Goal: Task Accomplishment & Management: Complete application form

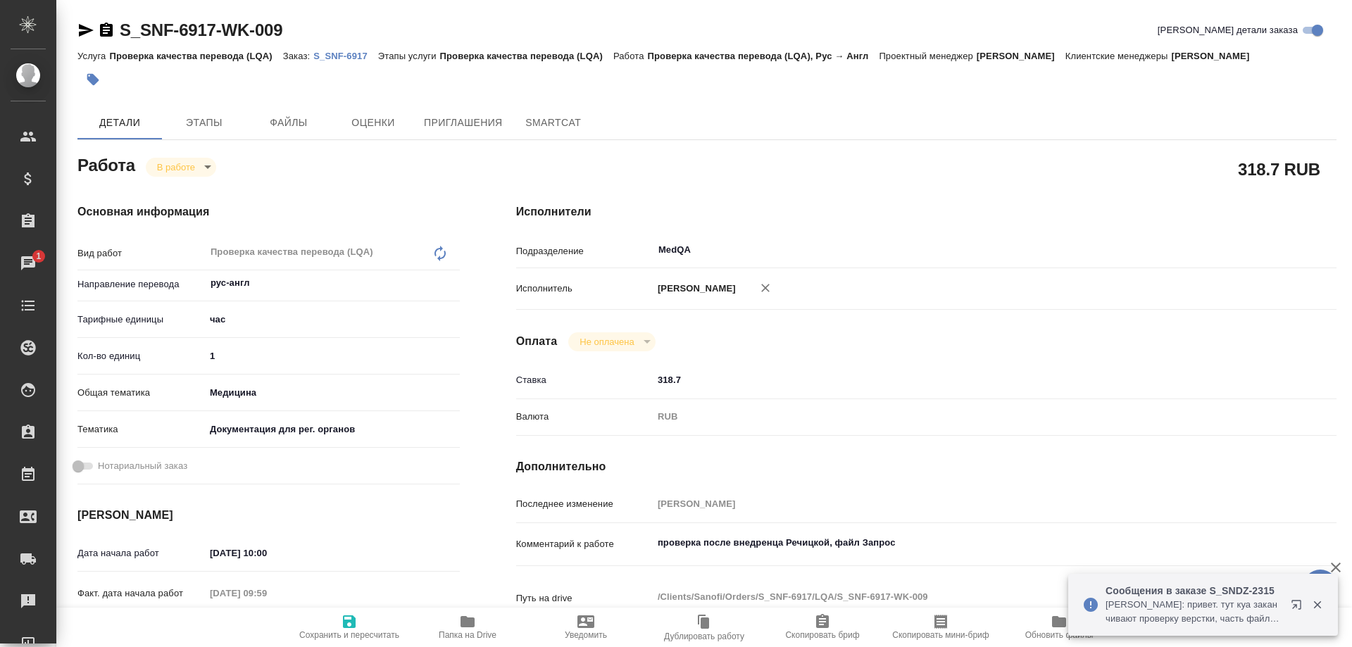
click at [465, 627] on icon "button" at bounding box center [467, 621] width 14 height 11
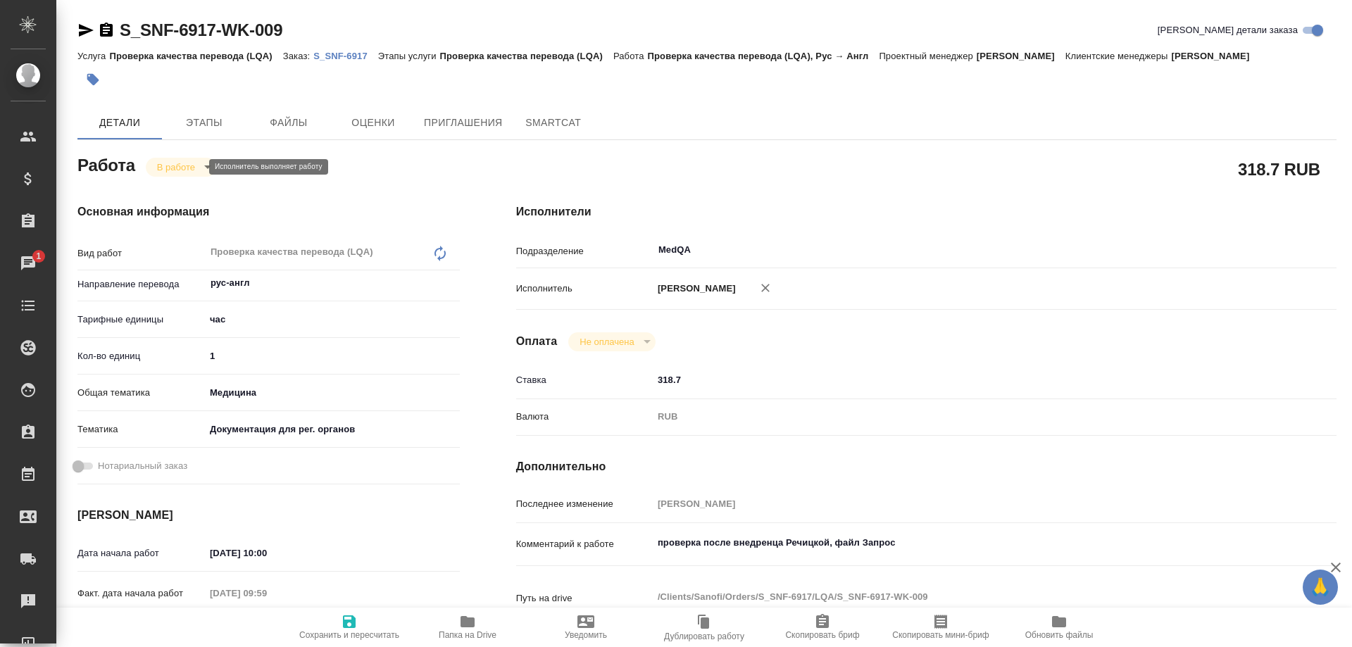
click at [192, 164] on body "🙏 .cls-1 fill:#fff; AWATERA Solovyova Elena Клиенты Спецификации Заказы 1 Чаты …" at bounding box center [676, 323] width 1352 height 647
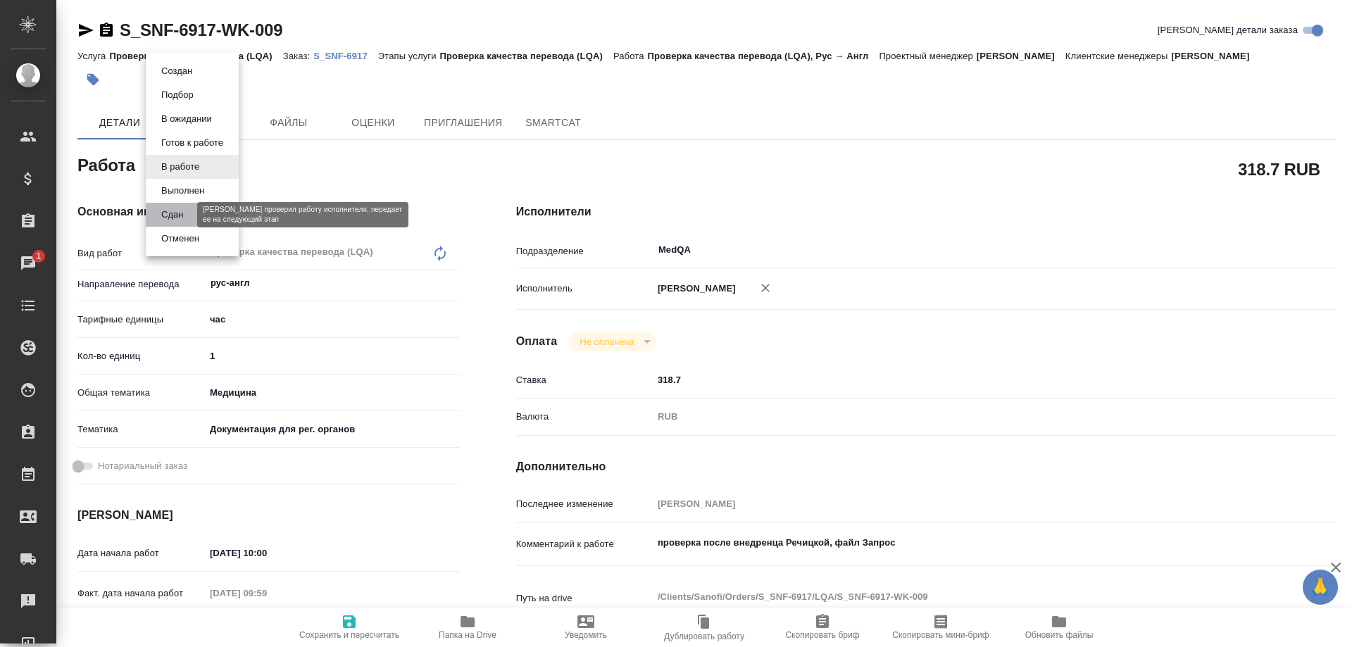
click at [179, 217] on button "Сдан" at bounding box center [172, 214] width 30 height 15
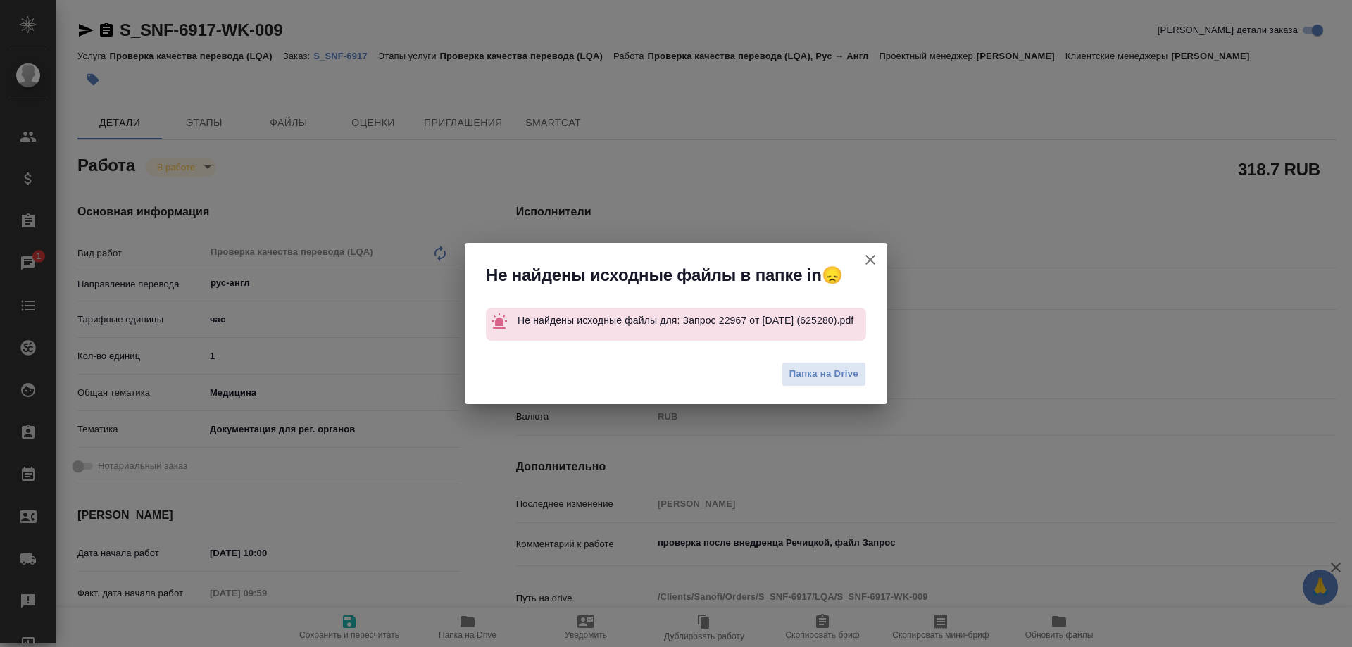
type textarea "x"
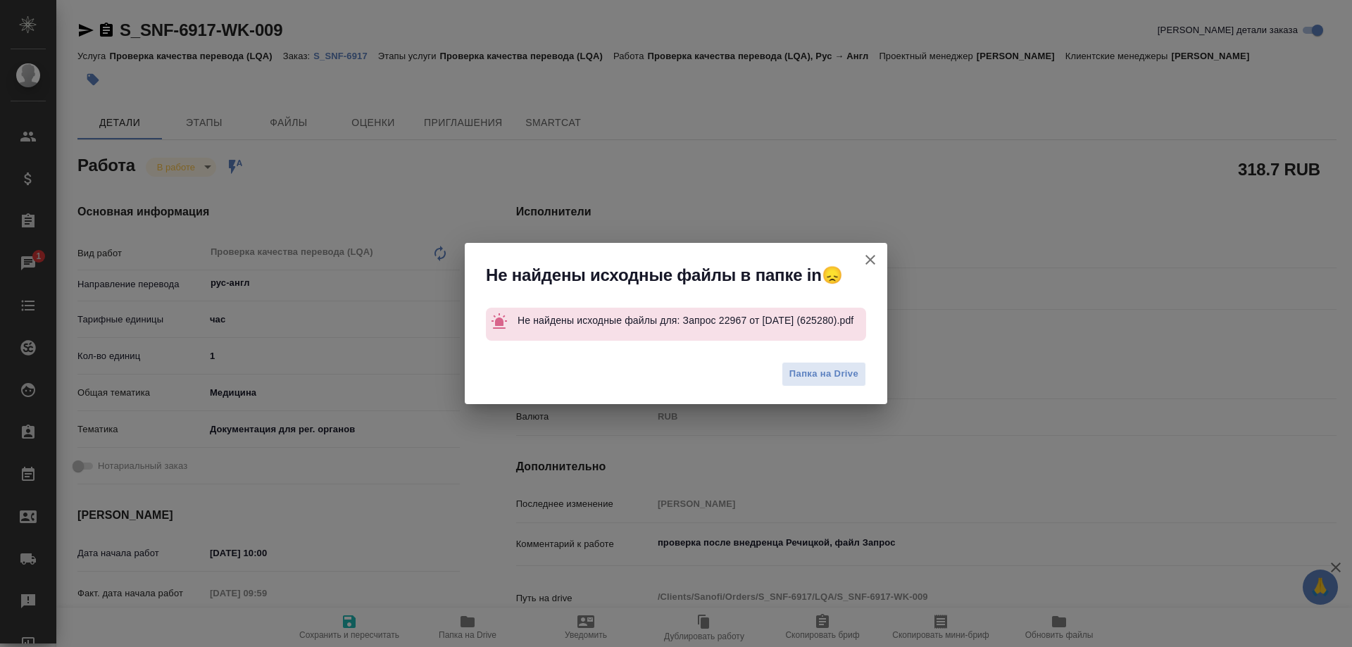
type textarea "x"
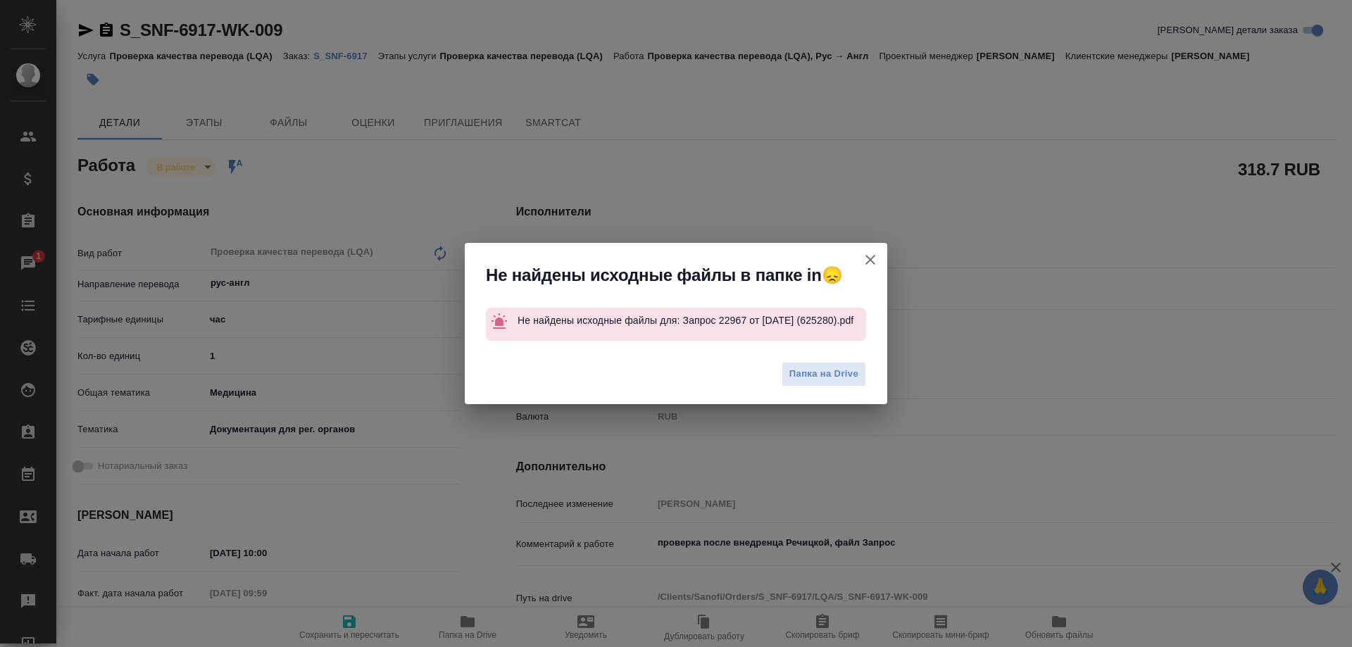
type textarea "x"
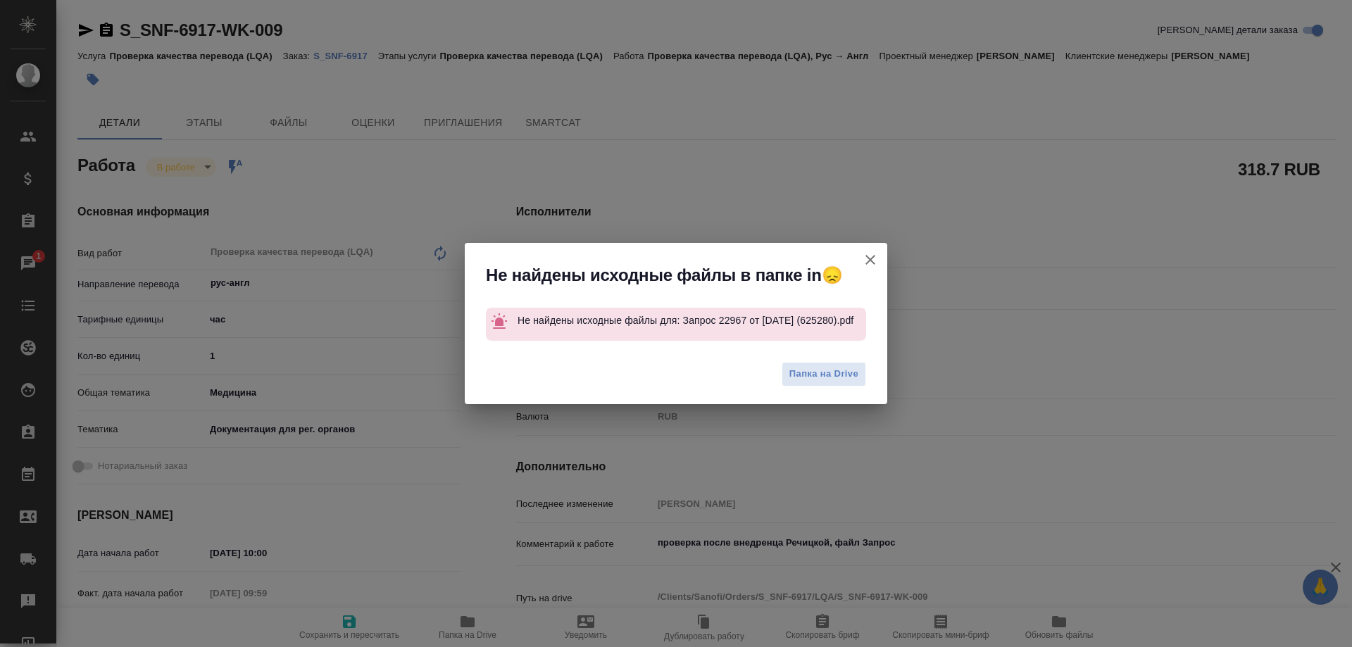
click at [869, 257] on icon "button" at bounding box center [870, 259] width 17 height 17
type textarea "x"
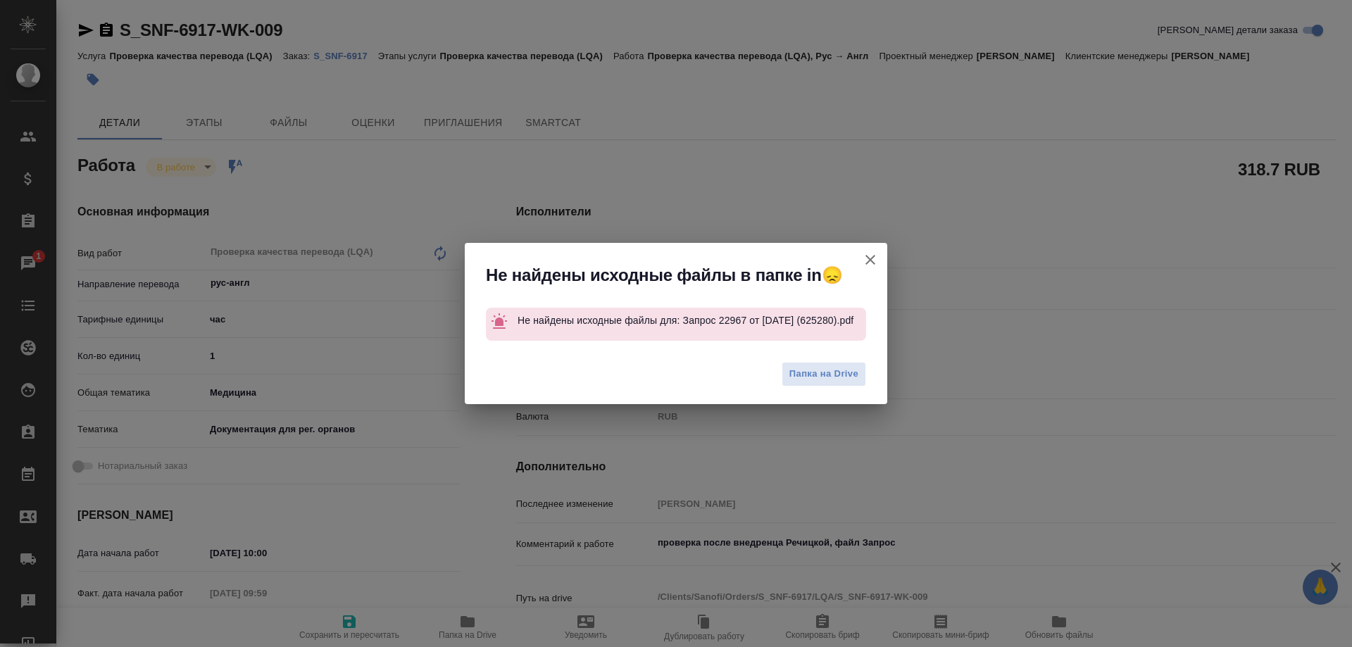
type textarea "x"
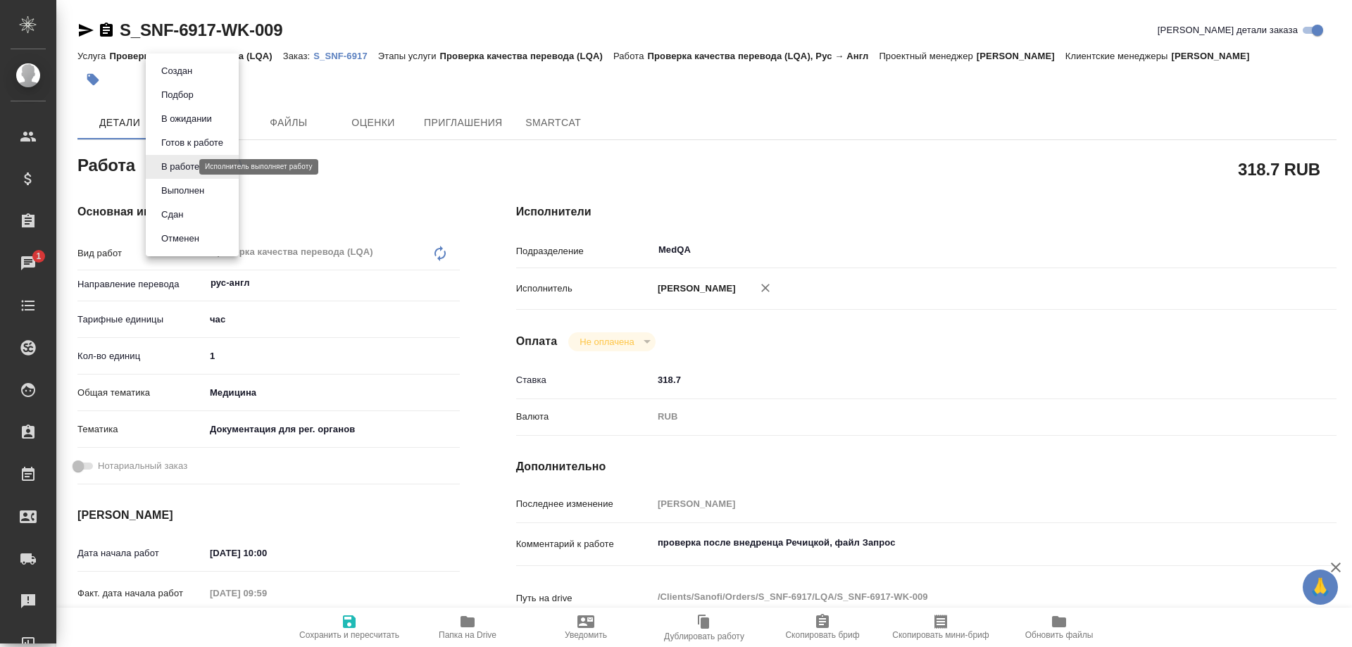
click at [171, 166] on body "🙏 .cls-1 fill:#fff; AWATERA Solovyova Elena Клиенты Спецификации Заказы 1 Чаты …" at bounding box center [676, 323] width 1352 height 647
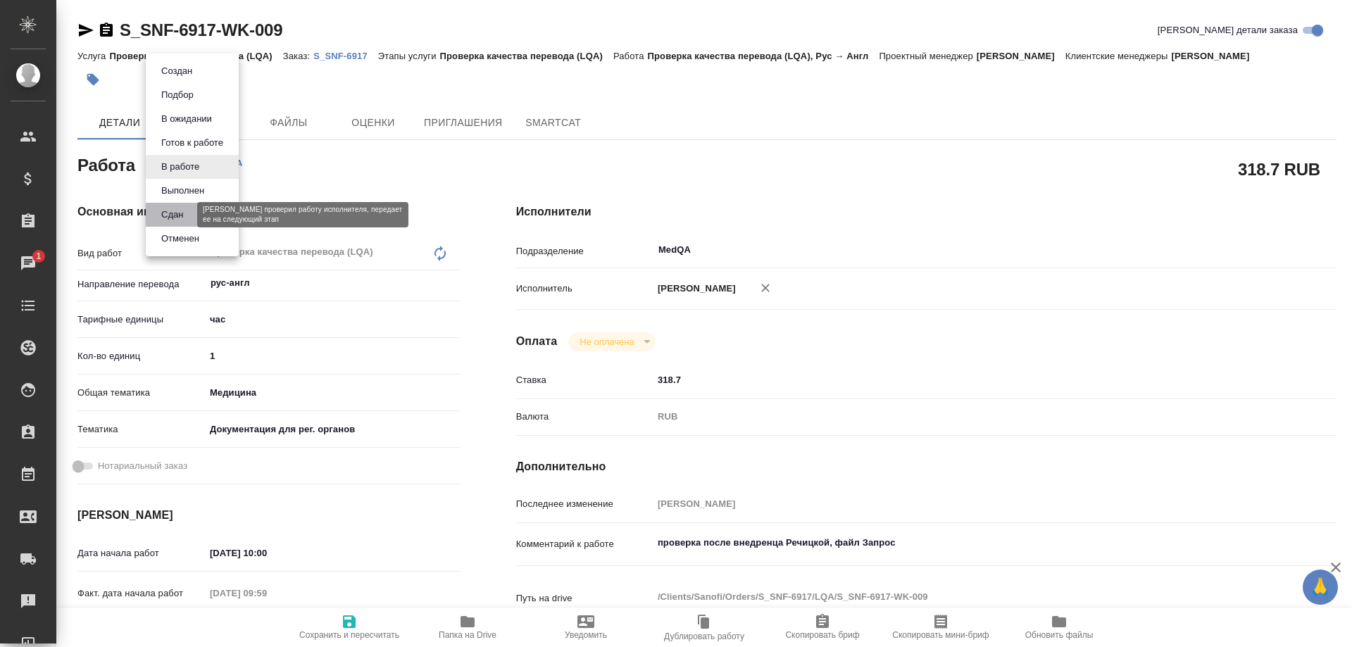
click at [168, 215] on button "Сдан" at bounding box center [172, 214] width 30 height 15
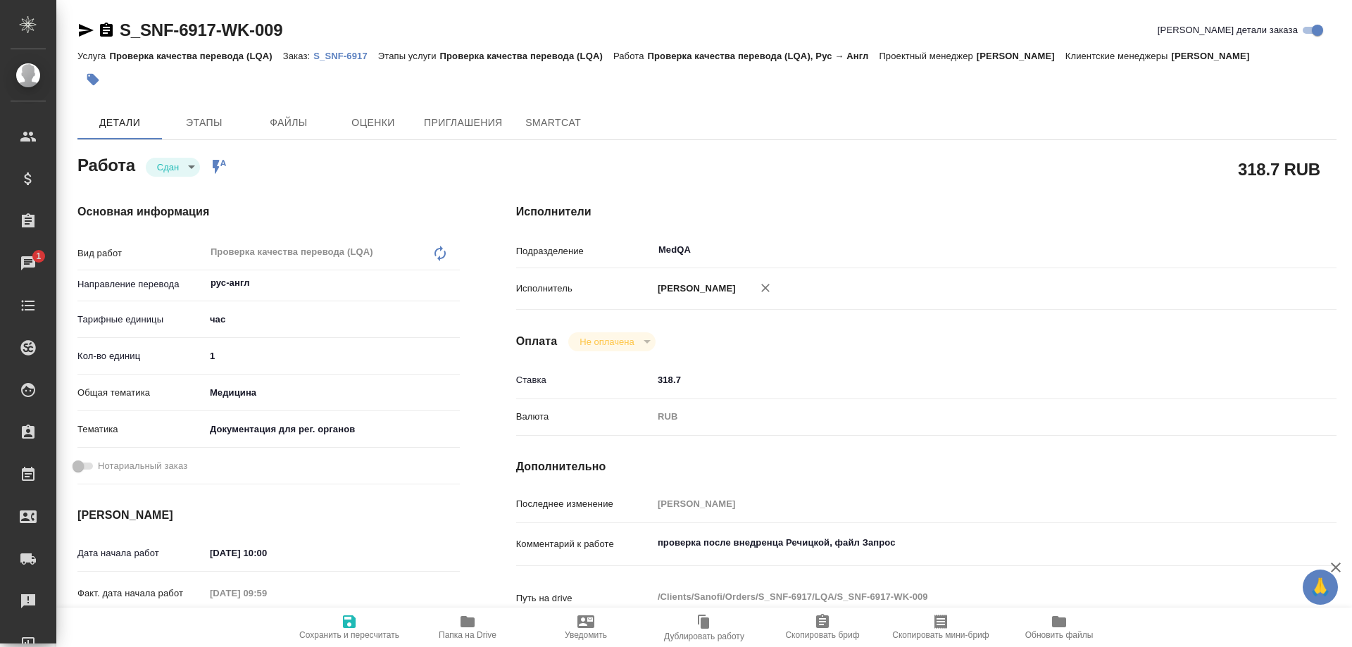
type textarea "x"
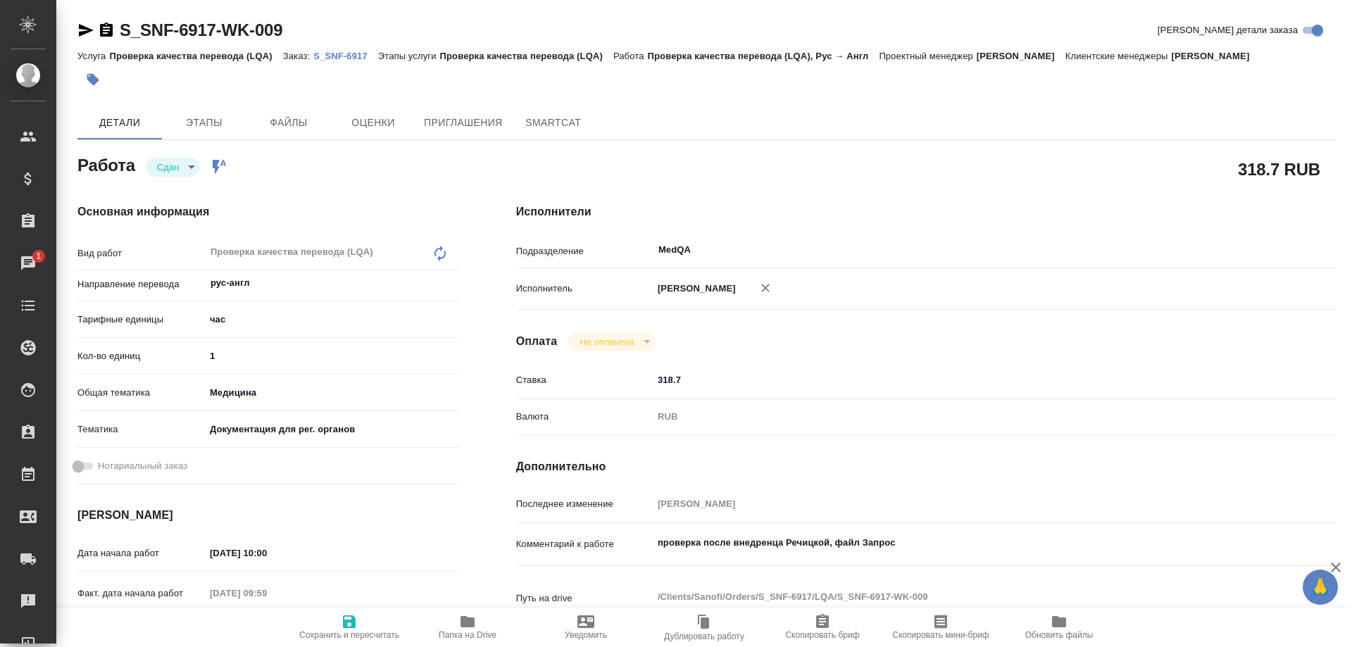
type textarea "x"
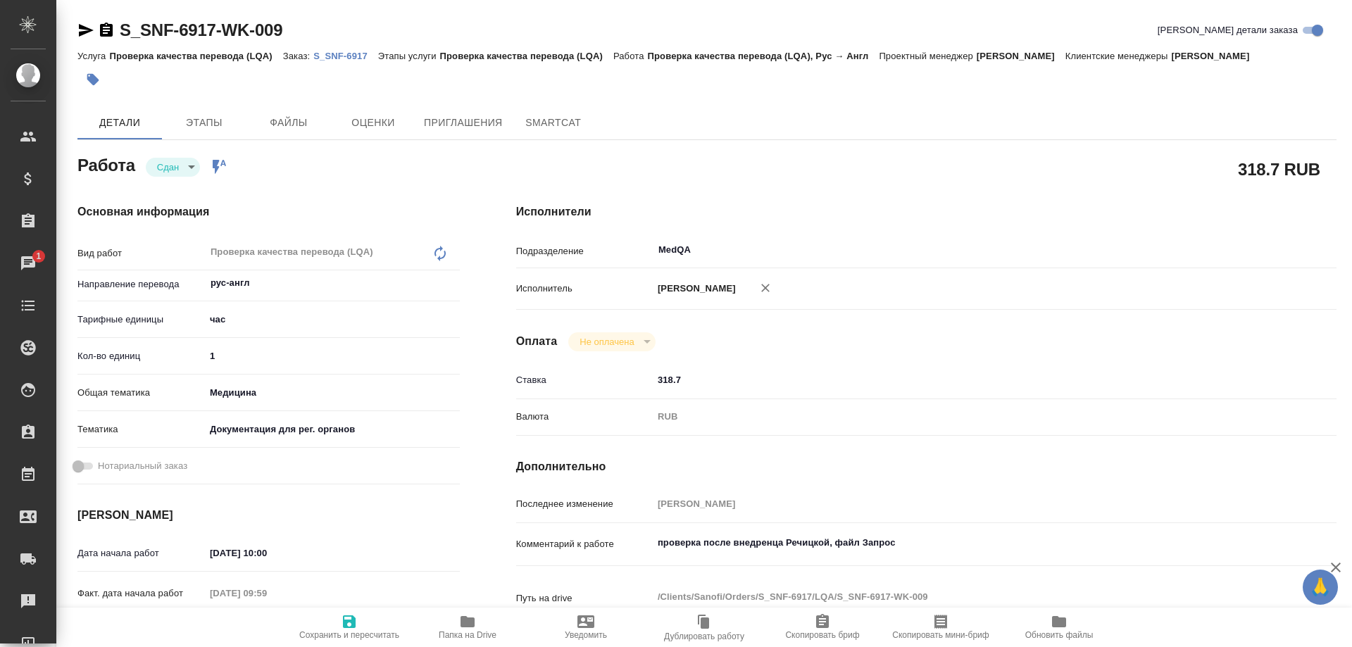
type textarea "x"
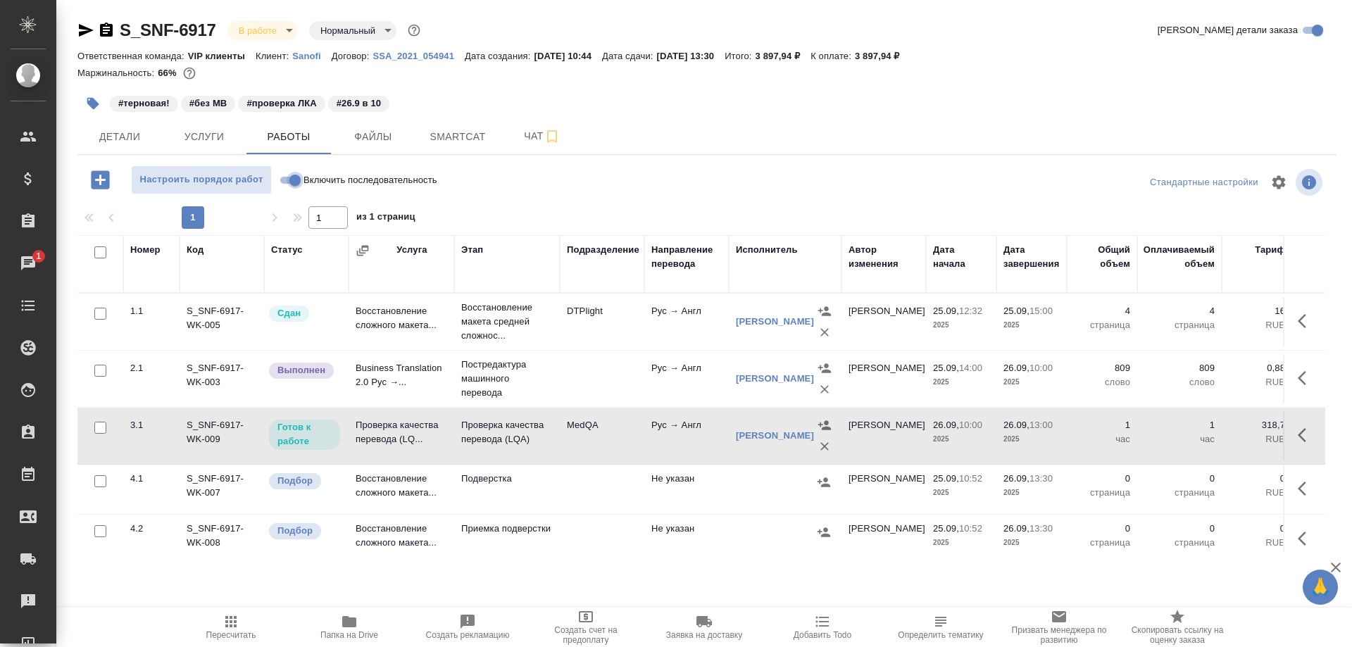
click at [281, 180] on input "Включить последовательность" at bounding box center [295, 180] width 51 height 17
checkbox input "true"
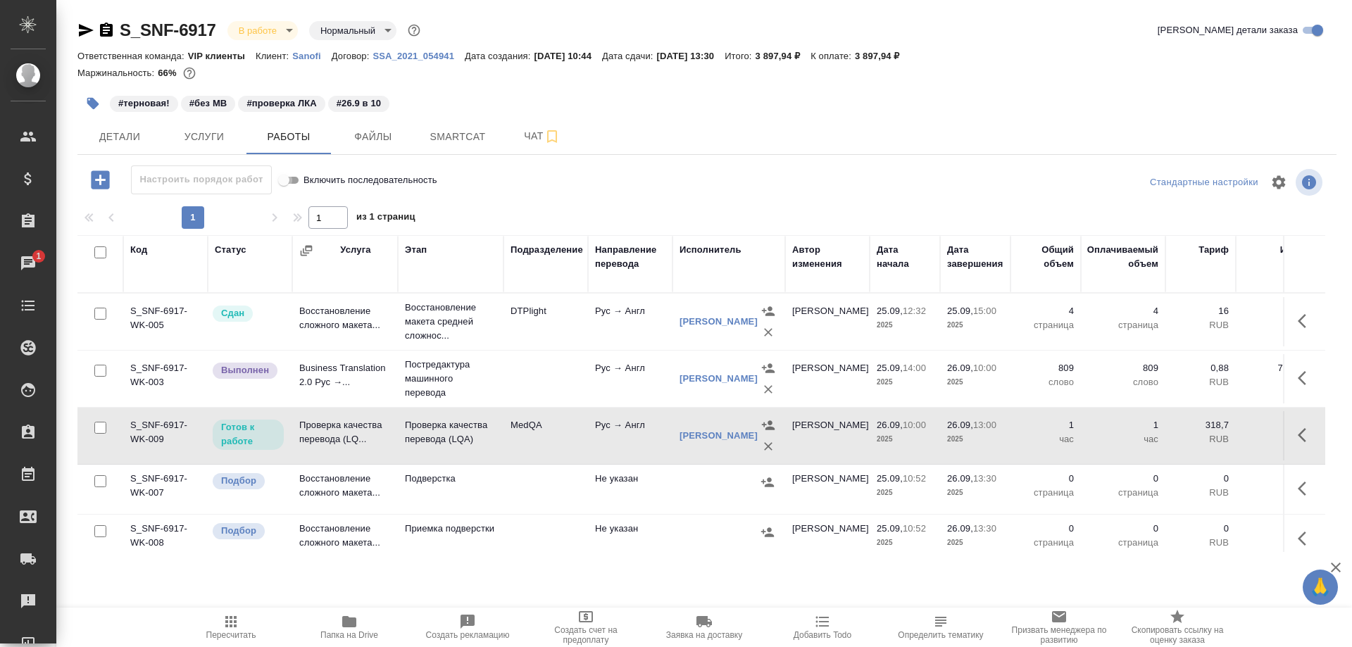
click at [294, 177] on input "Включить последовательность" at bounding box center [283, 180] width 51 height 17
checkbox input "false"
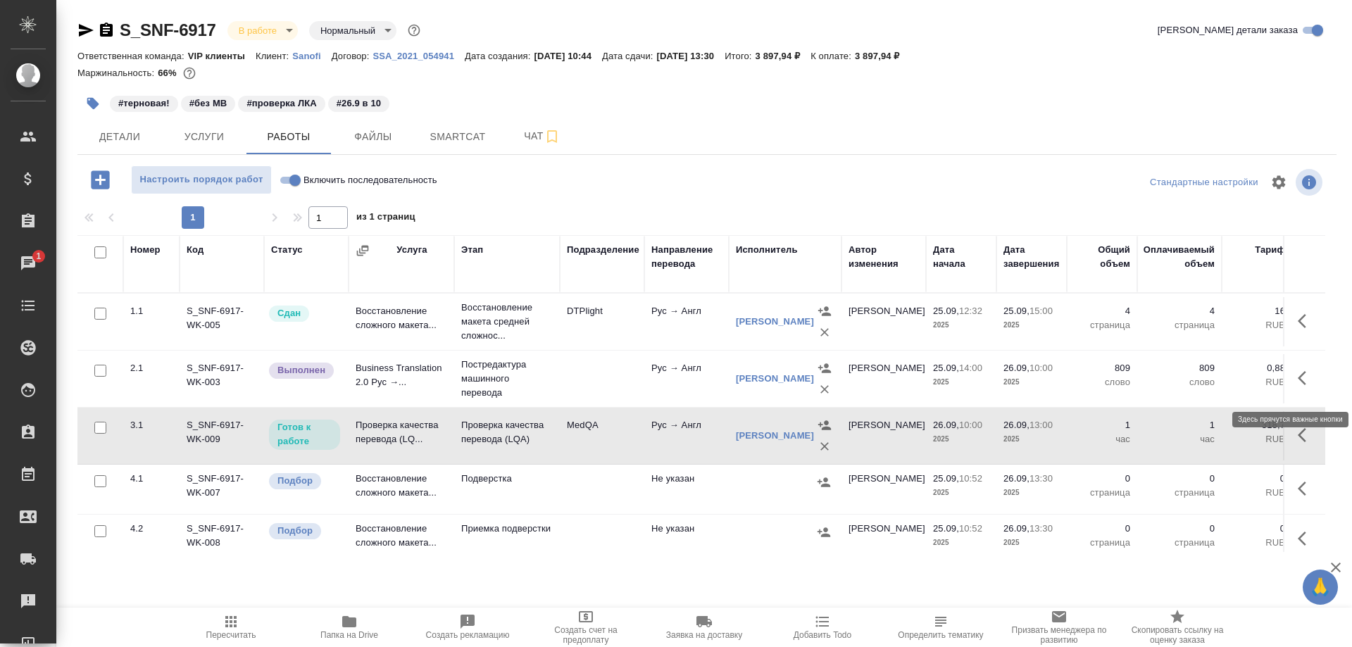
click at [1298, 380] on icon "button" at bounding box center [1306, 378] width 17 height 17
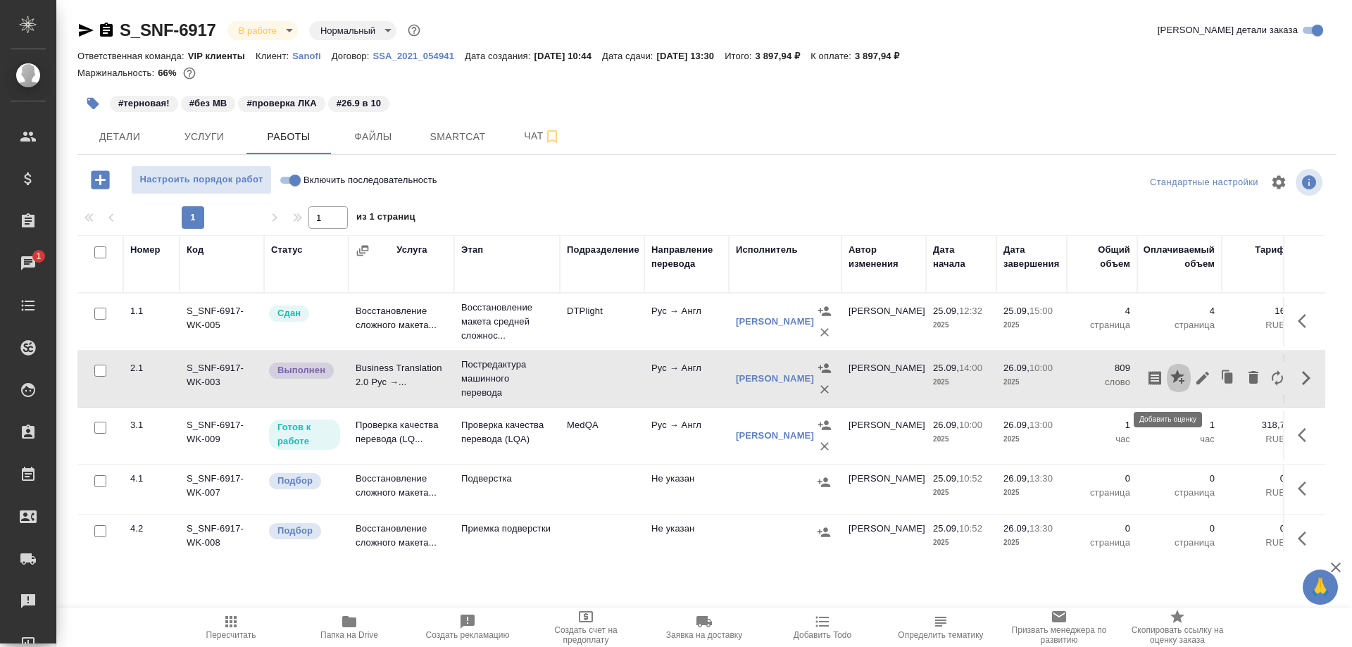
click at [1170, 382] on icon "button" at bounding box center [1177, 377] width 14 height 14
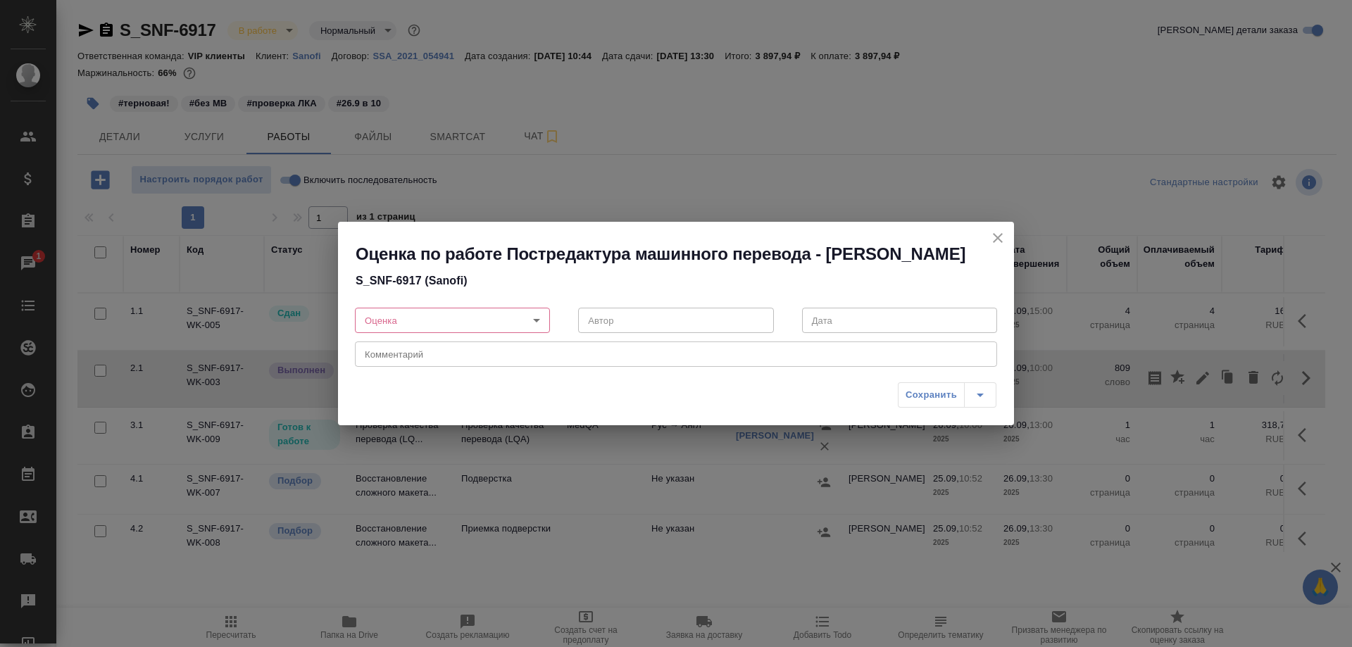
click at [537, 328] on body "🙏 .cls-1 fill:#fff; AWATERA Solovyova Elena Клиенты Спецификации Заказы 1 Чаты …" at bounding box center [676, 323] width 1352 height 647
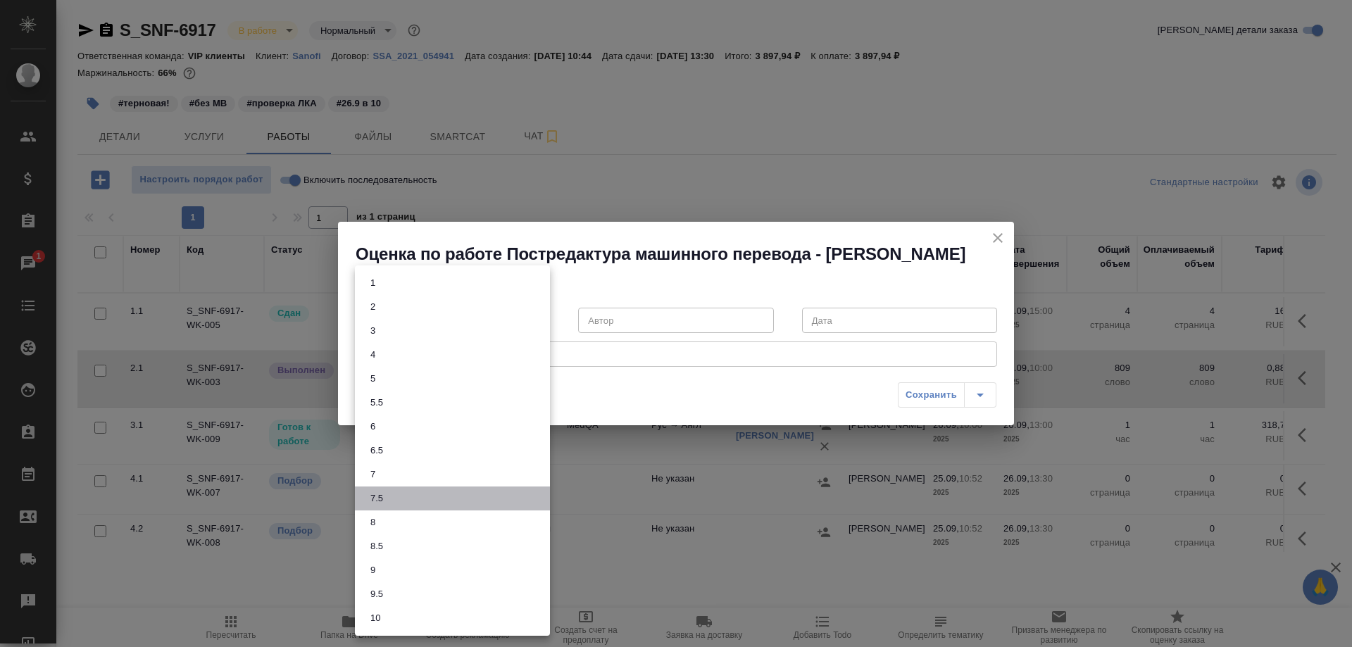
click at [389, 499] on li "7.5" at bounding box center [452, 499] width 195 height 24
type input "7.5"
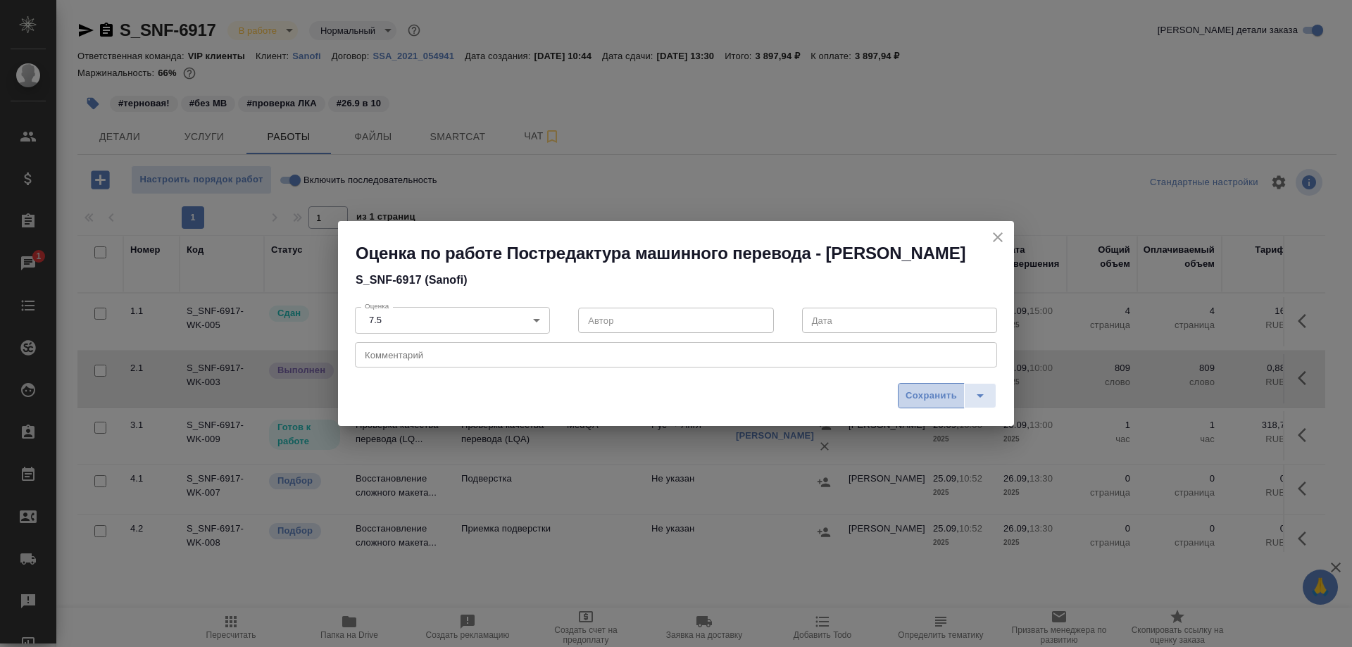
click at [922, 404] on span "Сохранить" at bounding box center [930, 396] width 51 height 16
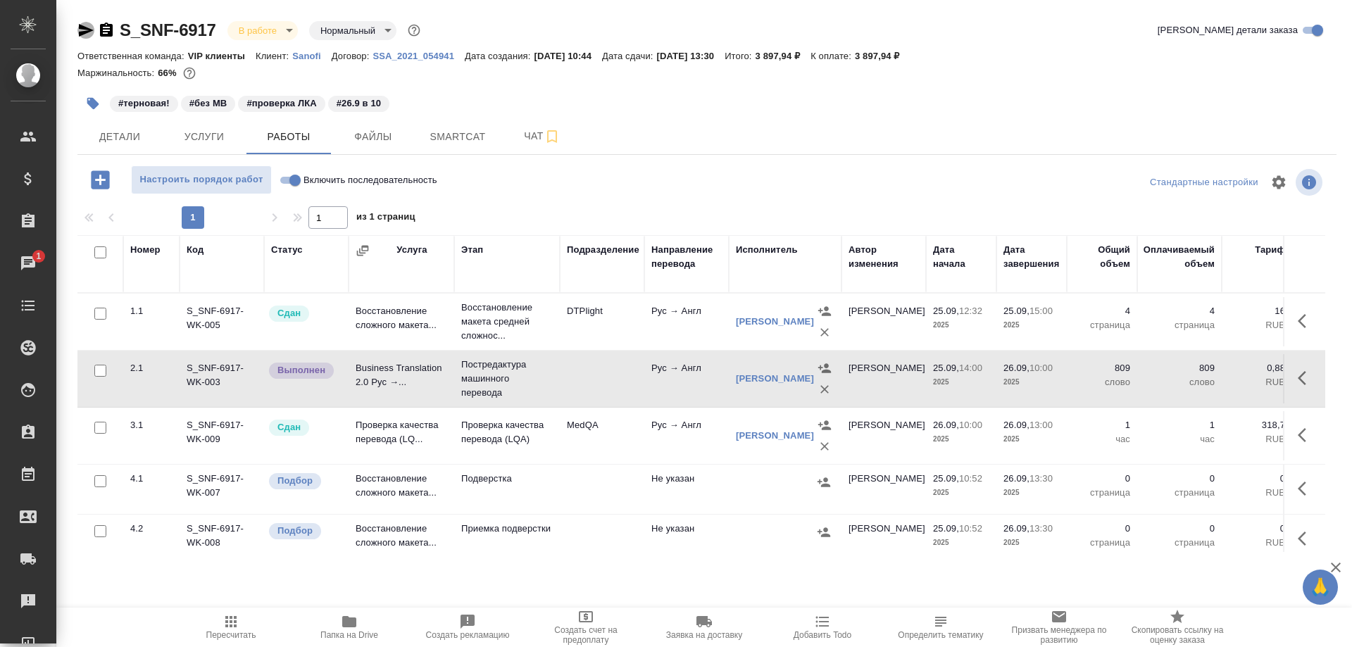
click at [81, 29] on icon "button" at bounding box center [86, 30] width 15 height 13
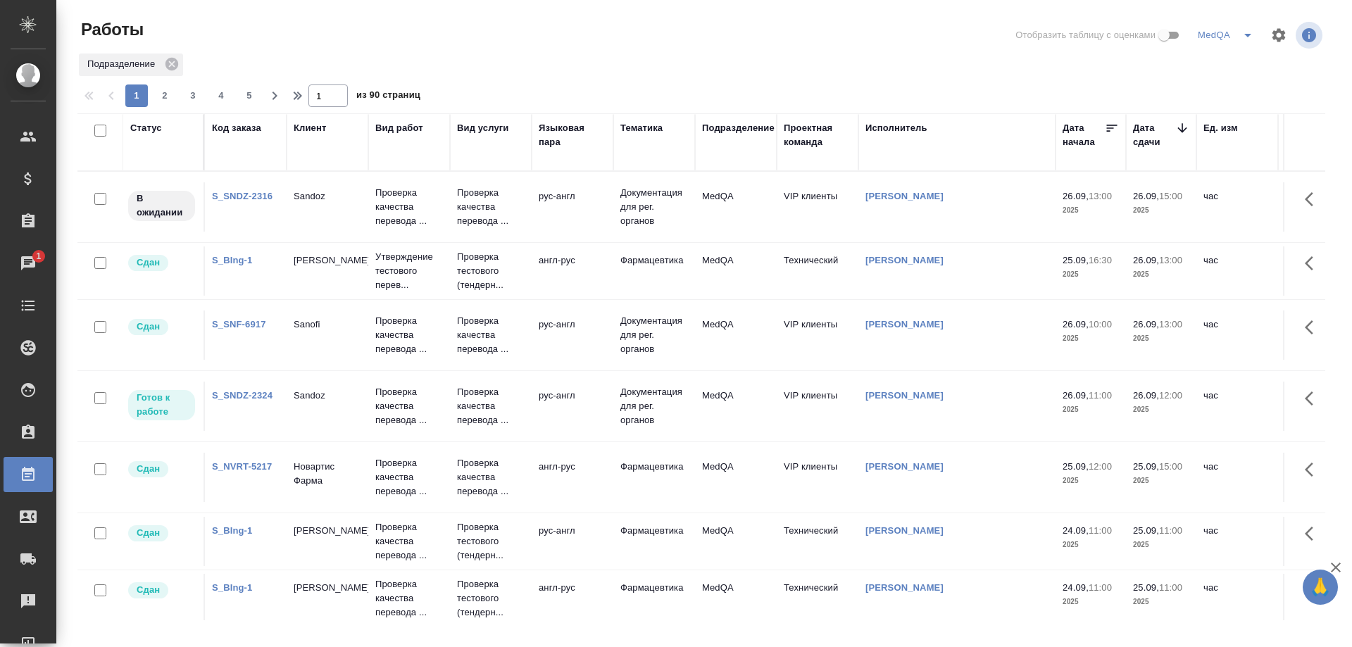
click at [251, 390] on link "S_SNDZ-2324" at bounding box center [242, 395] width 61 height 11
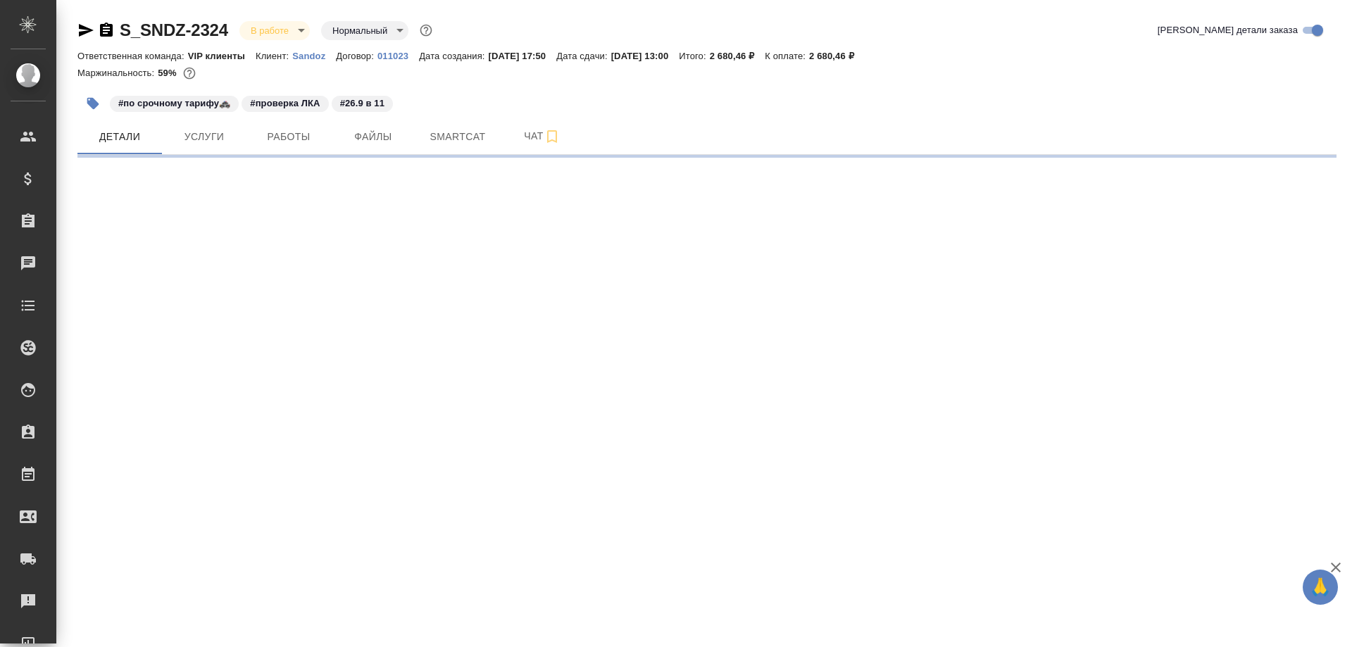
select select "RU"
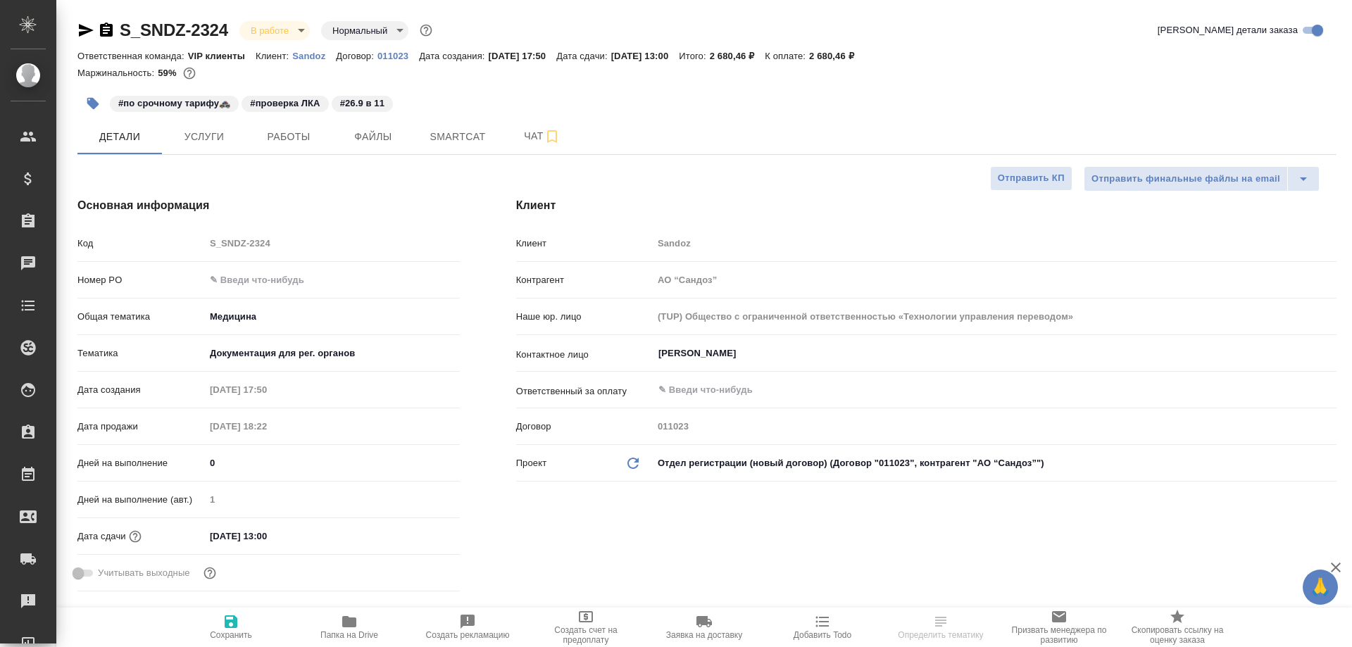
type textarea "x"
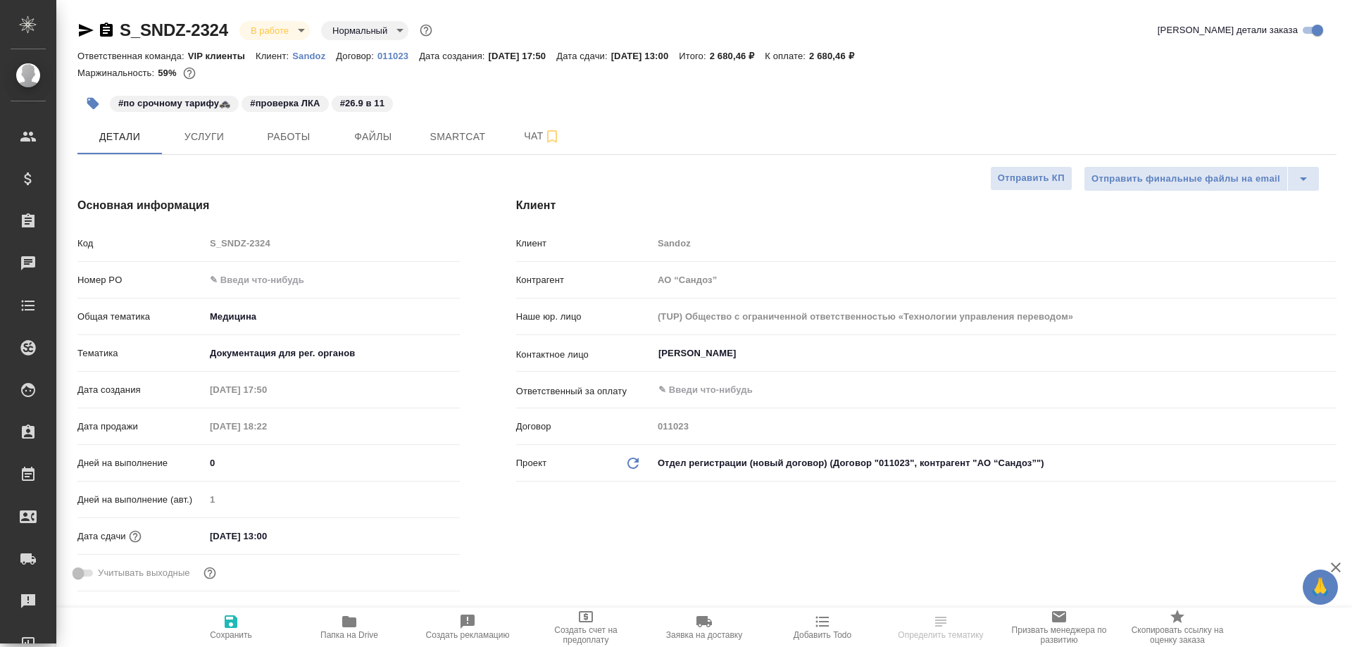
type textarea "x"
click at [293, 138] on span "Работы" at bounding box center [289, 137] width 68 height 18
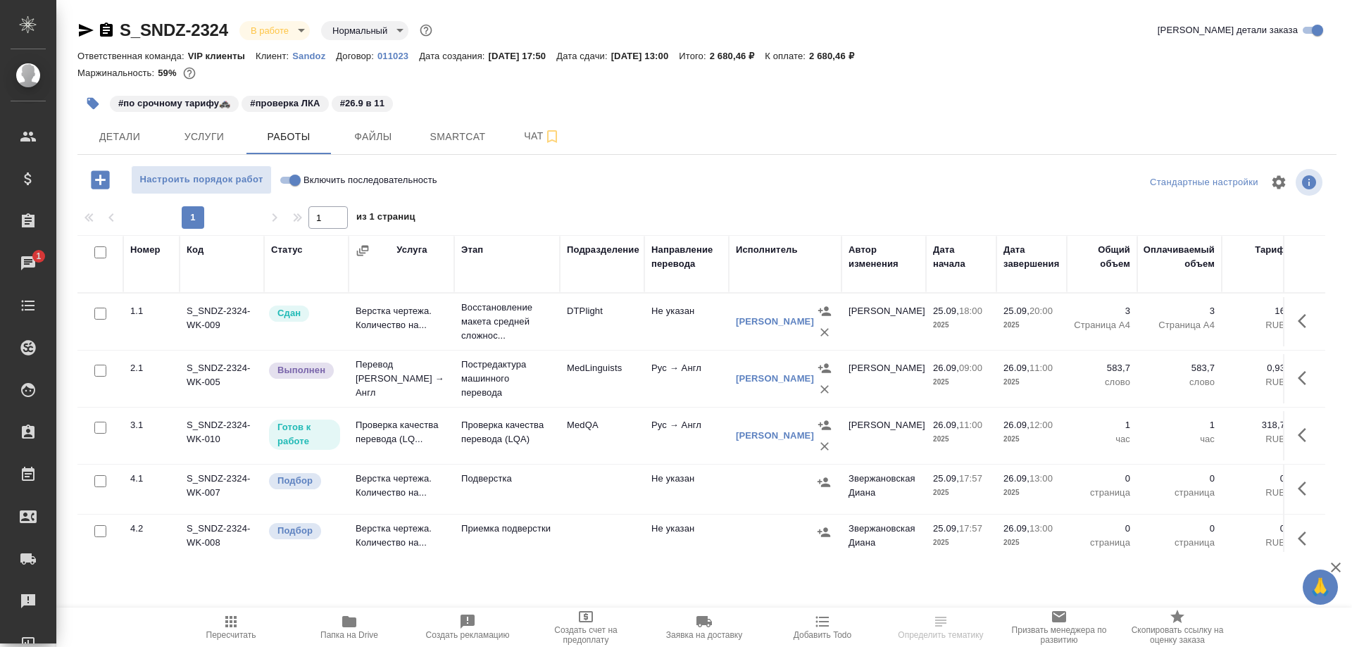
click at [391, 438] on td "Проверка качества перевода (LQ..." at bounding box center [402, 435] width 106 height 49
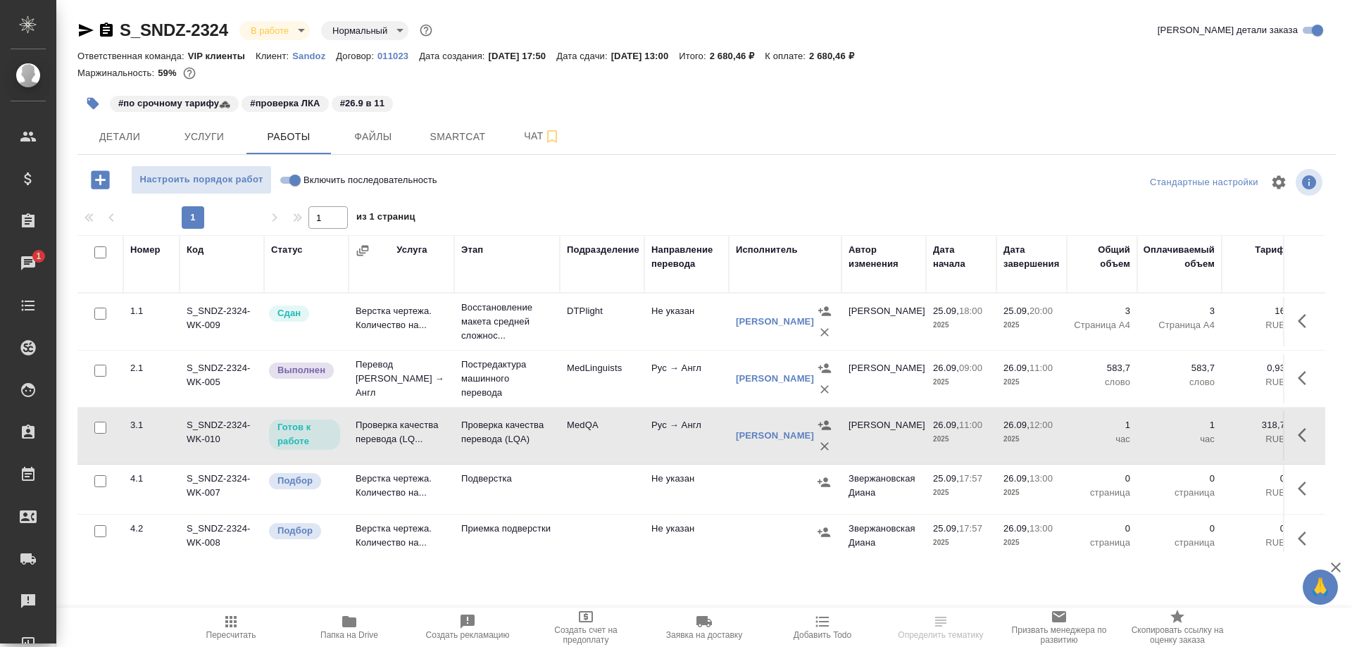
click at [391, 438] on td "Проверка качества перевода (LQ..." at bounding box center [402, 435] width 106 height 49
click at [455, 128] on span "Smartcat" at bounding box center [458, 137] width 68 height 18
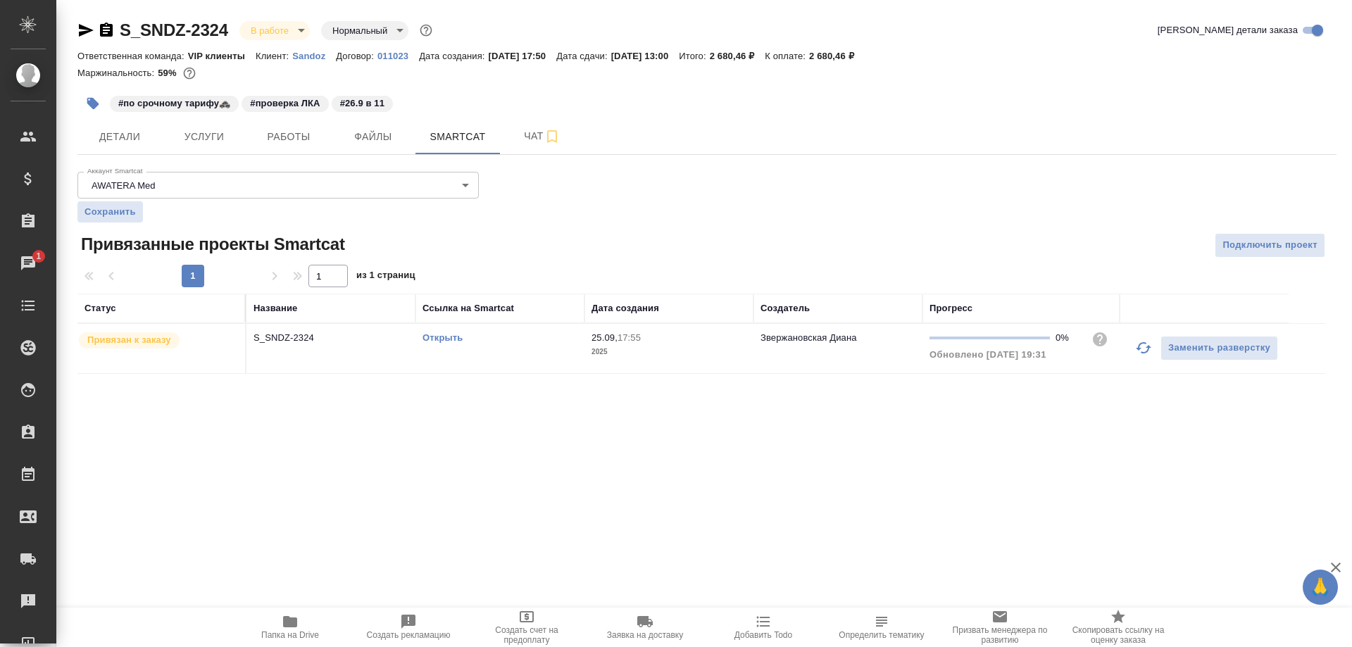
click at [456, 338] on link "Открыть" at bounding box center [442, 337] width 40 height 11
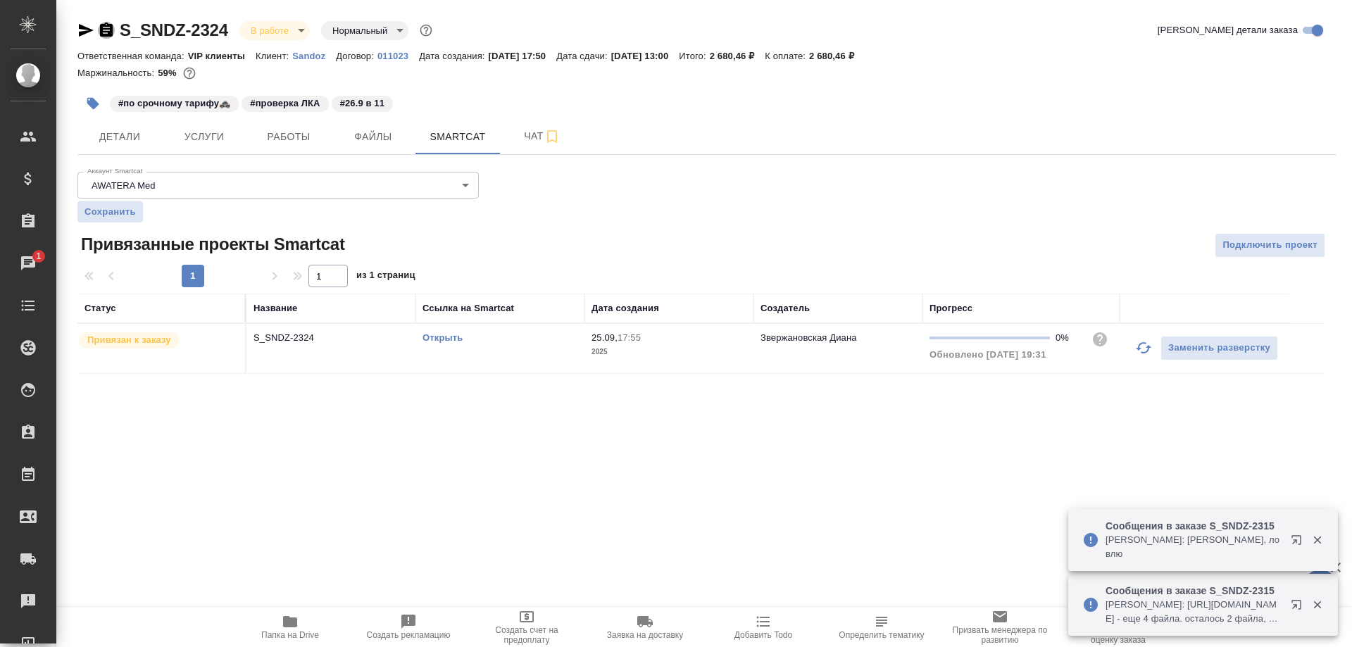
click at [105, 28] on icon "button" at bounding box center [106, 30] width 13 height 14
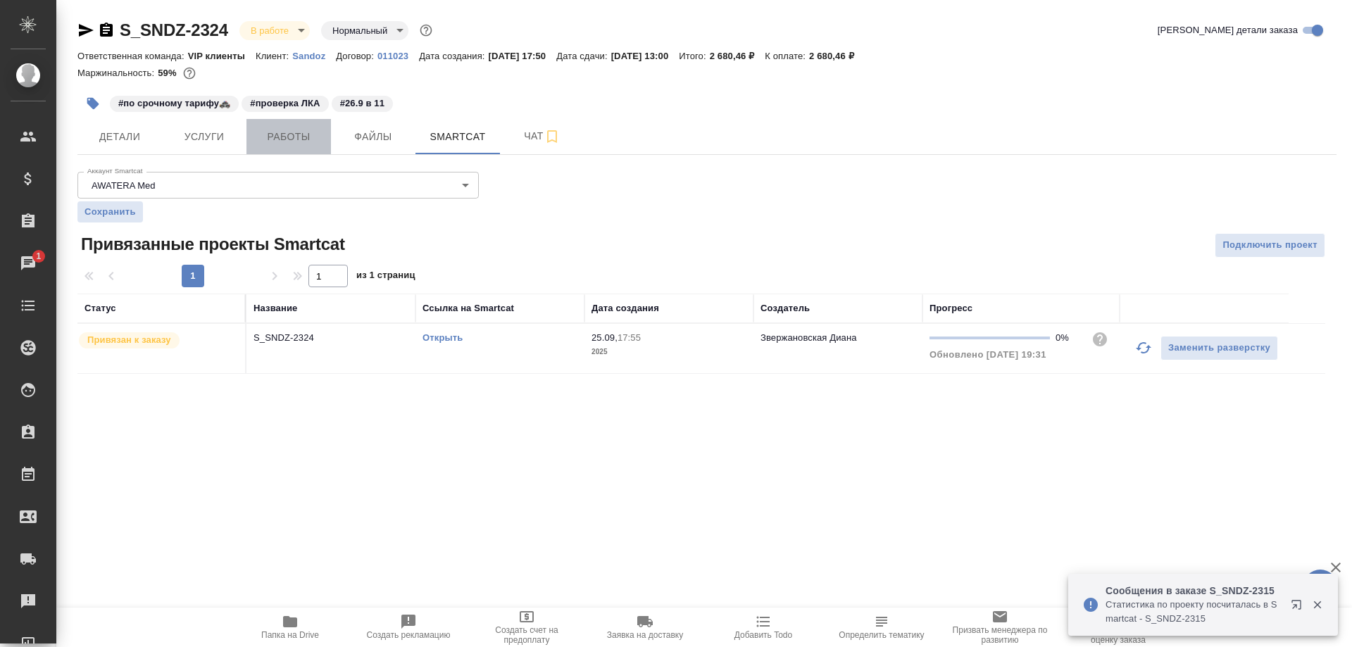
click at [291, 136] on span "Работы" at bounding box center [289, 137] width 68 height 18
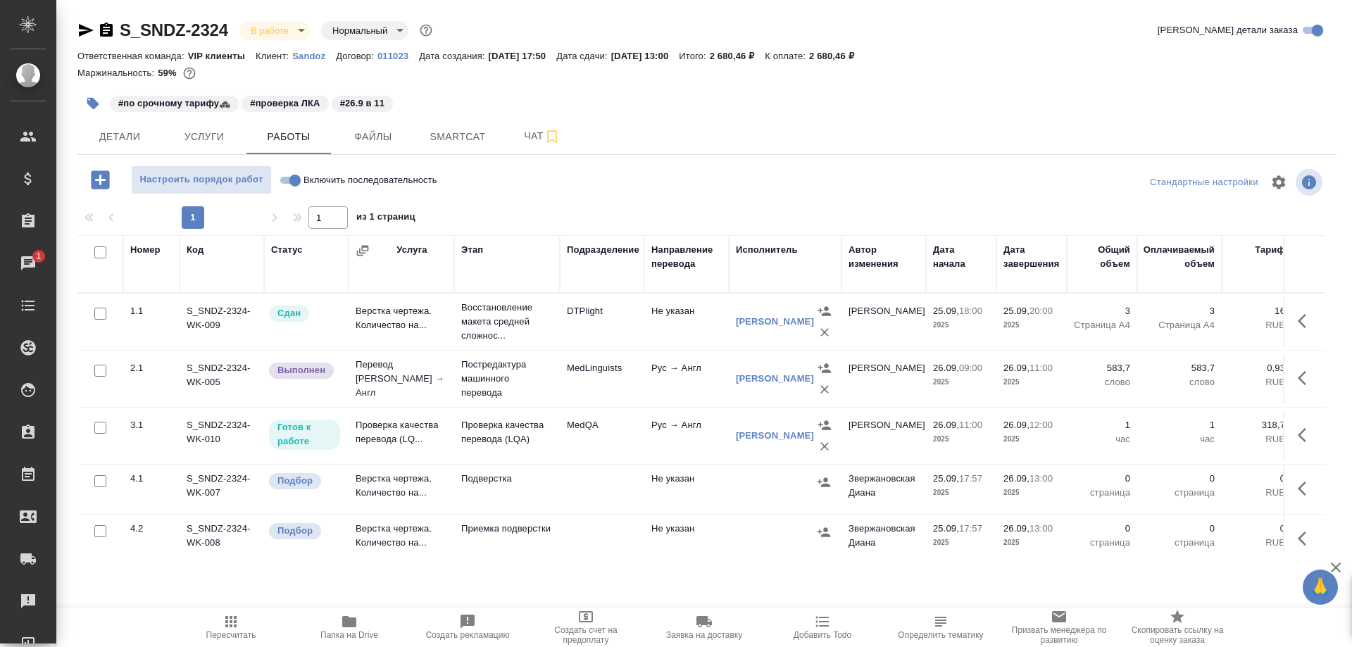
click at [371, 425] on td "Проверка качества перевода (LQ..." at bounding box center [402, 435] width 106 height 49
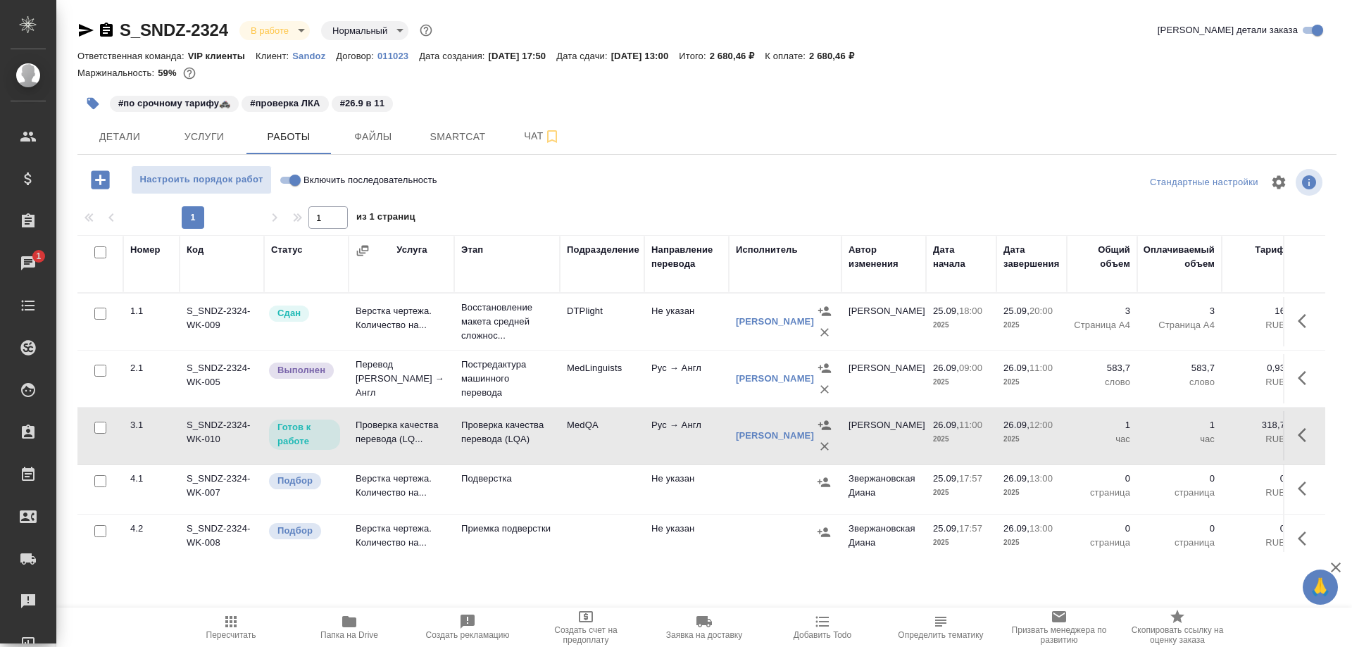
click at [371, 425] on td "Проверка качества перевода (LQ..." at bounding box center [402, 435] width 106 height 49
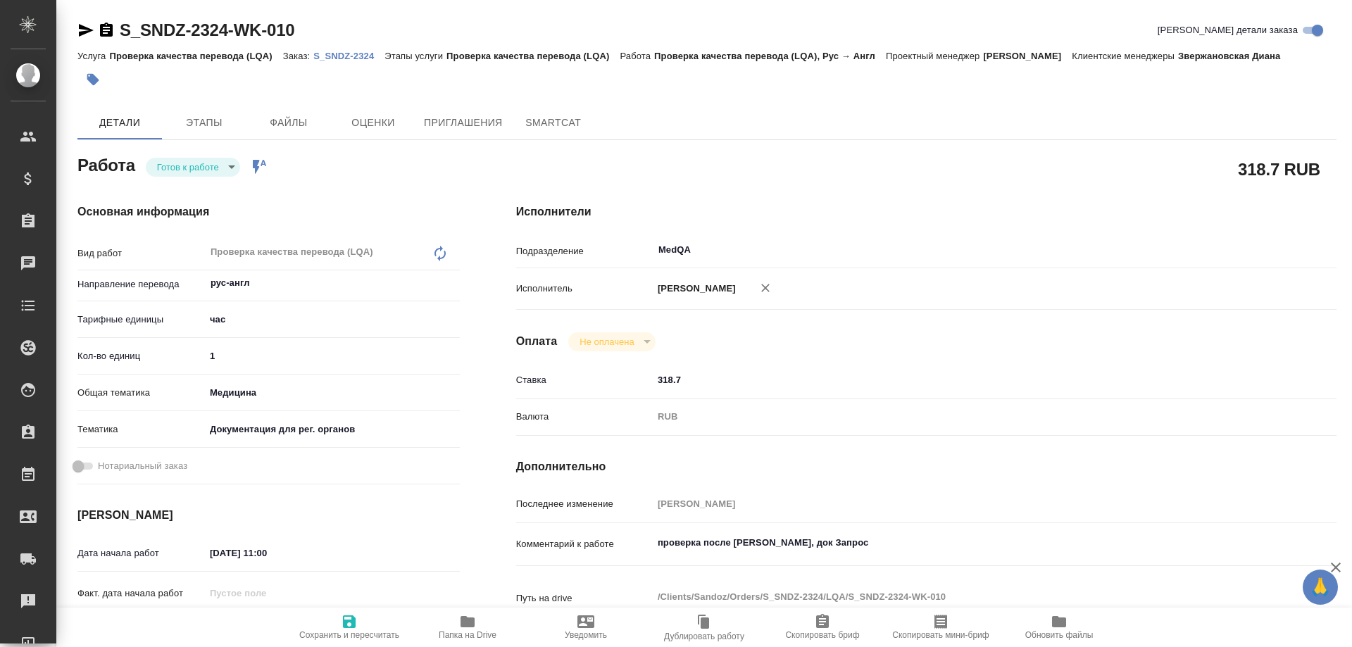
type textarea "x"
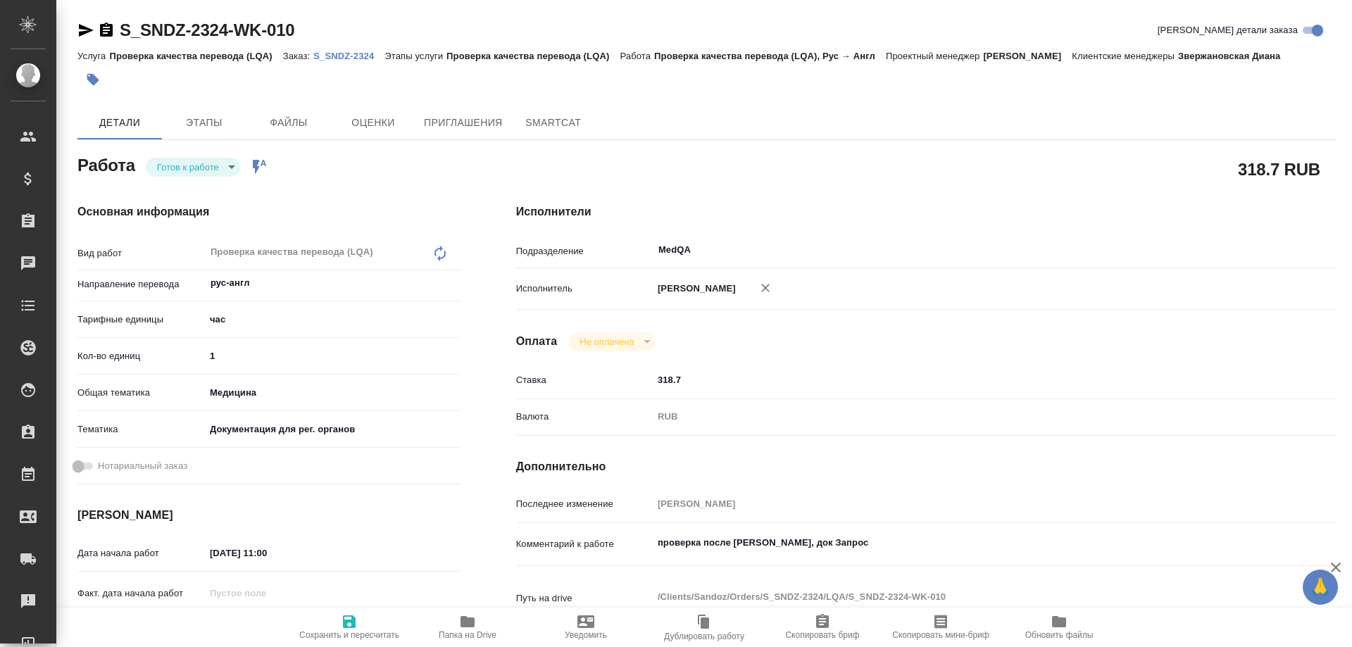
type textarea "x"
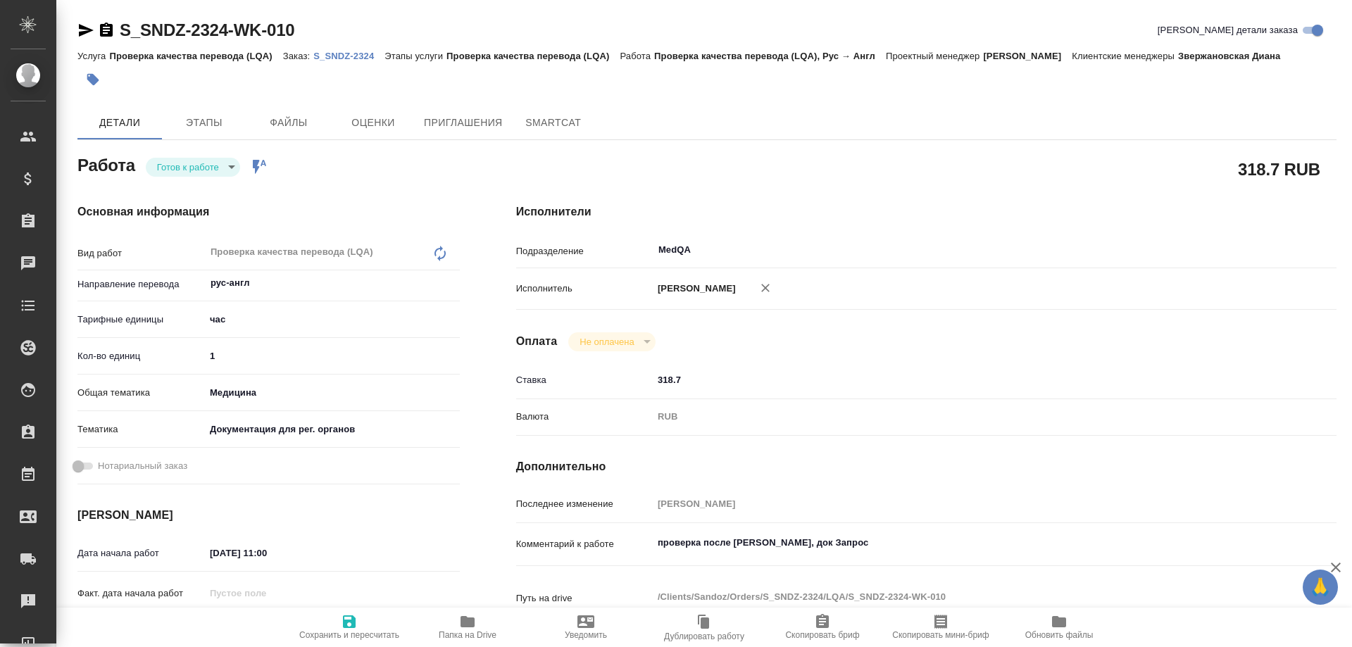
type textarea "x"
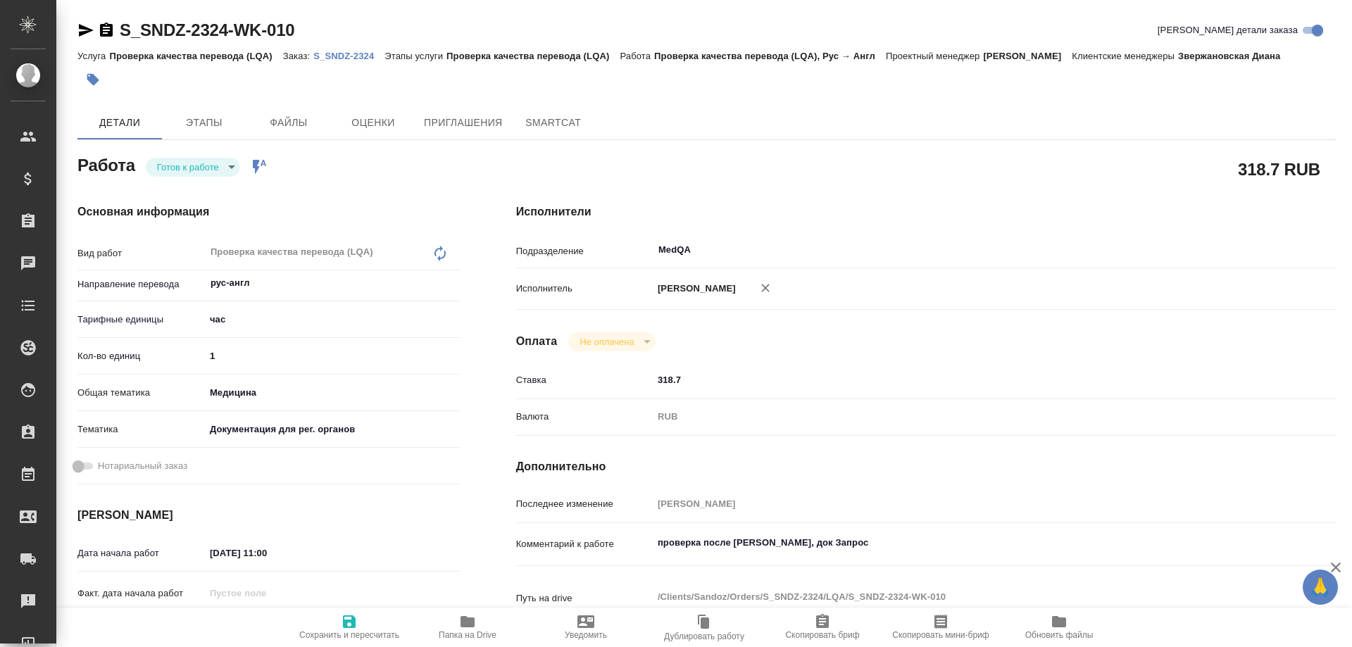
type textarea "x"
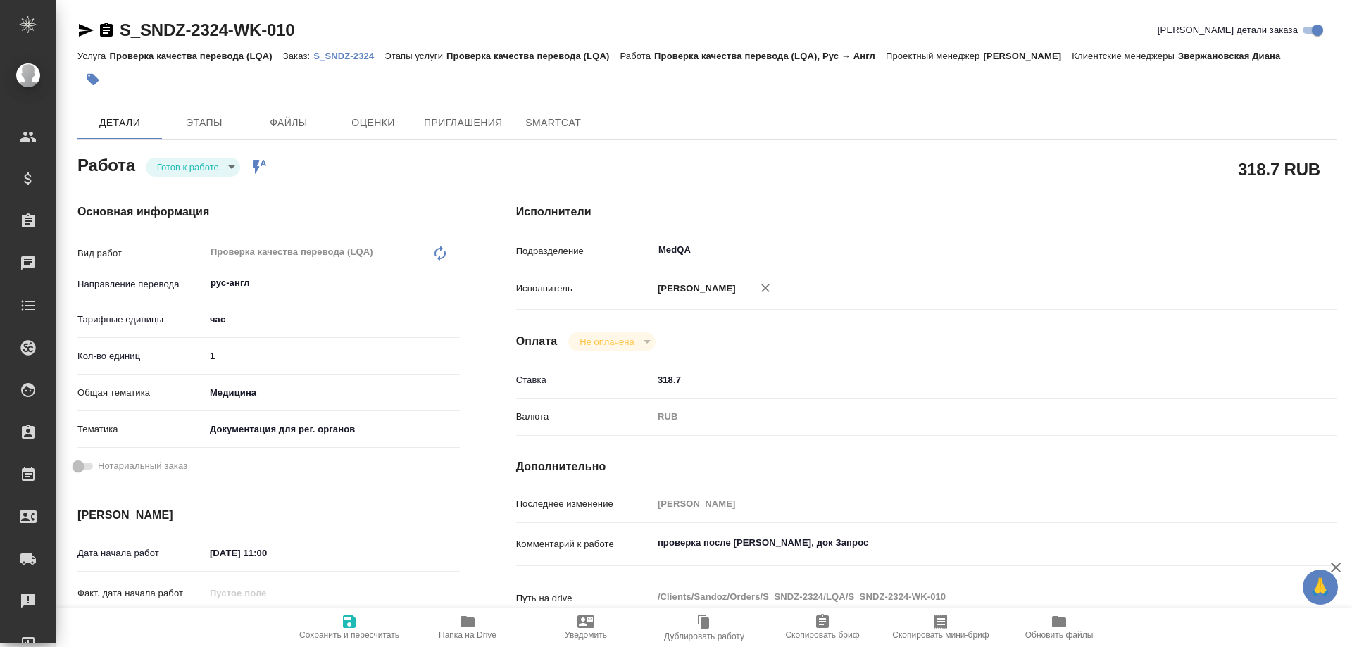
type textarea "x"
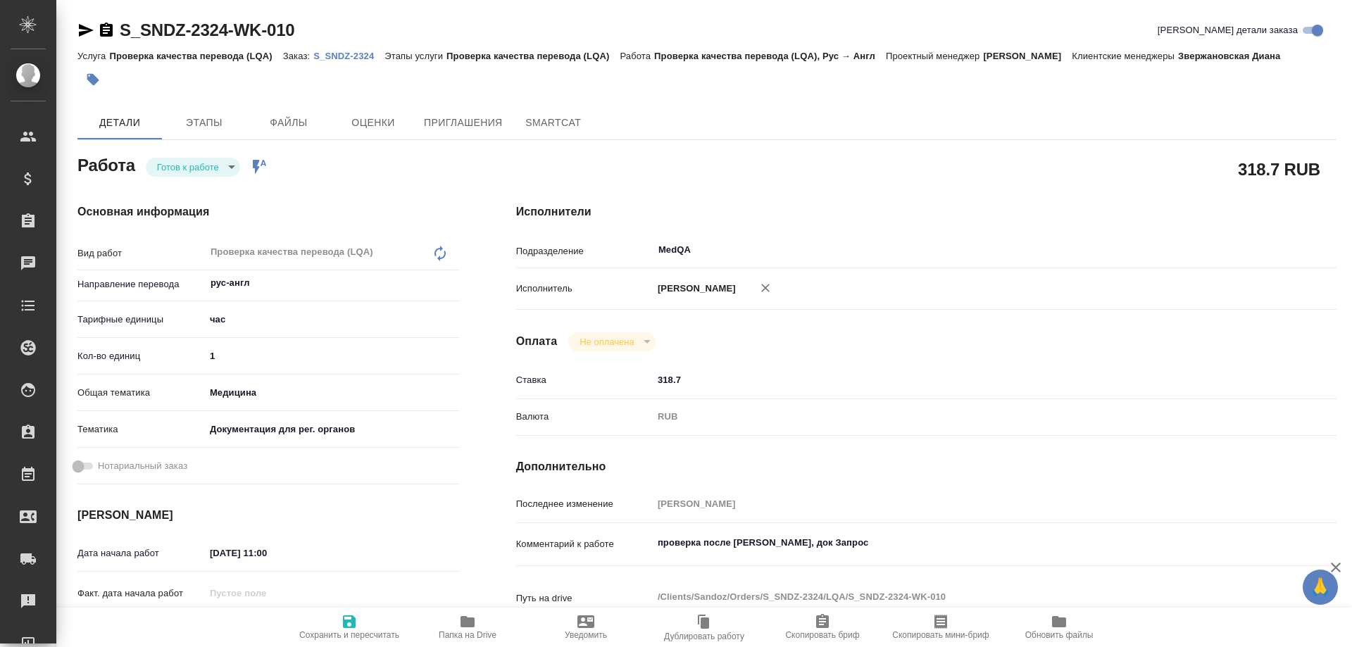
click at [474, 629] on icon "button" at bounding box center [467, 621] width 17 height 17
type textarea "x"
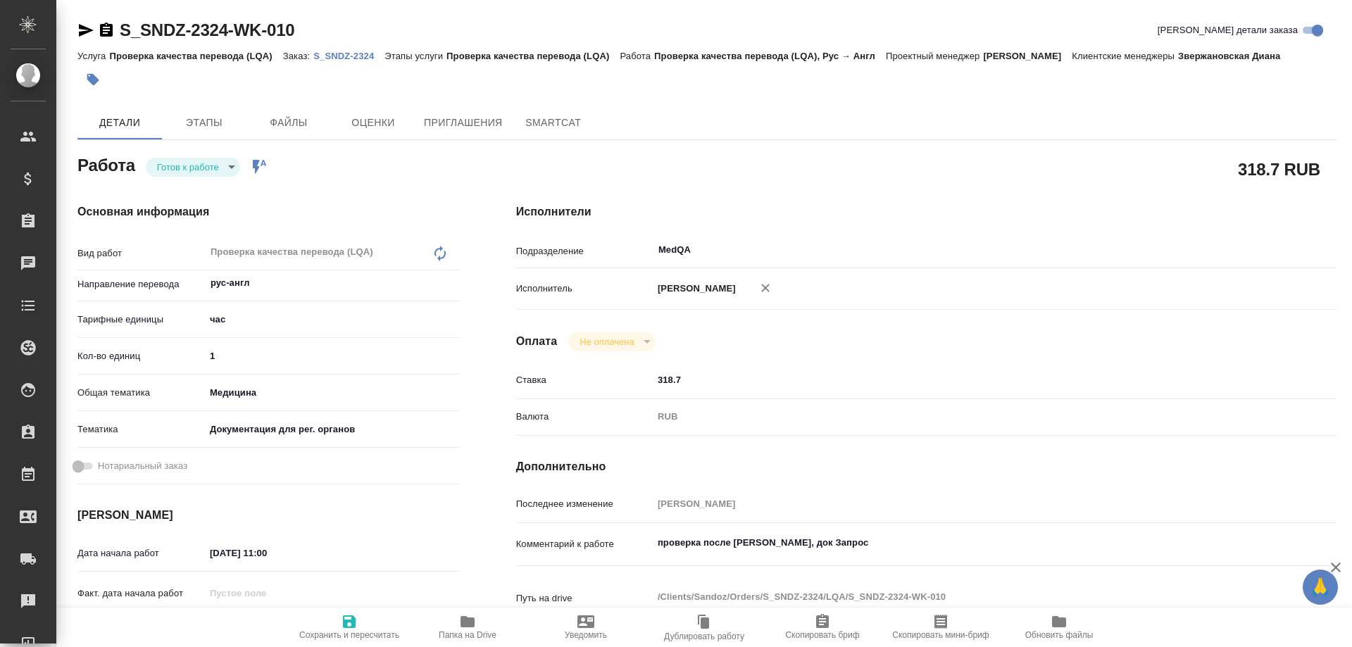
type textarea "x"
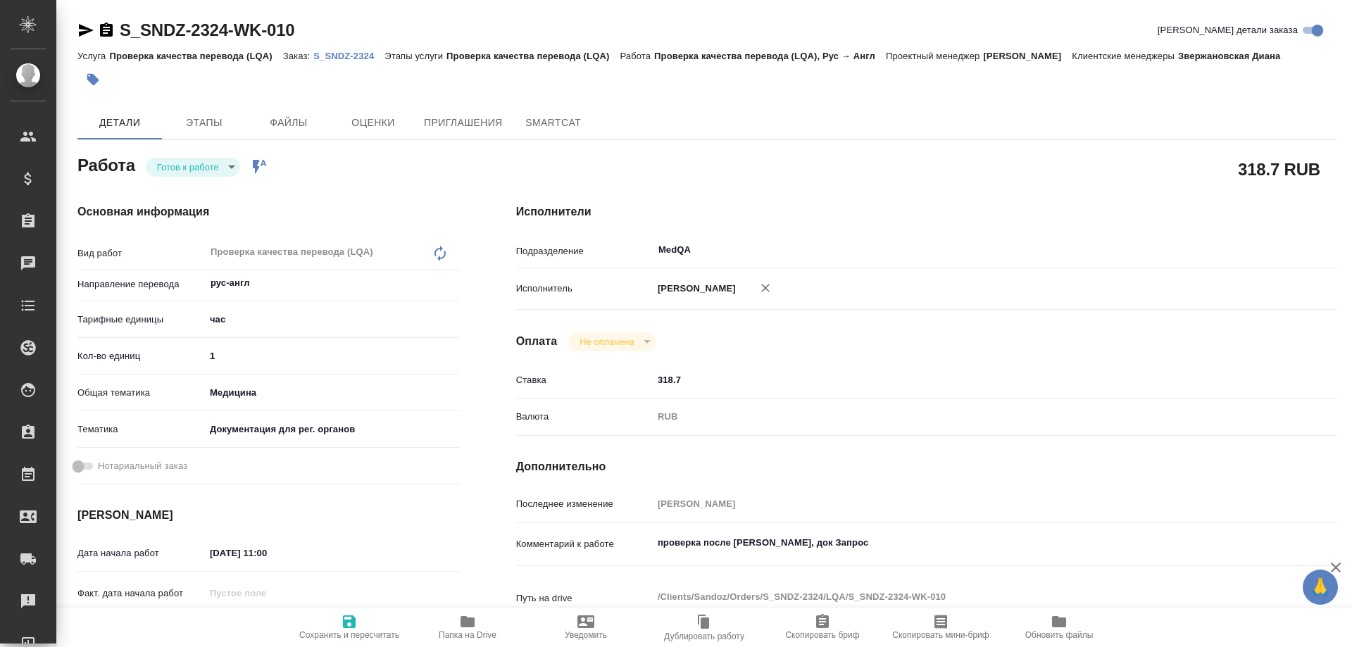
type textarea "x"
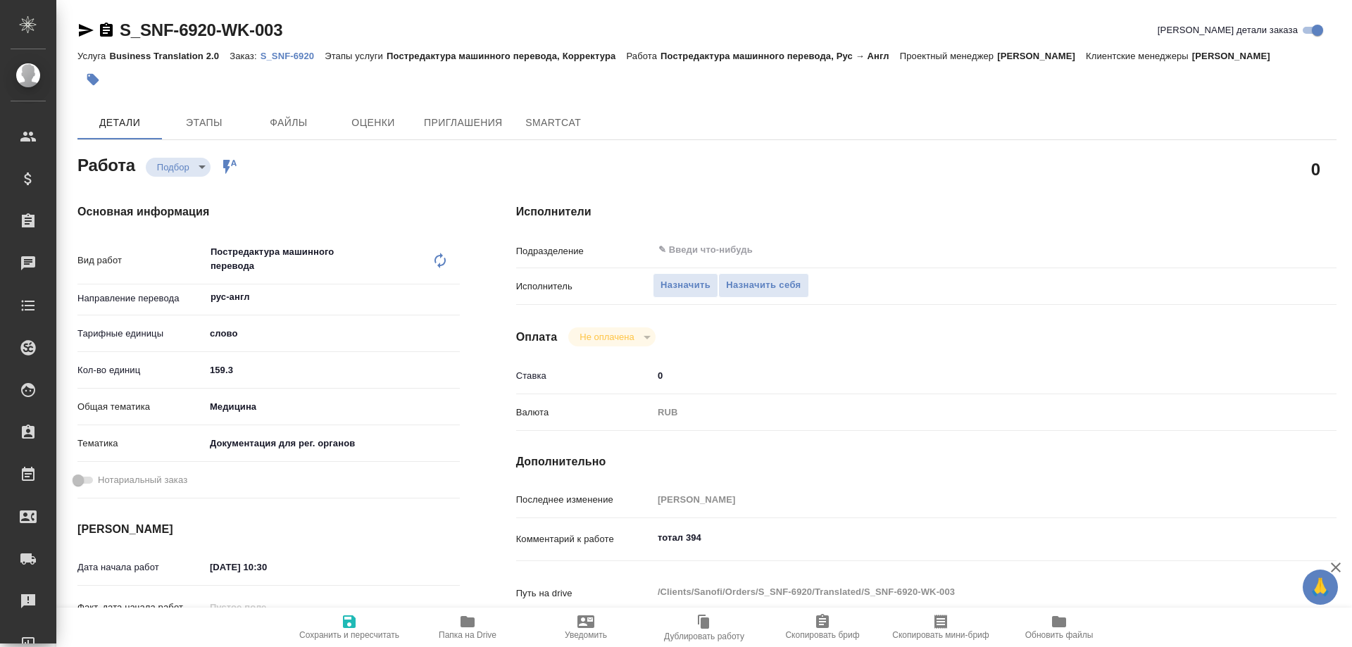
type textarea "x"
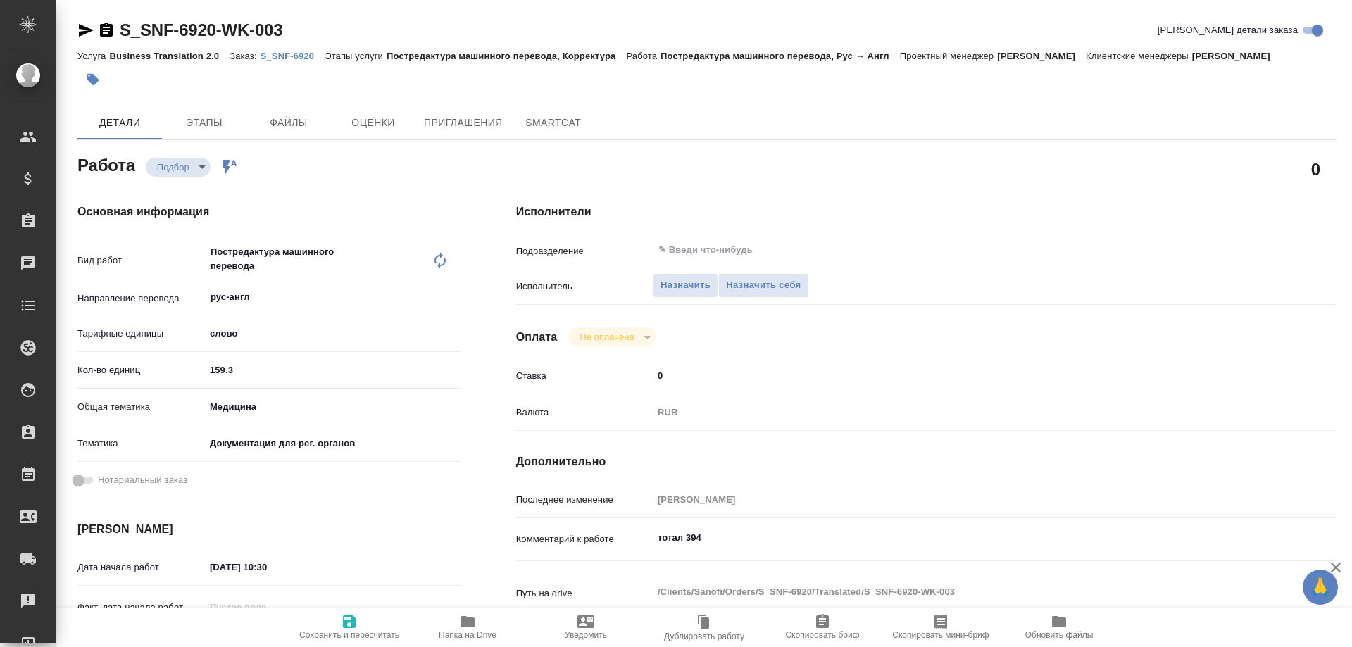
type textarea "x"
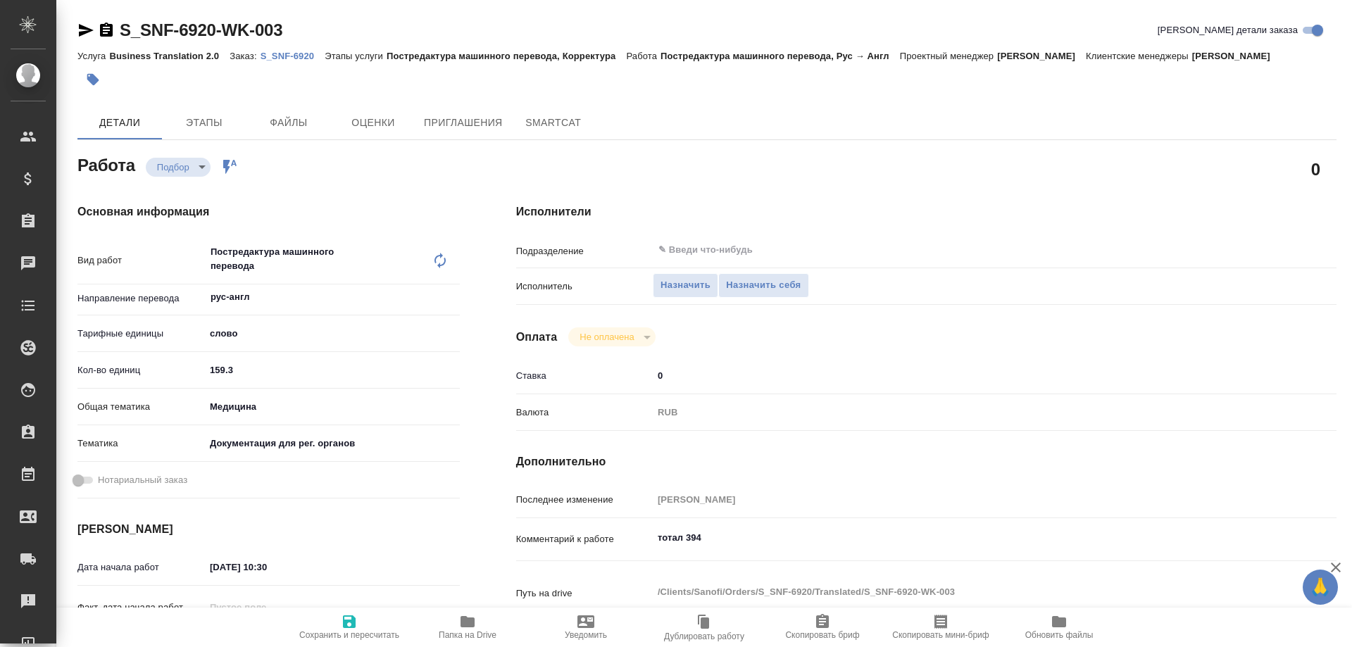
type textarea "x"
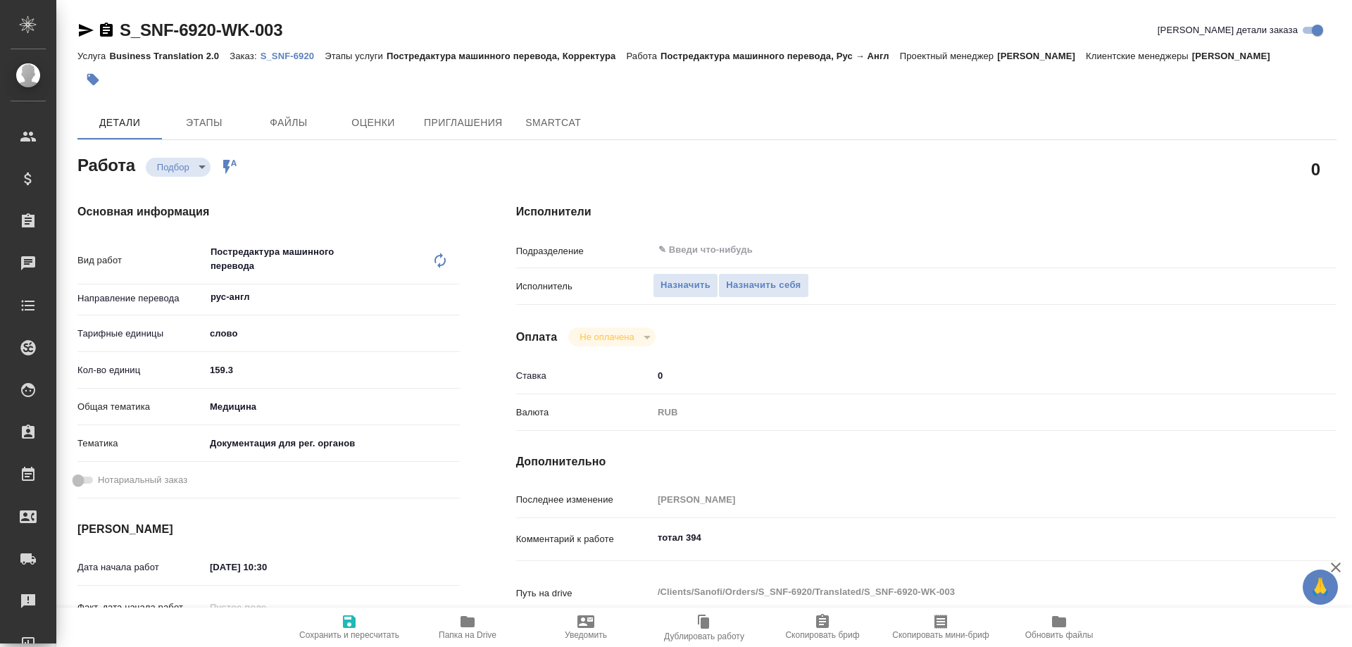
type textarea "x"
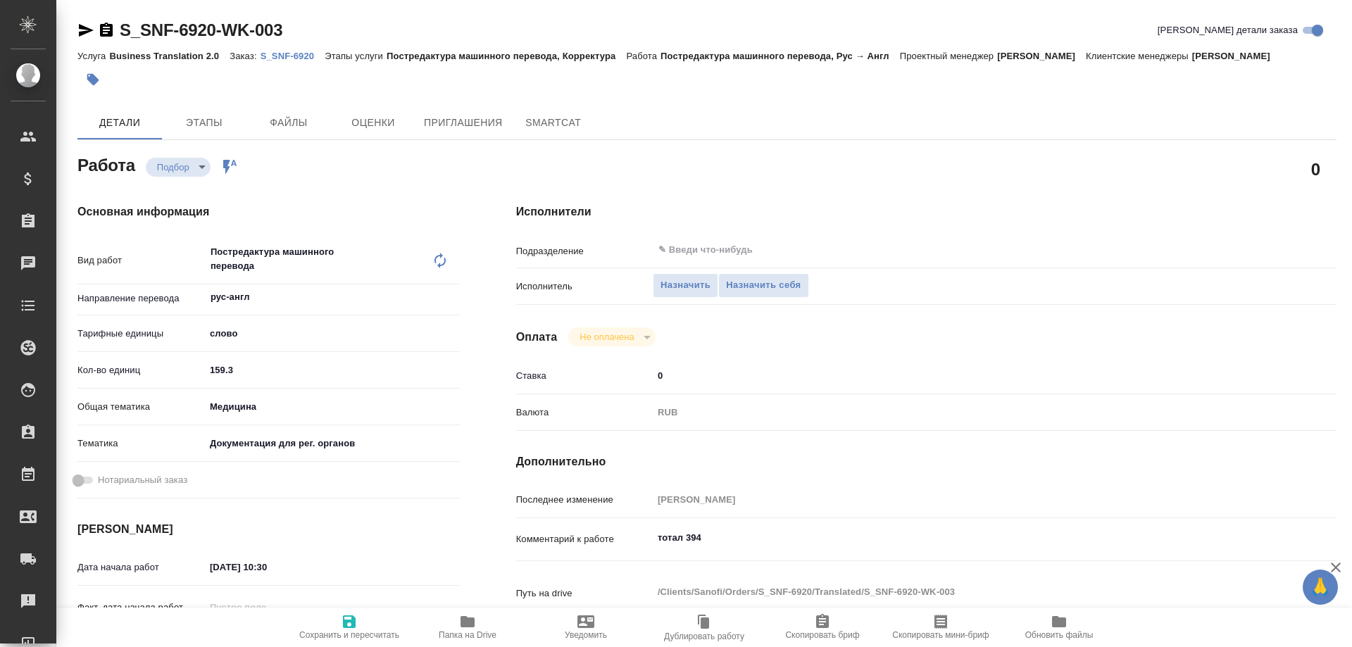
type textarea "x"
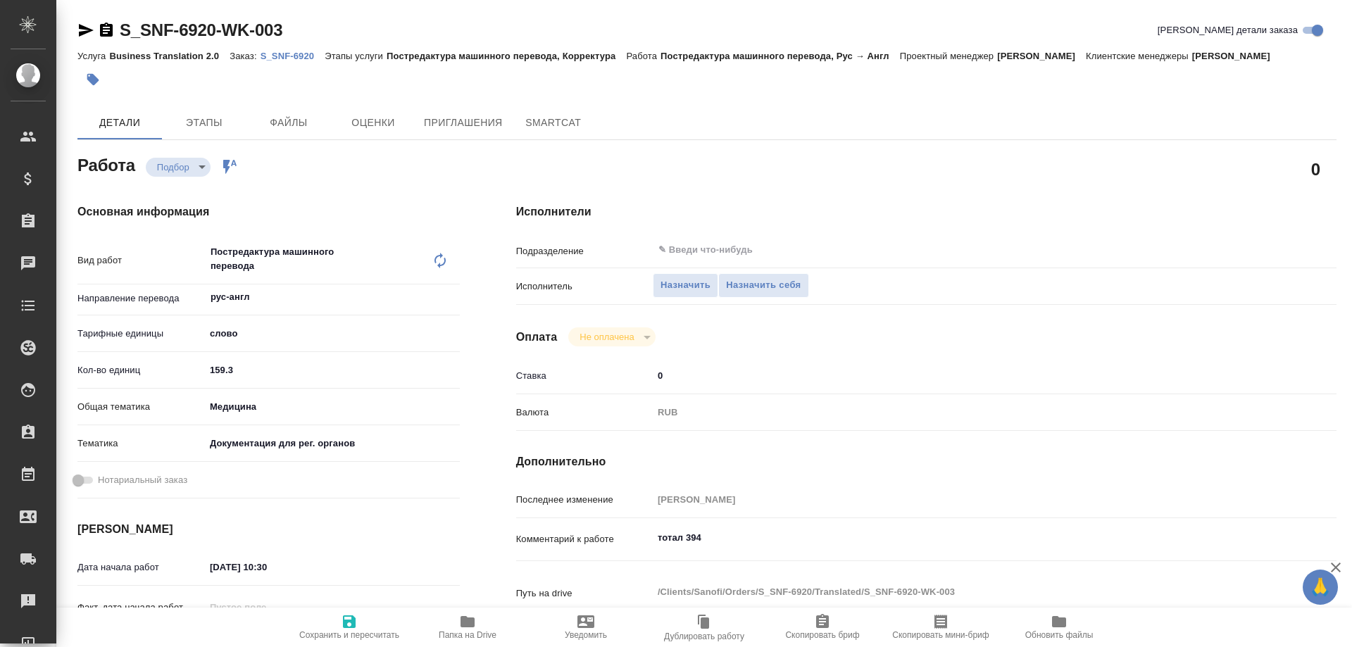
type textarea "x"
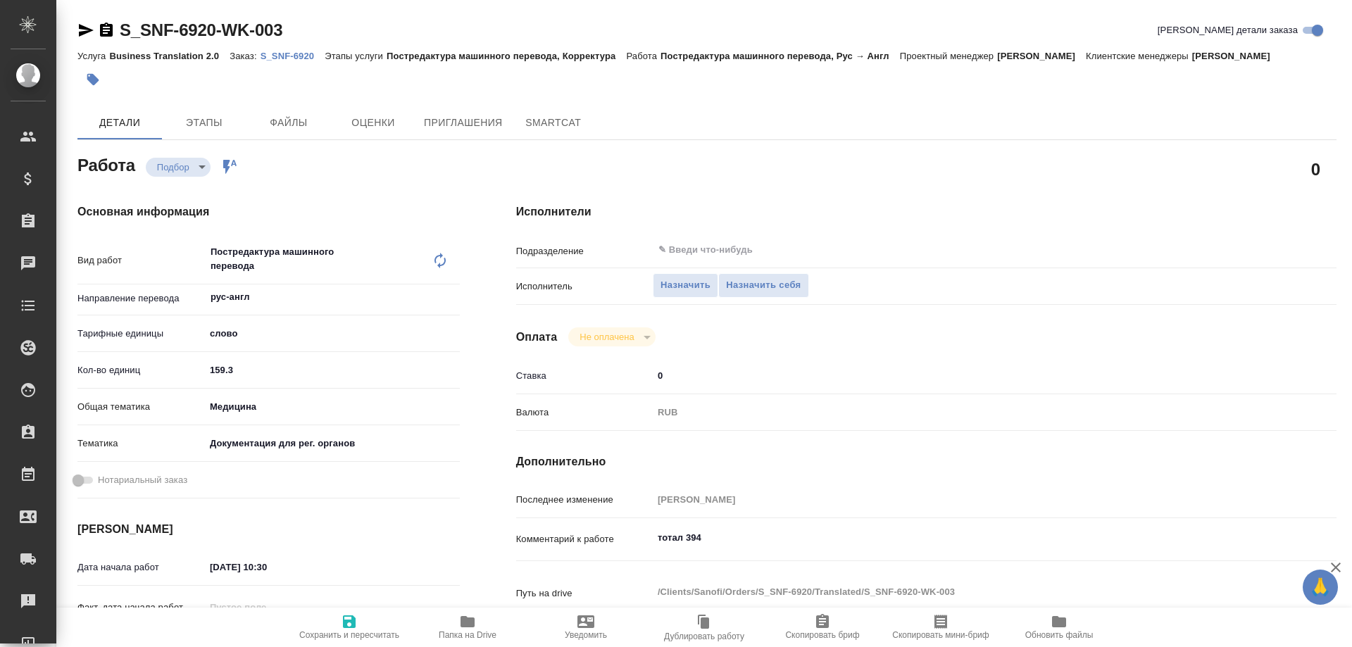
type textarea "x"
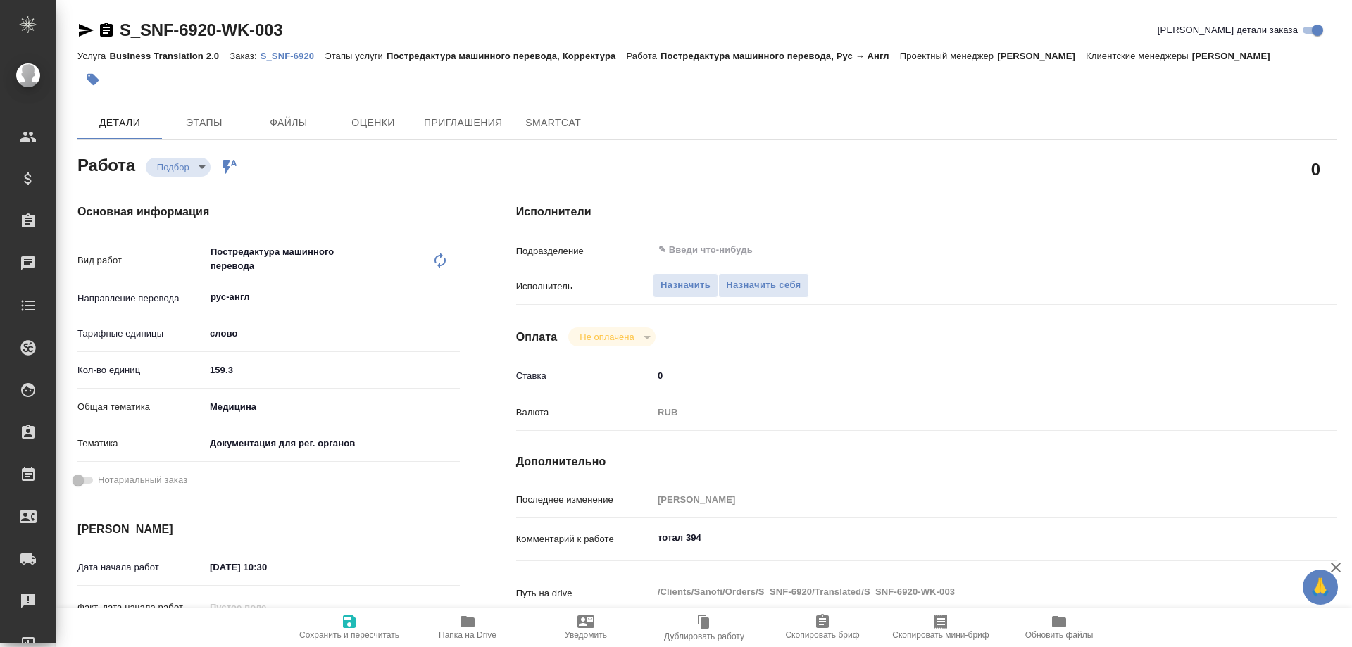
click at [470, 628] on icon "button" at bounding box center [467, 621] width 17 height 17
type textarea "x"
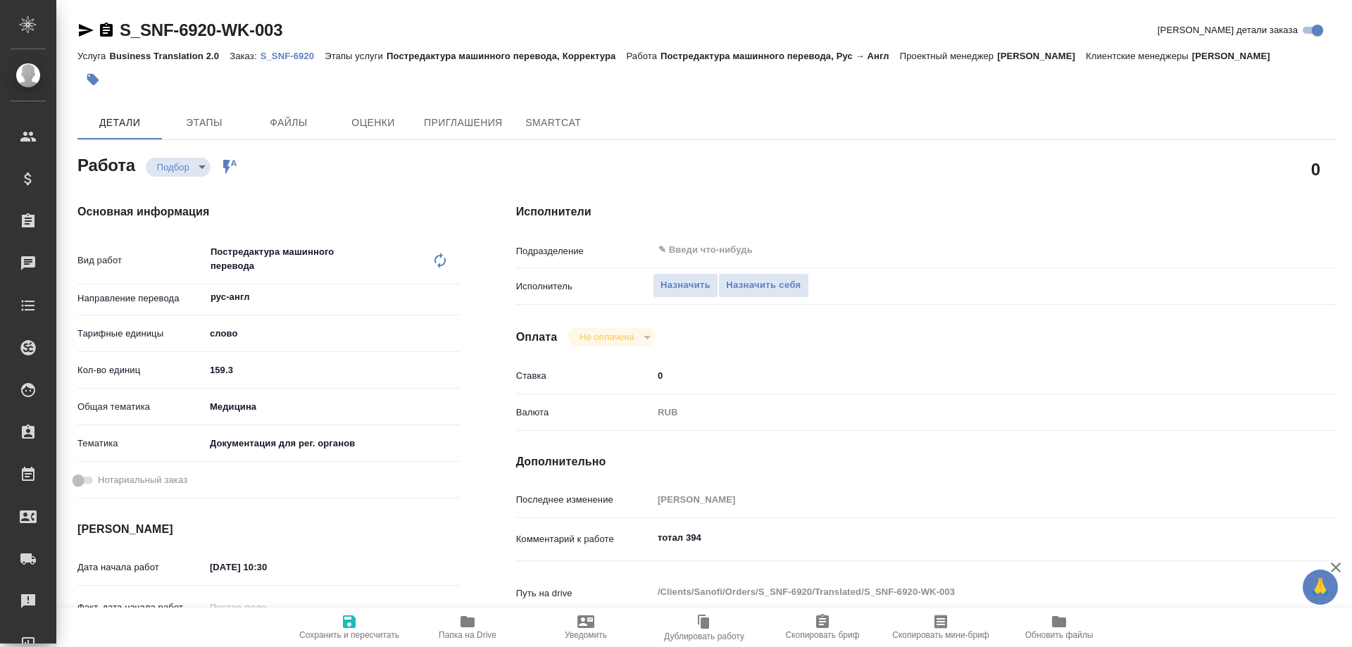
type textarea "x"
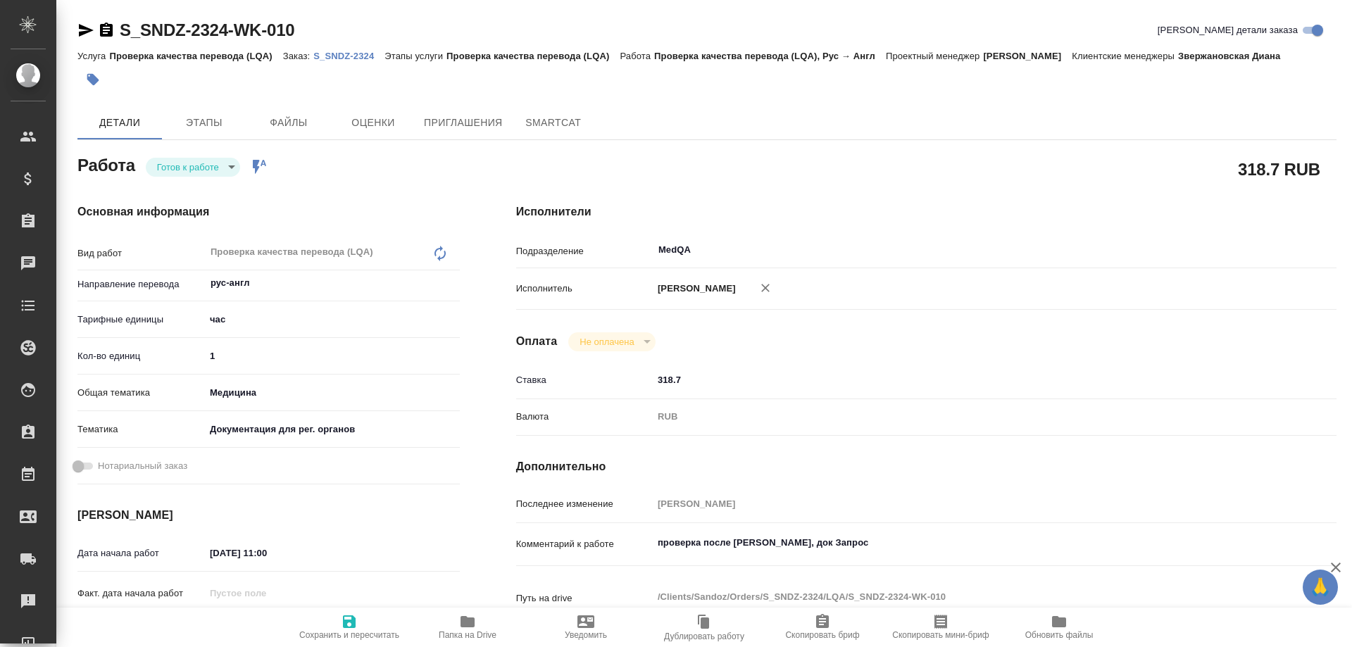
type textarea "x"
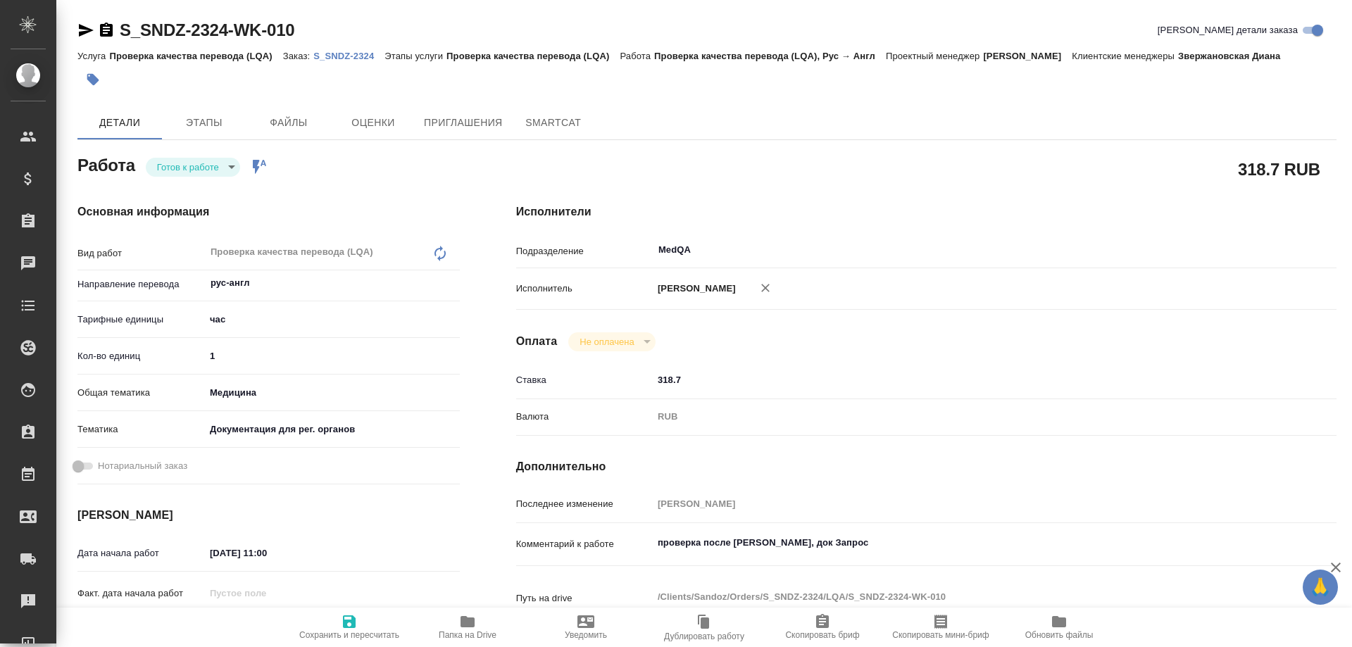
type textarea "x"
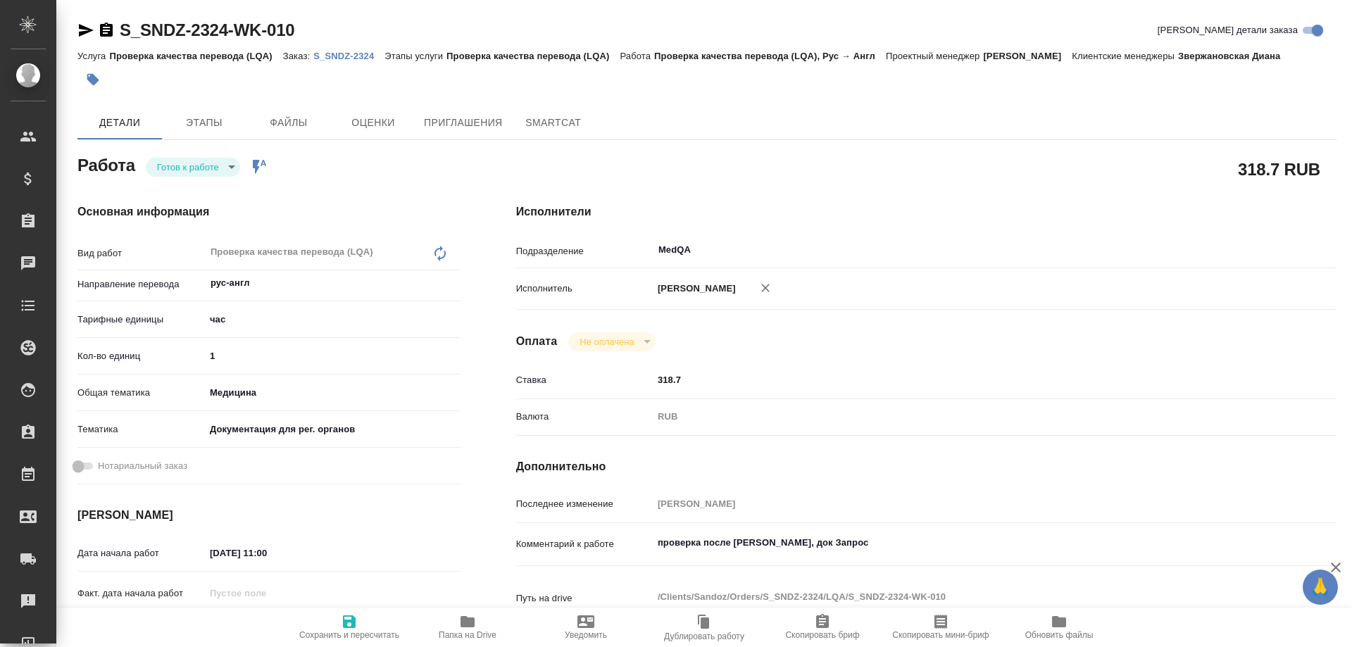
type textarea "x"
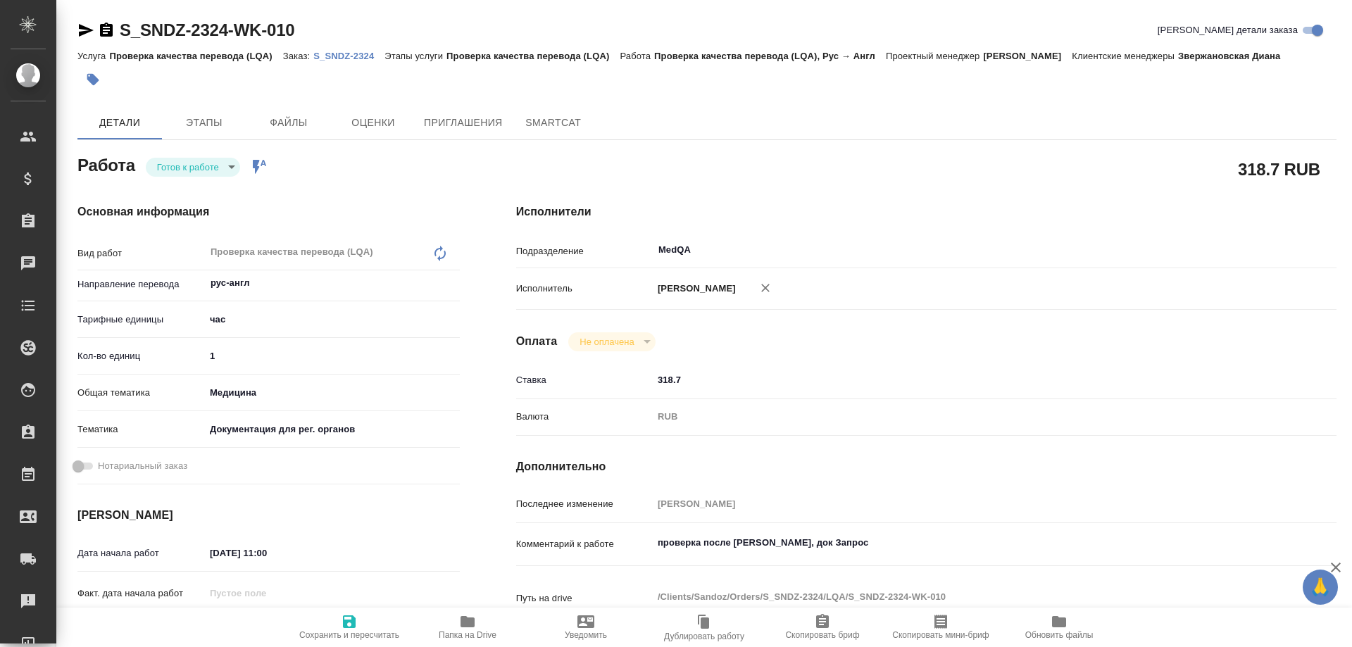
type textarea "x"
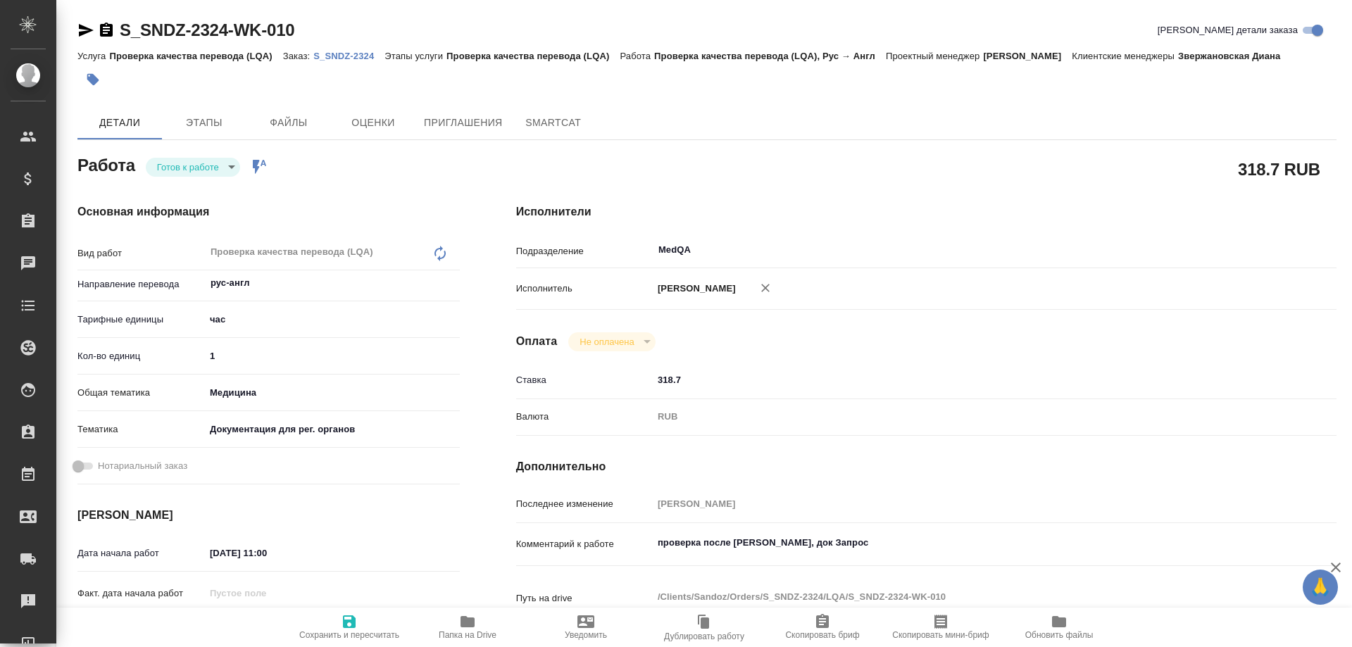
type textarea "x"
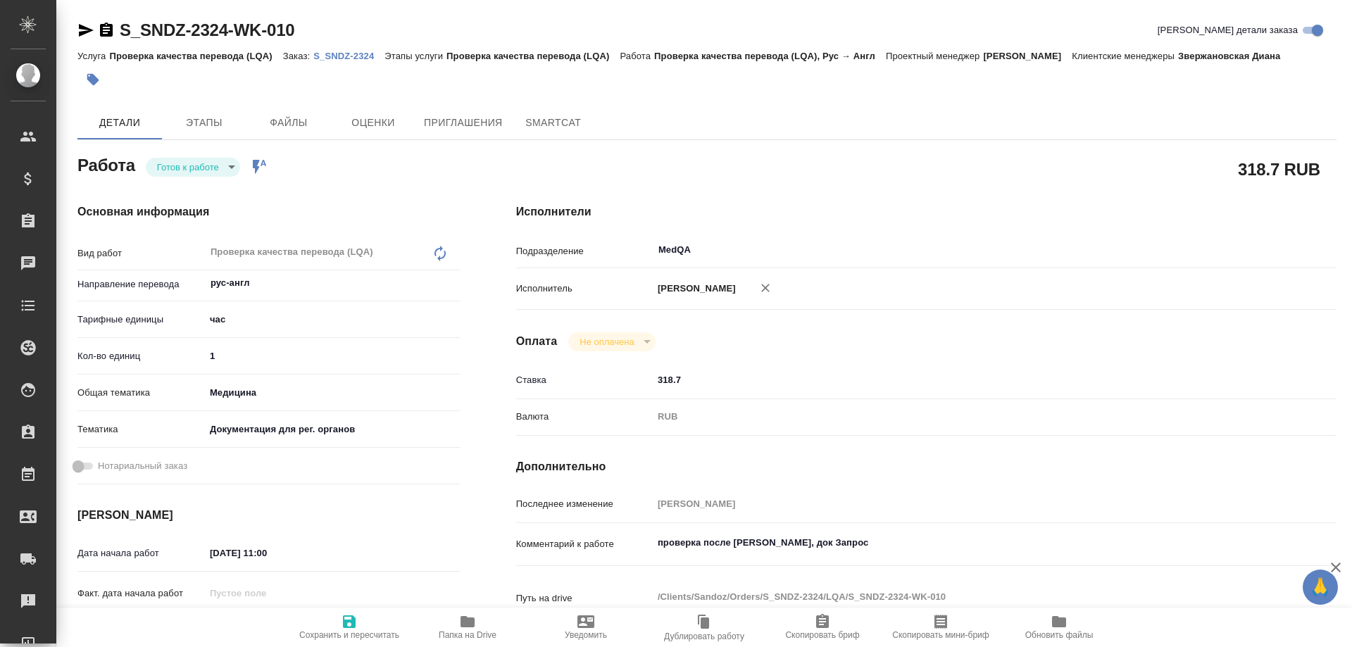
type textarea "x"
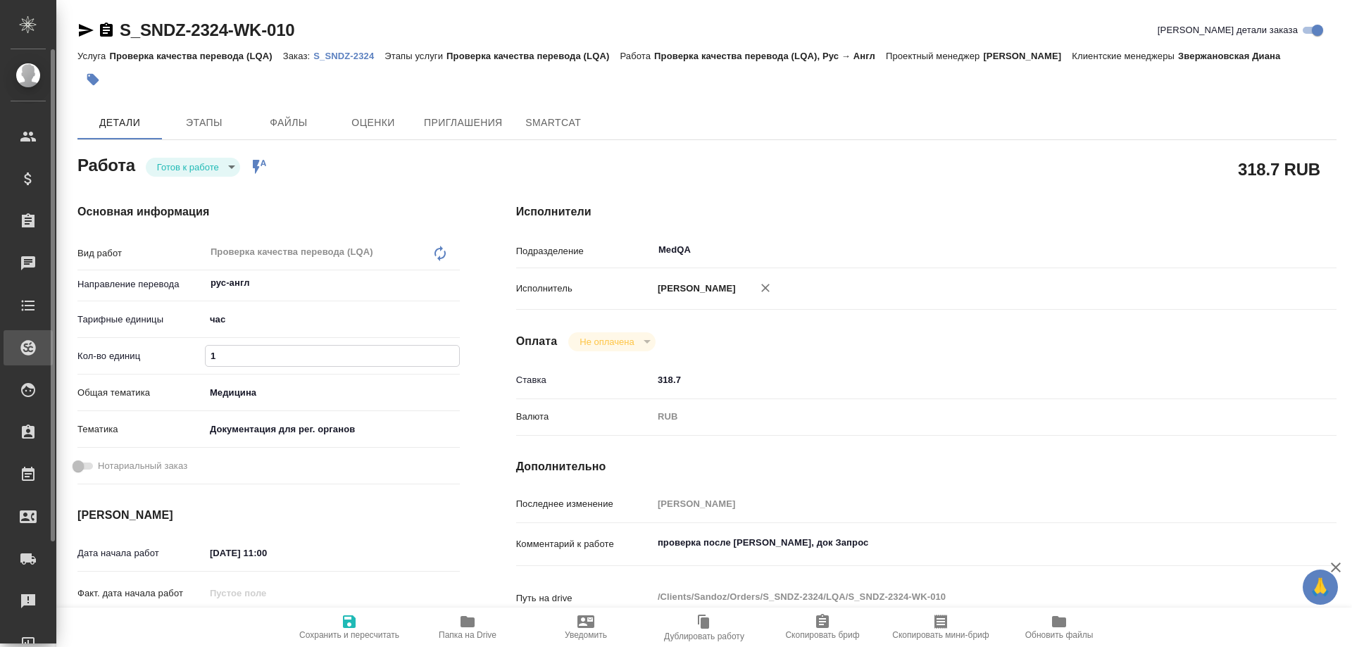
drag, startPoint x: 269, startPoint y: 362, endPoint x: 50, endPoint y: 354, distance: 219.1
click at [50, 358] on div ".cls-1 fill:#fff; AWATERA Solovyova Elena Клиенты Спецификации Заказы Чаты Todo…" at bounding box center [676, 323] width 1352 height 647
type textarea "x"
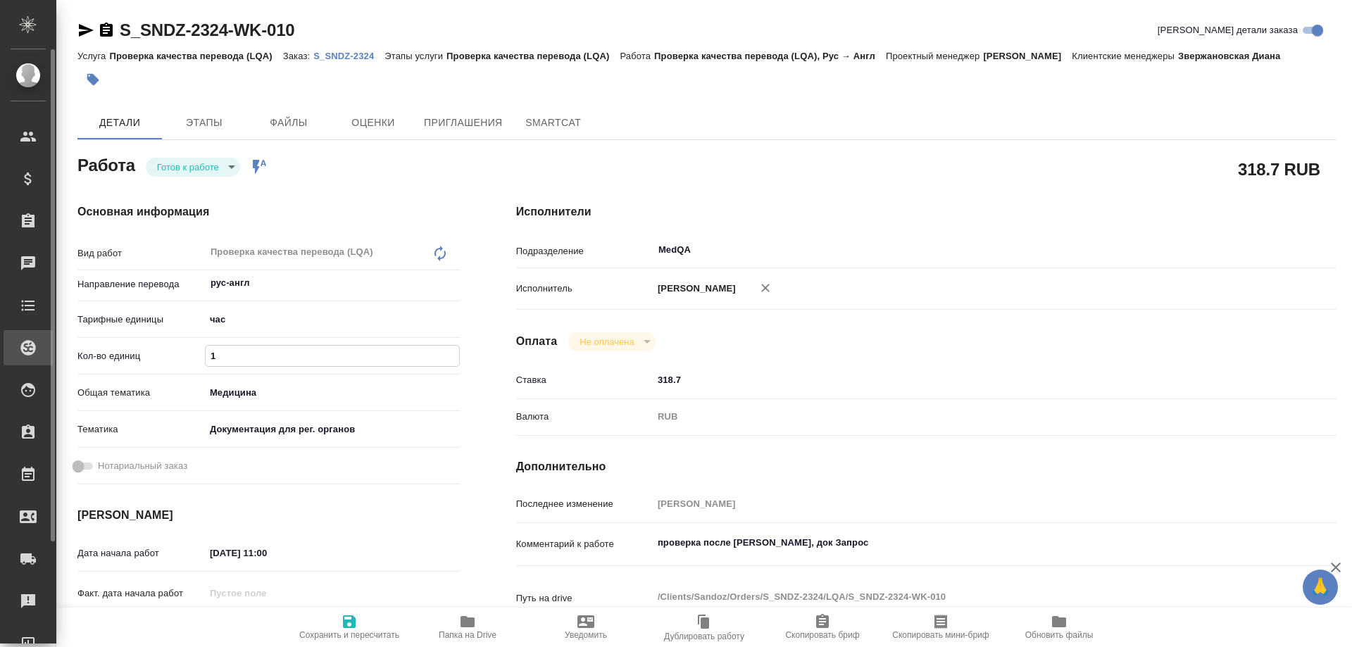
type textarea "x"
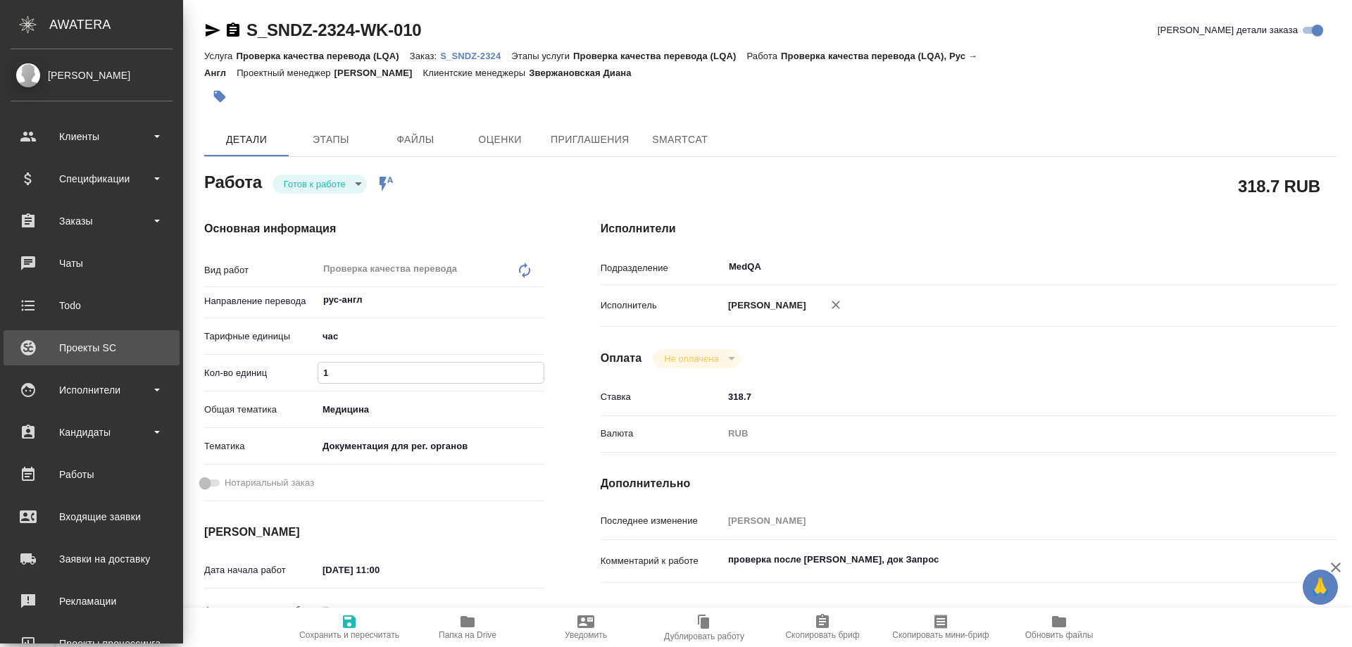
type textarea "x"
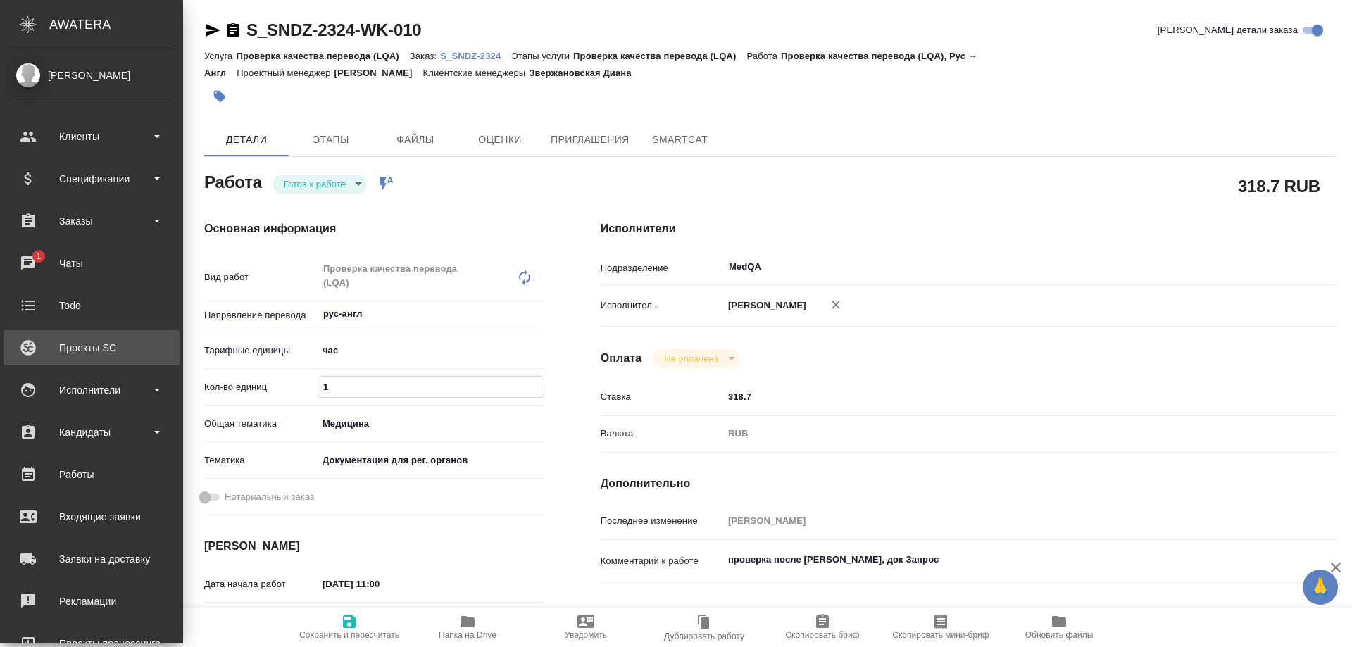
type textarea "x"
type input "0"
type textarea "x"
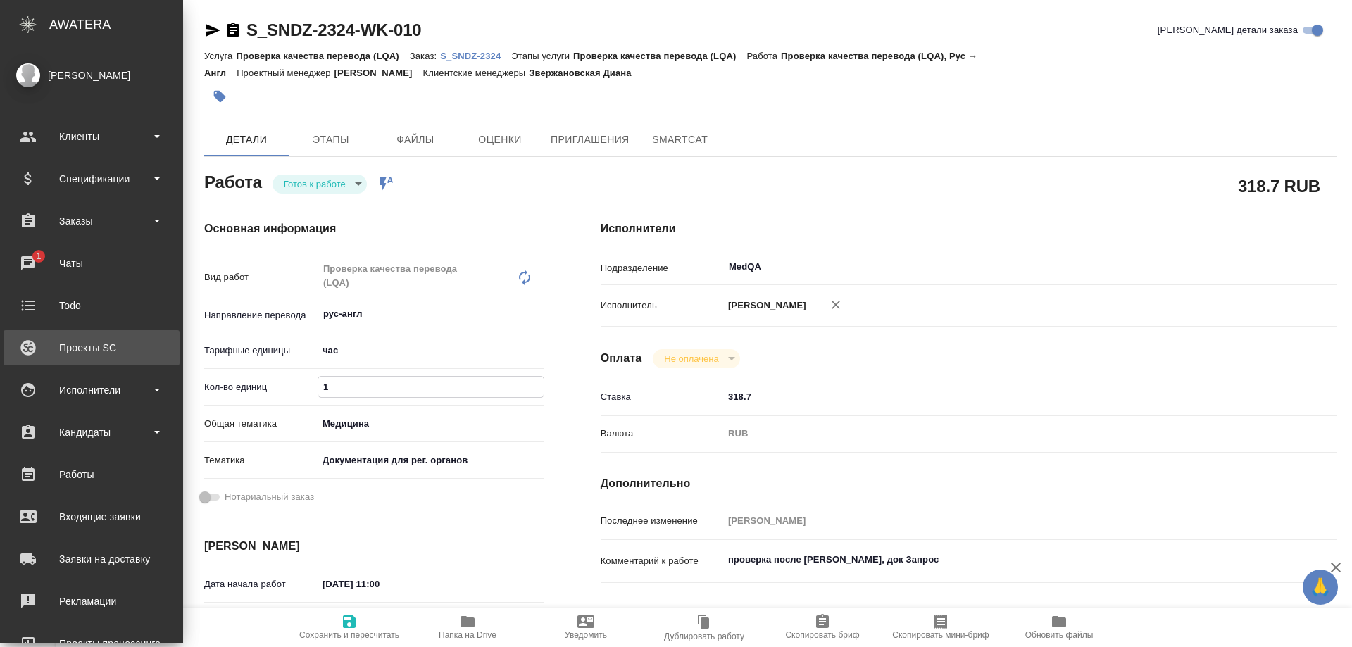
type textarea "x"
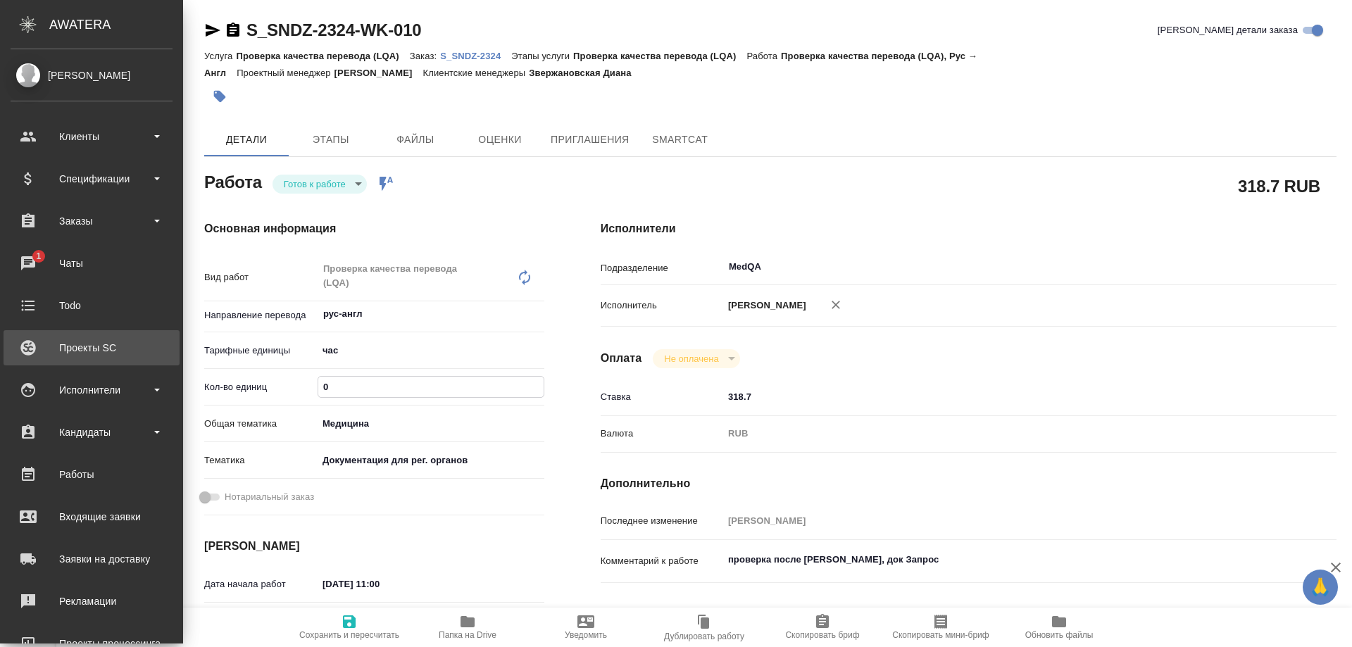
type textarea "x"
type input "0.3"
type textarea "x"
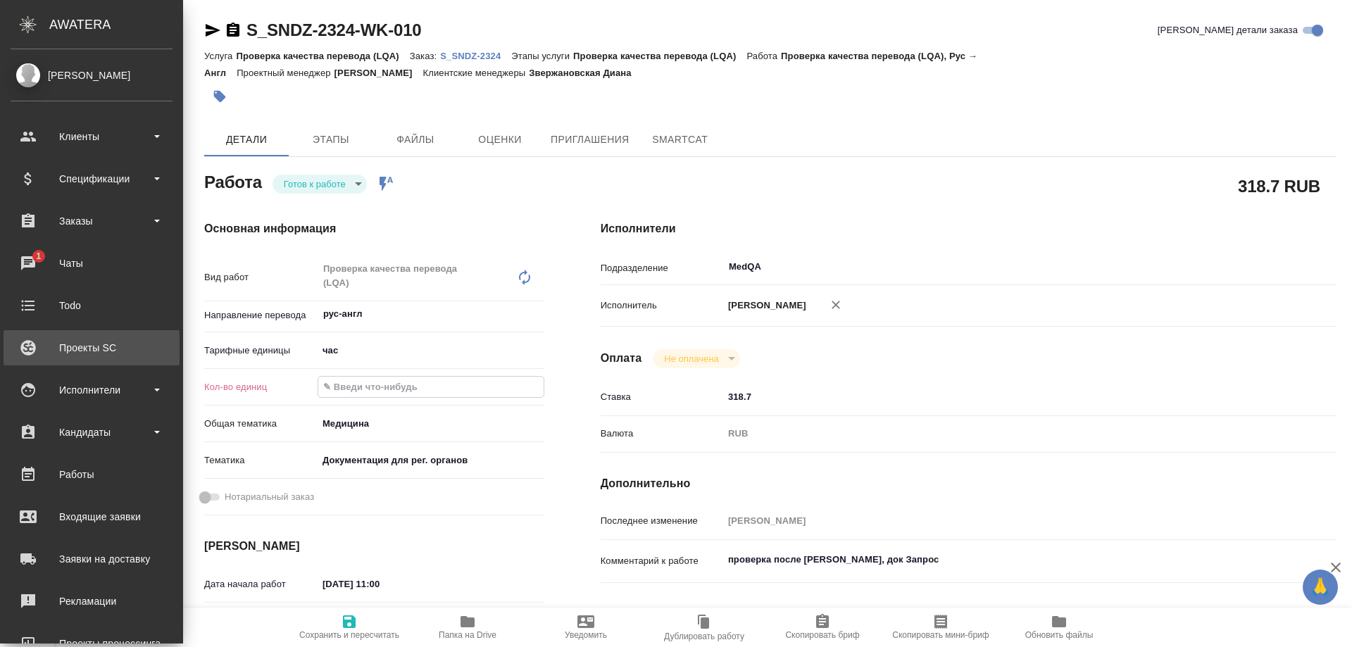
type textarea "x"
type input "0.33"
type textarea "x"
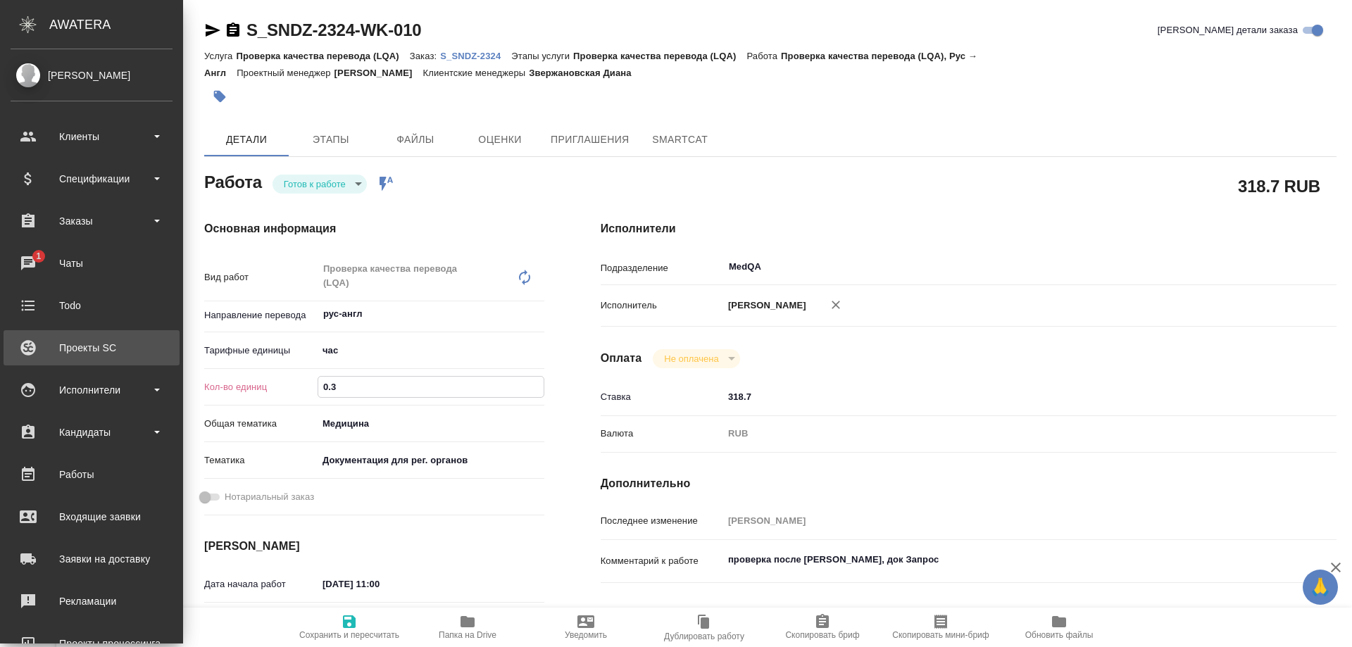
type textarea "x"
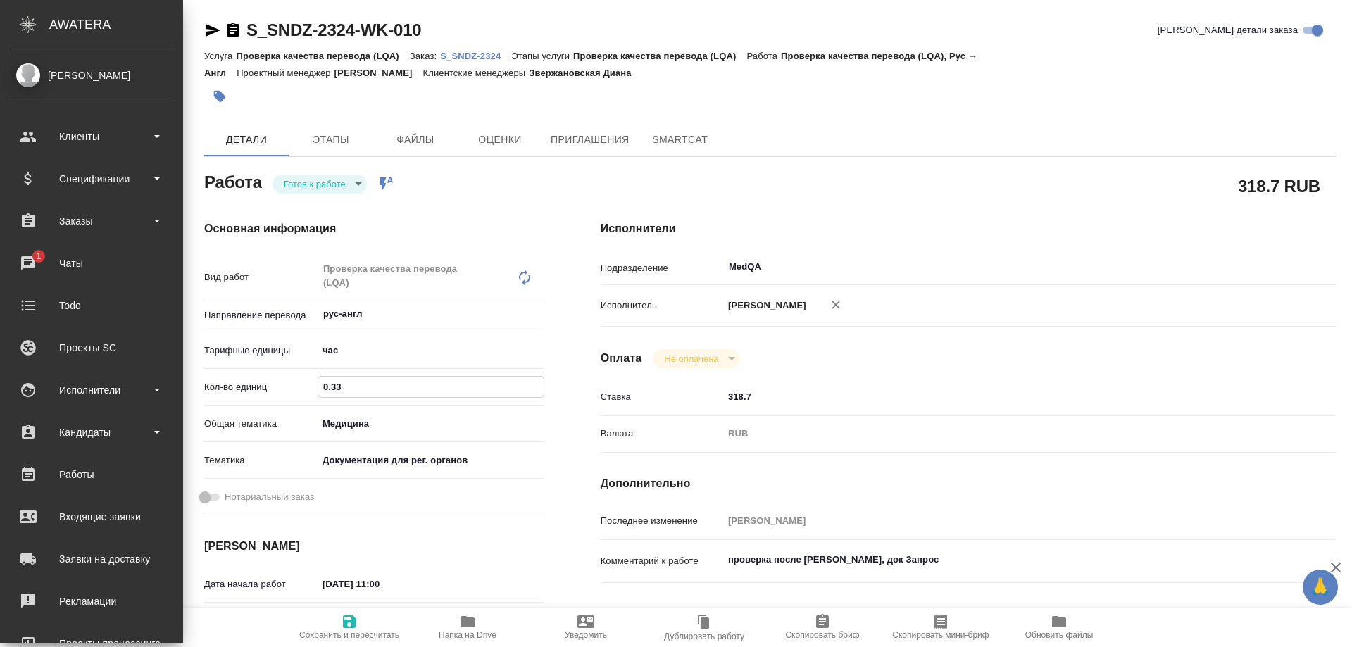
type textarea "x"
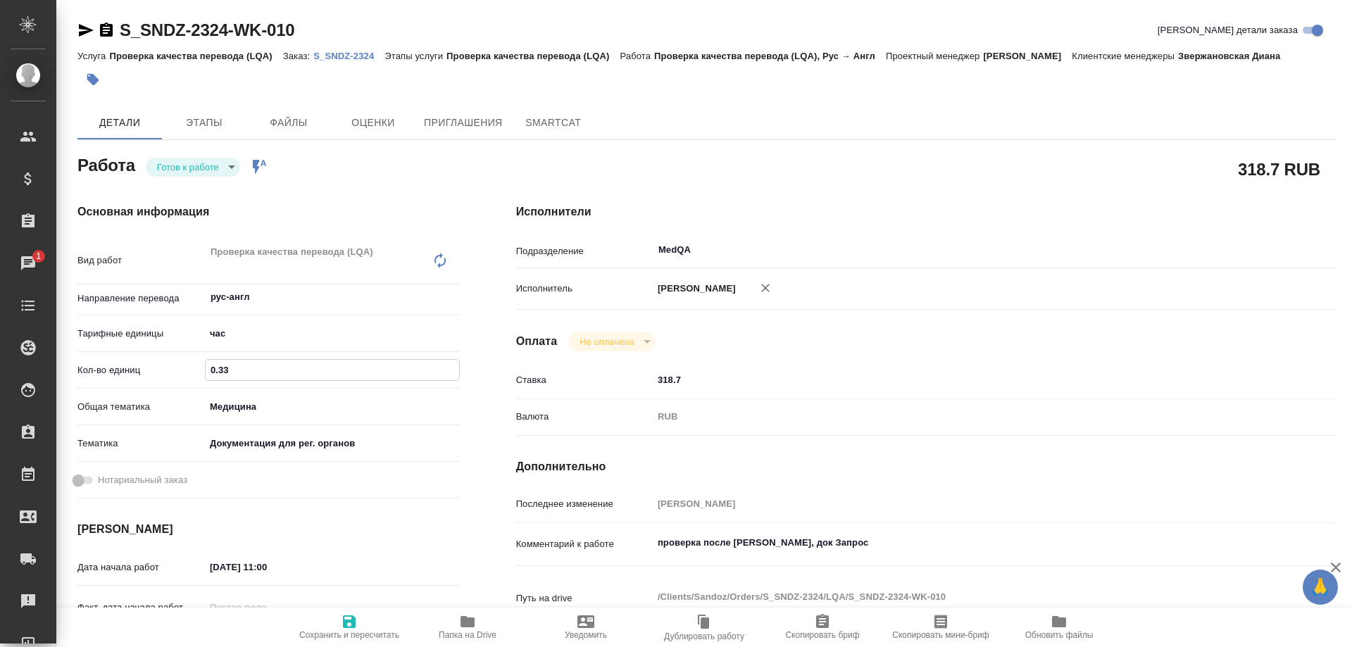
type input "0.33"
click at [351, 626] on icon "button" at bounding box center [349, 621] width 13 height 13
type textarea "x"
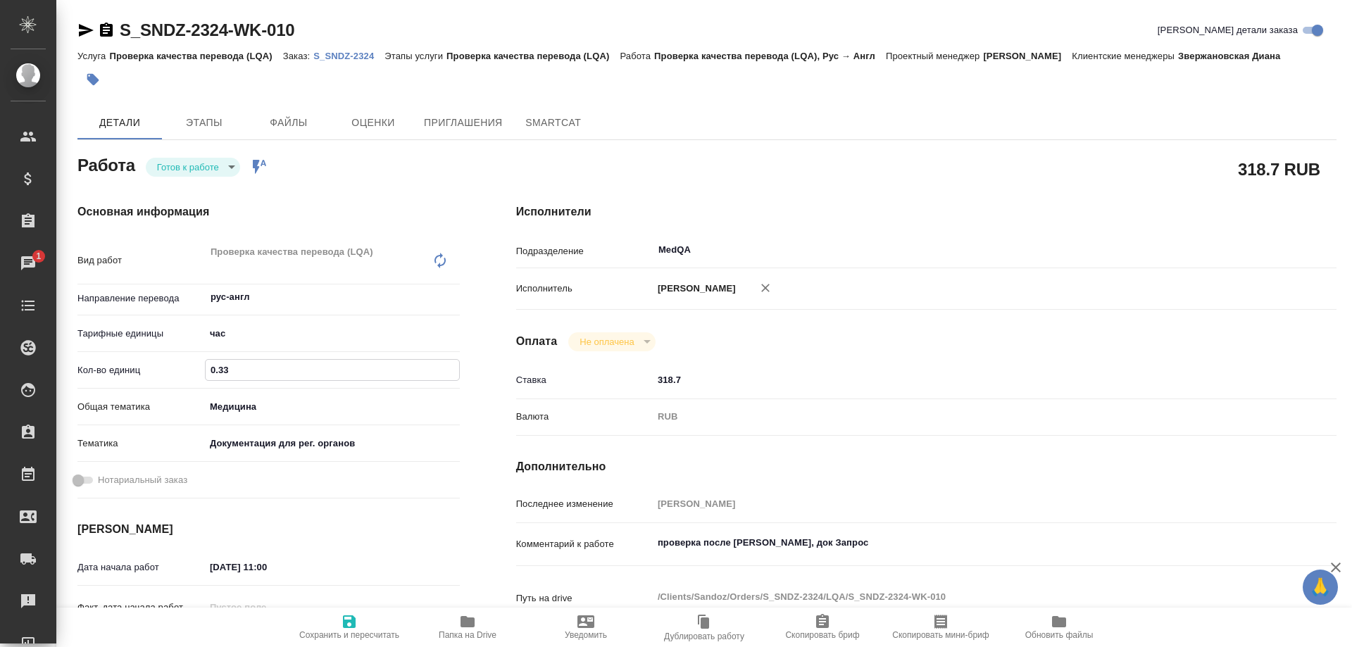
type textarea "x"
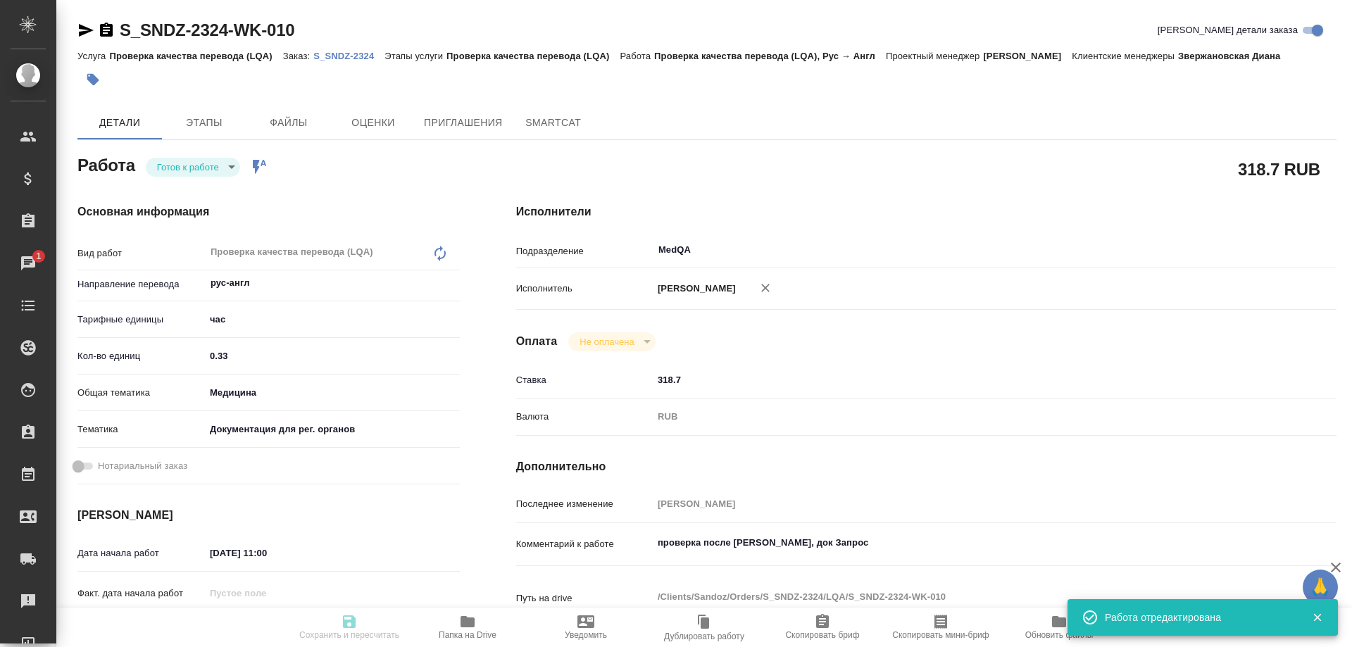
type textarea "x"
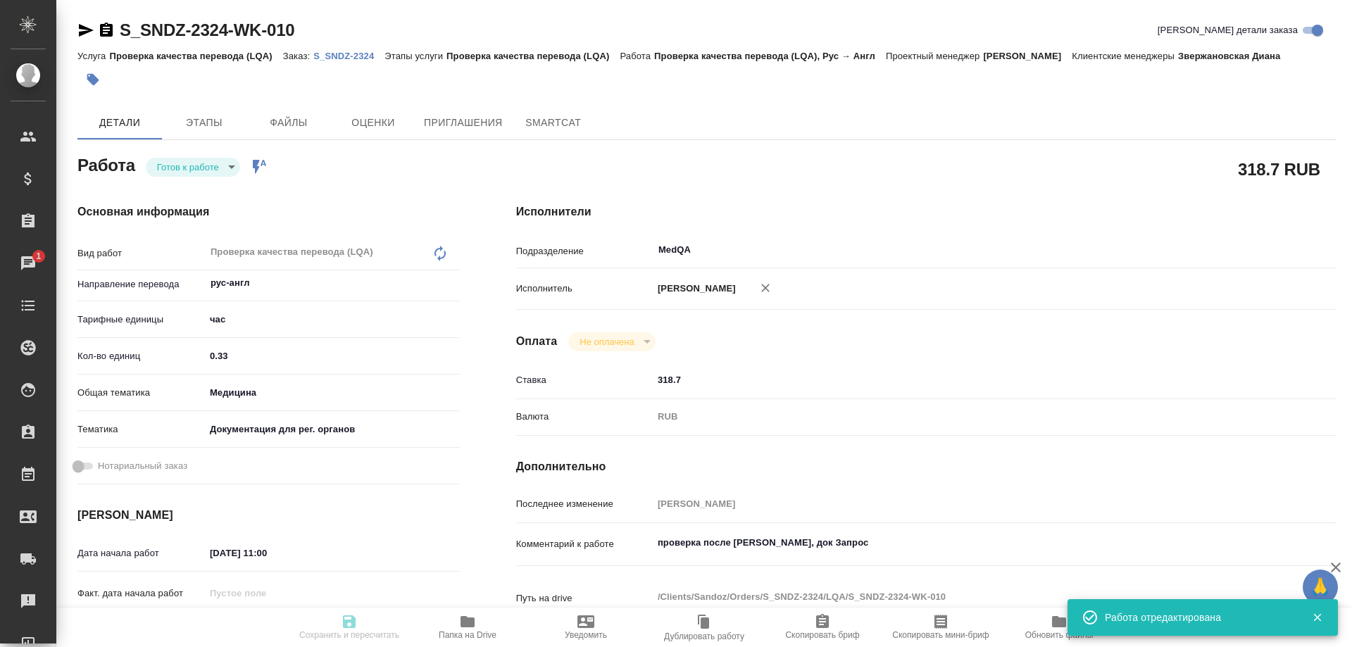
type input "readyForWork"
type textarea "Проверка качества перевода (LQA)"
type textarea "x"
type input "рус-англ"
type input "5a8b1489cc6b4906c91bfd93"
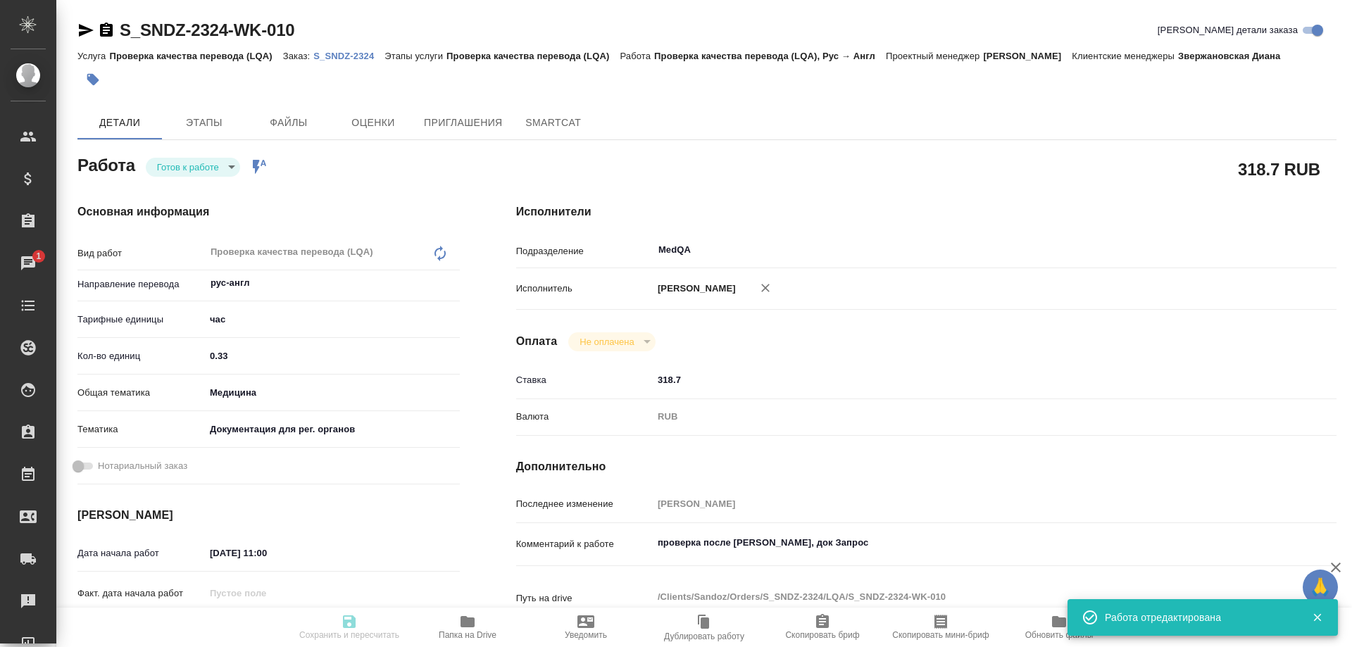
type input "0.33"
type input "med"
type input "5f647205b73bc97568ca66c6"
type input "26.09.2025 11:00"
type input "26.09.2025 12:00"
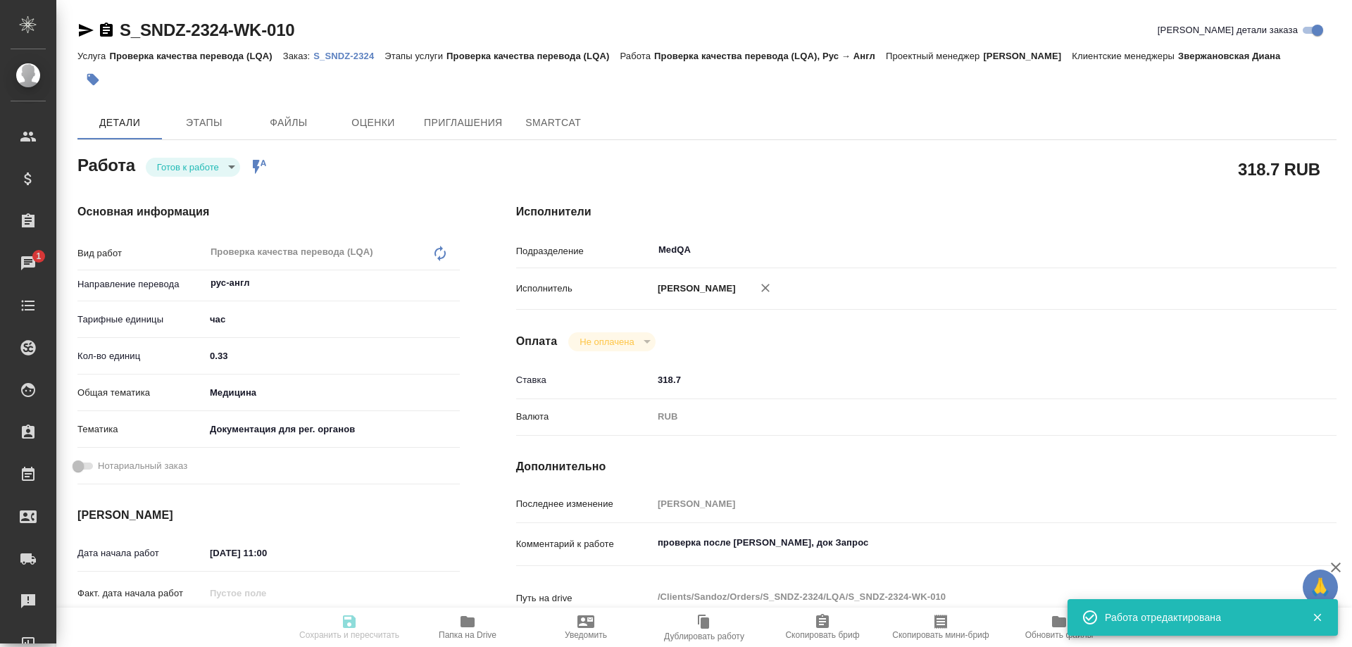
type input "26.09.2025 13:00"
type input "MedQA"
type input "notPayed"
type input "318.7"
type input "RUB"
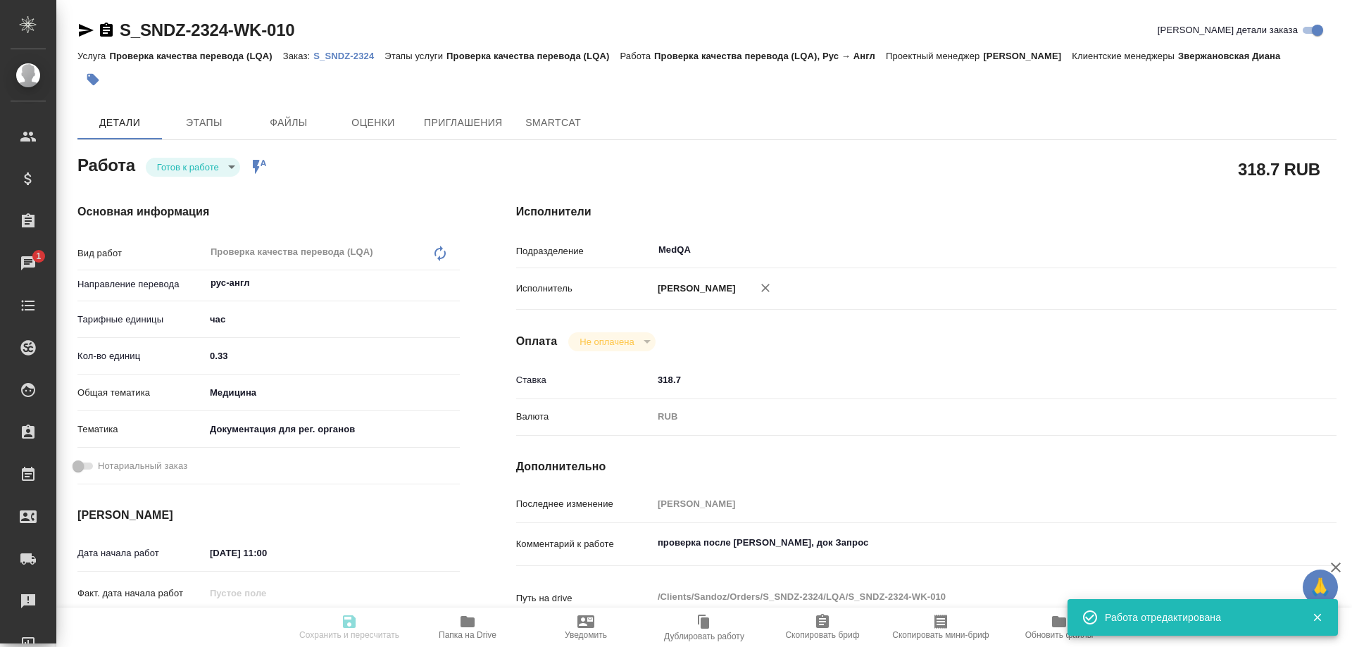
type input "Соловьева Елена"
type textarea "проверка после Тани Комовой, док Запрос"
type textarea "x"
type textarea "/Clients/Sandoz/Orders/S_SNDZ-2324/LQA/S_SNDZ-2324-WK-010"
type textarea "x"
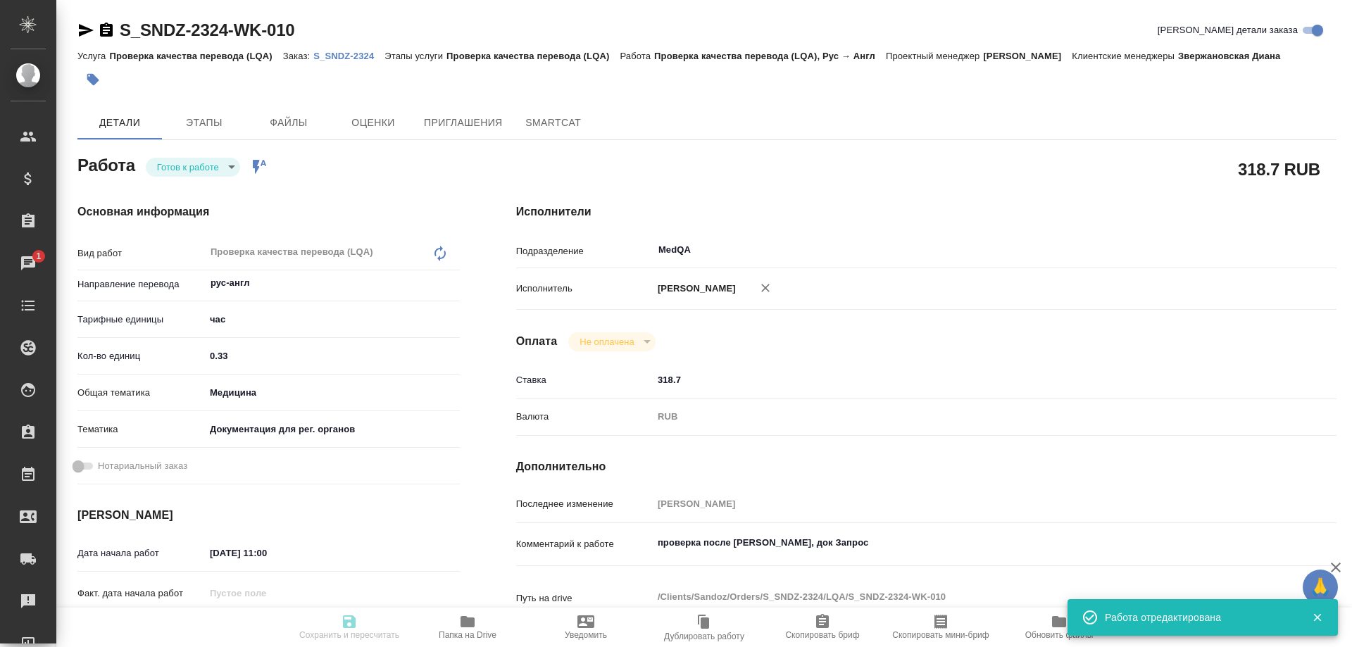
type input "S_SNDZ-2324"
type input "Проверка качества перевода (LQA)"
type input "Звержановская Диана"
type input "[PERSON_NAME]"
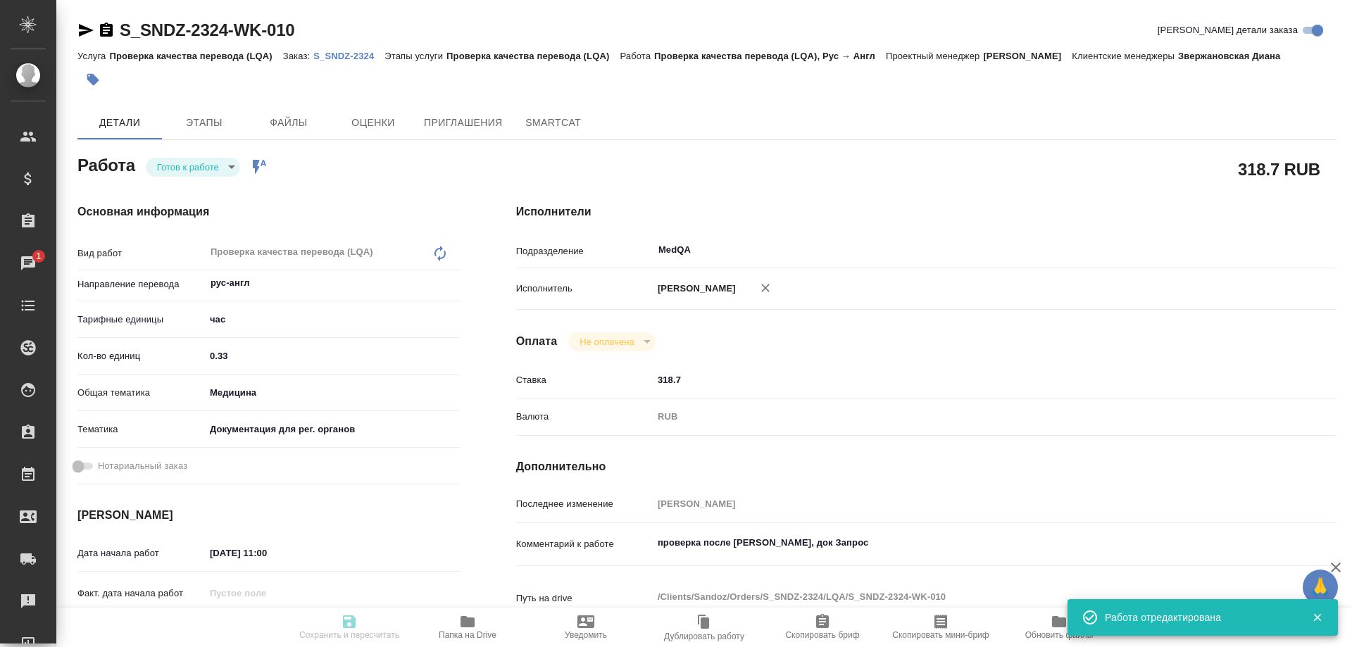
type input "/Clients/Sandoz/Orders/S_SNDZ-2324"
type textarea "x"
type textarea "перевод на англ"
type textarea "x"
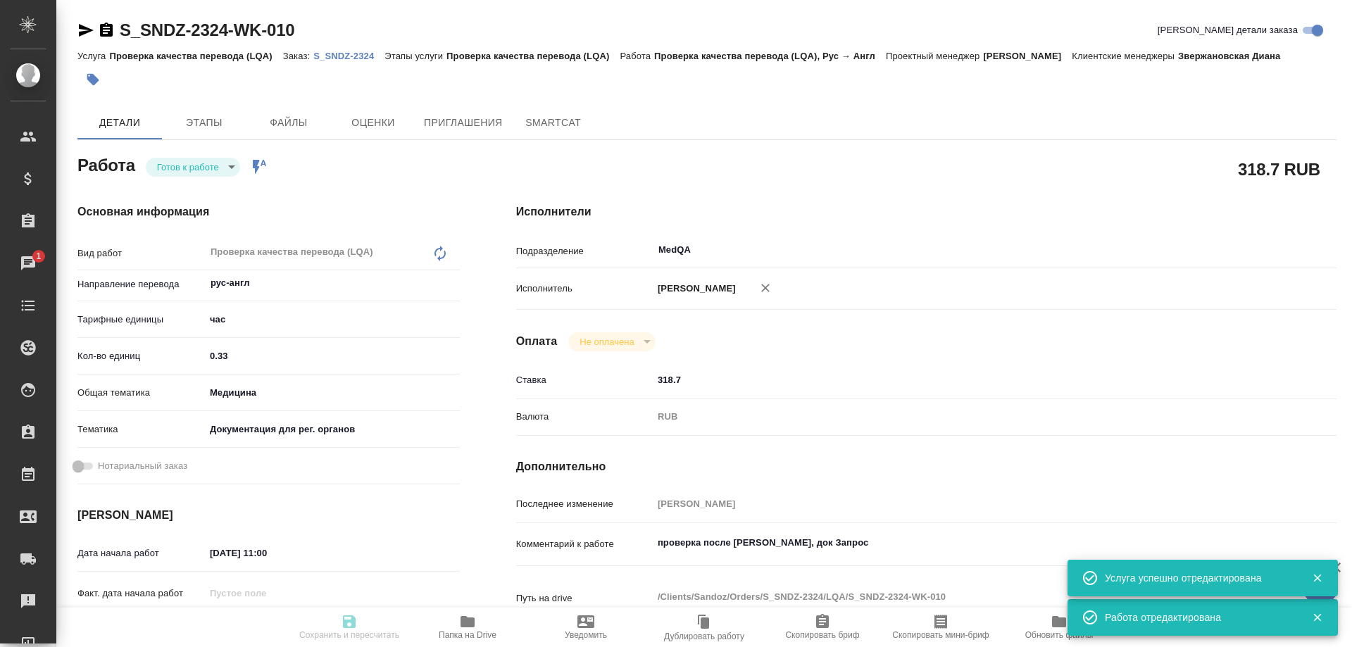
type textarea "x"
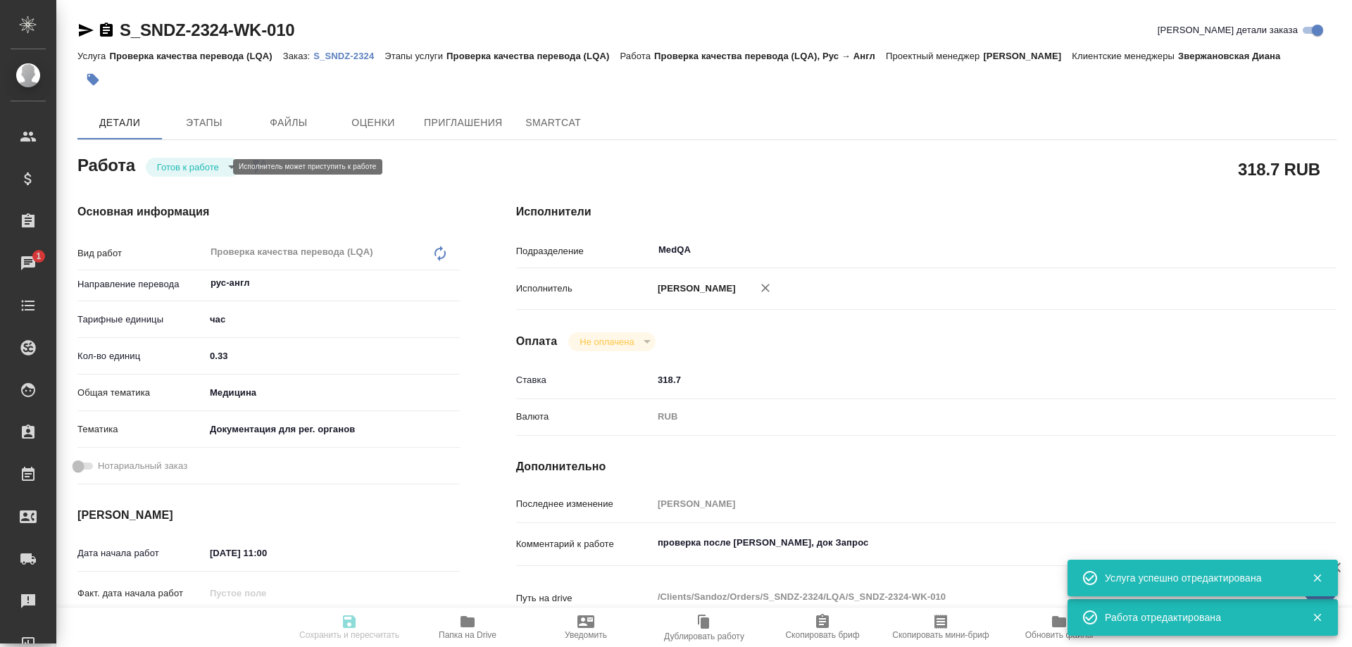
type textarea "x"
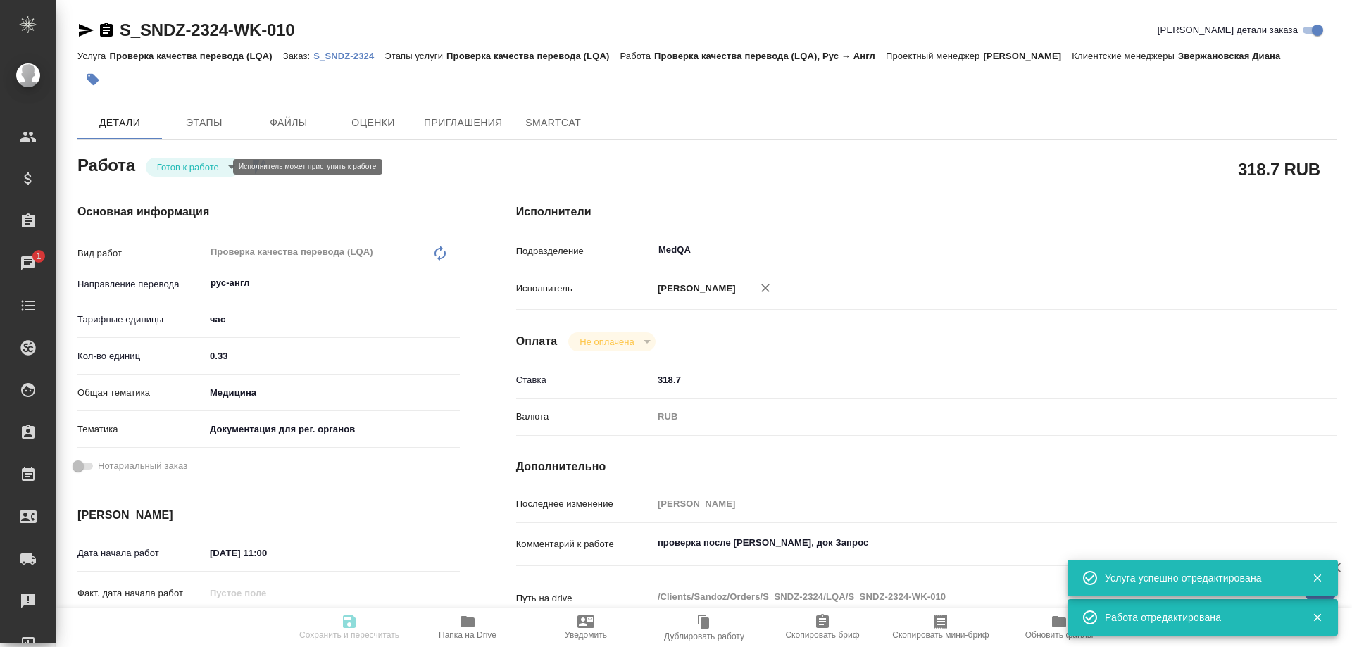
click at [194, 173] on body "🙏 .cls-1 fill:#fff; AWATERA Solovyova Elena Клиенты Спецификации Заказы 1 Чаты …" at bounding box center [676, 323] width 1352 height 647
type textarea "x"
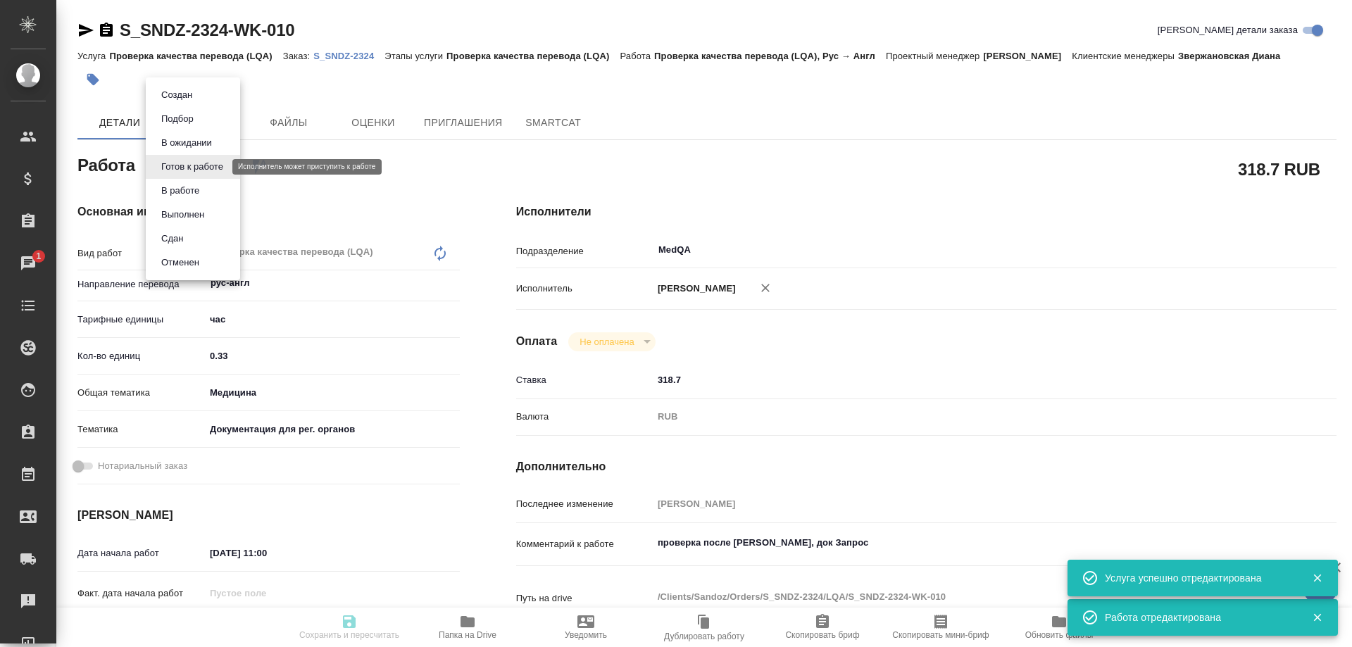
type textarea "x"
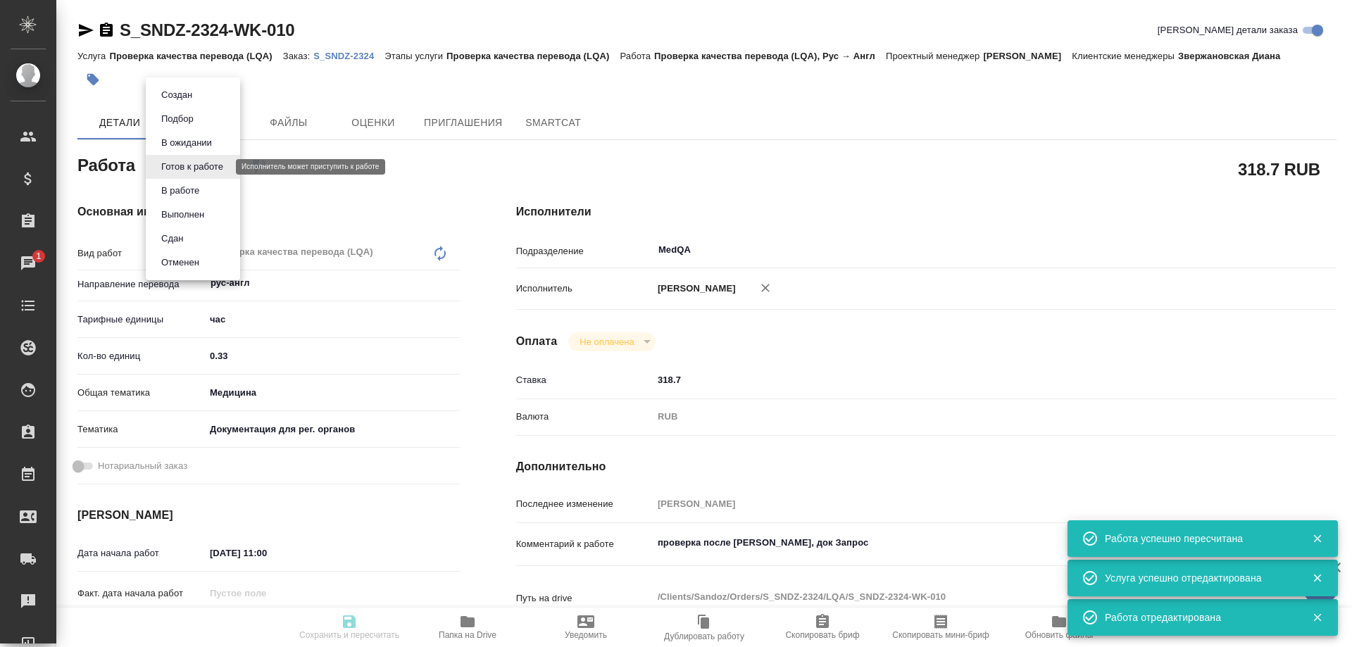
type input "readyForWork"
type textarea "Проверка качества перевода (LQA)"
type textarea "x"
type input "рус-англ"
type input "5a8b1489cc6b4906c91bfd93"
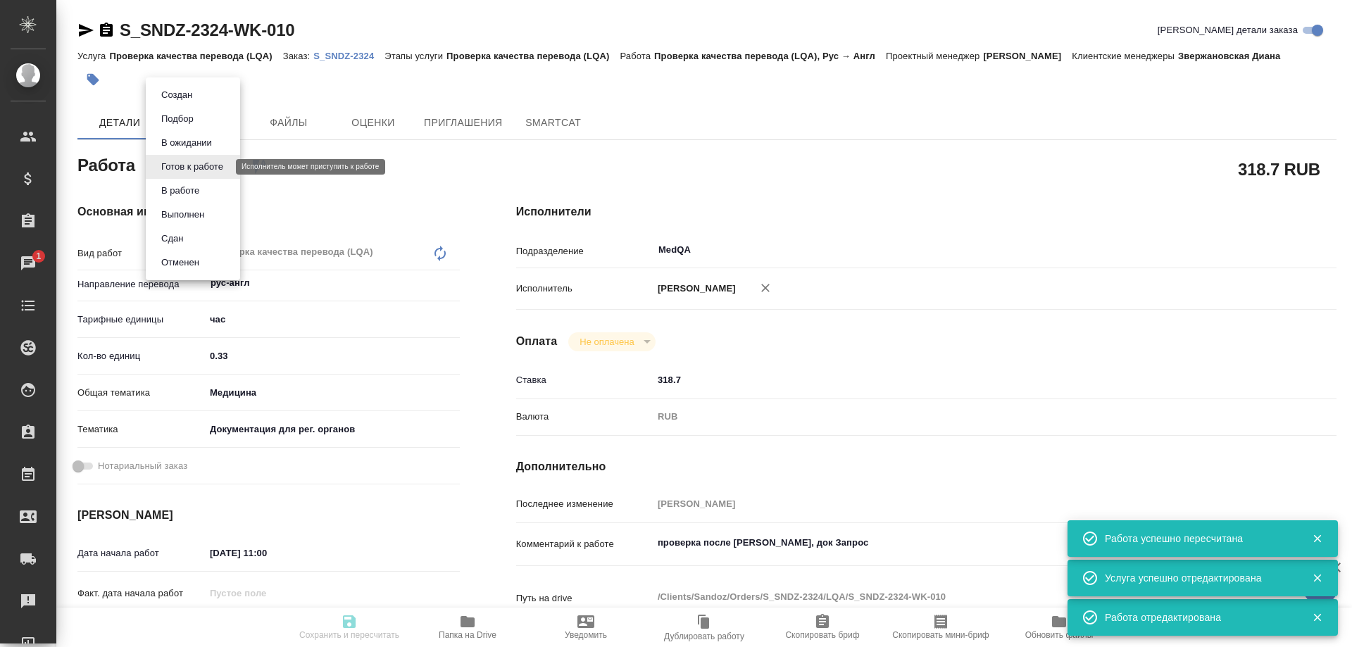
type input "0.33"
type input "med"
type input "5f647205b73bc97568ca66c6"
type input "26.09.2025 11:00"
type input "26.09.2025 12:00"
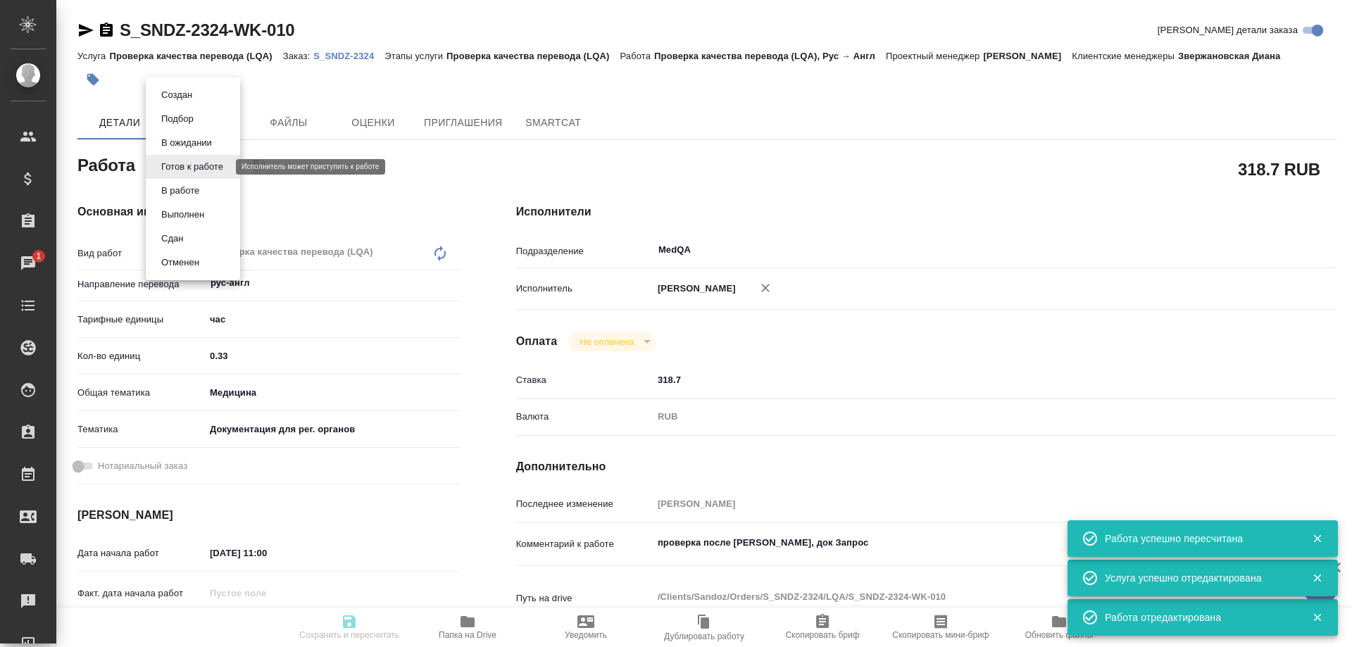
type input "26.09.2025 13:00"
type input "MedQA"
type input "notPayed"
type input "318.7"
type input "RUB"
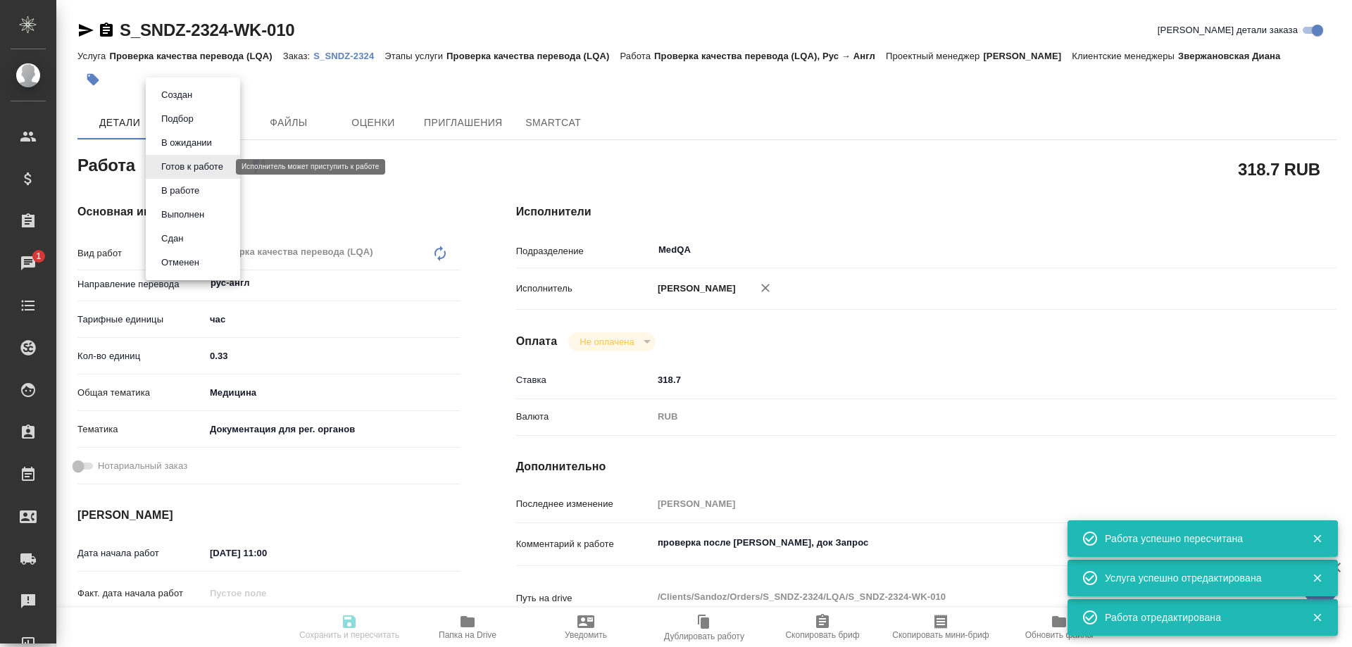
type input "Соловьева Елена"
type textarea "проверка после Тани Комовой, док Запрос"
type textarea "x"
type textarea "/Clients/Sandoz/Orders/S_SNDZ-2324/LQA/S_SNDZ-2324-WK-010"
type textarea "x"
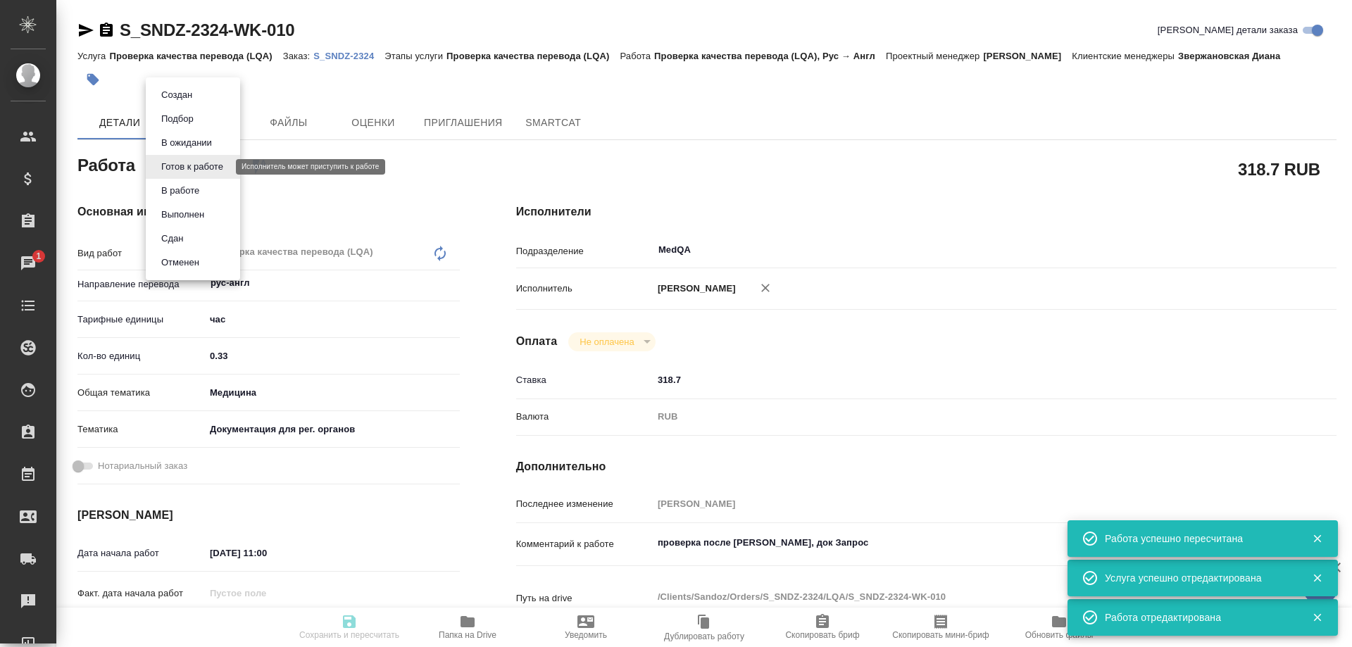
type input "S_SNDZ-2324"
type input "Проверка качества перевода (LQA)"
type input "Звержановская Диана"
type input "Арсеньева Вера"
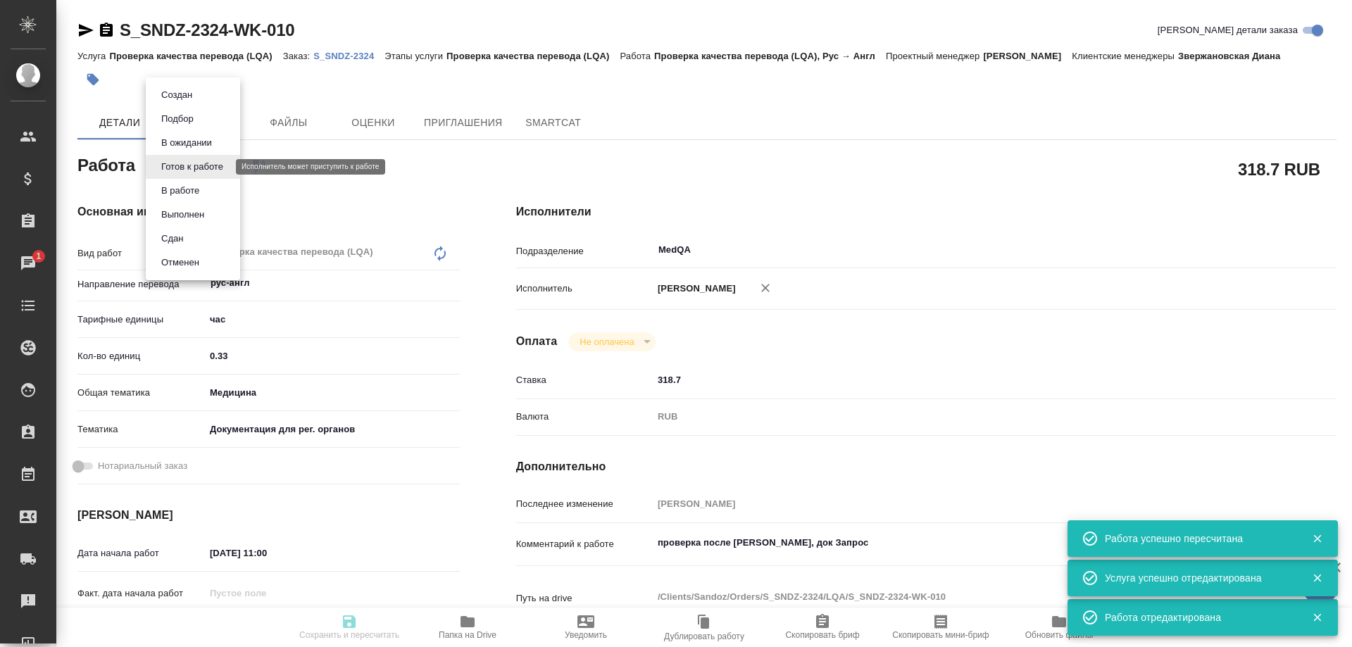
type input "/Clients/Sandoz/Orders/S_SNDZ-2324"
type textarea "x"
type textarea "перевод на англ"
type textarea "x"
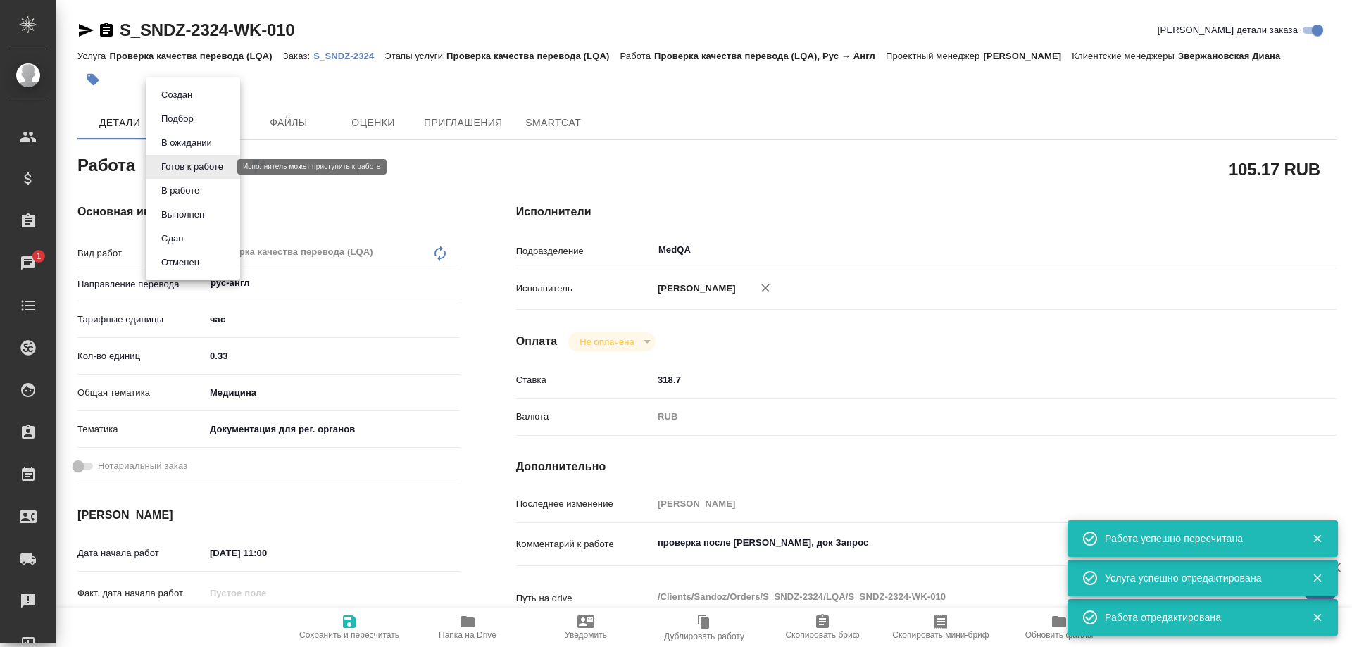
type textarea "x"
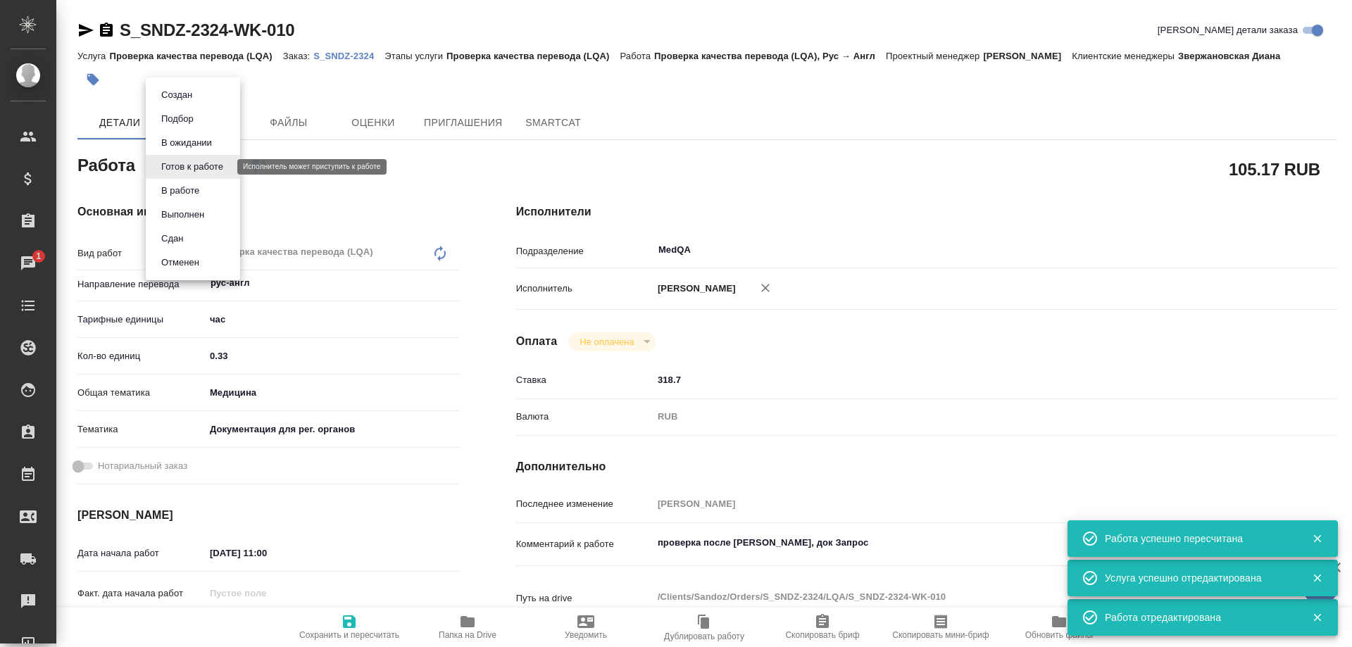
type textarea "x"
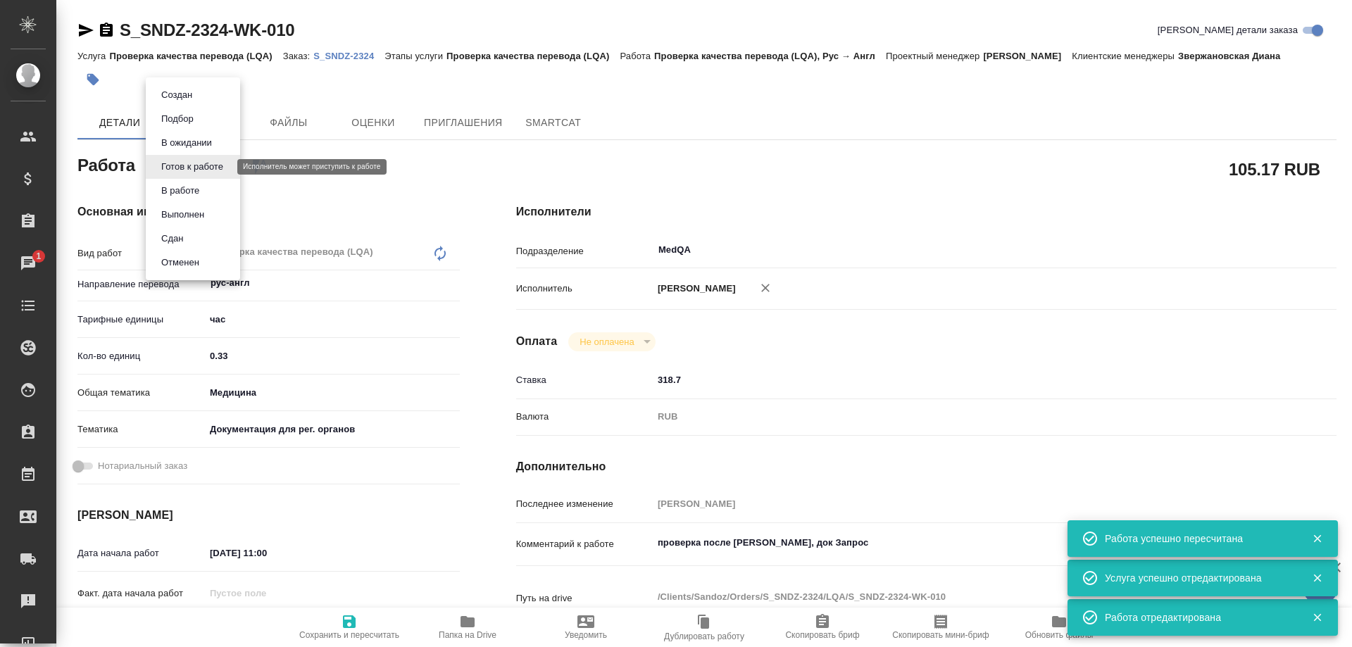
type textarea "x"
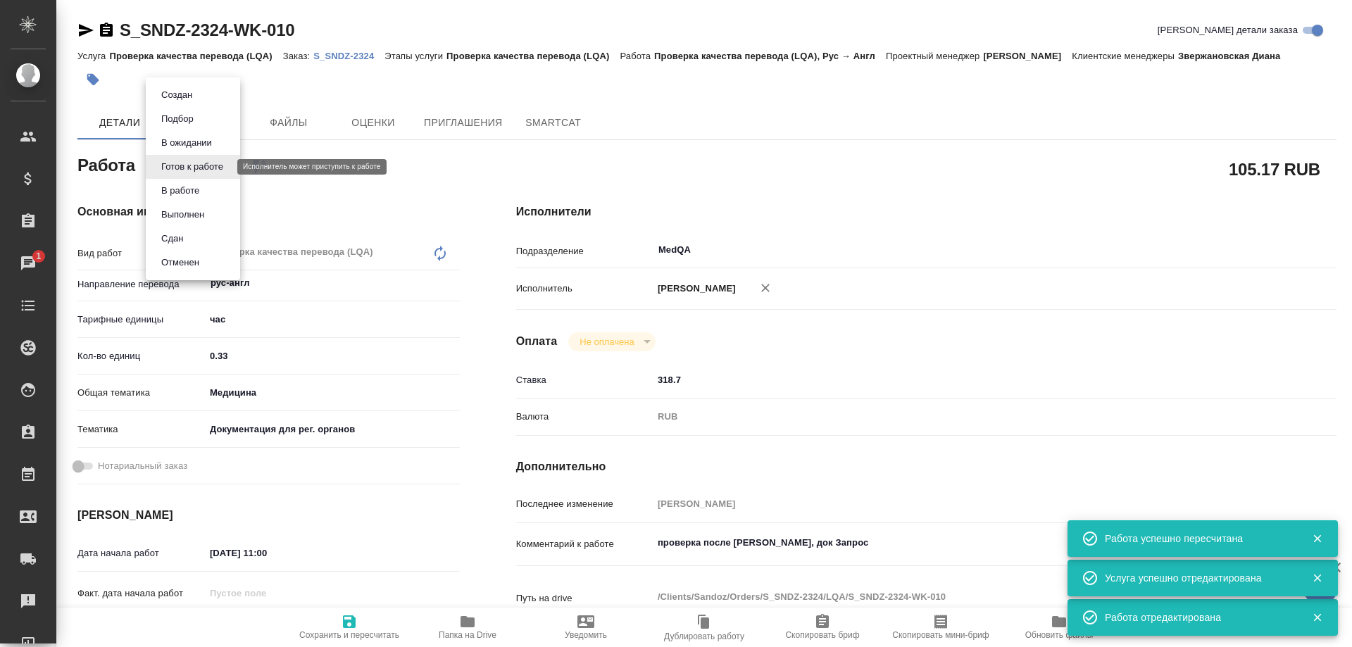
type textarea "x"
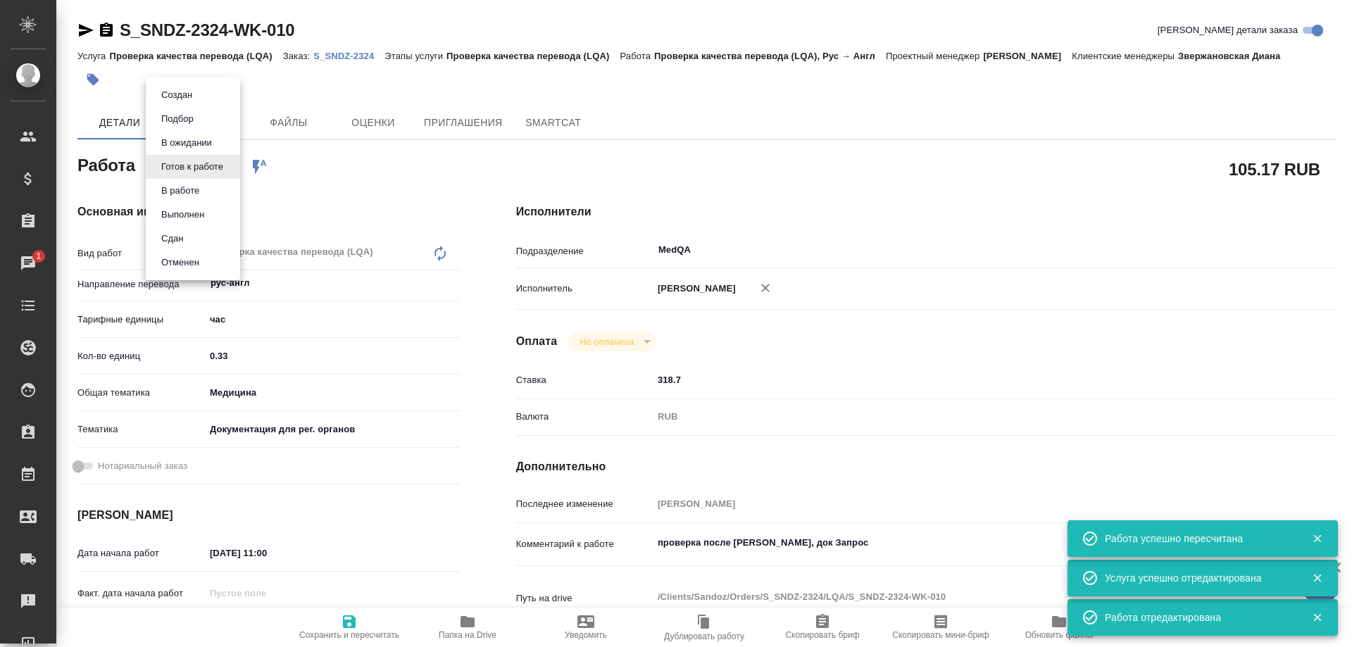
type textarea "x"
click at [469, 625] on div at bounding box center [676, 323] width 1352 height 647
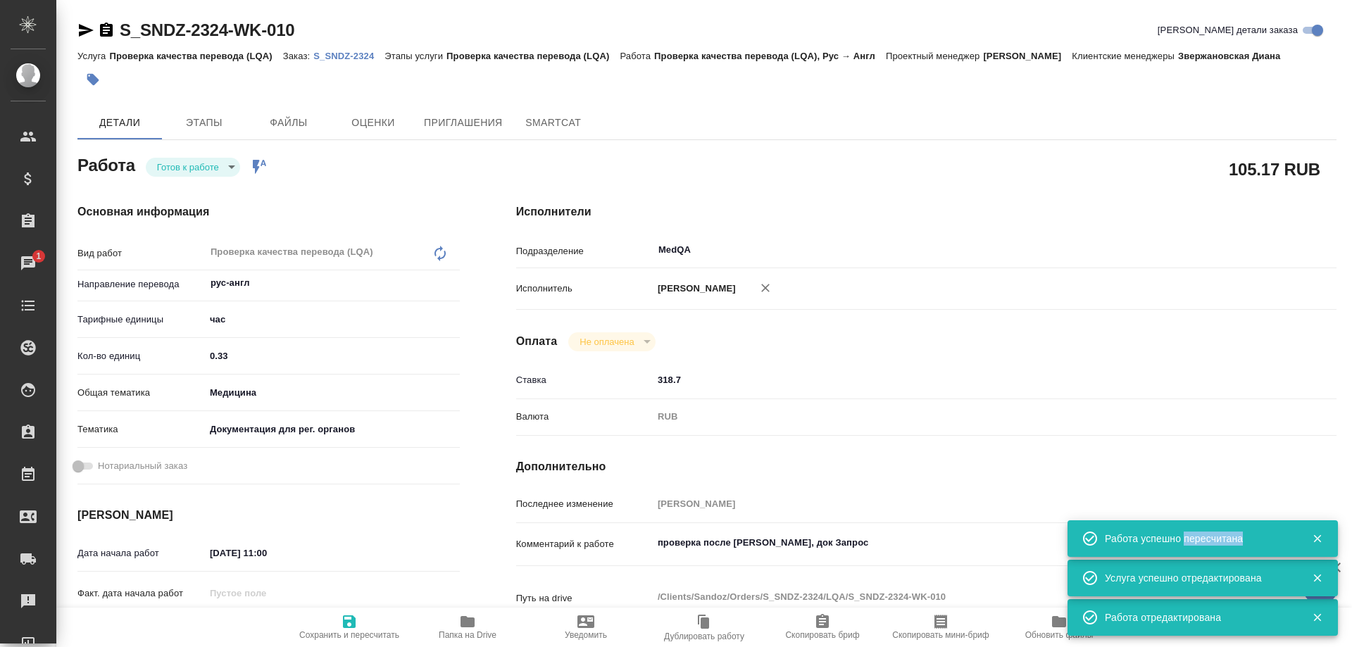
click at [469, 625] on div "Создан Подбор В ожидании Готов к работе В работе Выполнен Сдан Отменен" at bounding box center [676, 323] width 1352 height 647
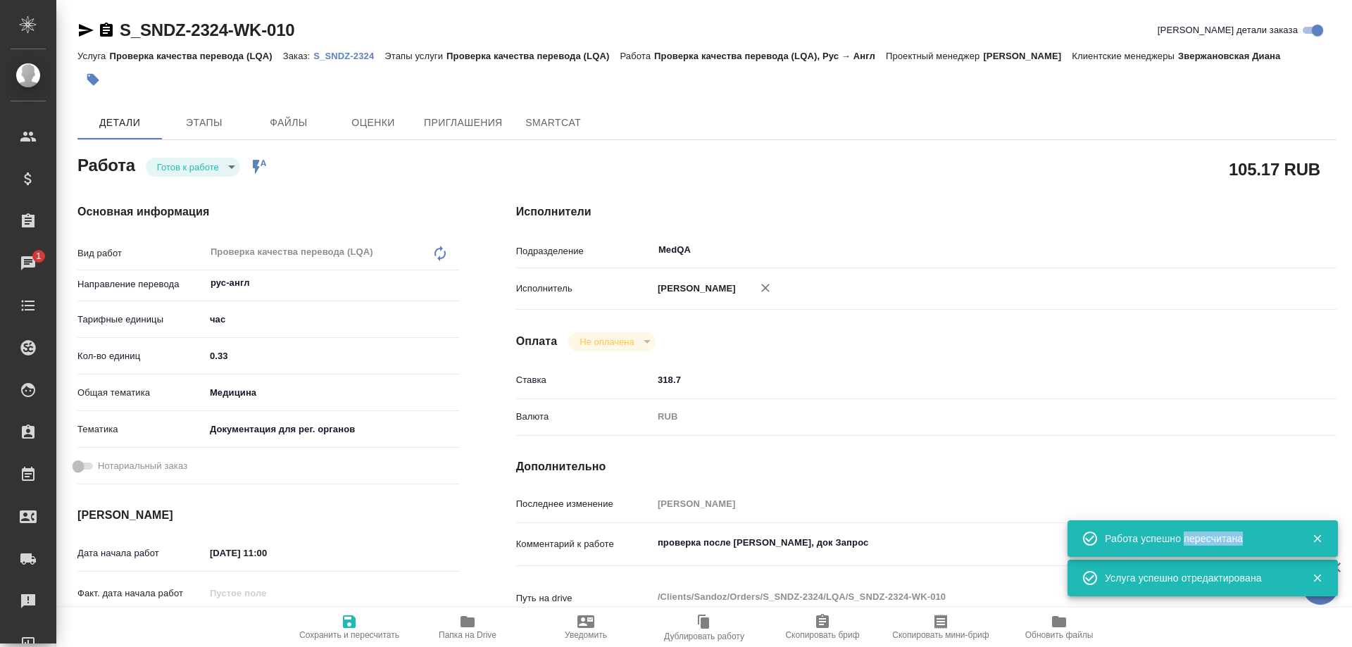
click at [465, 625] on icon "button" at bounding box center [467, 621] width 14 height 11
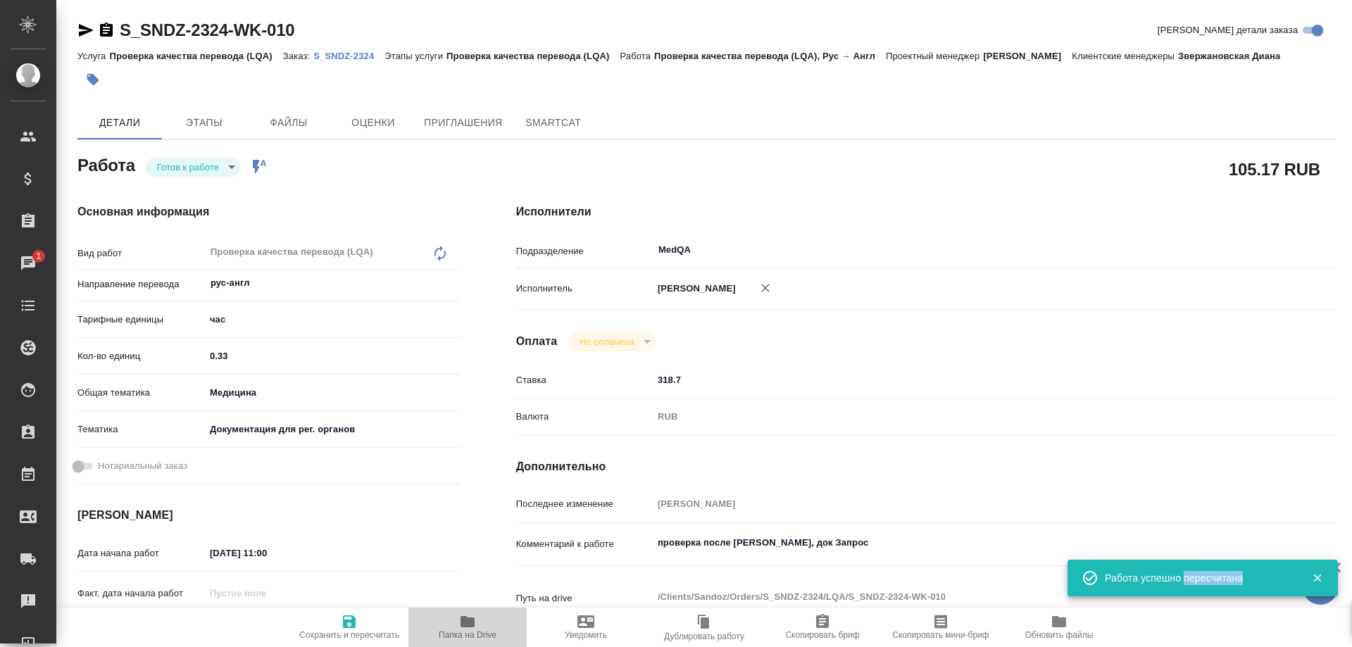
click at [465, 625] on icon "button" at bounding box center [467, 621] width 14 height 11
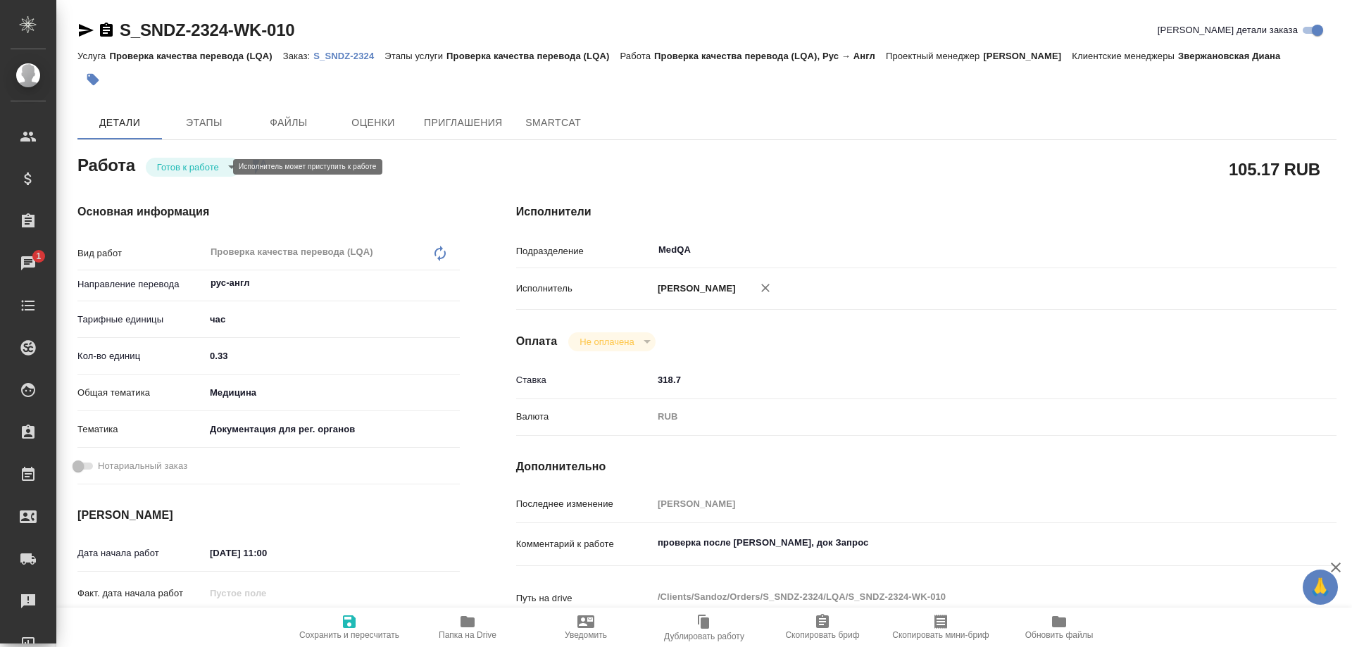
click at [194, 163] on body "🙏 .cls-1 fill:#fff; AWATERA Solovyova Elena Клиенты Спецификации Заказы 1 Чаты …" at bounding box center [676, 323] width 1352 height 647
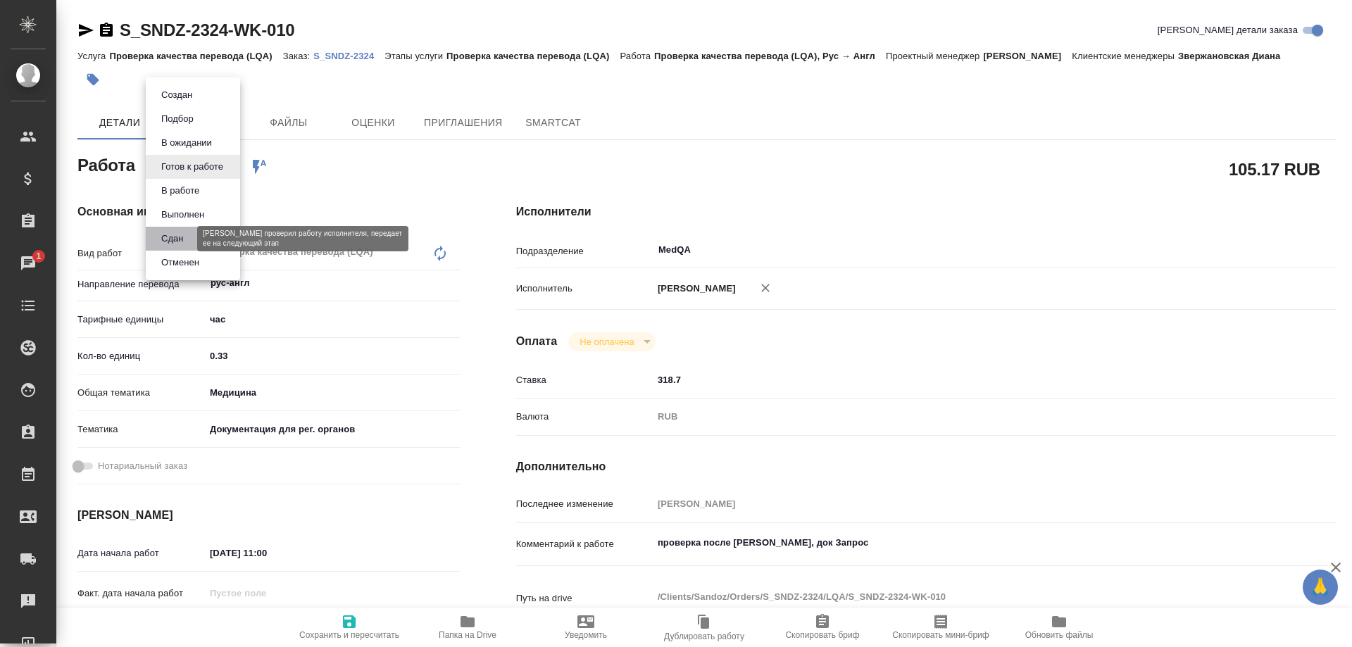
click at [186, 234] on button "Сдан" at bounding box center [172, 238] width 30 height 15
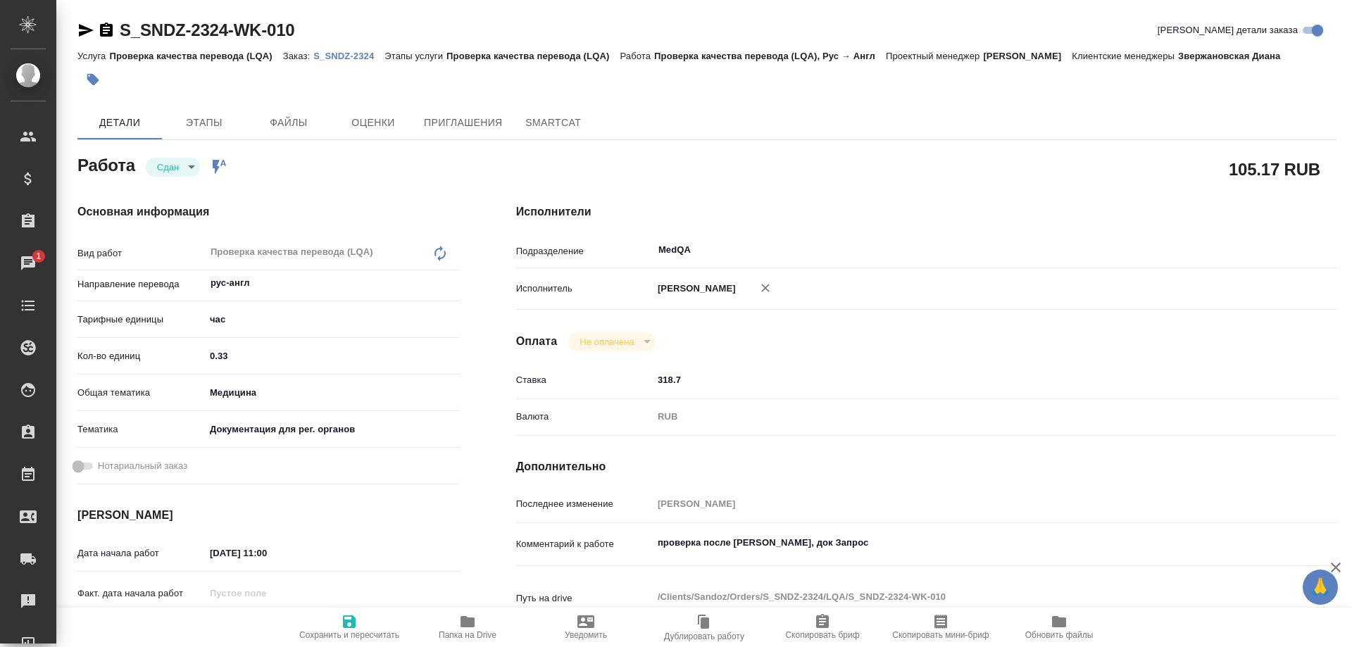
type textarea "x"
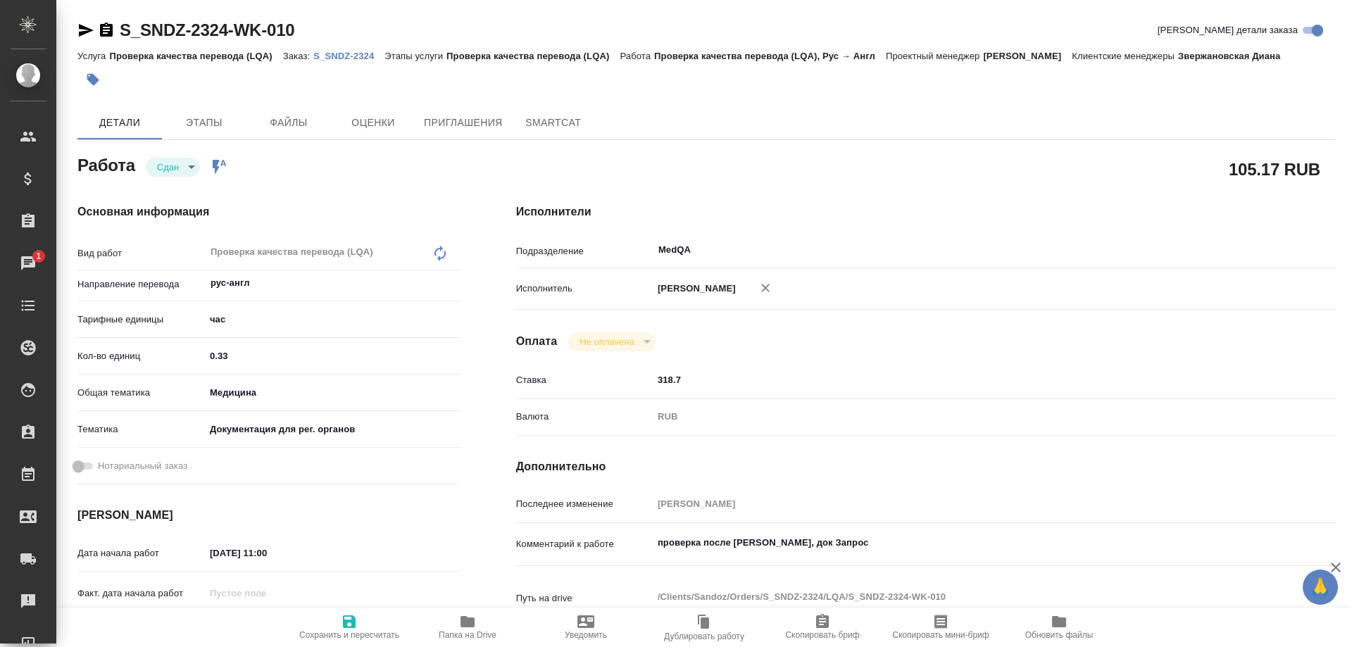
type textarea "x"
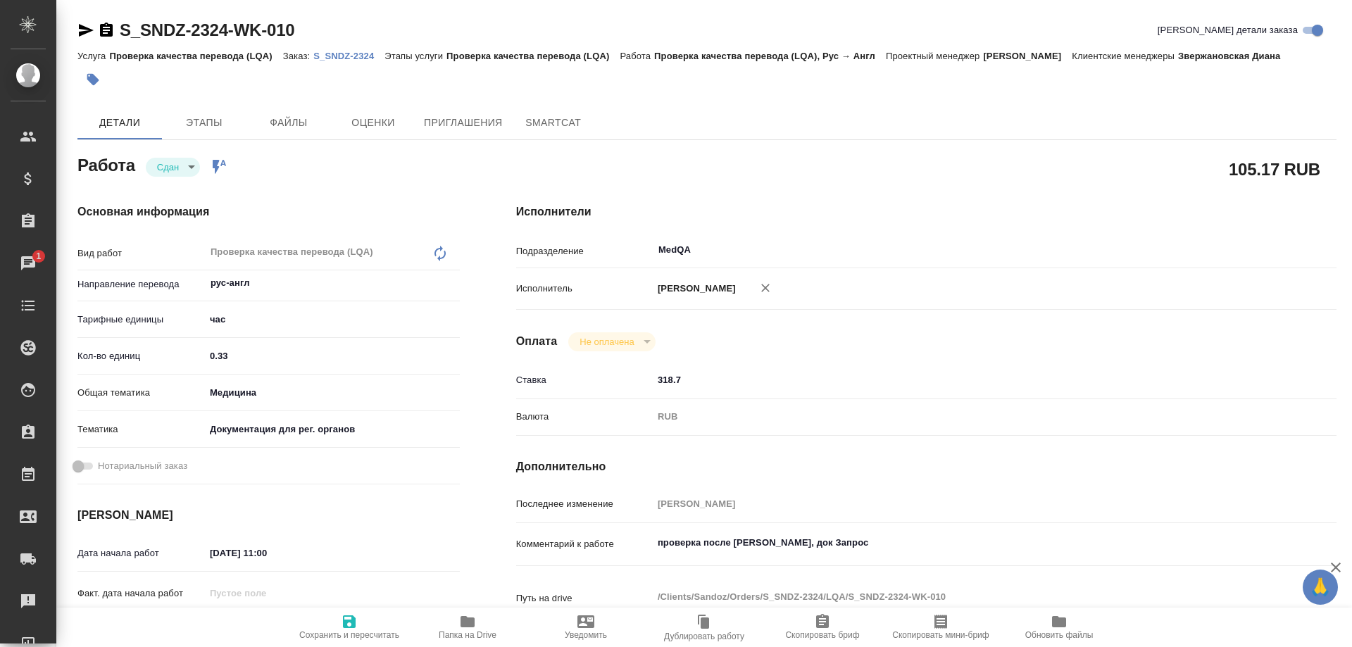
type textarea "x"
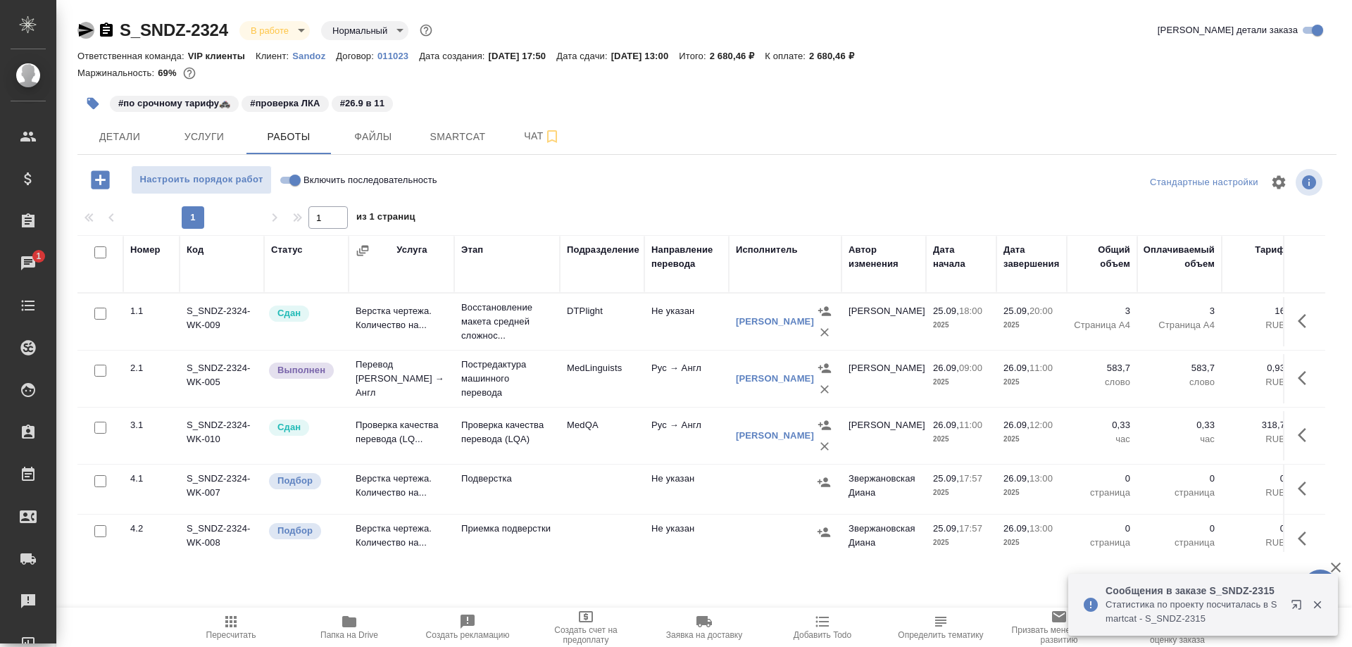
click at [86, 31] on icon "button" at bounding box center [86, 30] width 15 height 13
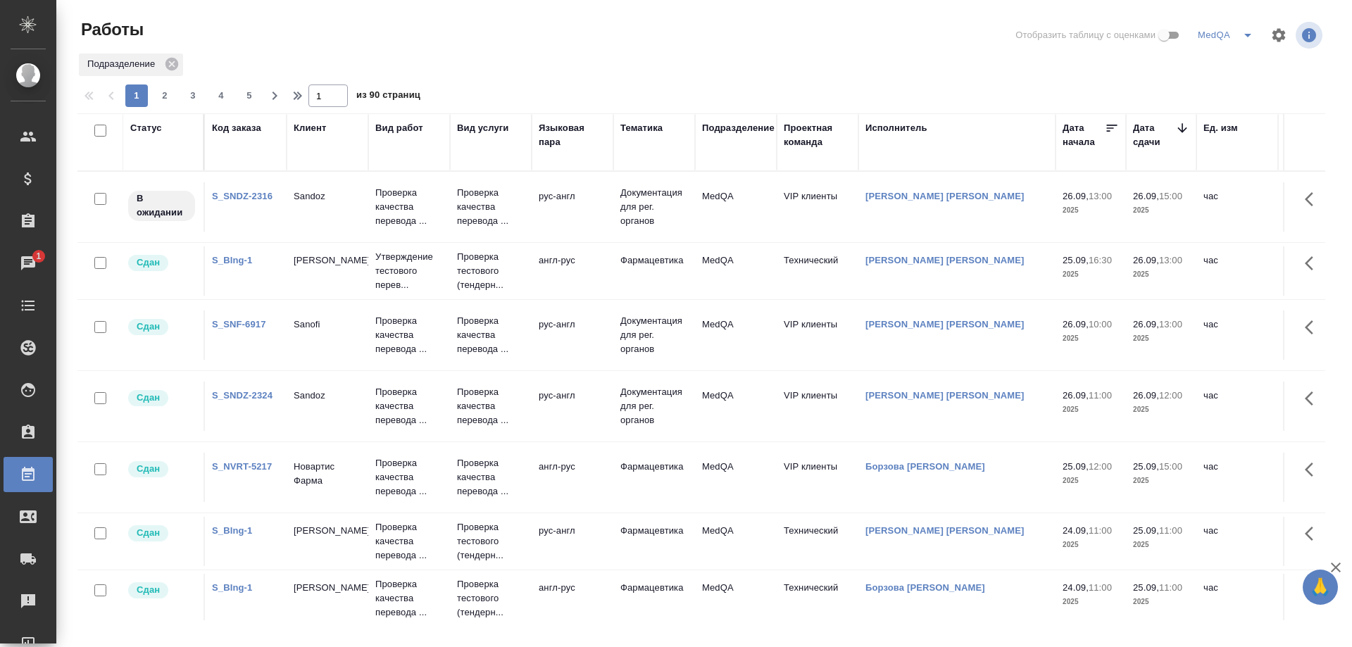
click at [239, 193] on link "S_SNDZ-2316" at bounding box center [242, 196] width 61 height 11
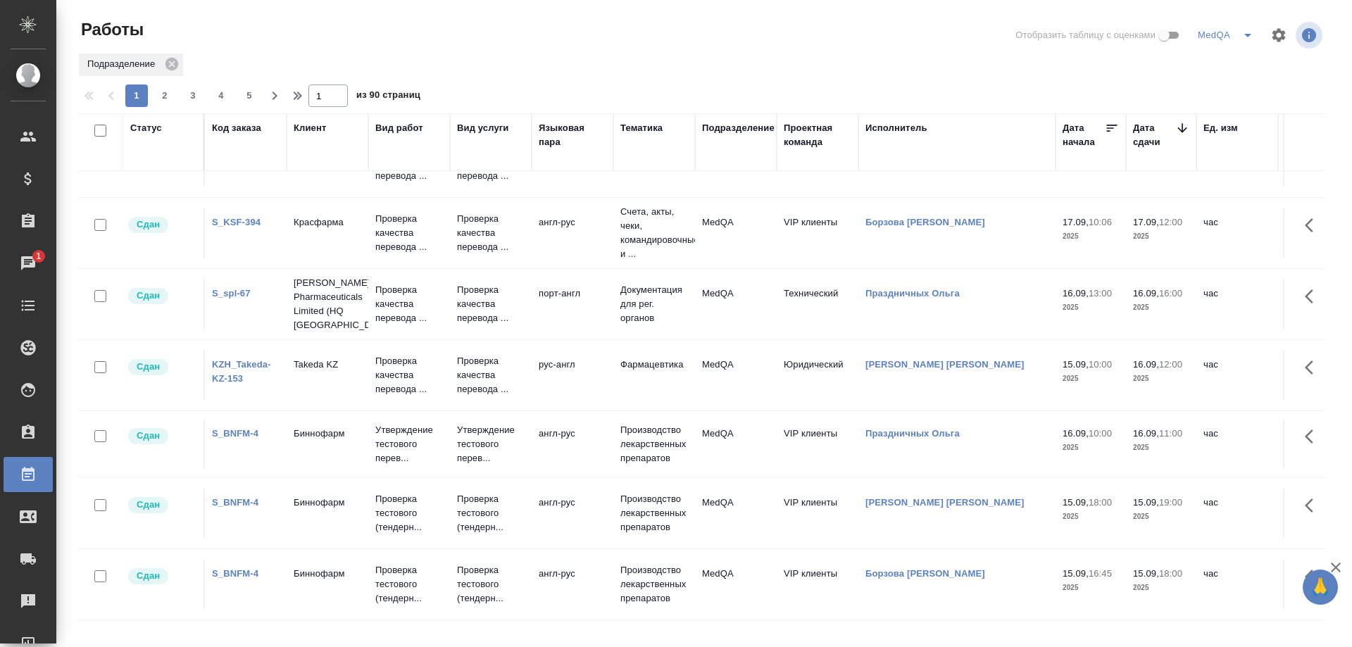
scroll to position [1289, 0]
click at [163, 102] on span "2" at bounding box center [164, 96] width 23 height 14
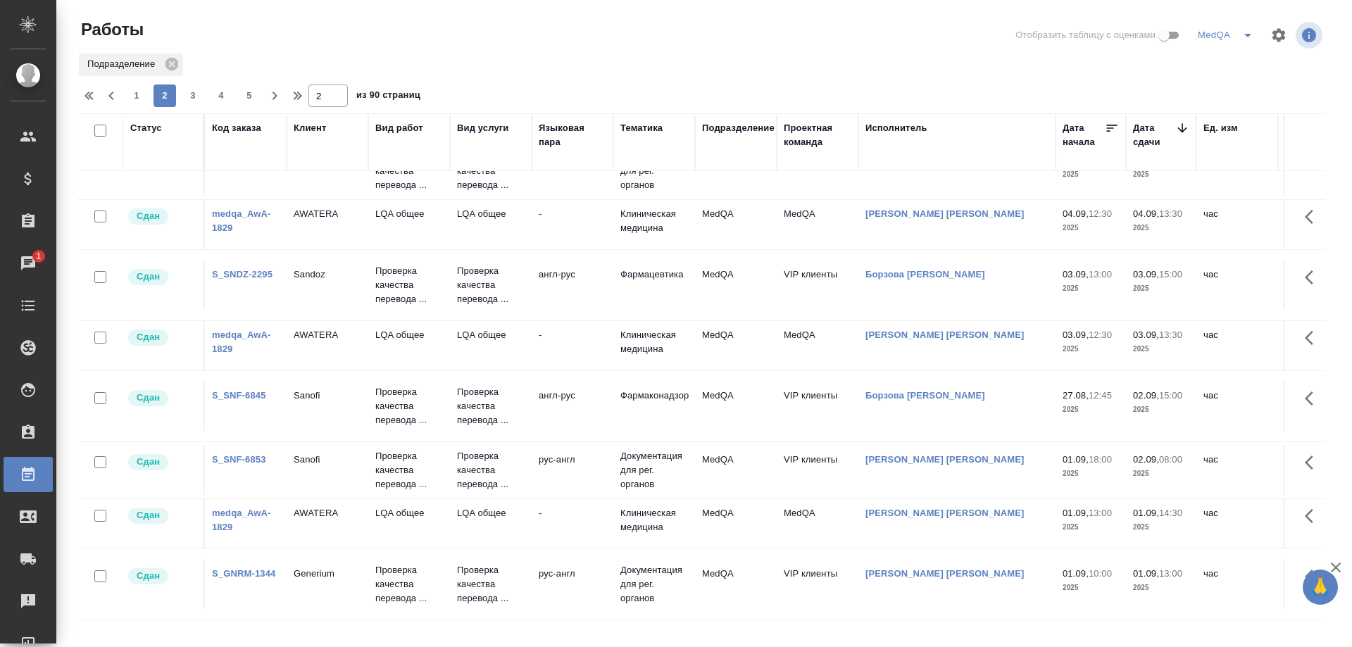
scroll to position [1182, 0]
click at [194, 98] on span "3" at bounding box center [193, 96] width 23 height 14
type input "3"
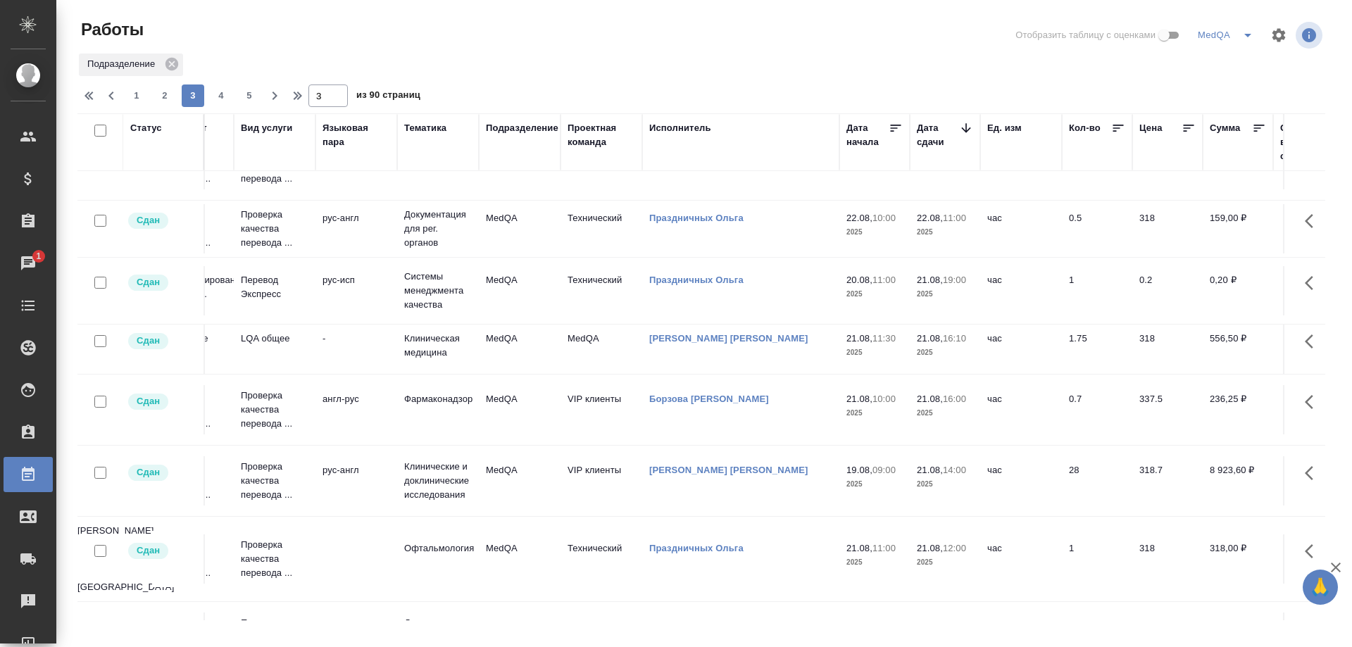
scroll to position [1056, 0]
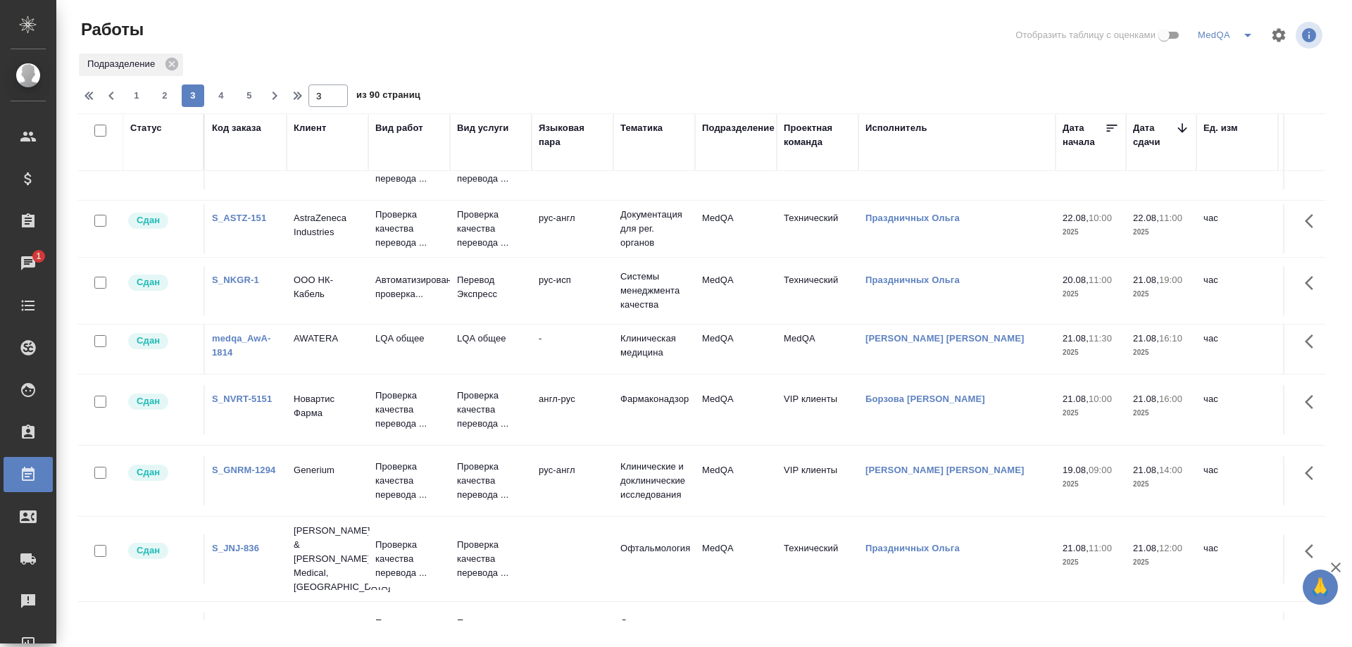
click at [249, 466] on link "S_GNRM-1294" at bounding box center [243, 470] width 63 height 11
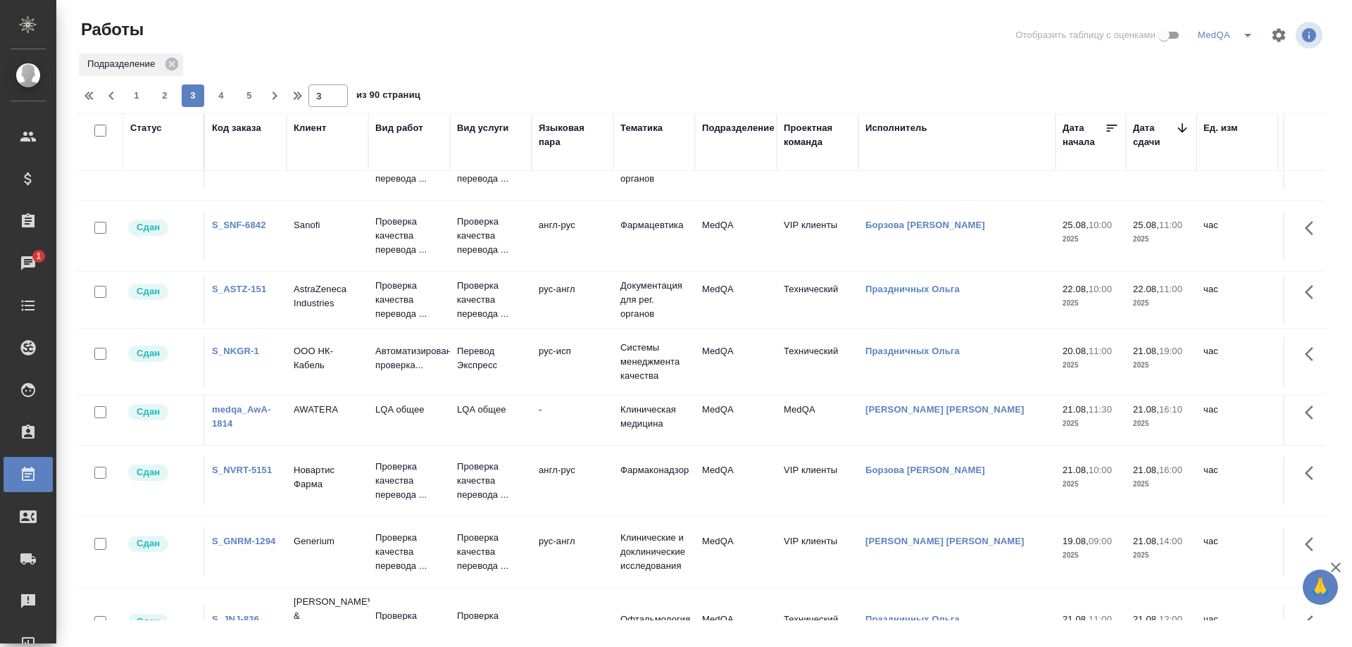
click at [241, 128] on div "Код заказа" at bounding box center [236, 128] width 49 height 14
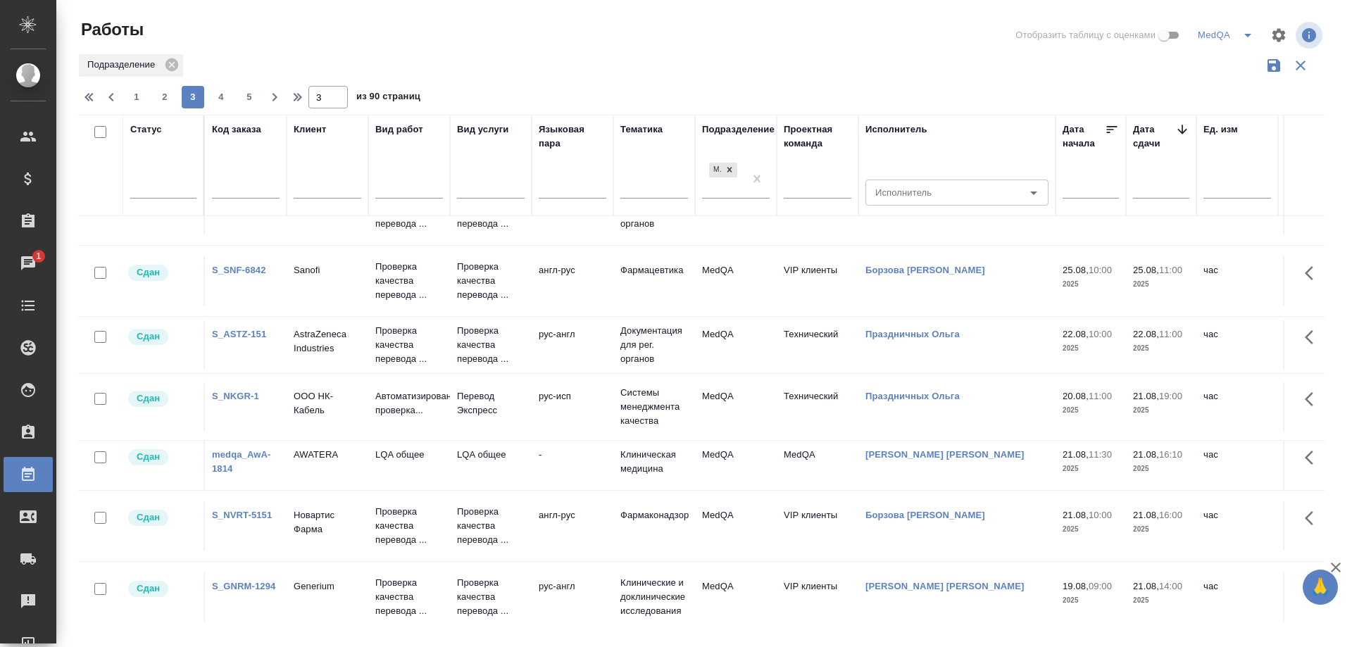
scroll to position [1099, 0]
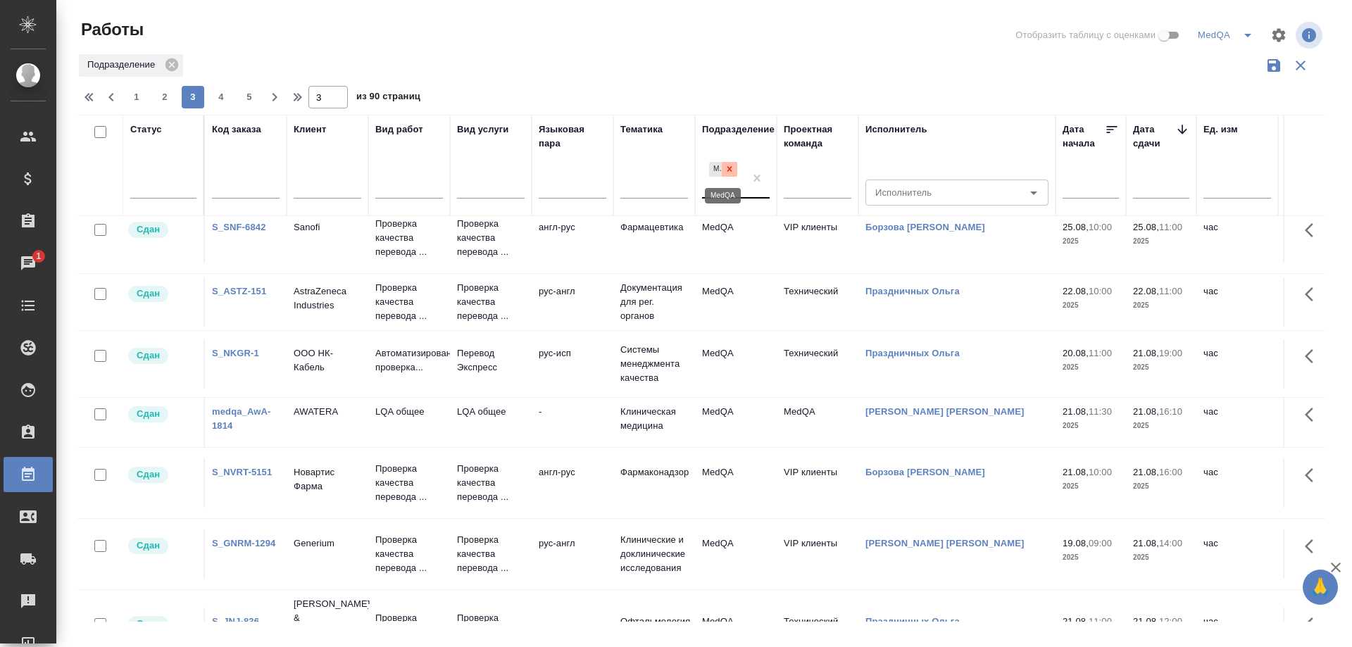
click at [727, 167] on icon at bounding box center [730, 169] width 10 height 10
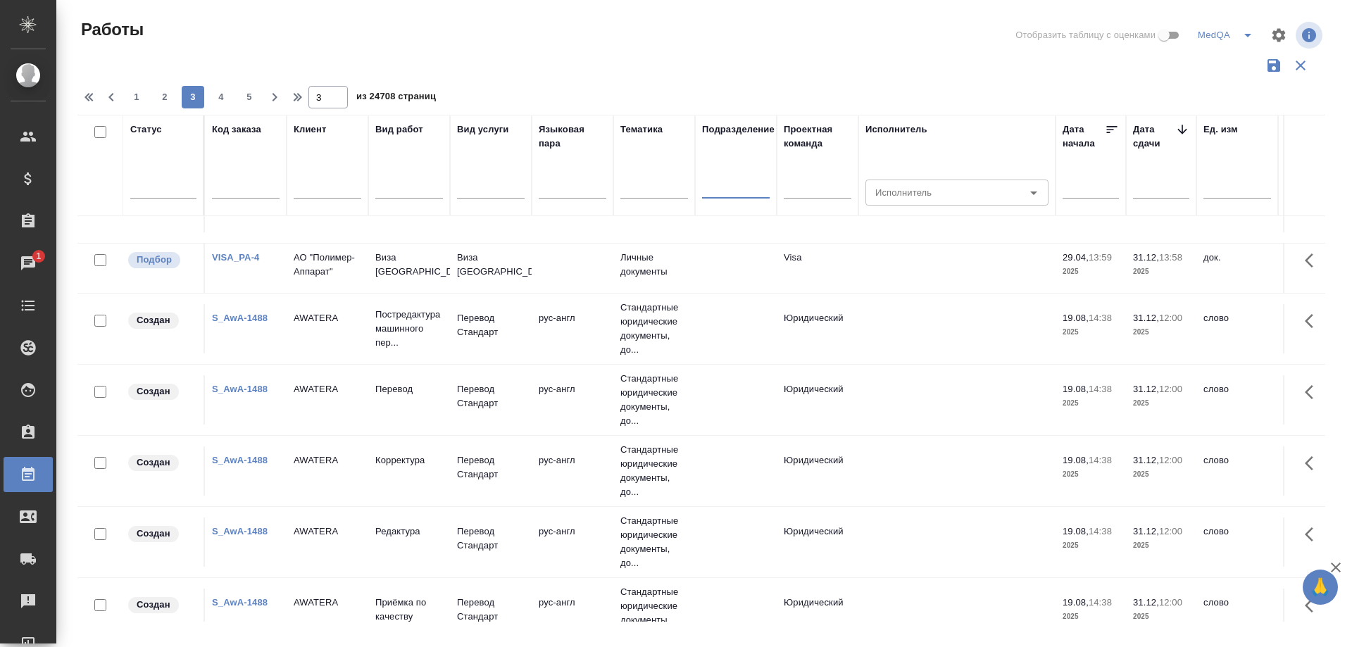
click at [236, 189] on input "text" at bounding box center [246, 189] width 68 height 18
click at [239, 187] on input "text" at bounding box center [246, 189] width 68 height 18
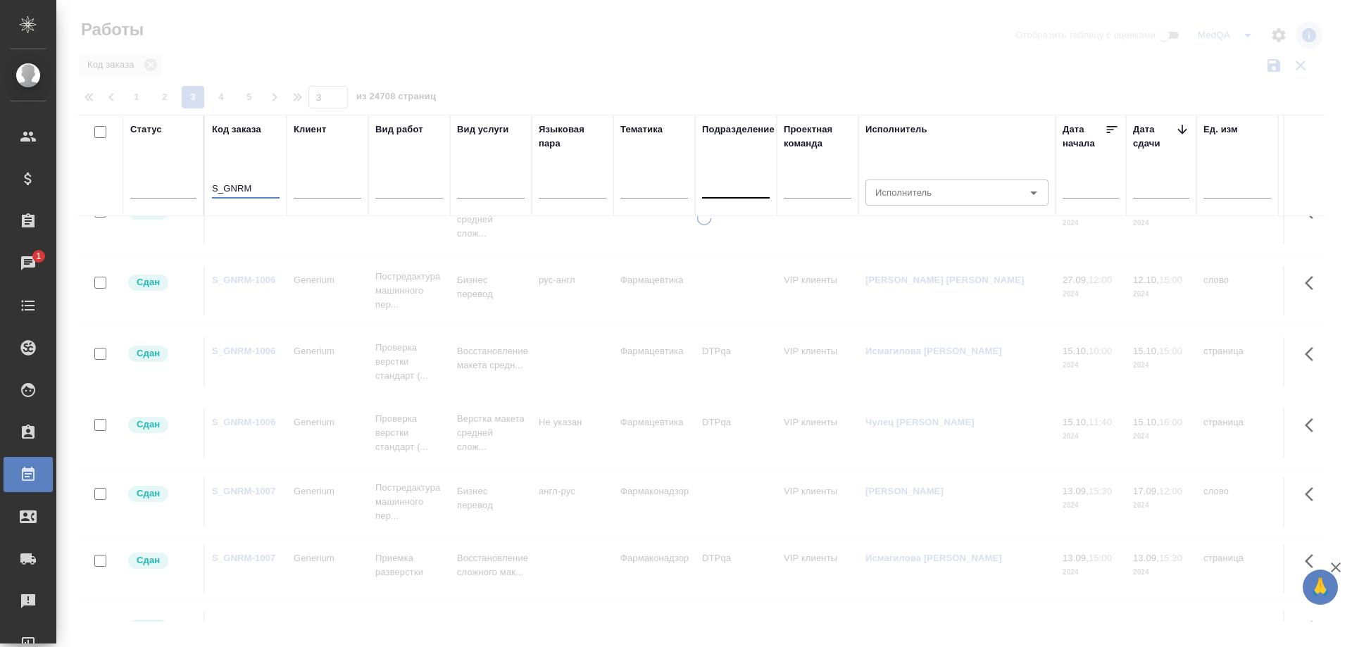
type input "S_GNRM"
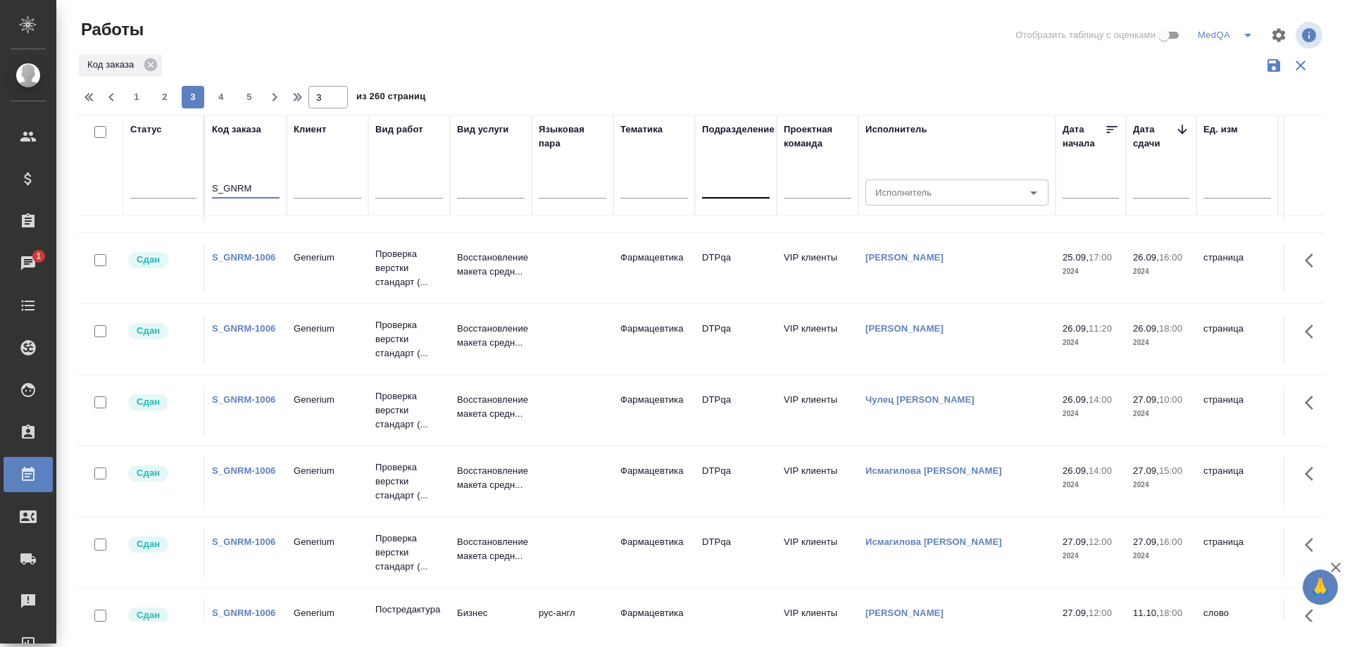
scroll to position [0, 0]
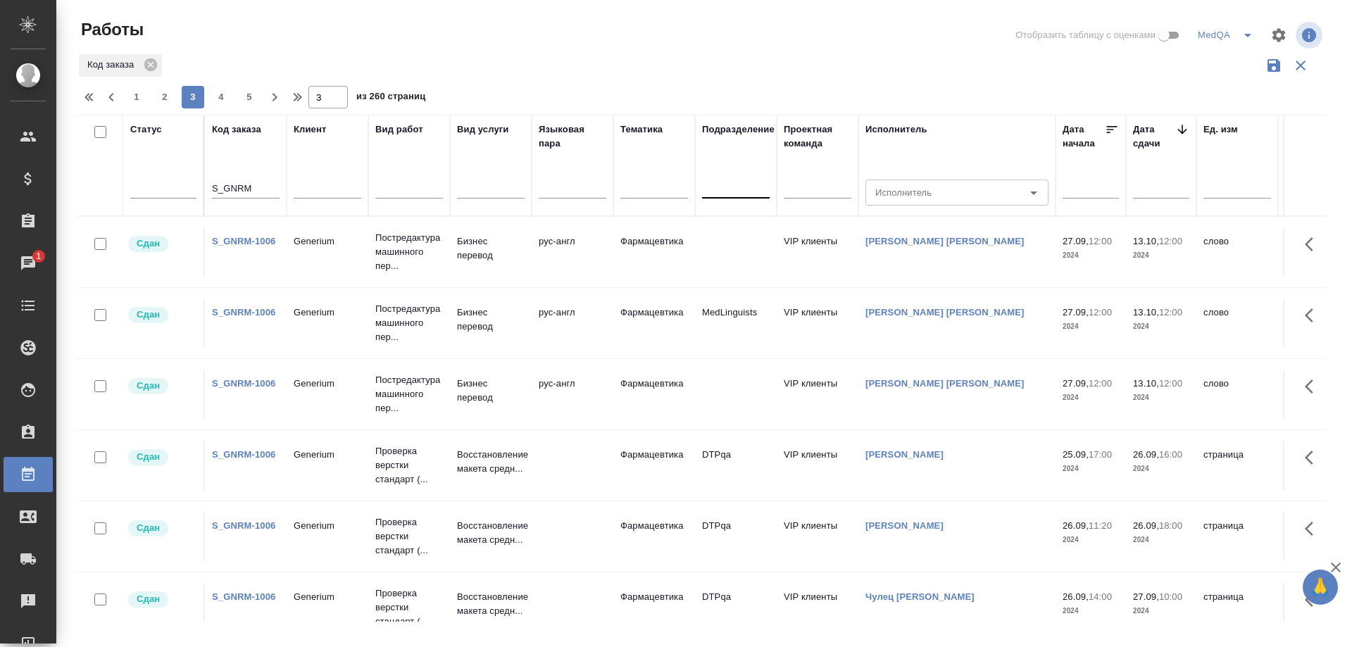
click at [1179, 128] on icon at bounding box center [1182, 130] width 14 height 14
click at [1178, 125] on icon at bounding box center [1182, 130] width 14 height 14
click at [391, 187] on div at bounding box center [409, 184] width 68 height 20
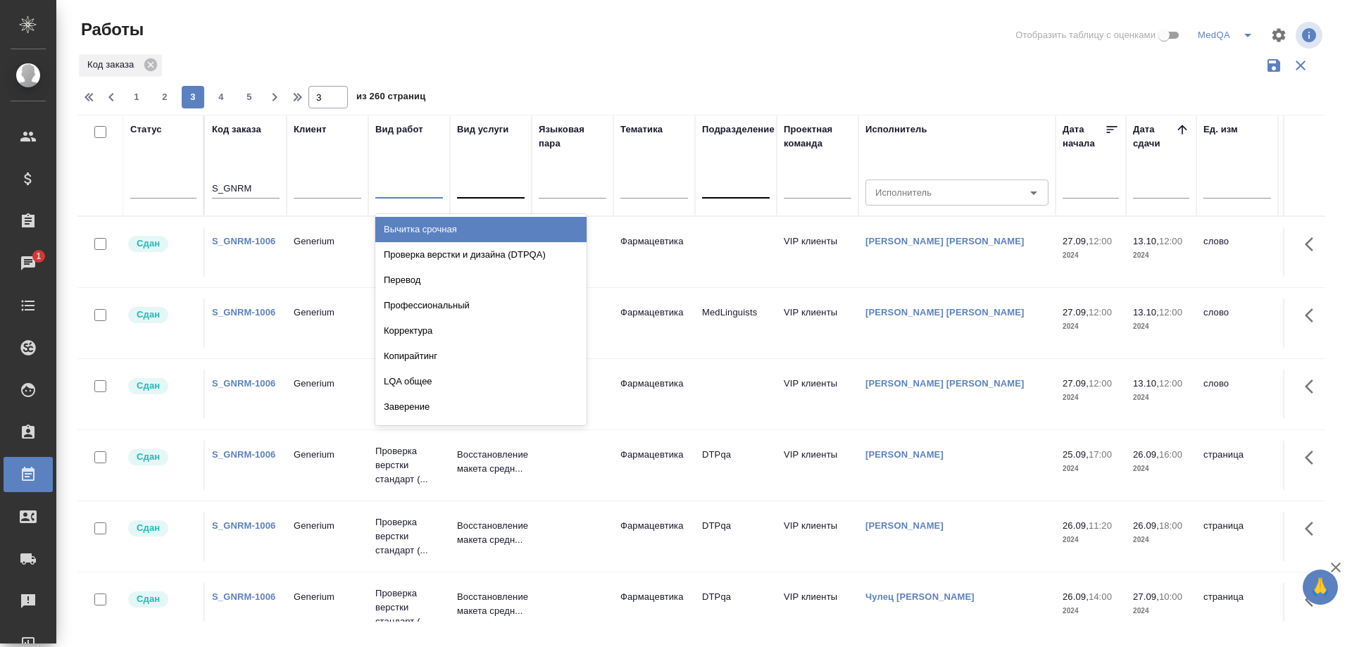
click at [494, 179] on div at bounding box center [491, 184] width 68 height 20
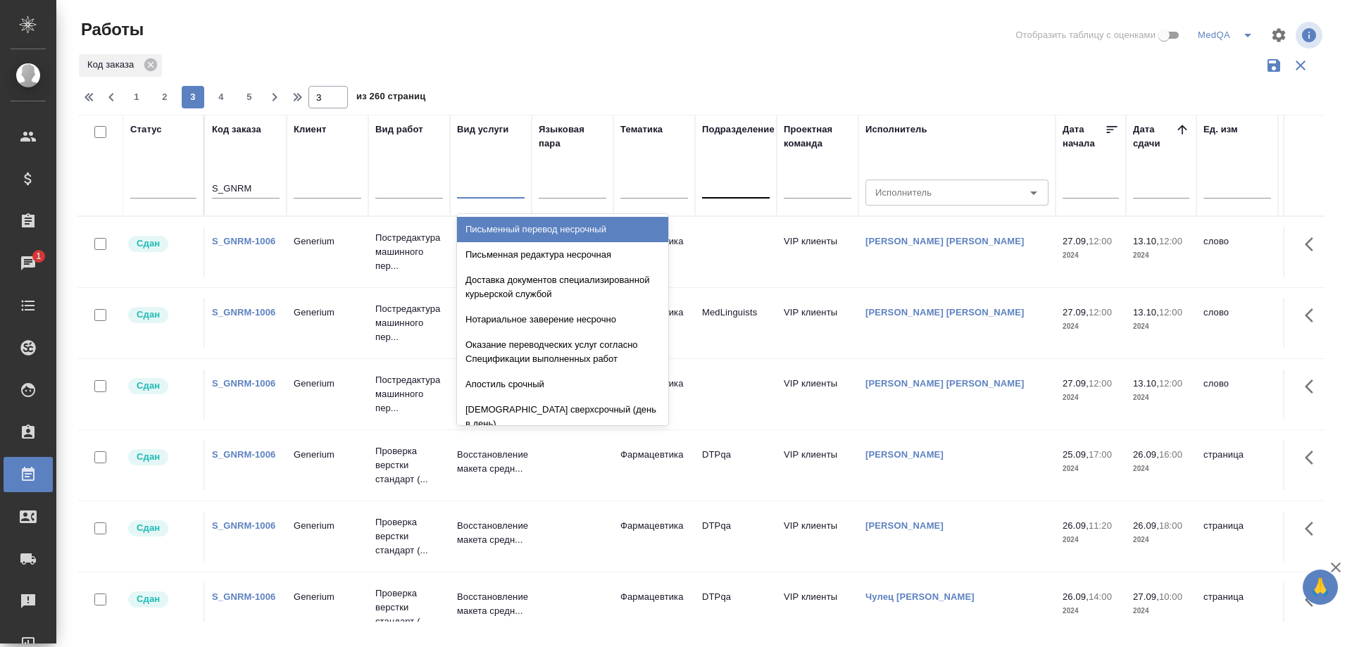
click at [494, 179] on div at bounding box center [491, 184] width 68 height 20
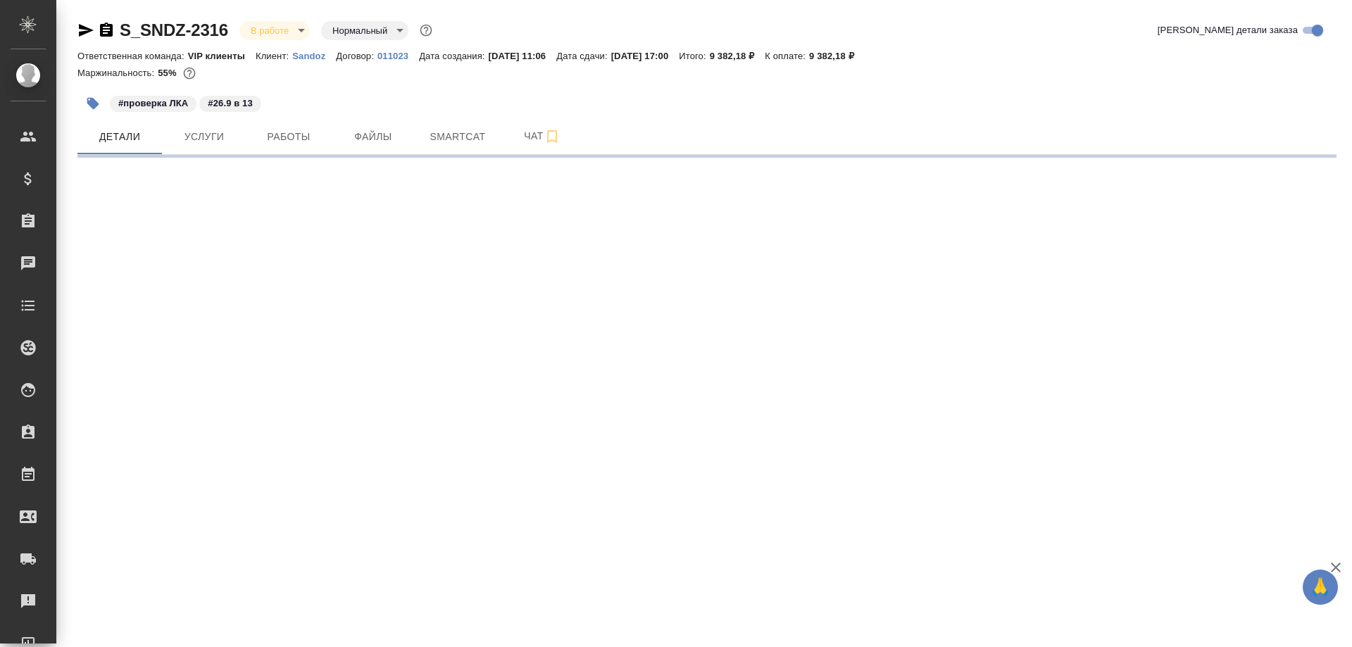
select select "RU"
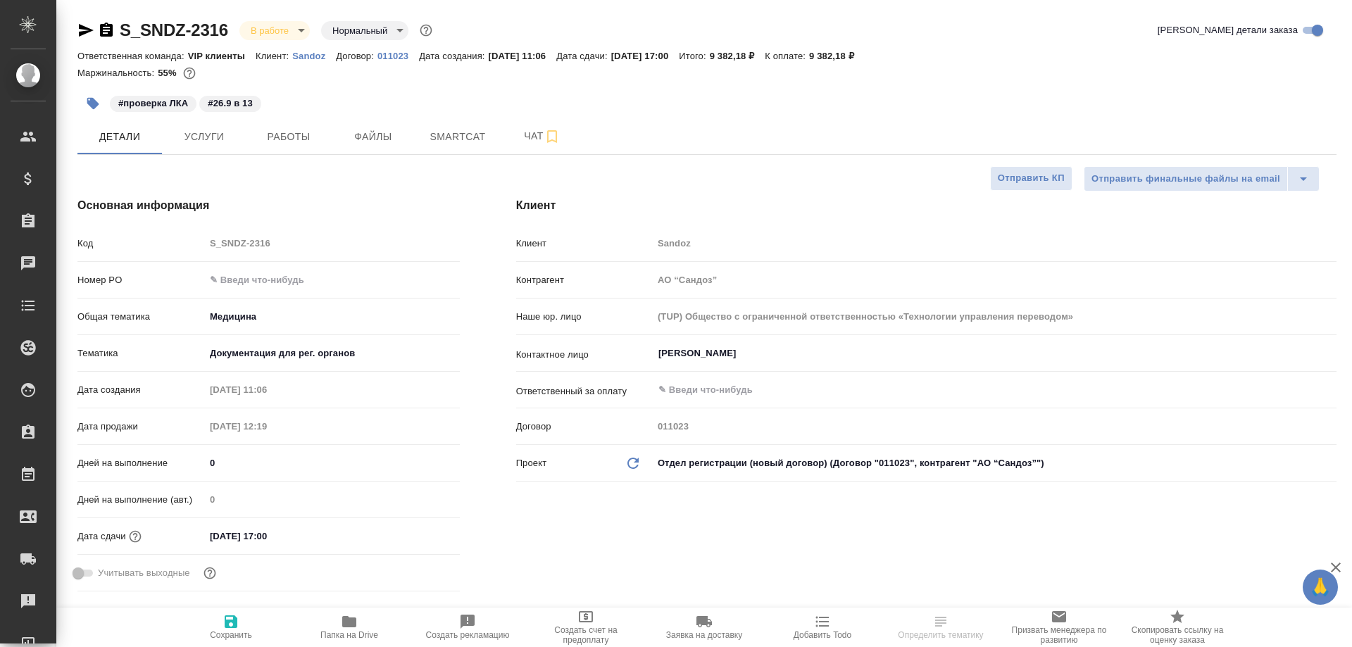
type textarea "x"
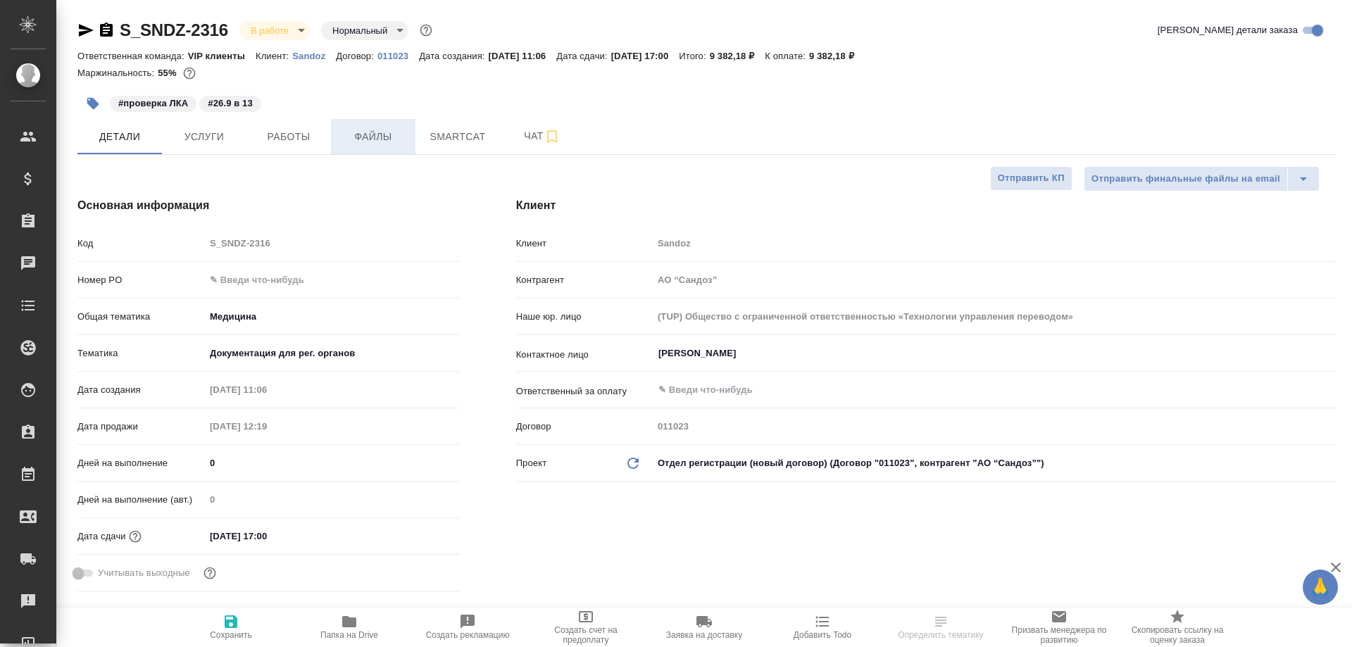
type textarea "x"
click at [449, 134] on span "Smartcat" at bounding box center [458, 137] width 68 height 18
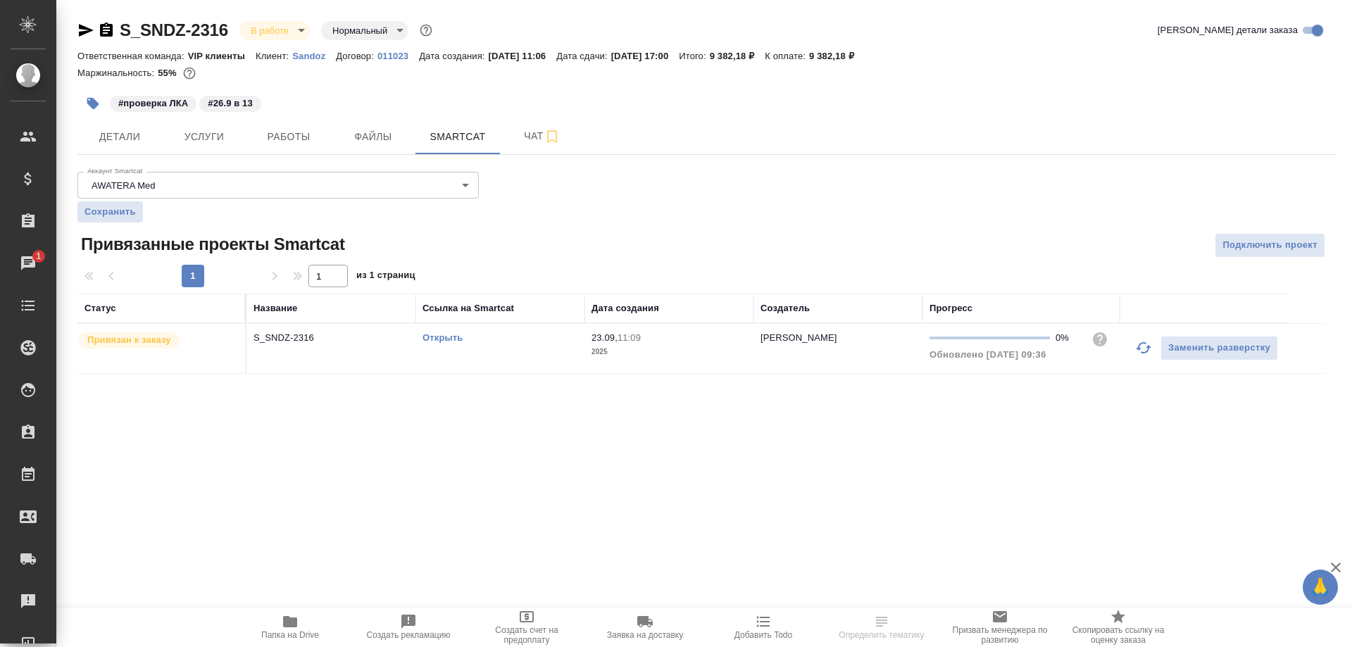
click at [440, 338] on link "Открыть" at bounding box center [442, 337] width 40 height 11
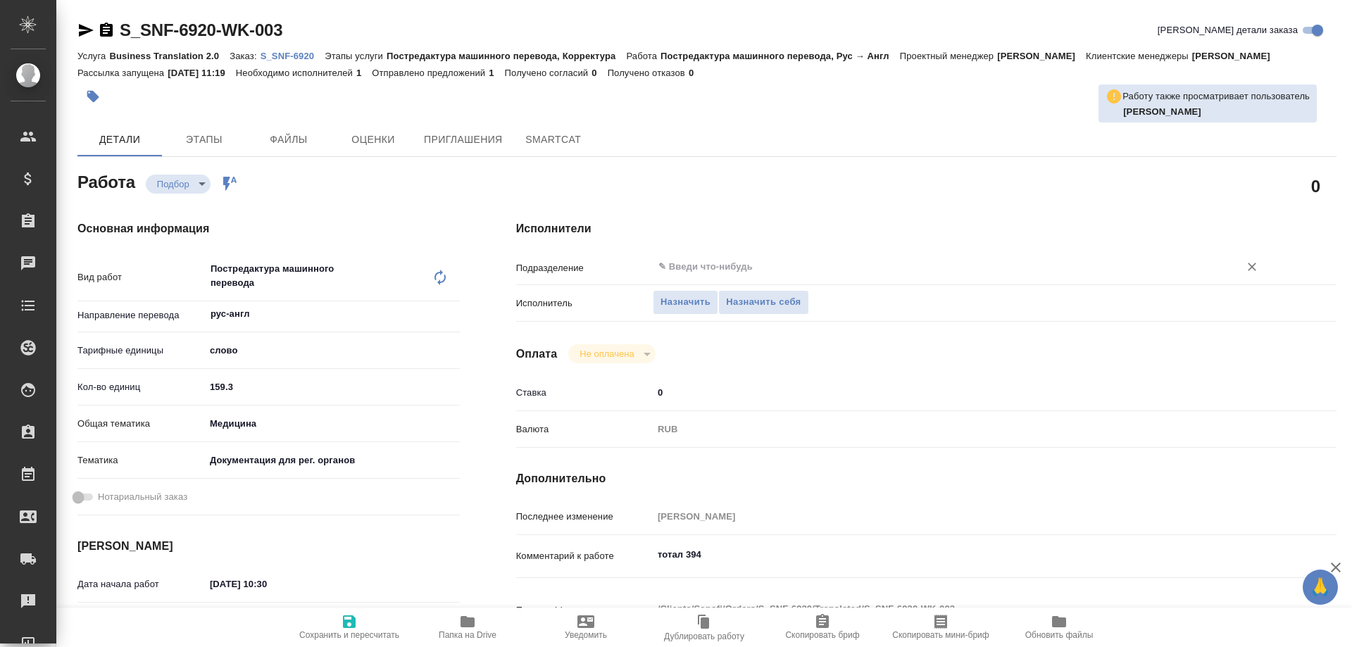
type textarea "x"
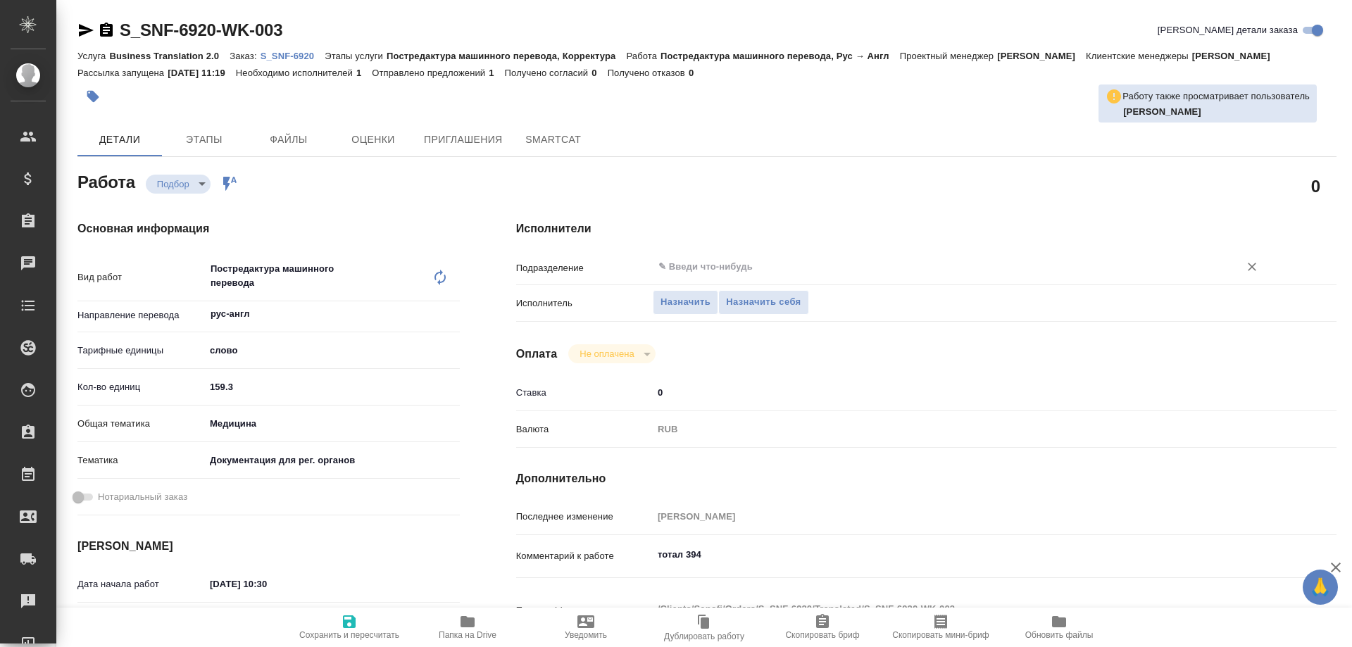
type textarea "x"
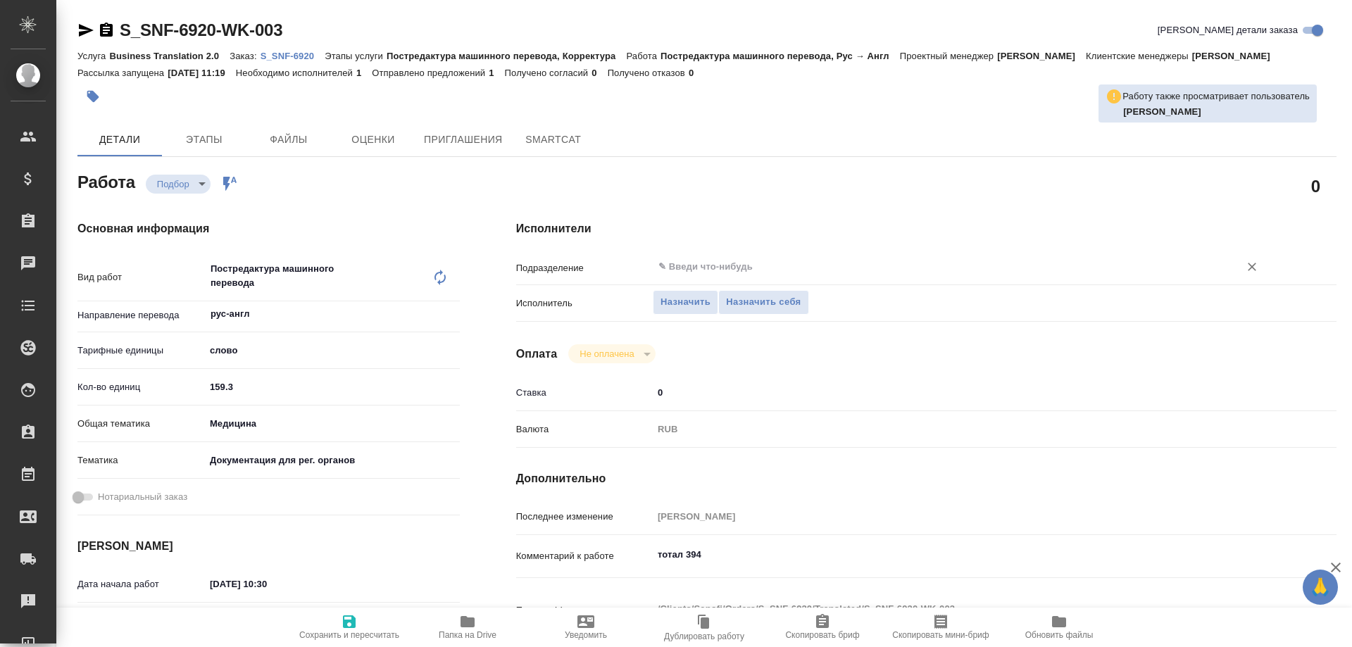
type textarea "x"
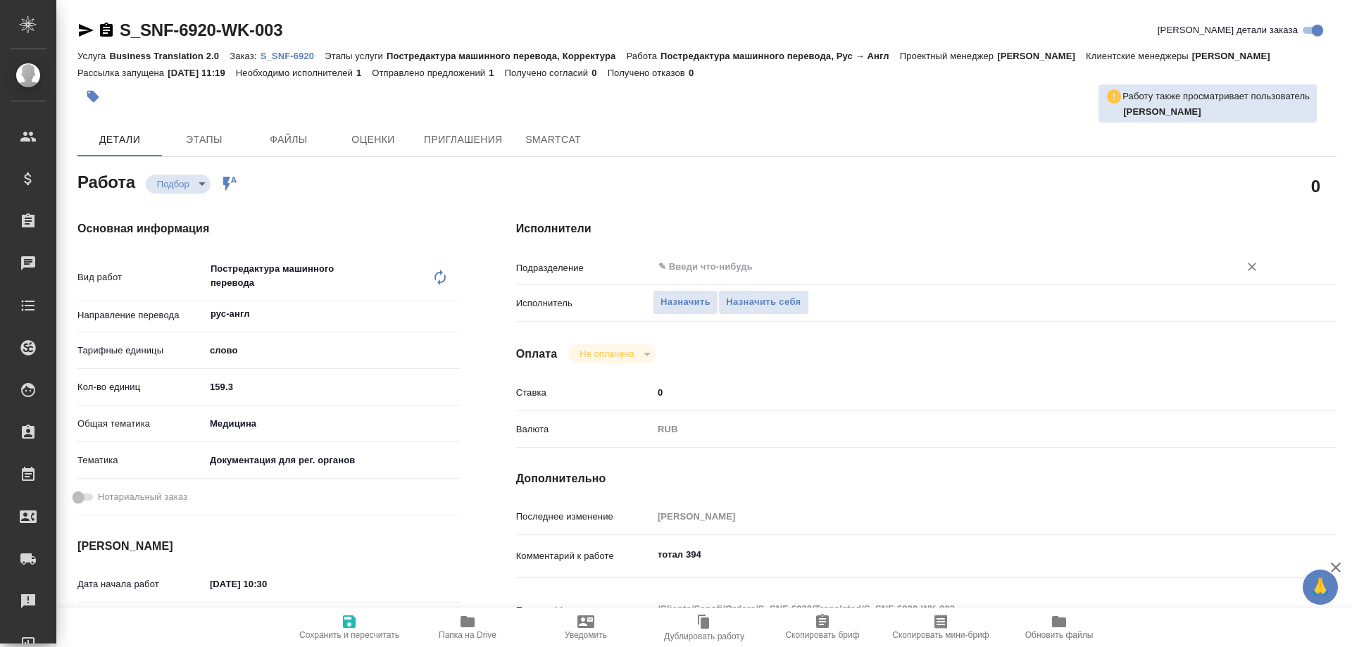
type textarea "x"
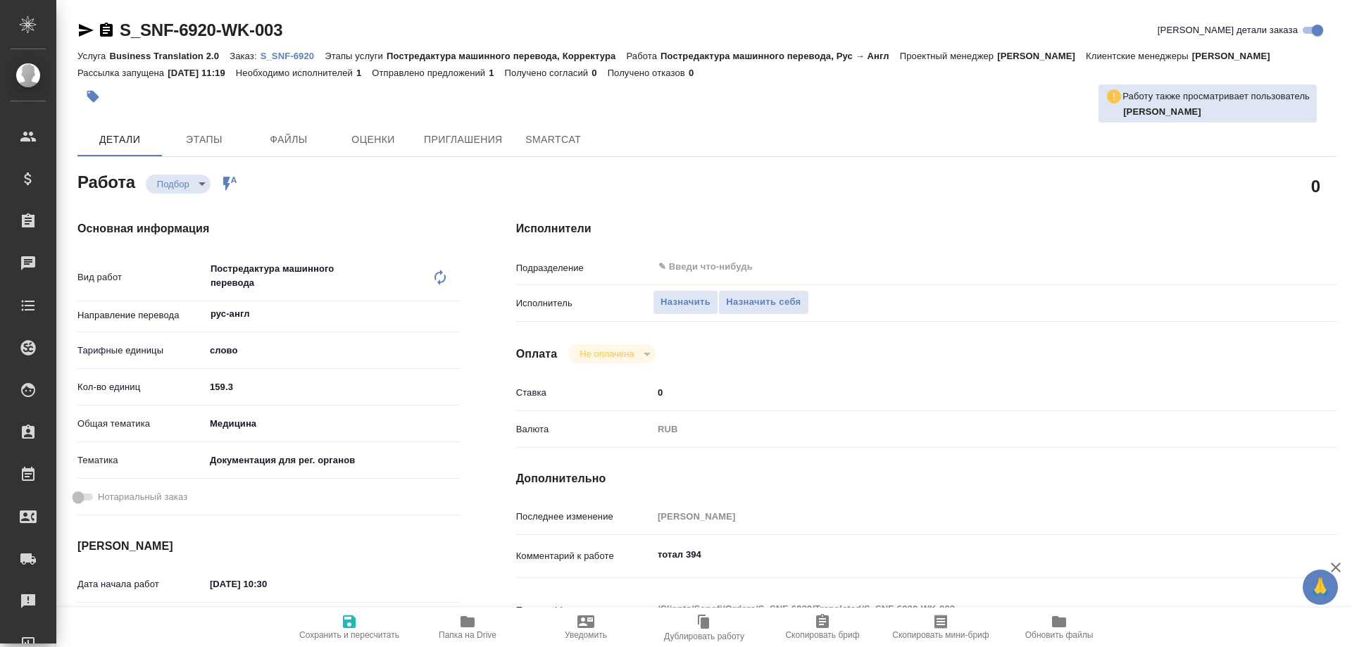
type textarea "x"
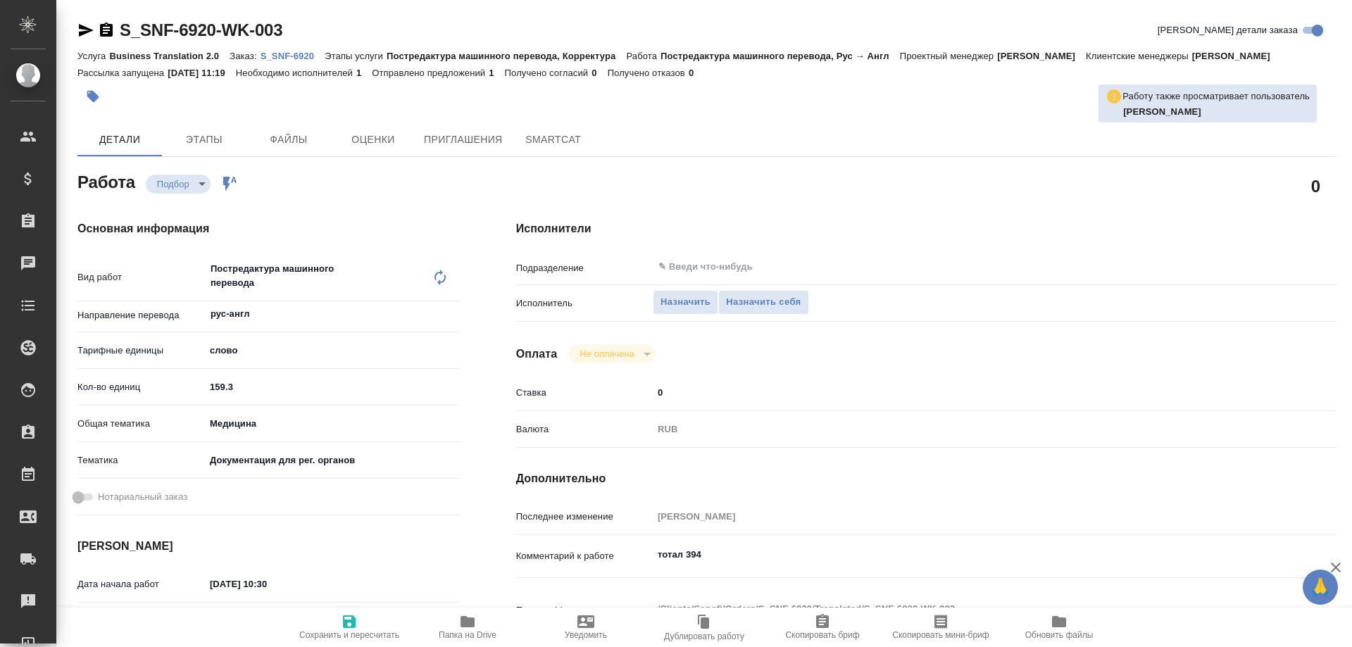
type textarea "x"
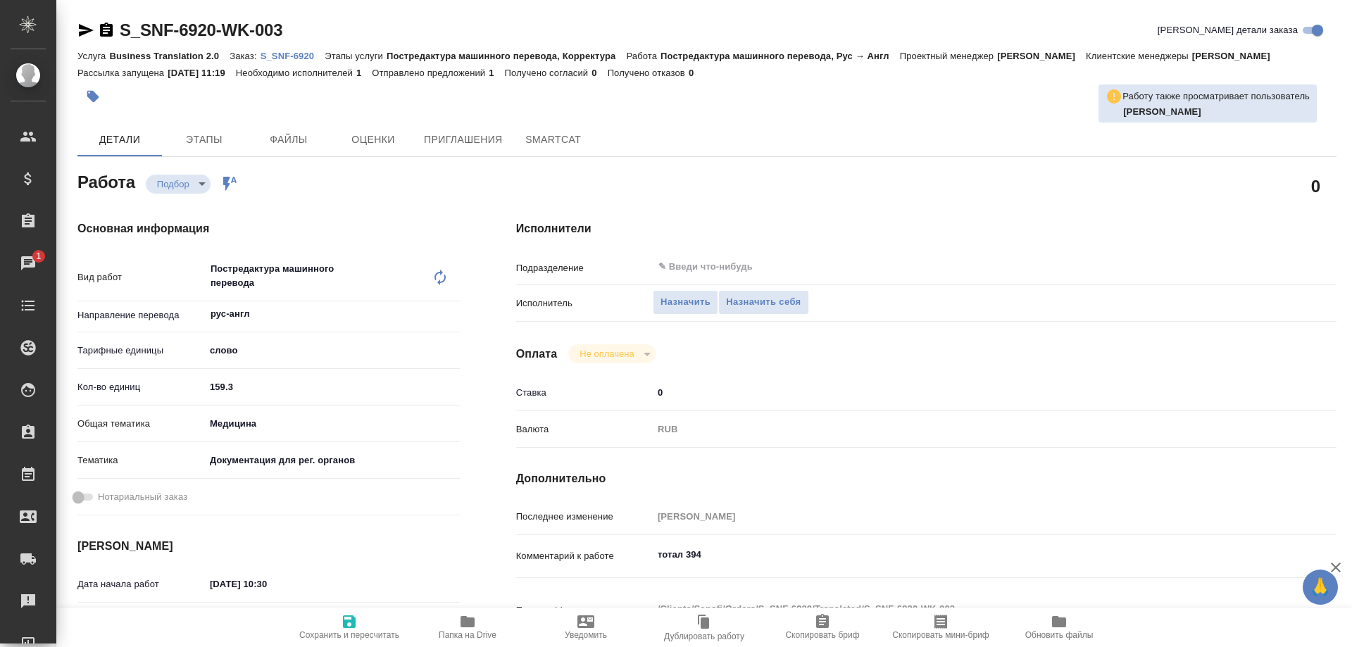
click at [280, 54] on p "S_SNF-6920" at bounding box center [293, 56] width 65 height 11
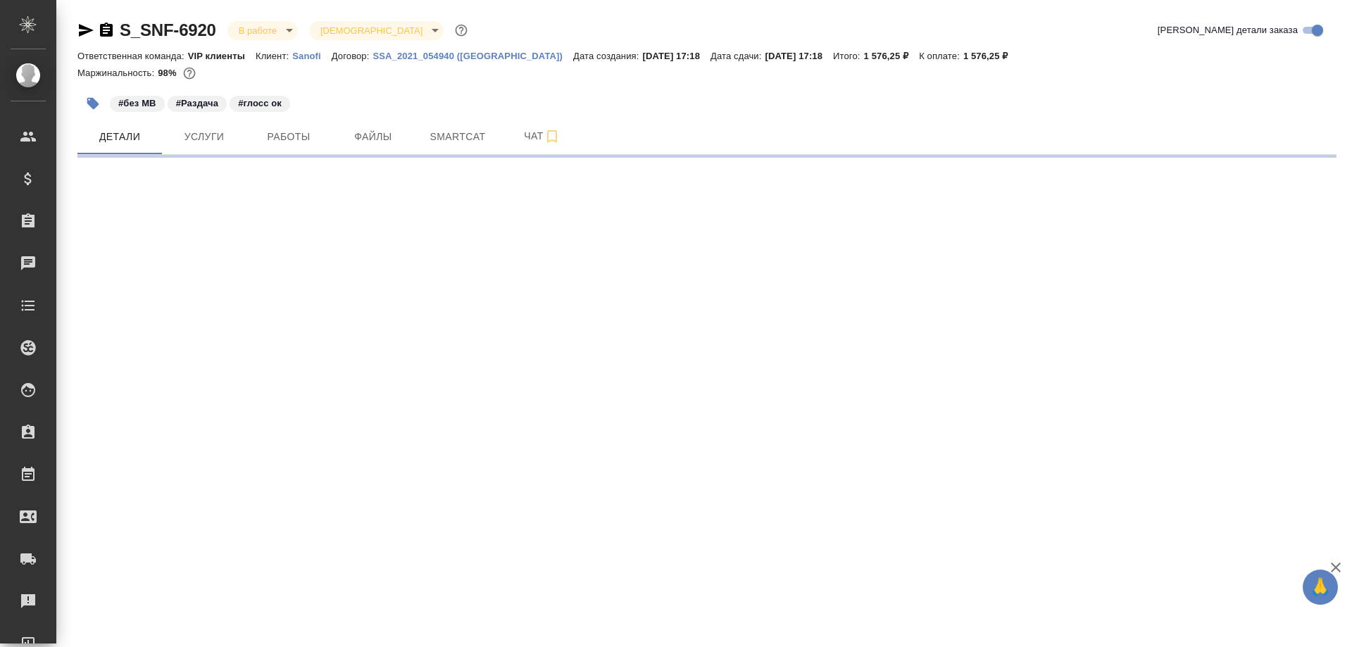
select select "RU"
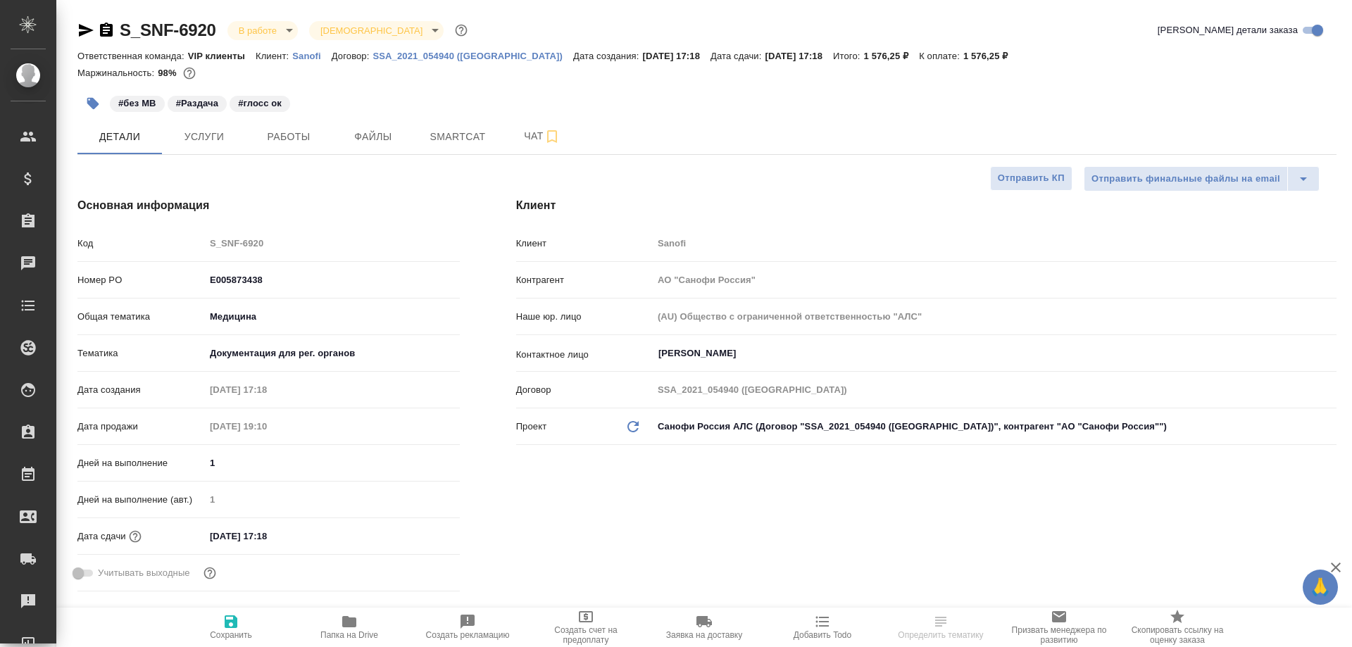
type textarea "x"
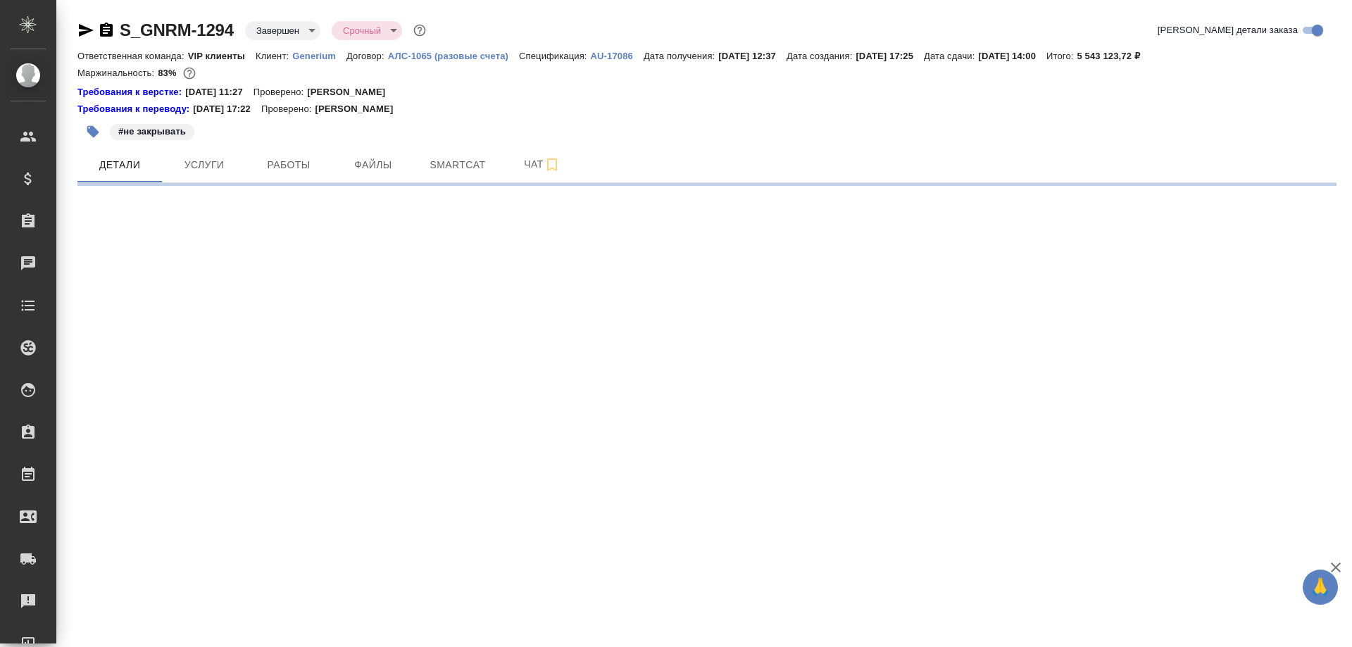
select select "RU"
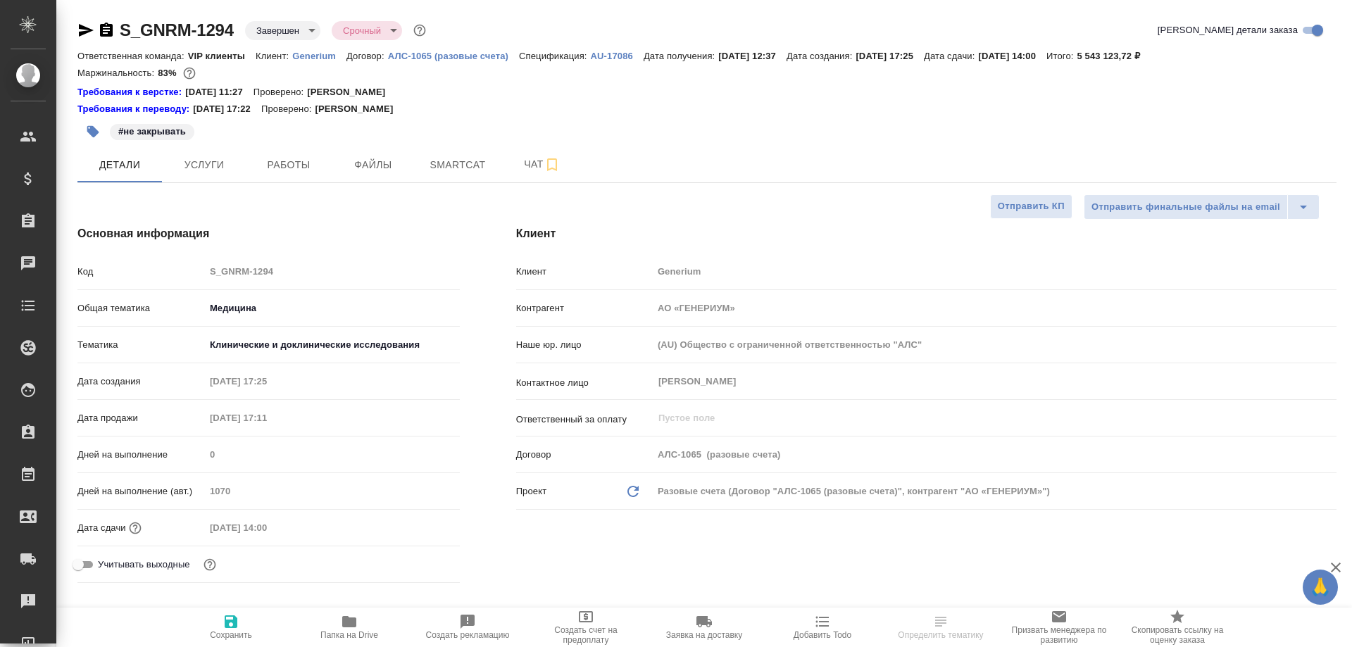
type textarea "x"
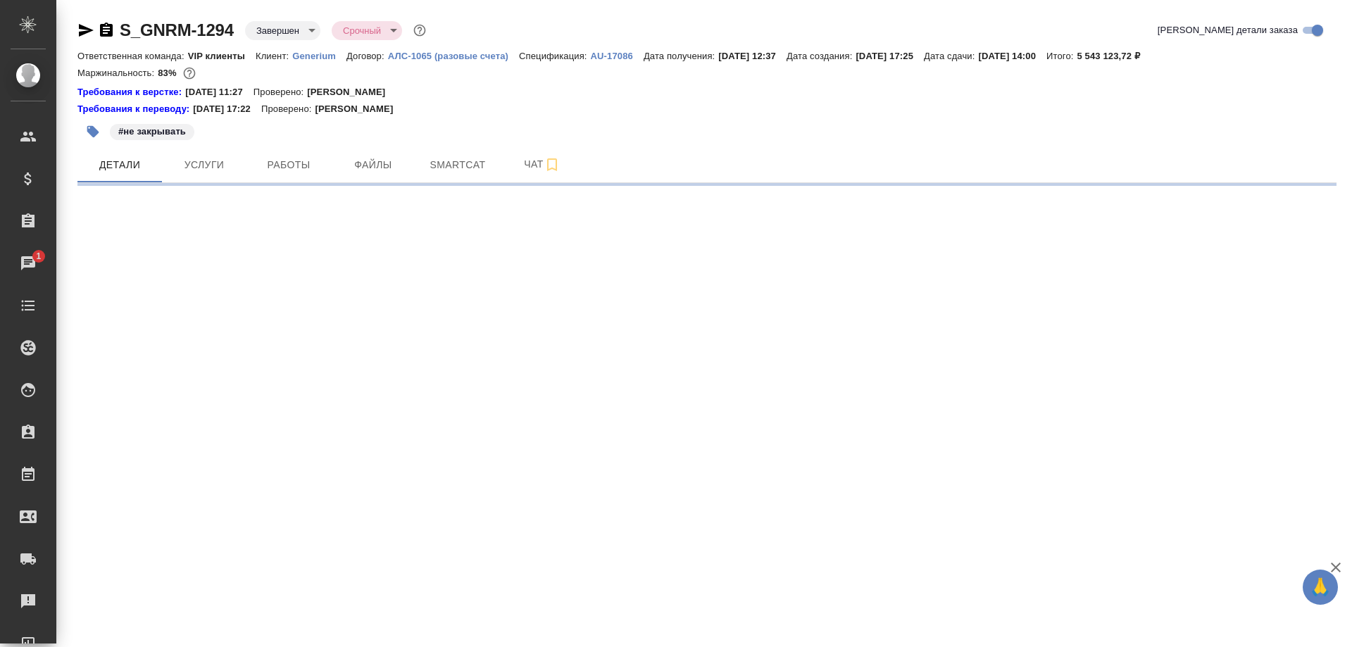
select select "RU"
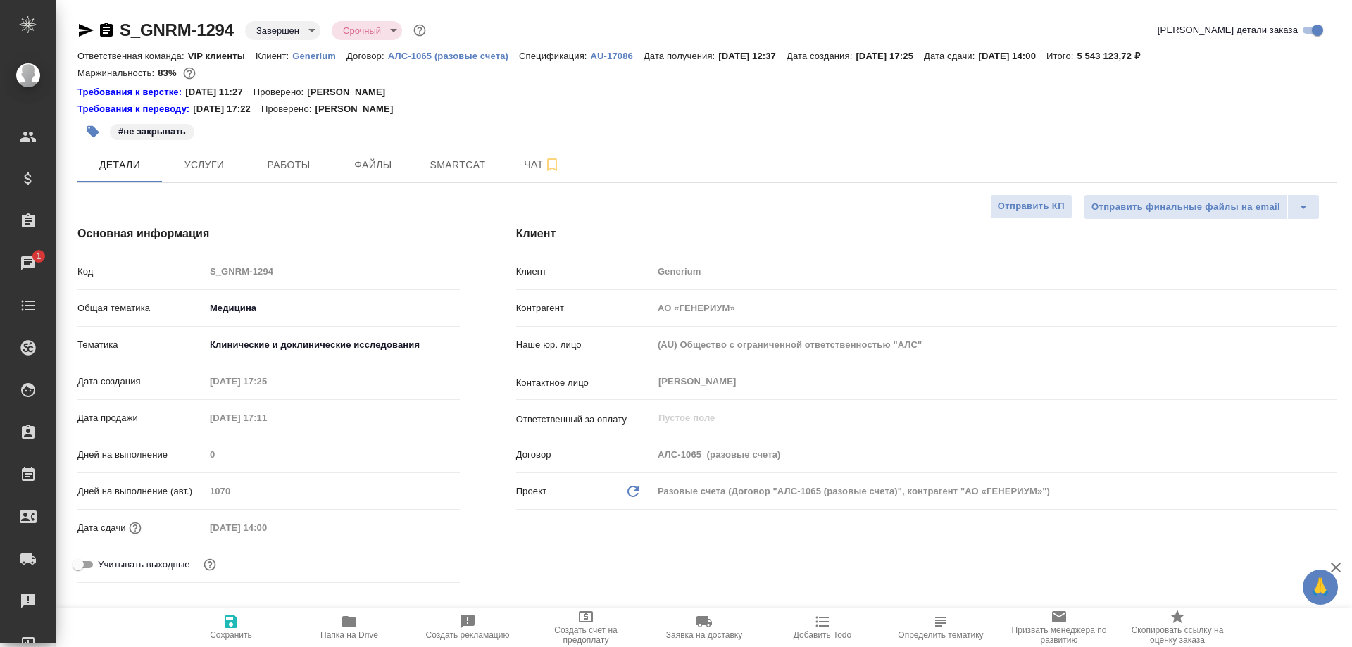
type textarea "x"
click at [200, 167] on span "Услуги" at bounding box center [204, 165] width 68 height 18
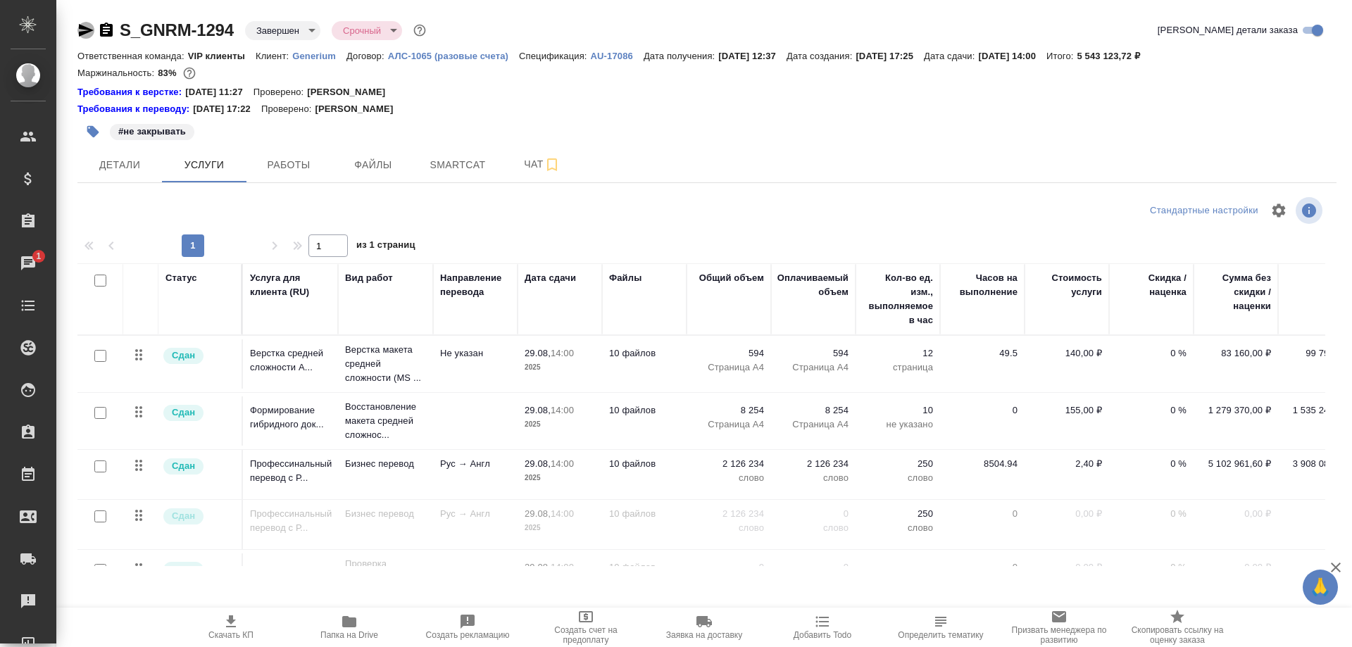
click at [83, 29] on icon "button" at bounding box center [86, 30] width 15 height 13
click at [460, 156] on span "Smartcat" at bounding box center [458, 165] width 68 height 18
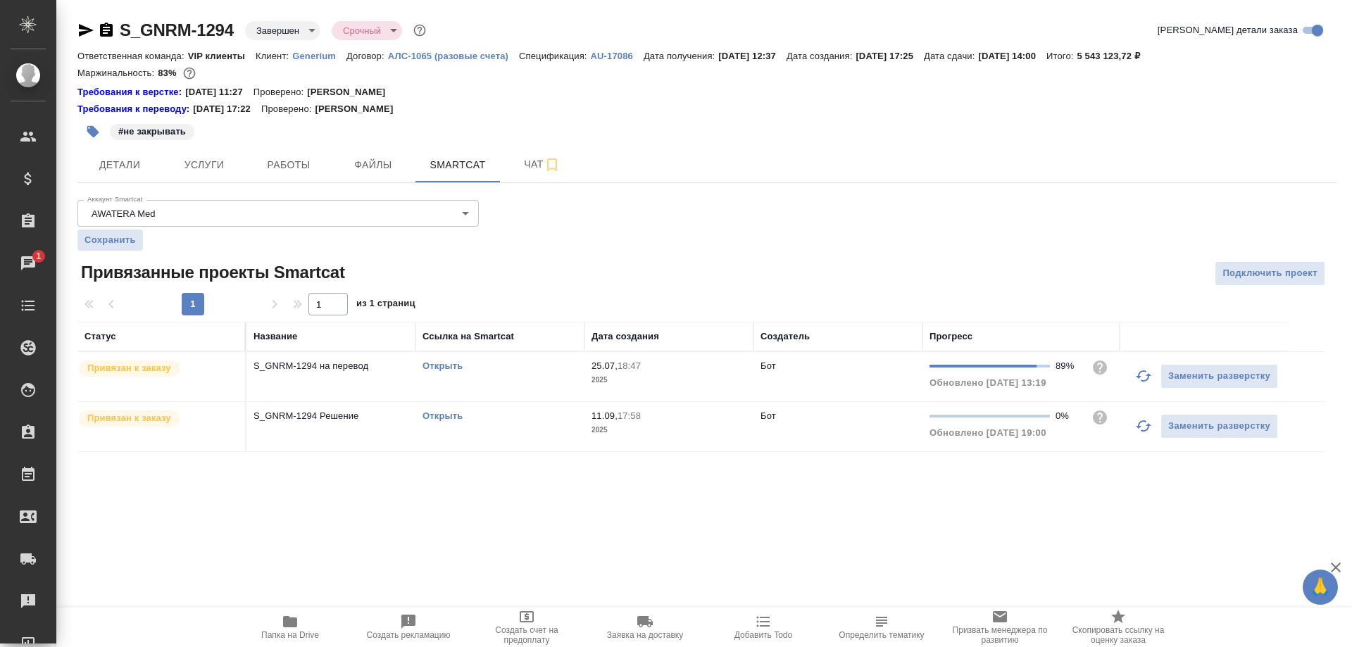
click at [434, 363] on link "Открыть" at bounding box center [442, 366] width 40 height 11
click at [199, 168] on span "Услуги" at bounding box center [204, 165] width 68 height 18
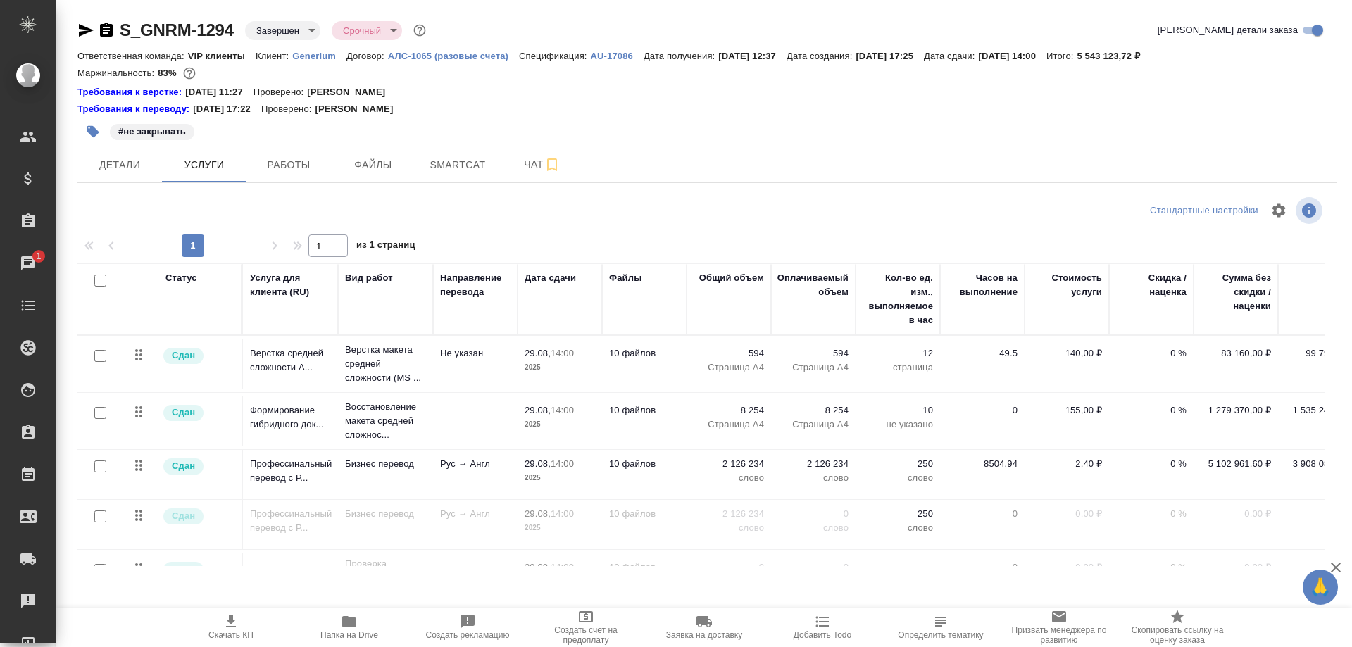
scroll to position [0, 14]
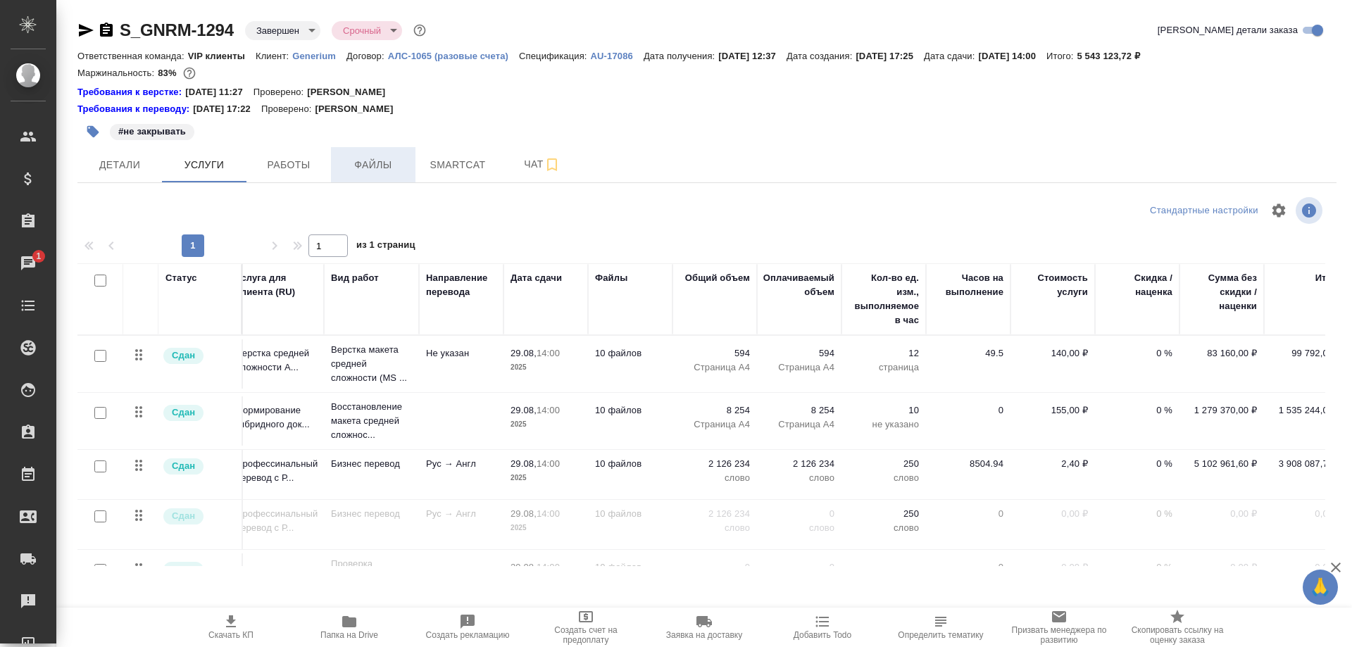
click at [384, 168] on span "Файлы" at bounding box center [373, 165] width 68 height 18
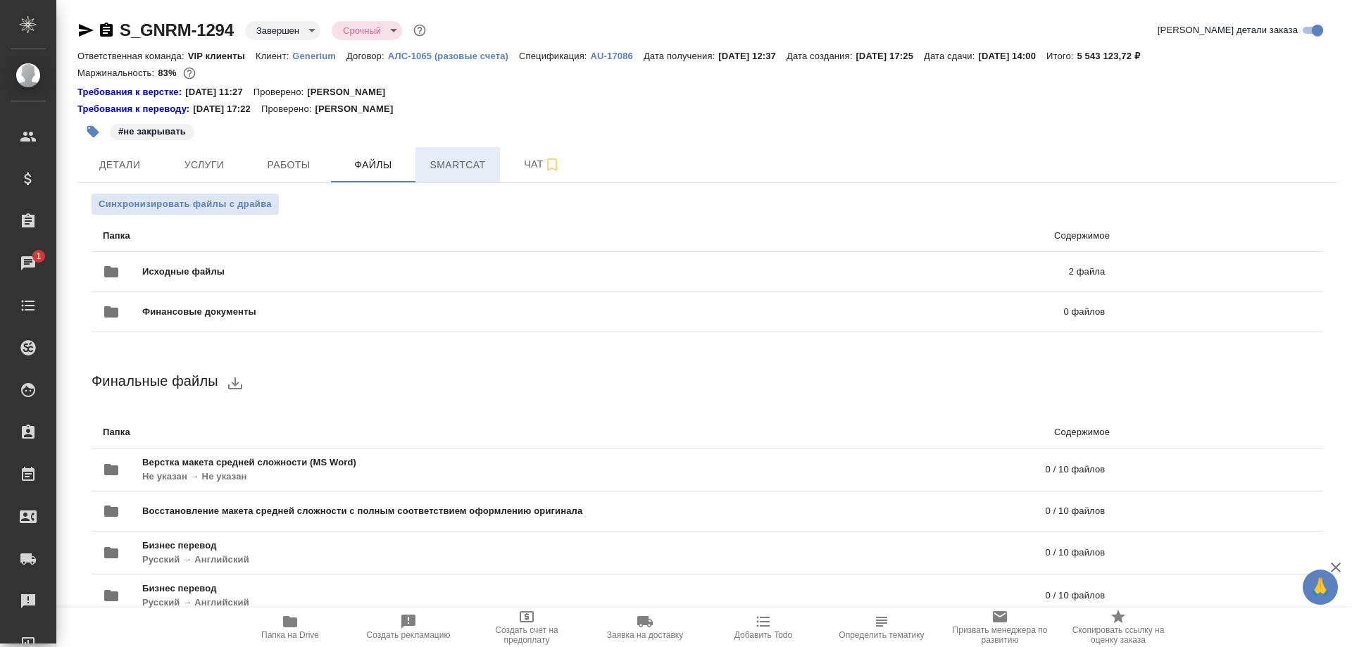
click at [453, 168] on span "Smartcat" at bounding box center [458, 165] width 68 height 18
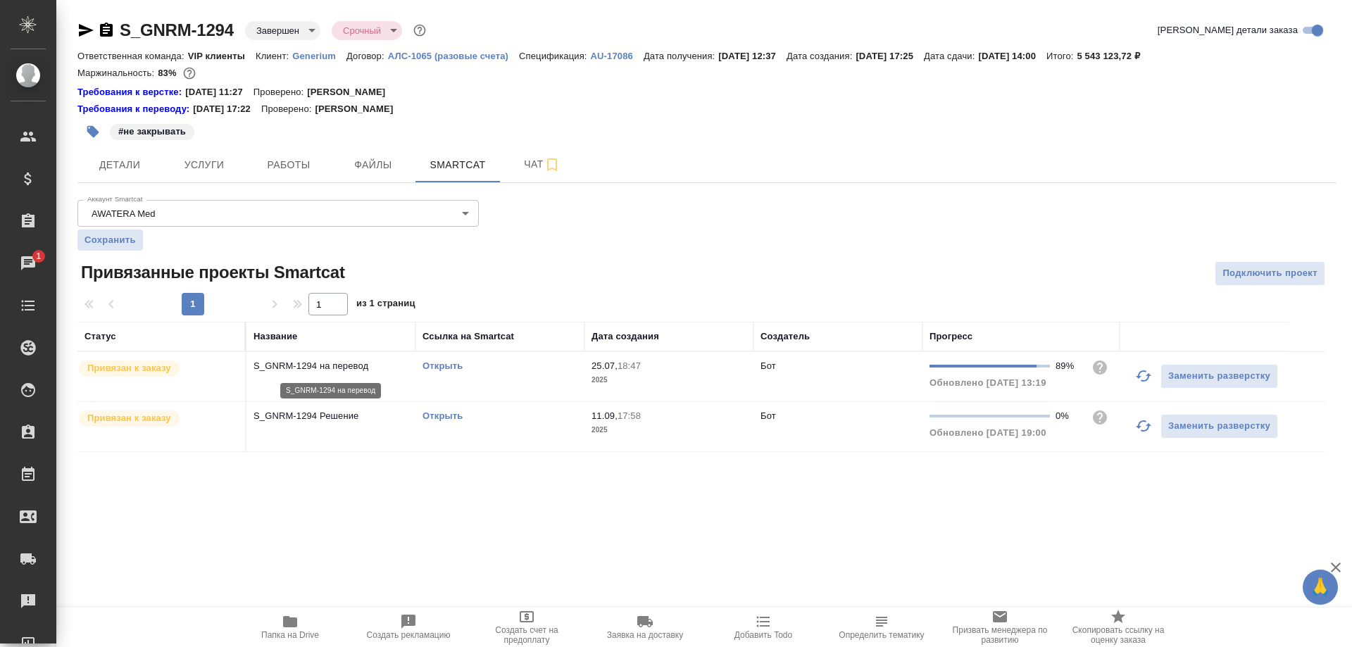
click at [294, 362] on p "S_GNRM-1294 на перевод" at bounding box center [330, 366] width 155 height 14
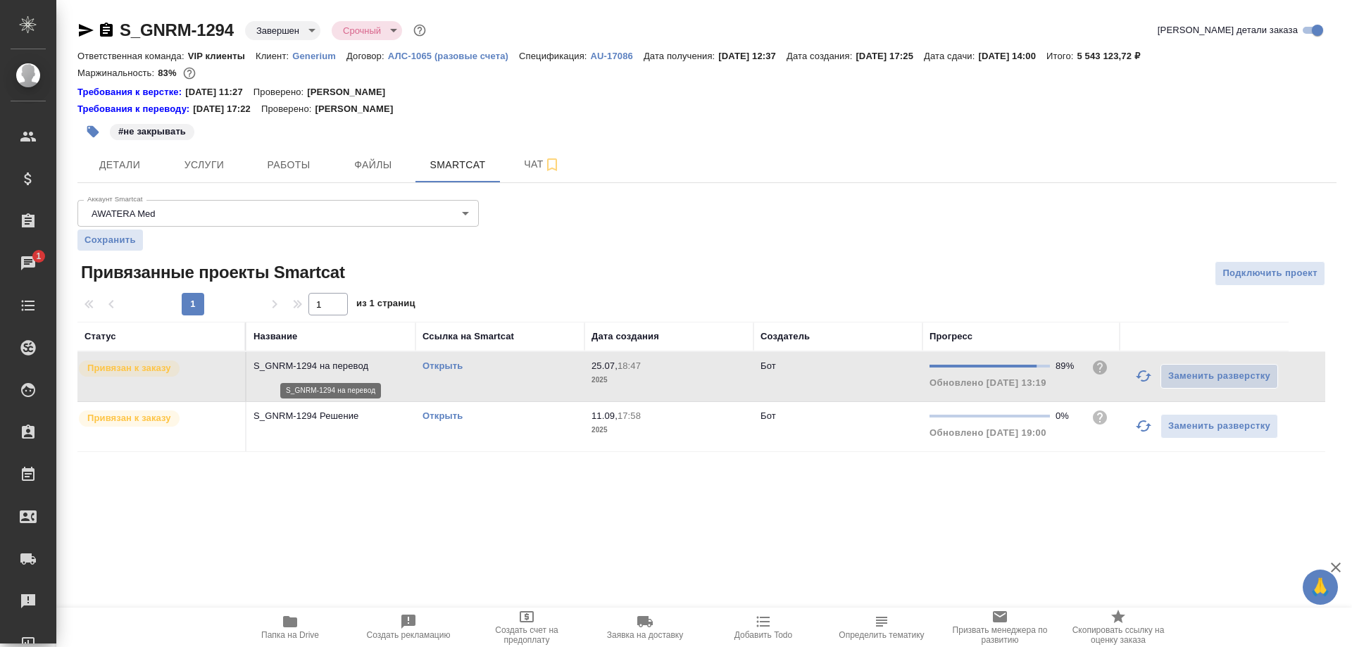
click at [294, 362] on p "S_GNRM-1294 на перевод" at bounding box center [330, 366] width 155 height 14
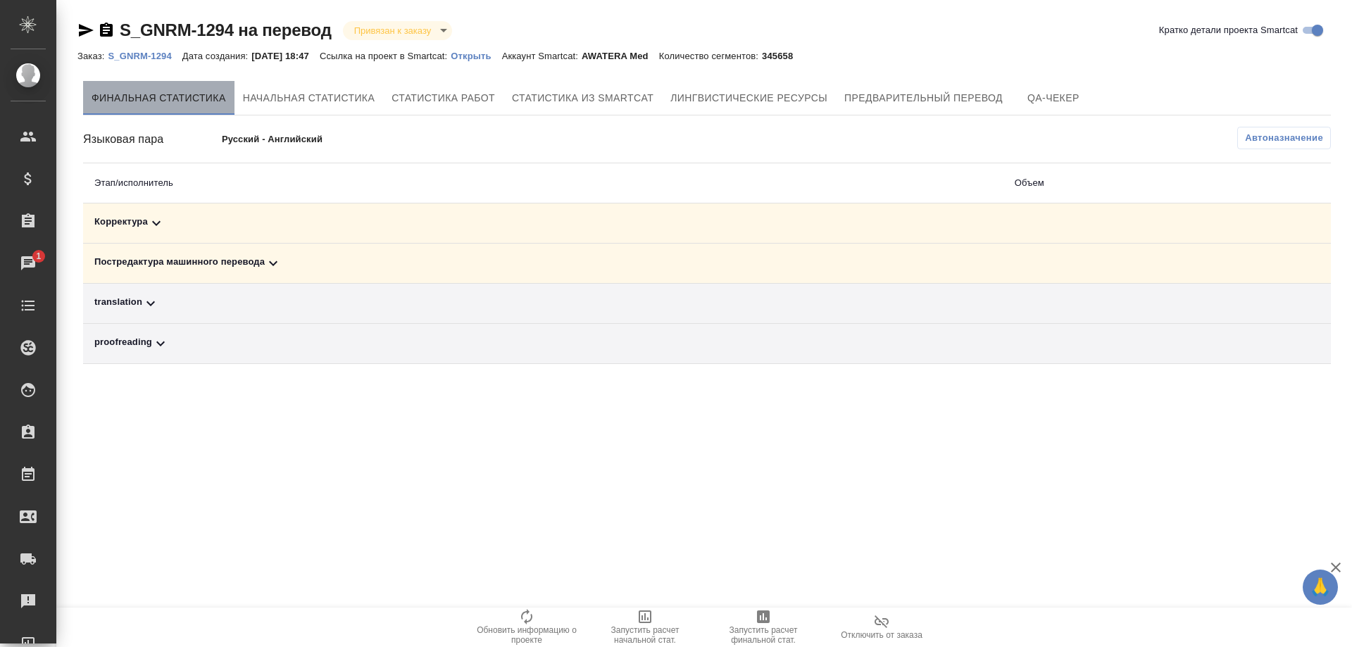
click at [187, 104] on span "Финальная статистика" at bounding box center [159, 98] width 134 height 18
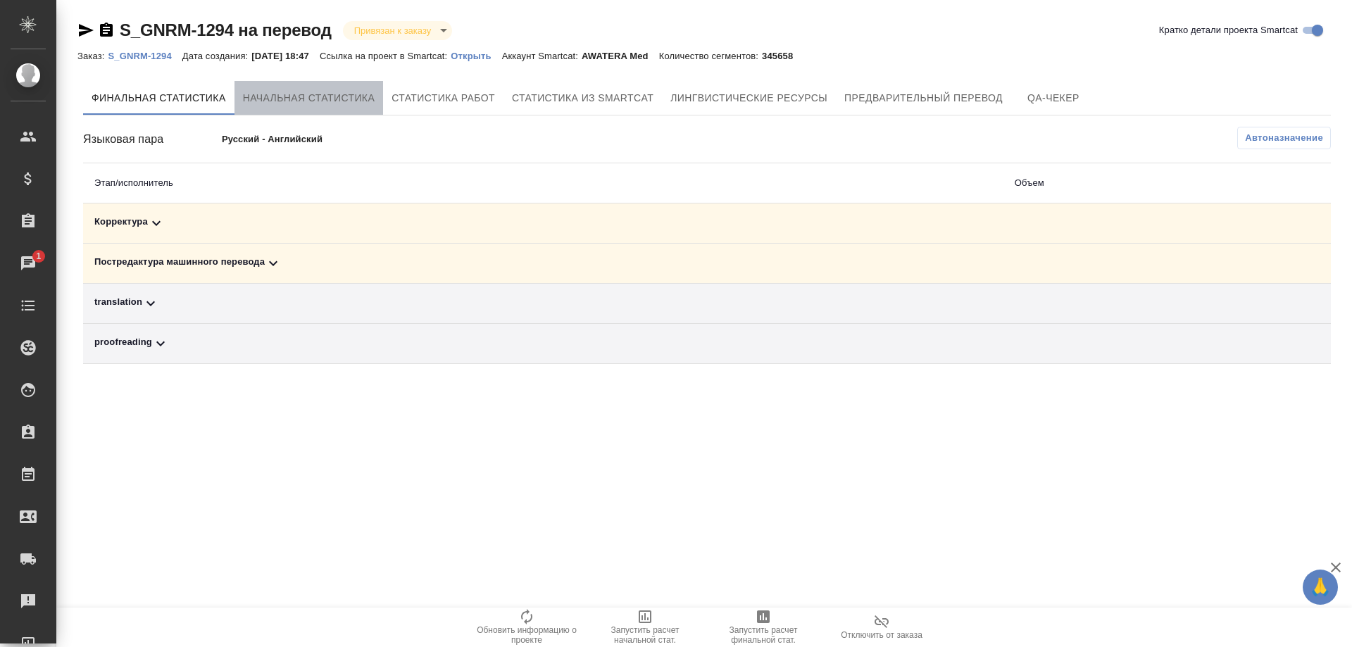
click at [306, 103] on span "Начальная статистика" at bounding box center [309, 98] width 132 height 18
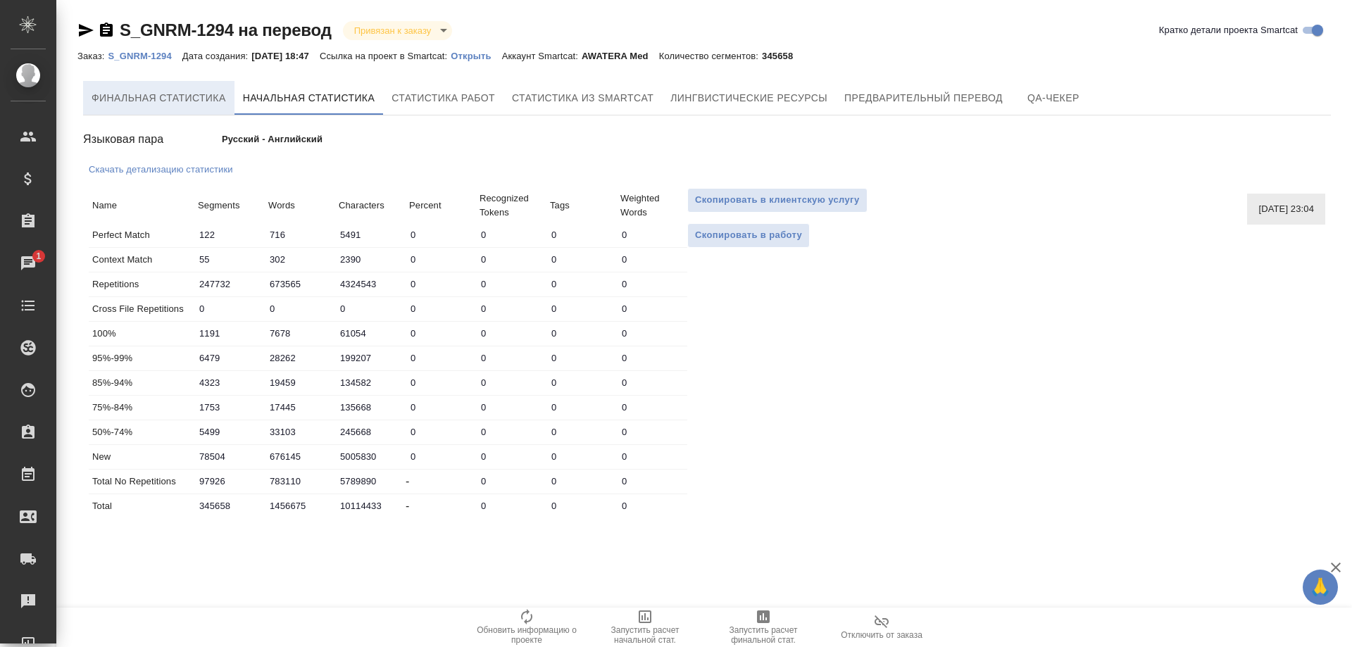
click at [177, 91] on span "Финальная статистика" at bounding box center [159, 98] width 134 height 18
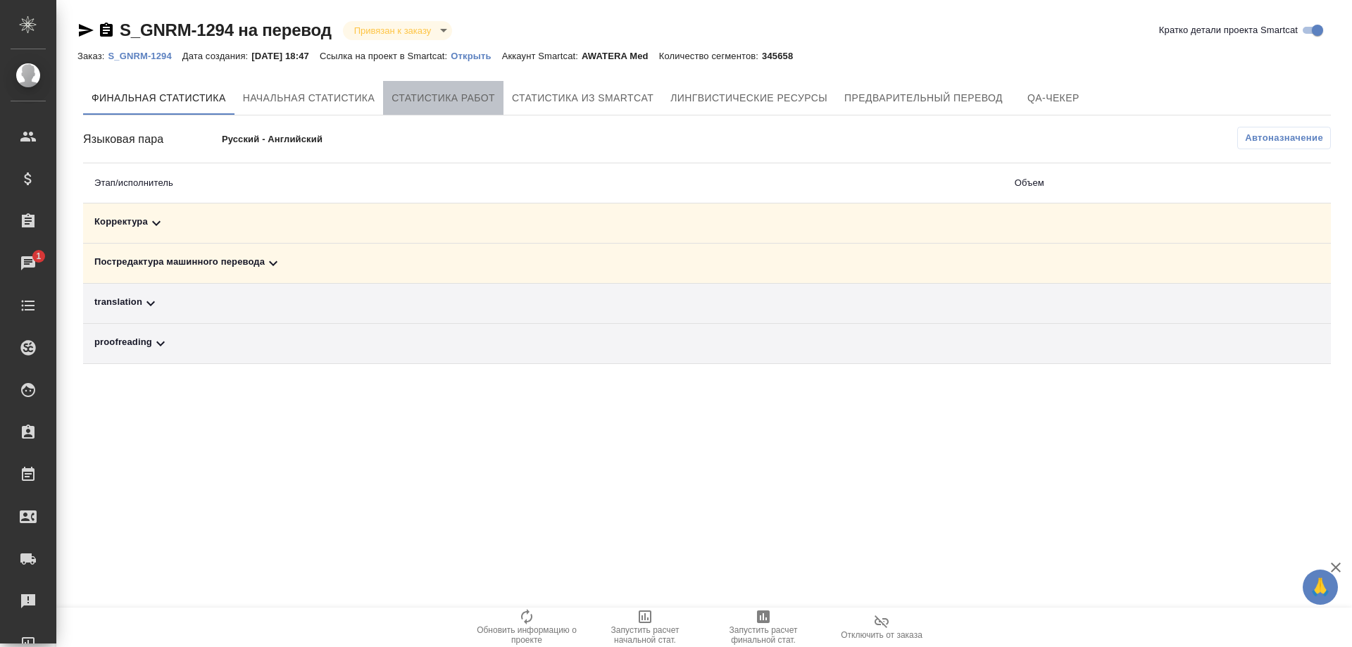
click at [474, 99] on span "Статистика работ" at bounding box center [443, 98] width 104 height 18
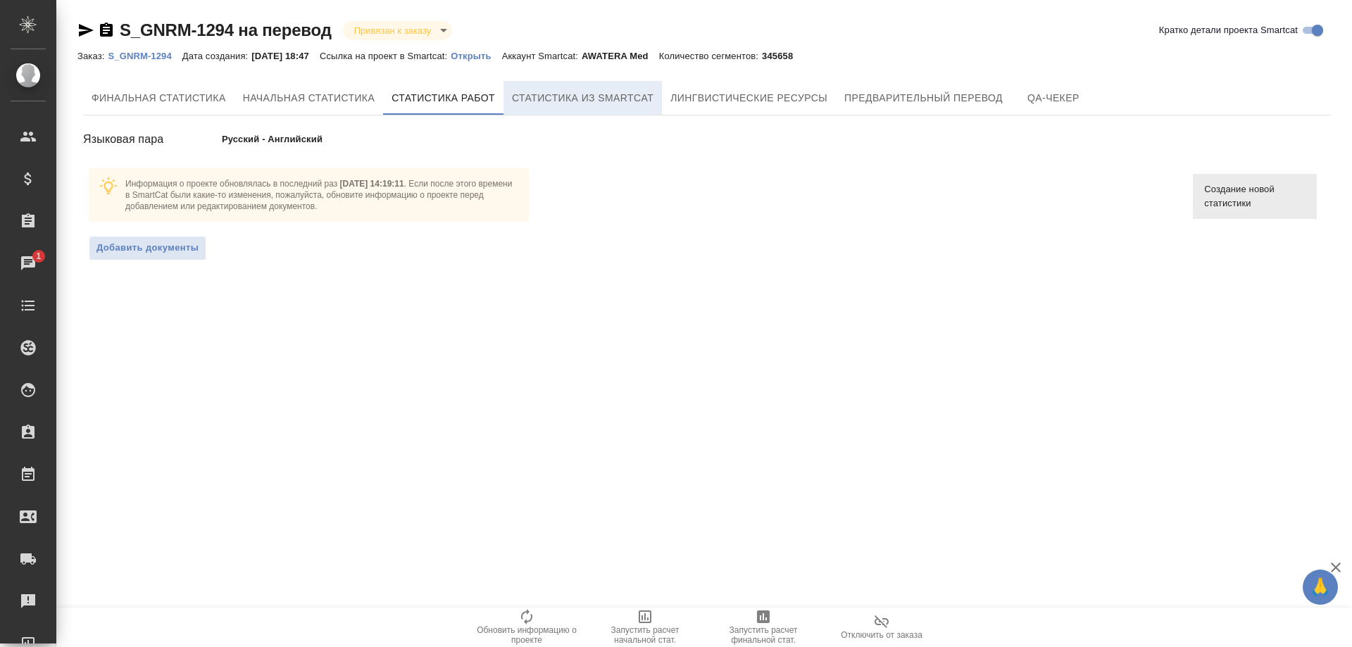
click at [605, 101] on span "Статистика из Smartcat" at bounding box center [583, 98] width 142 height 18
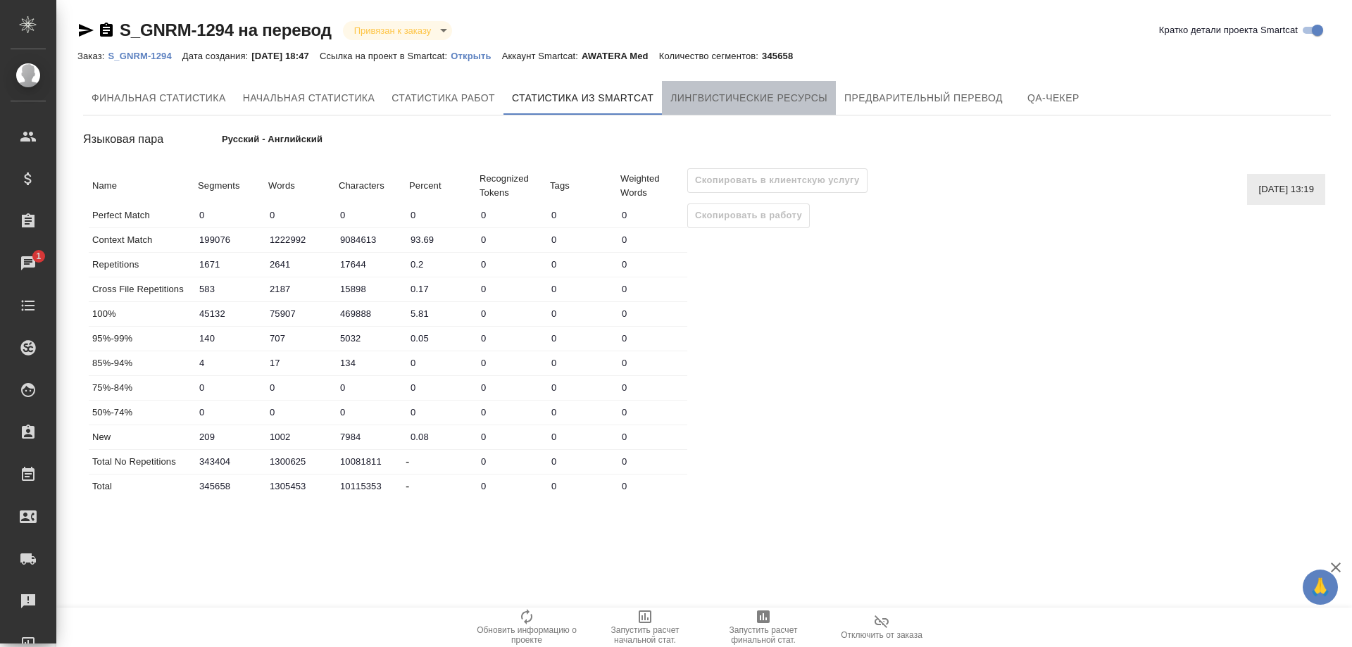
click at [768, 90] on span "Лингвистические ресурсы" at bounding box center [748, 98] width 157 height 18
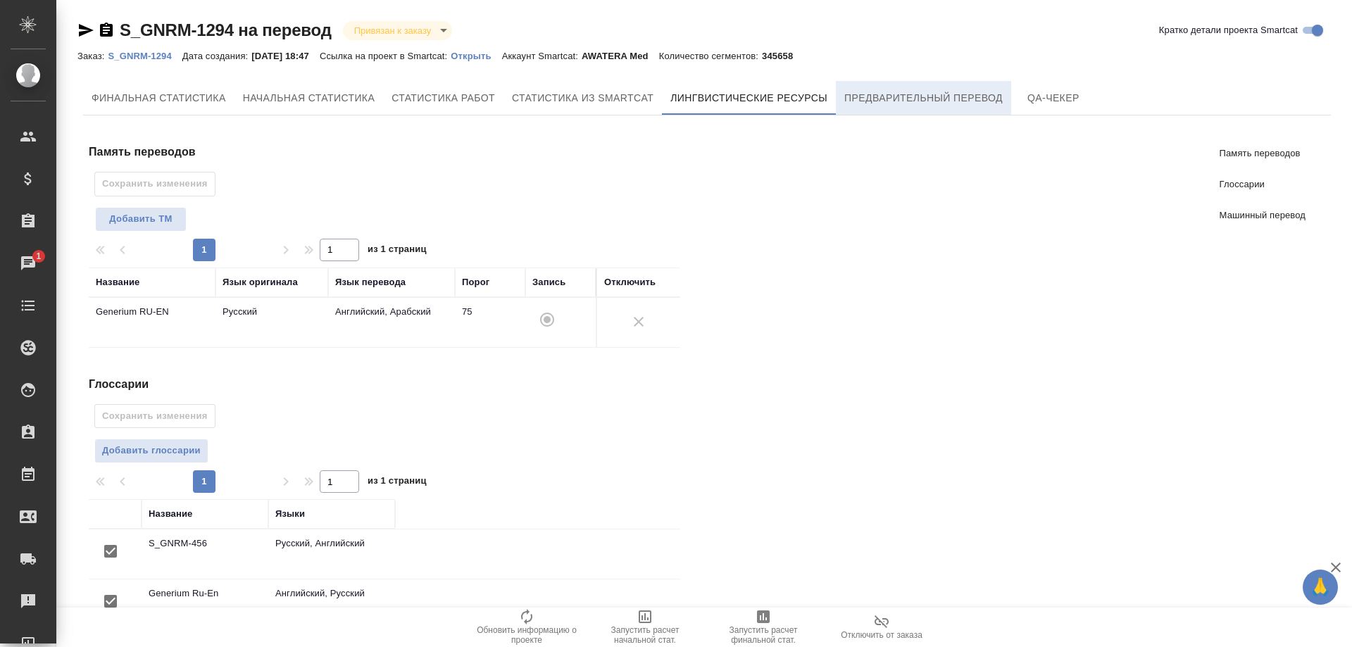
click at [900, 94] on span "Предварительный перевод" at bounding box center [923, 98] width 158 height 18
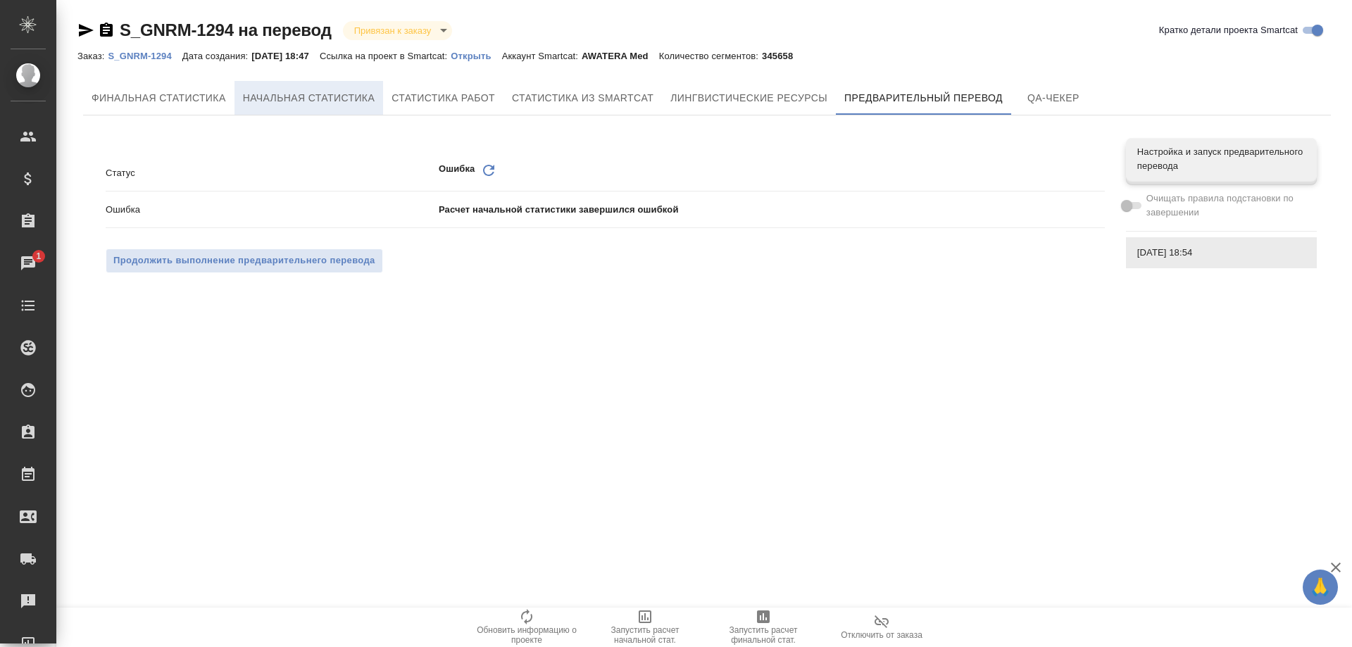
click at [277, 96] on span "Начальная статистика" at bounding box center [309, 98] width 132 height 18
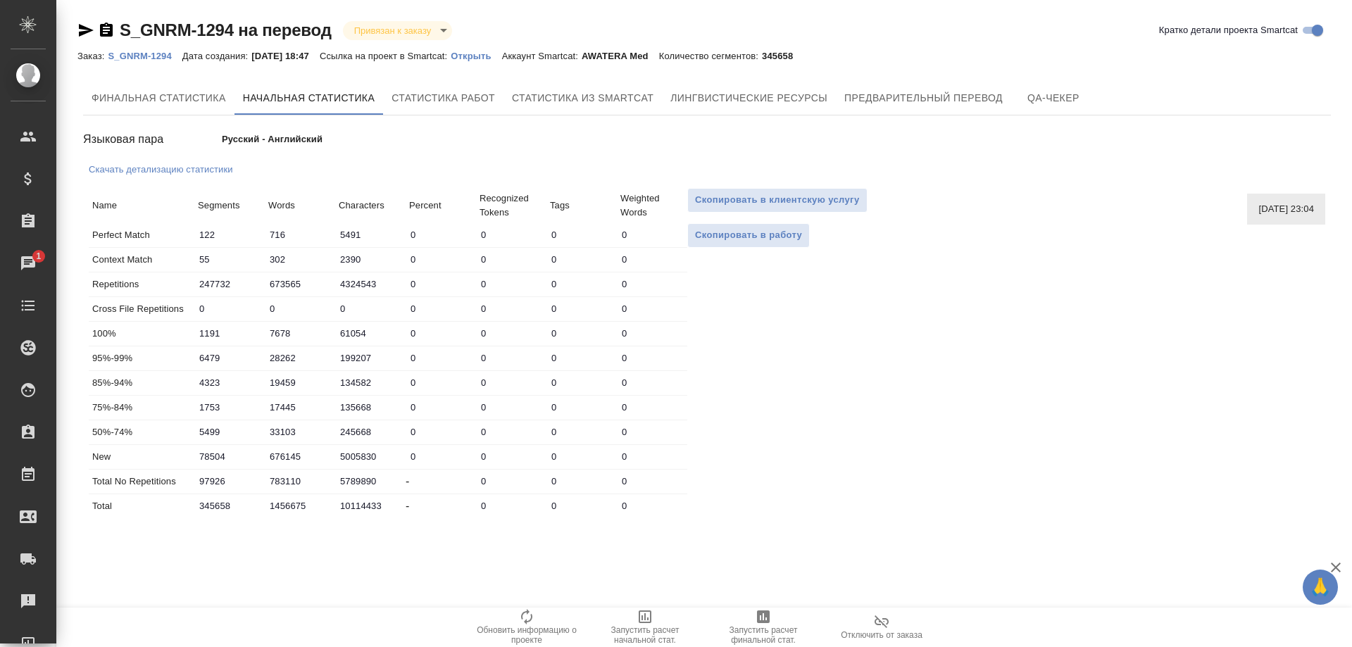
click at [791, 391] on div "Скопировать в клиентскую услугу Скопировать в работу" at bounding box center [777, 353] width 180 height 330
click at [825, 420] on div "Скопировать в клиентскую услугу Скопировать в работу" at bounding box center [777, 353] width 180 height 330
drag, startPoint x: 266, startPoint y: 507, endPoint x: 314, endPoint y: 507, distance: 47.9
click at [314, 507] on input "1456675" at bounding box center [299, 506] width 69 height 20
click at [567, 94] on span "Статистика из Smartcat" at bounding box center [583, 98] width 142 height 18
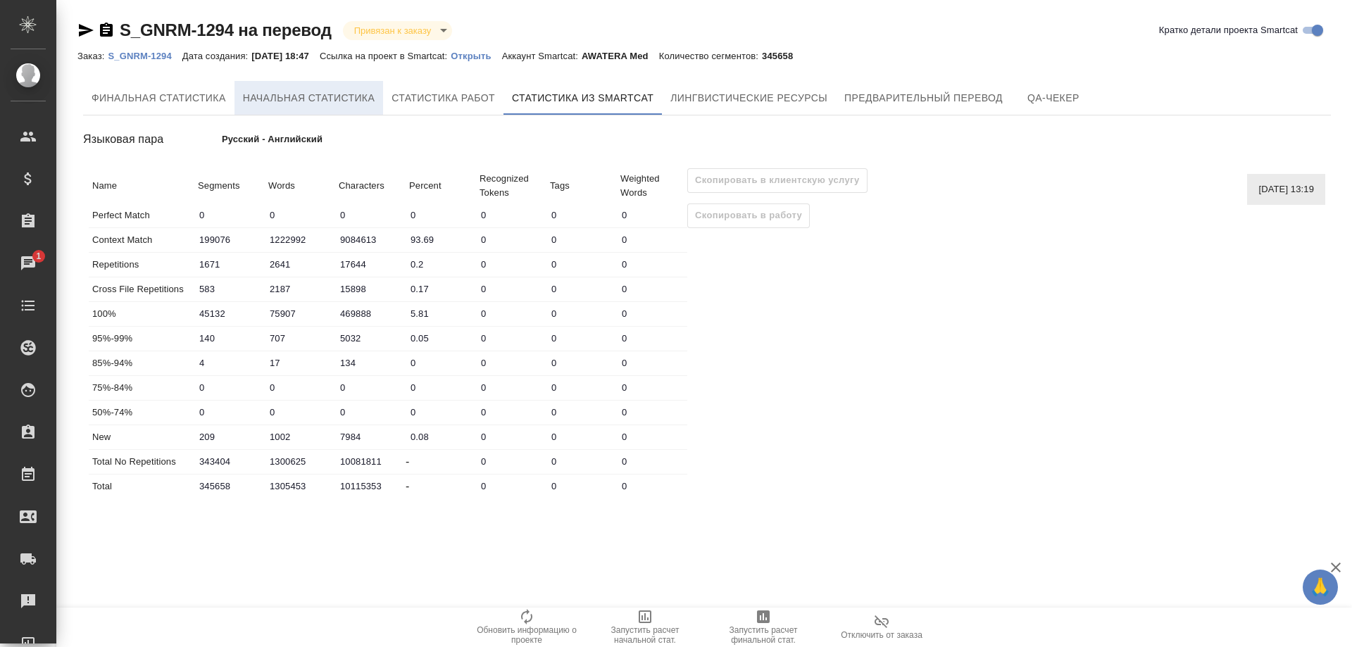
click at [330, 100] on span "Начальная статистика" at bounding box center [309, 98] width 132 height 18
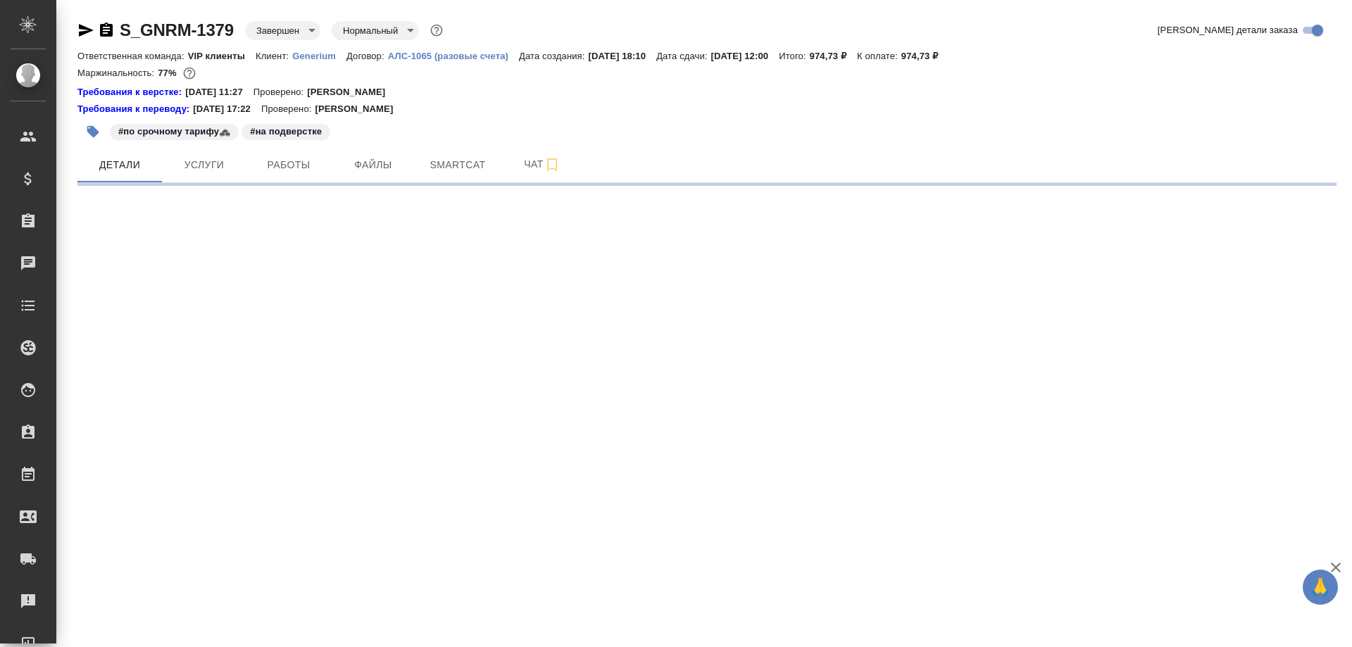
select select "RU"
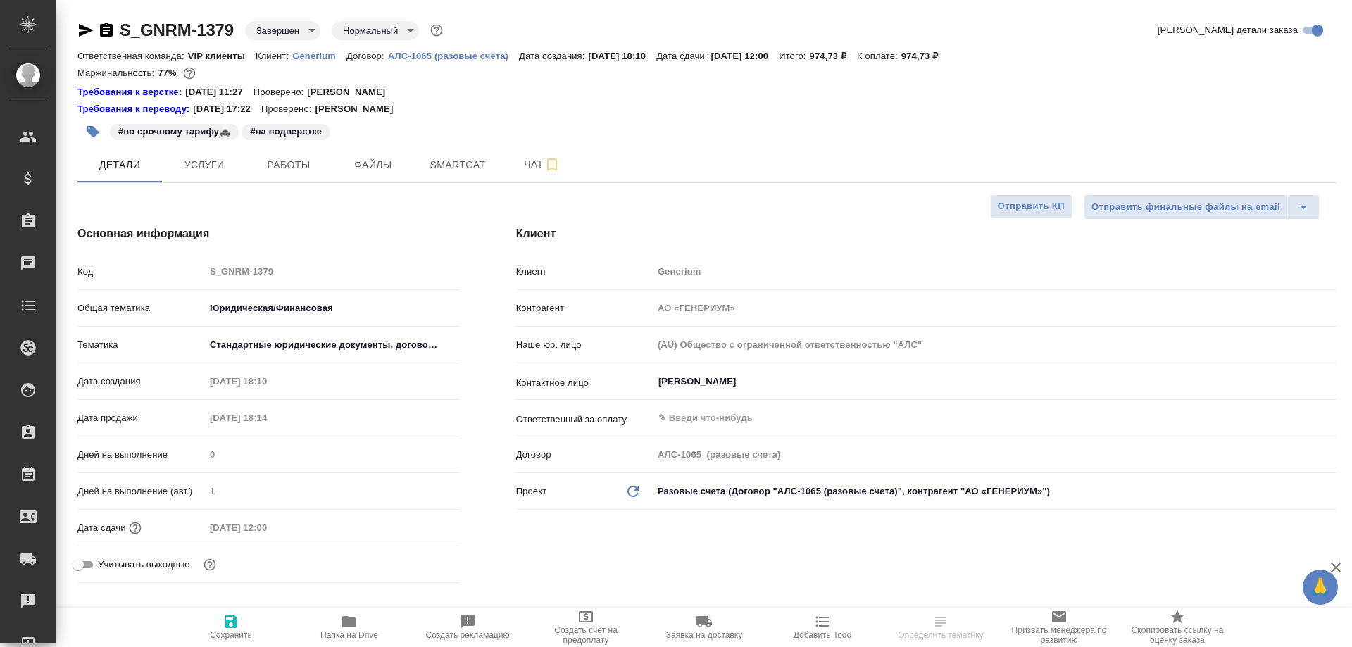
type textarea "x"
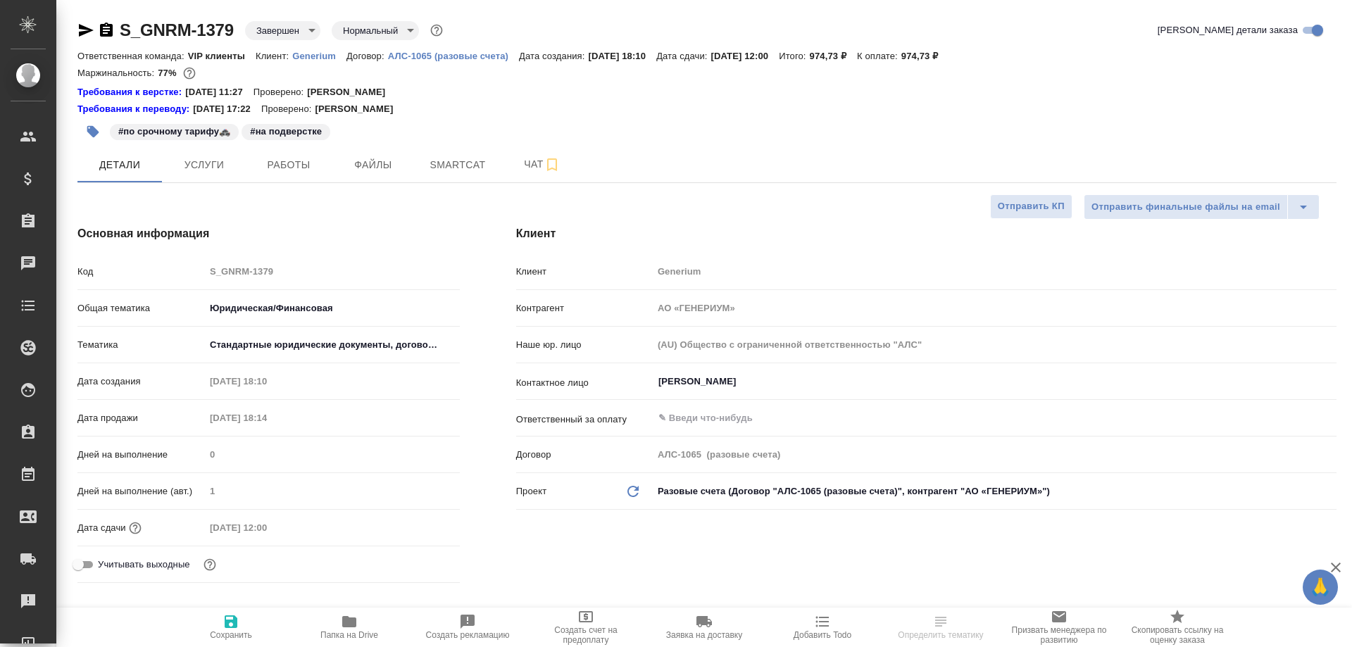
type textarea "x"
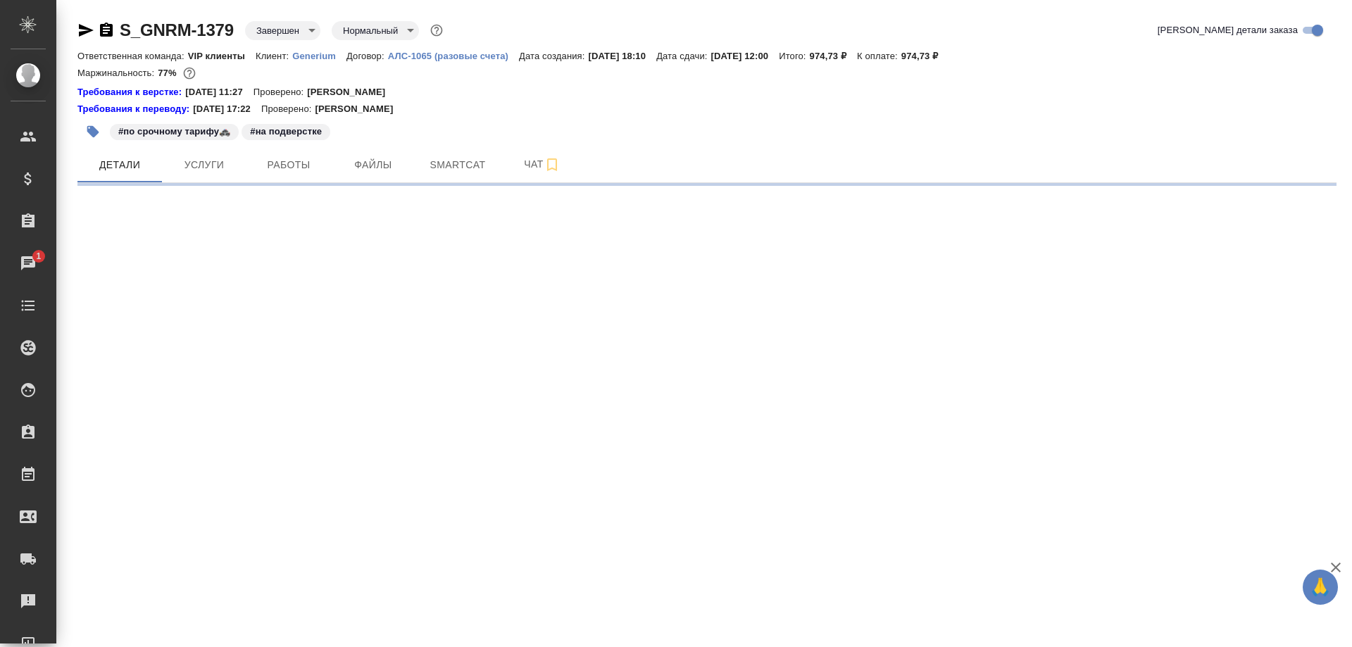
select select "RU"
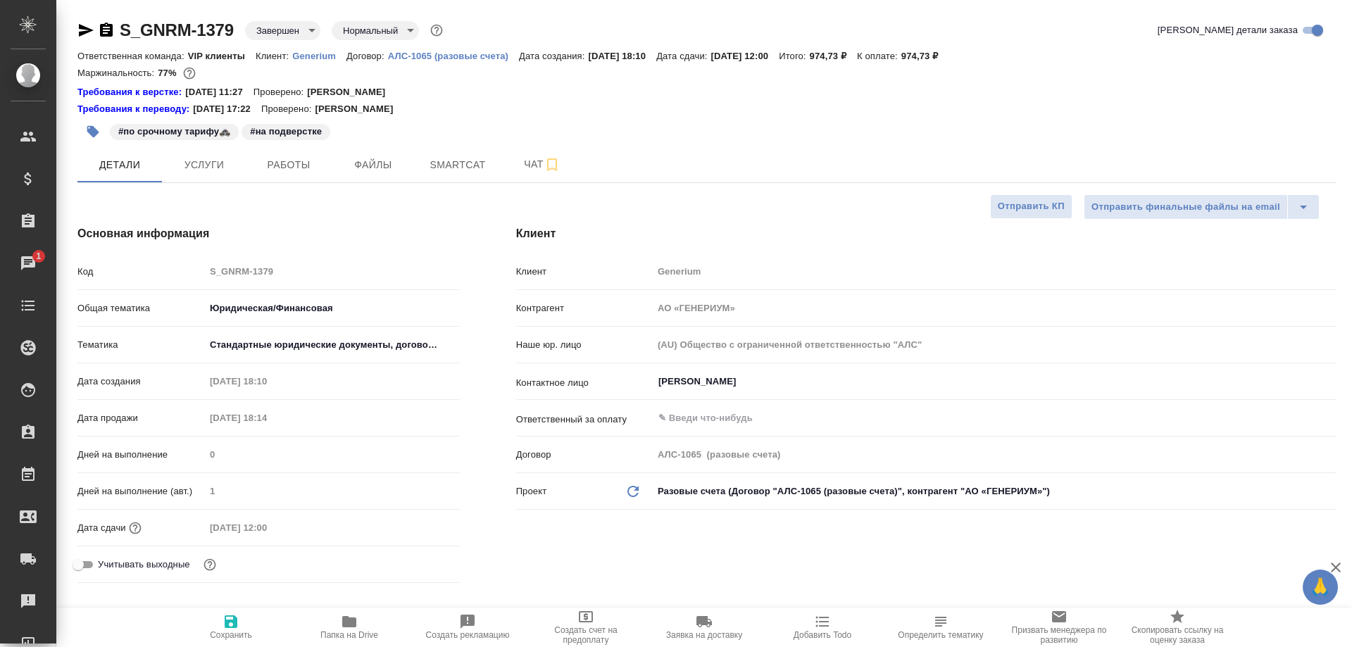
type textarea "x"
click at [434, 164] on span "Smartcat" at bounding box center [458, 165] width 68 height 18
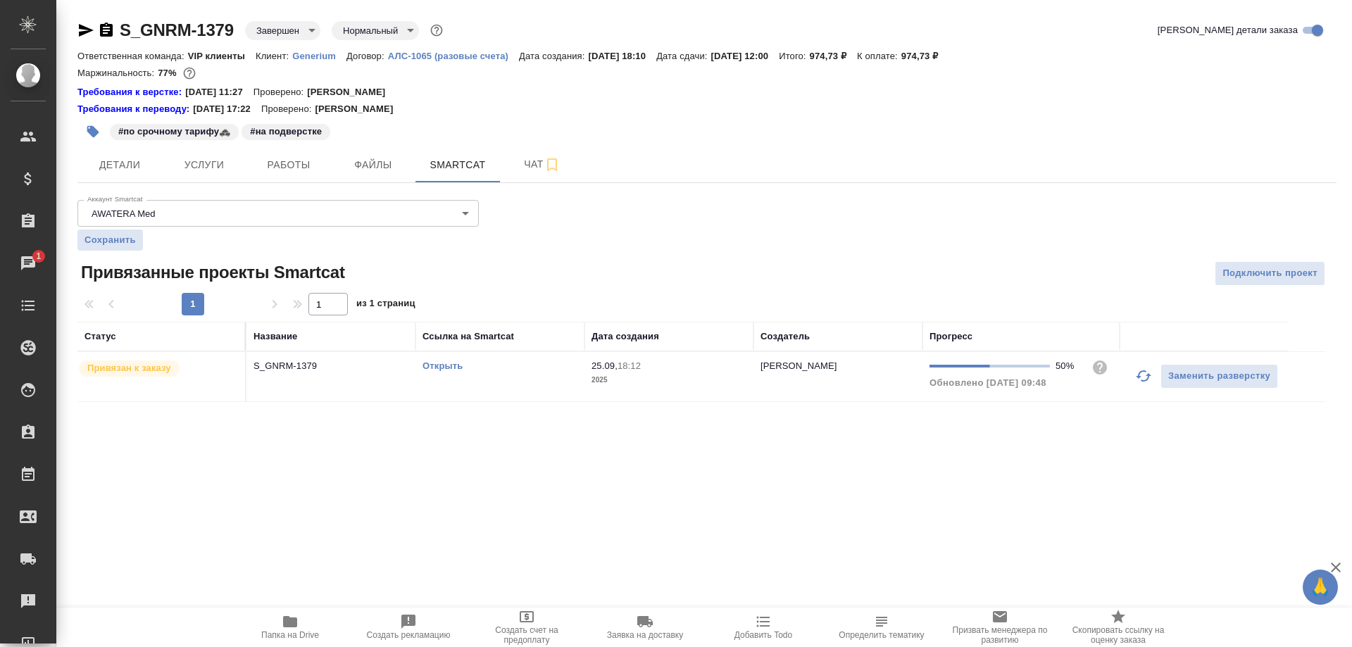
click at [437, 368] on link "Открыть" at bounding box center [442, 366] width 40 height 11
click at [445, 368] on link "Открыть" at bounding box center [442, 366] width 40 height 11
click at [286, 368] on p "S_GNRM-1379" at bounding box center [330, 366] width 155 height 14
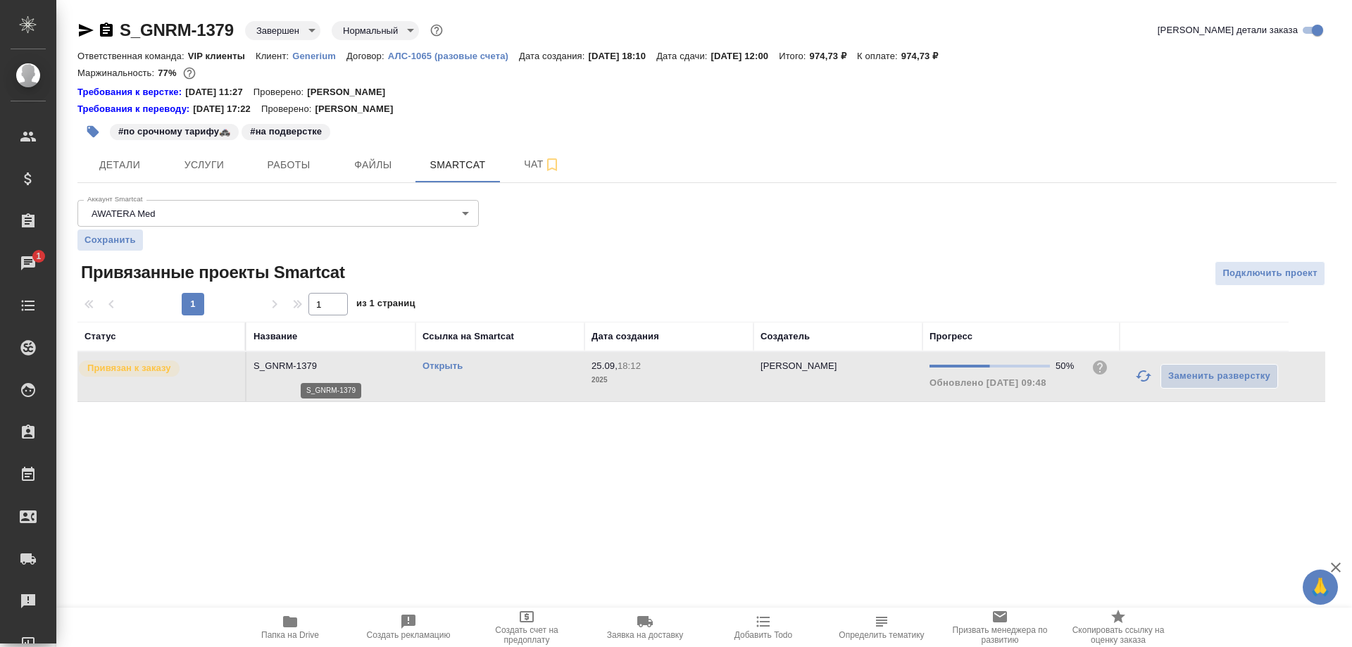
click at [286, 368] on p "S_GNRM-1379" at bounding box center [330, 366] width 155 height 14
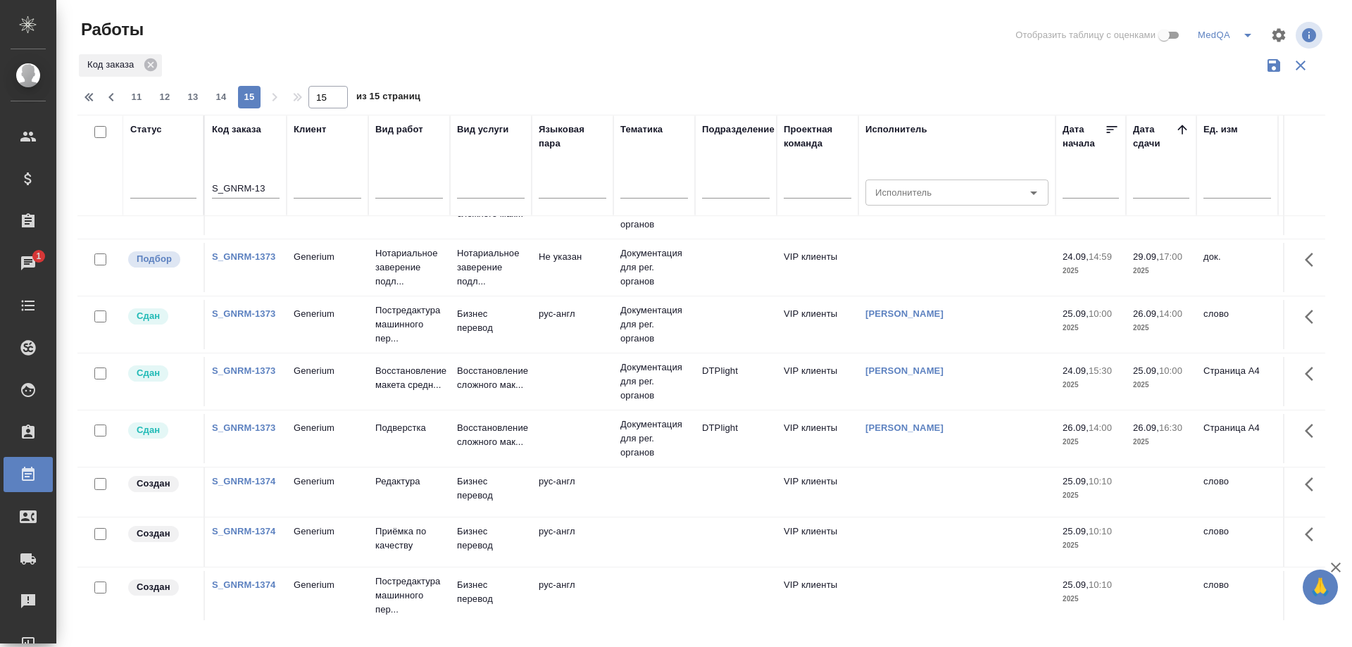
scroll to position [271, 0]
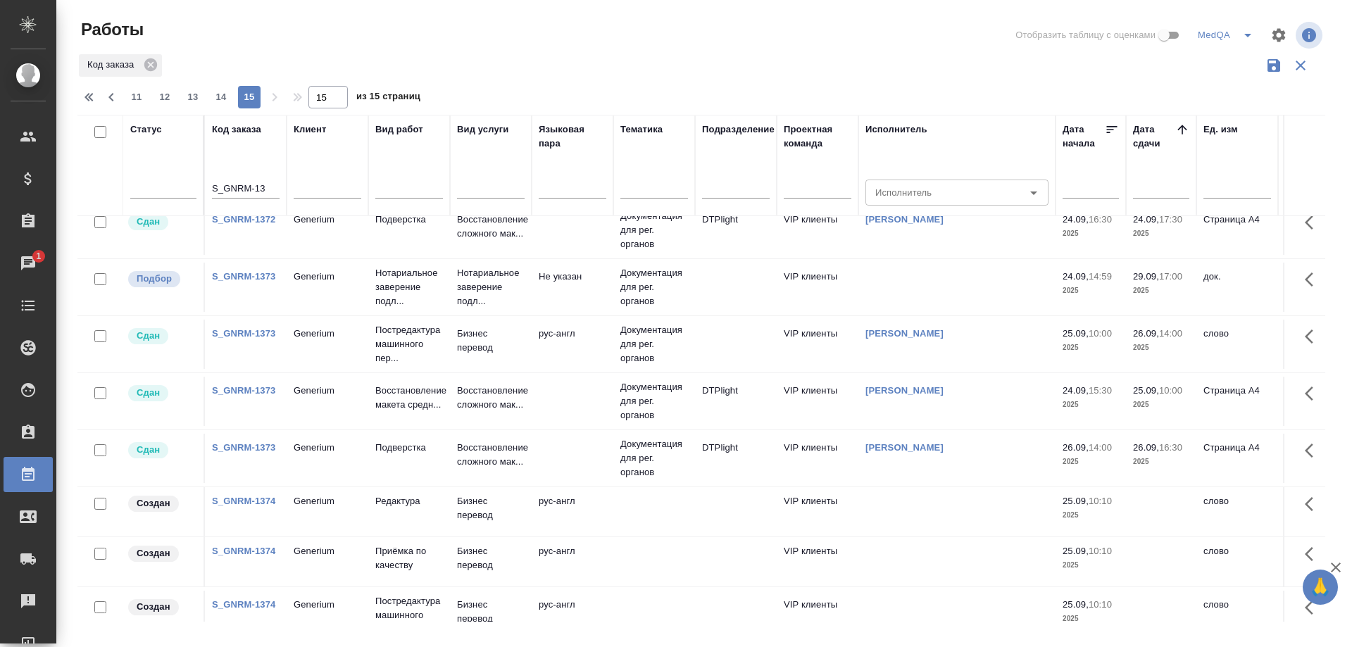
click at [232, 330] on link "S_GNRM-1373" at bounding box center [243, 333] width 63 height 11
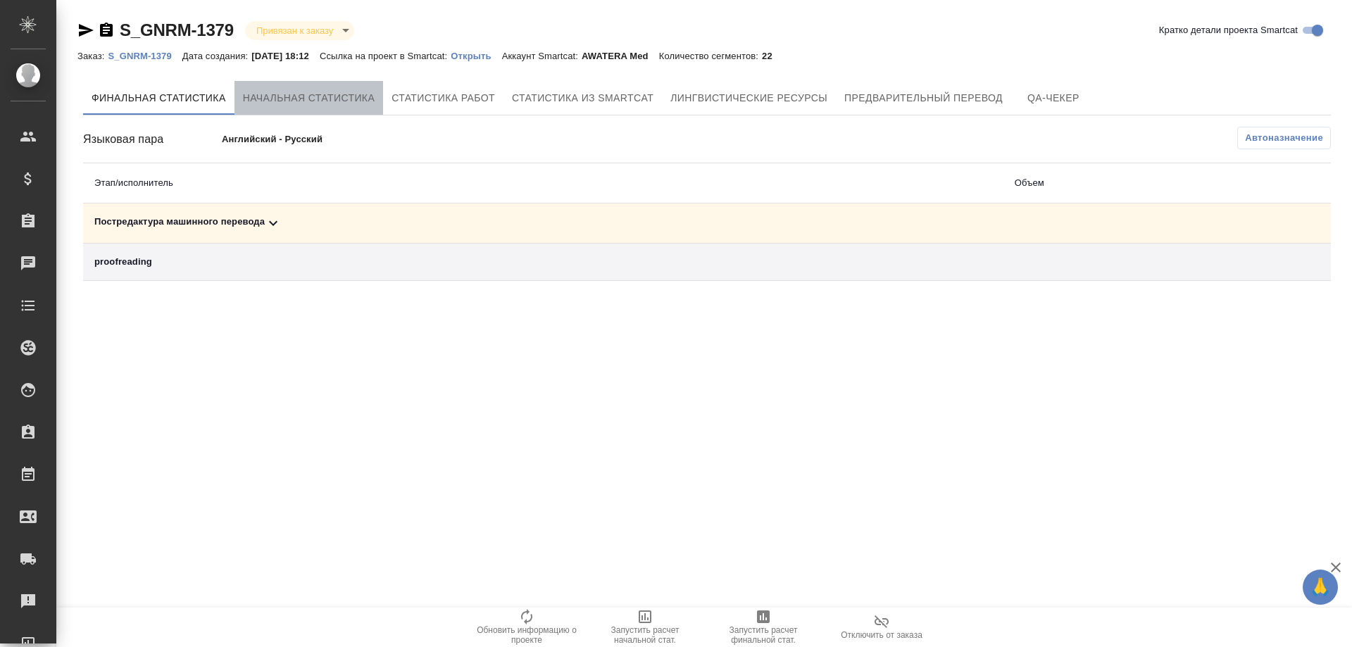
click at [284, 98] on span "Начальная статистика" at bounding box center [309, 98] width 132 height 18
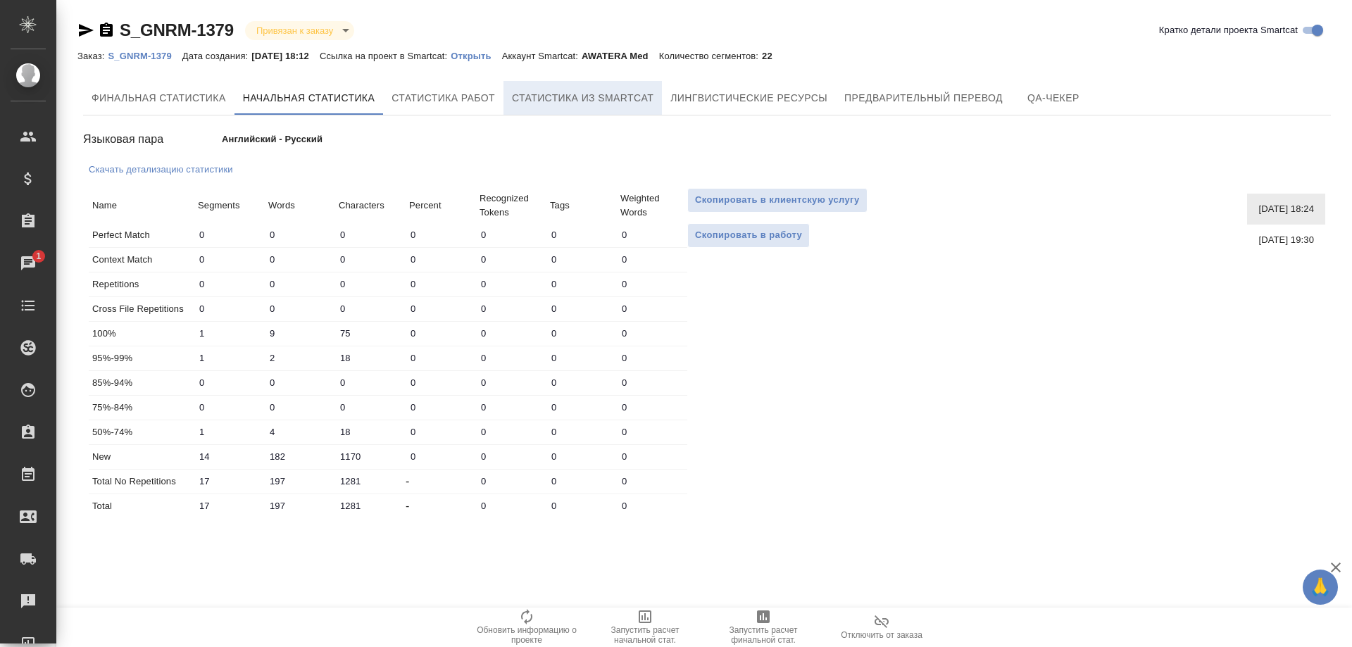
click at [618, 96] on span "Статистика из Smartcat" at bounding box center [583, 98] width 142 height 18
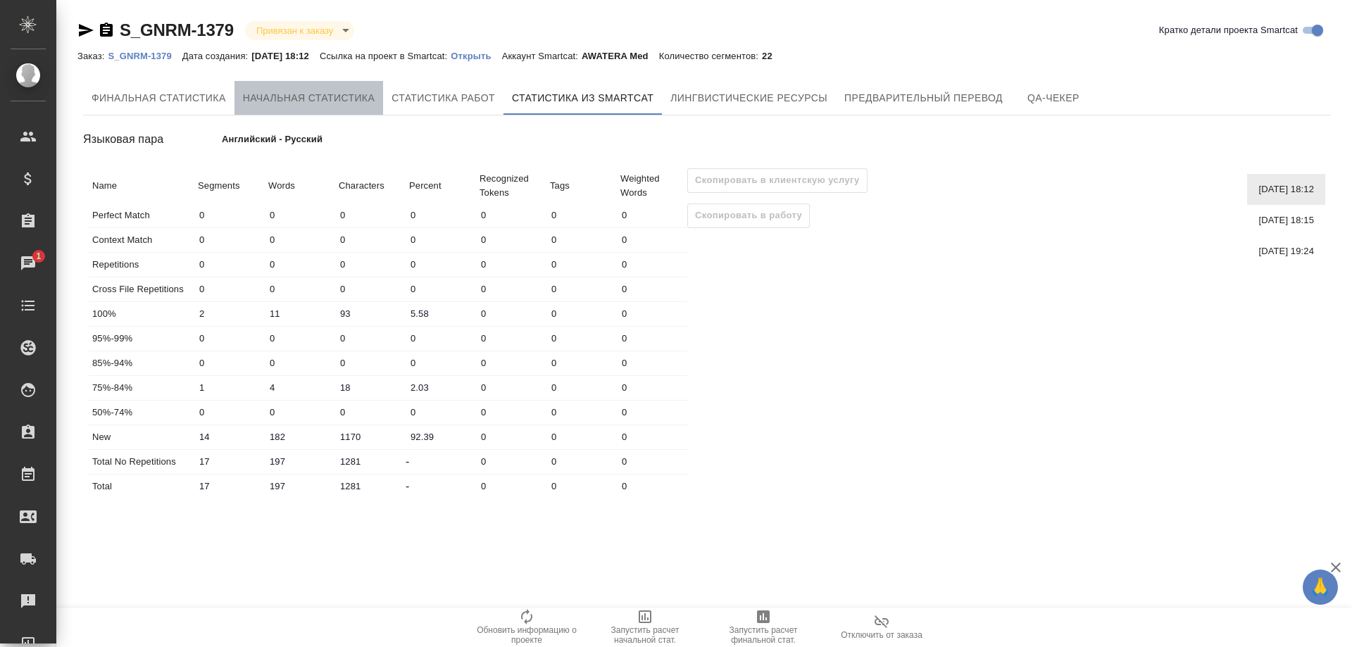
click at [323, 93] on span "Начальная статистика" at bounding box center [309, 98] width 132 height 18
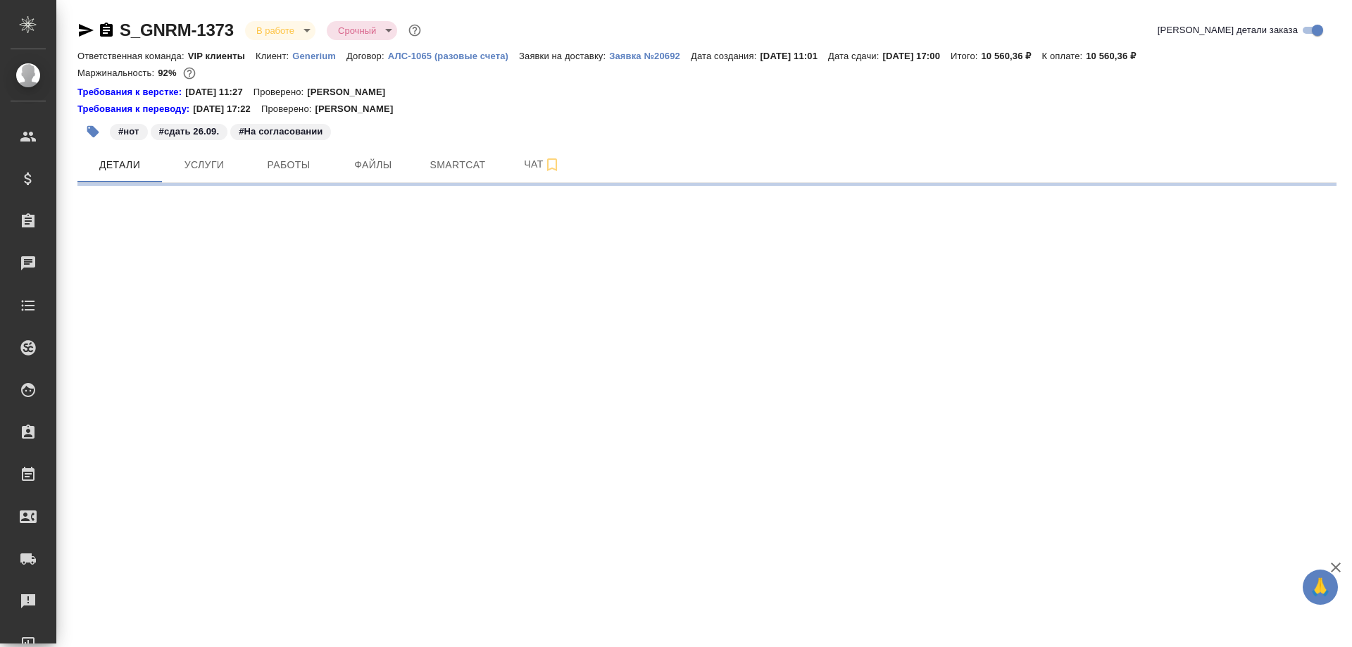
select select "RU"
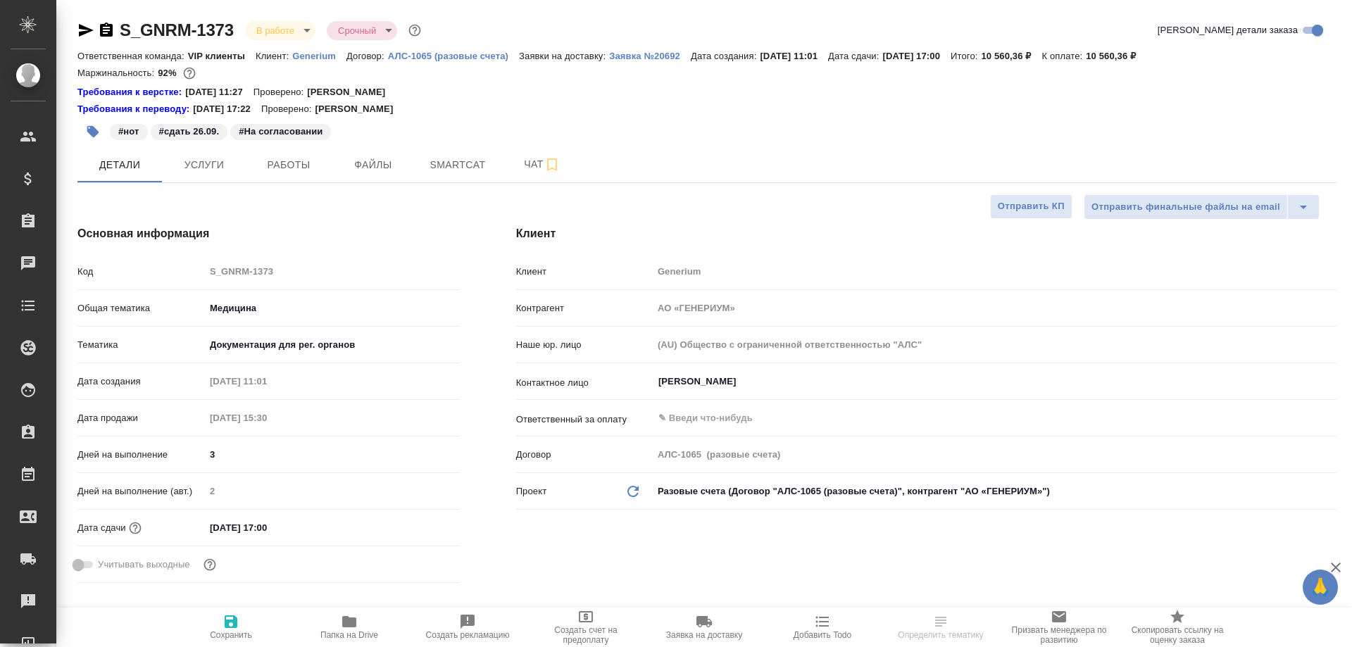
type textarea "x"
click at [447, 159] on span "Smartcat" at bounding box center [458, 165] width 68 height 18
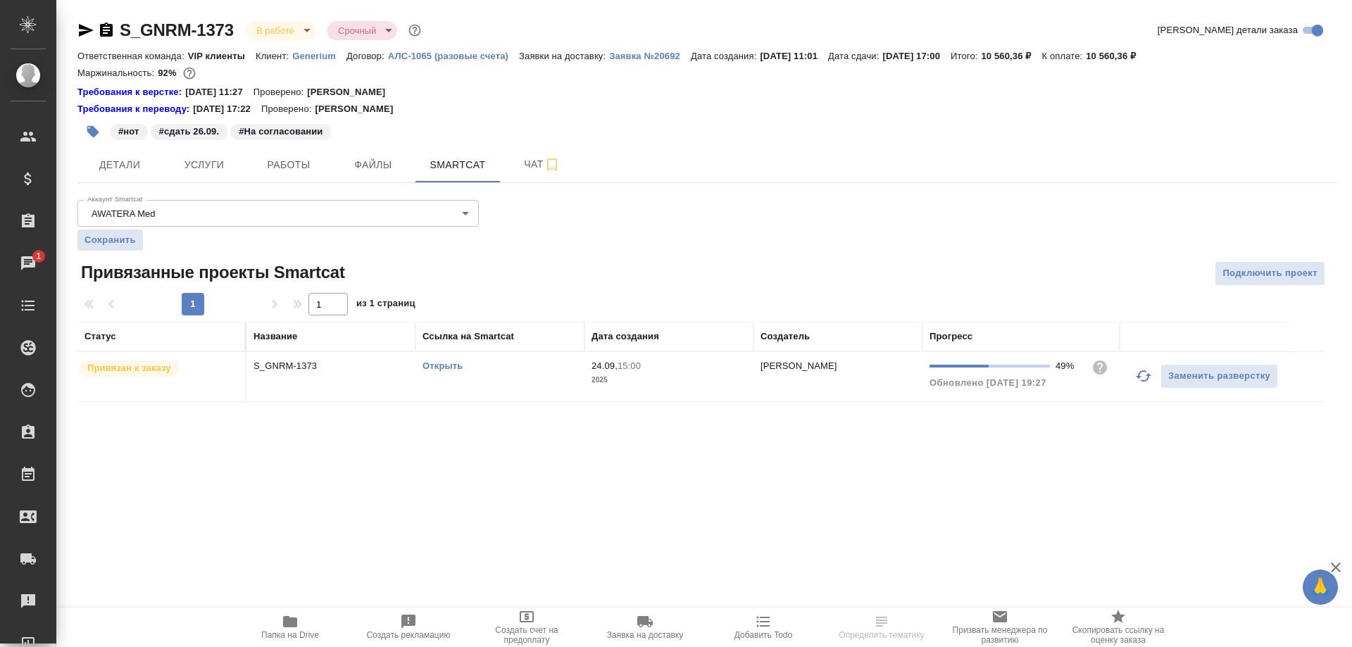
click at [450, 364] on link "Открыть" at bounding box center [442, 366] width 40 height 11
click at [282, 369] on p "S_GNRM-1373" at bounding box center [330, 366] width 155 height 14
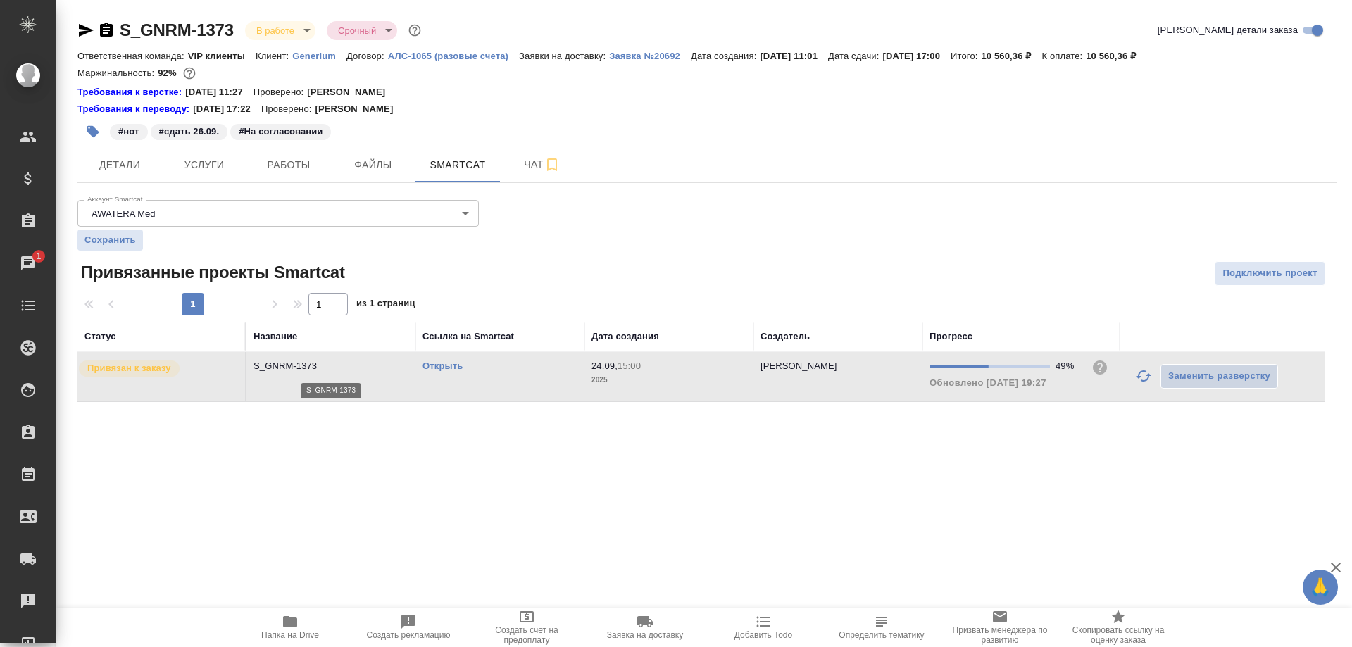
click at [282, 369] on p "S_GNRM-1373" at bounding box center [330, 366] width 155 height 14
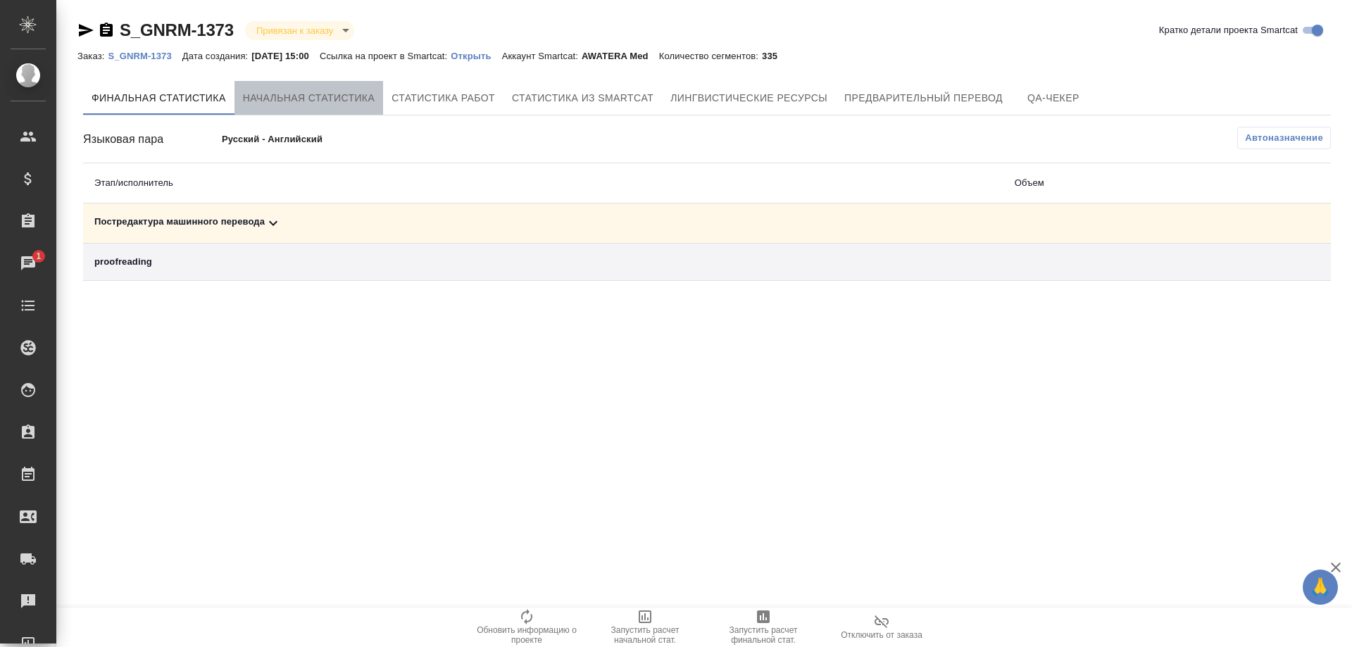
click at [289, 96] on span "Начальная статистика" at bounding box center [309, 98] width 132 height 18
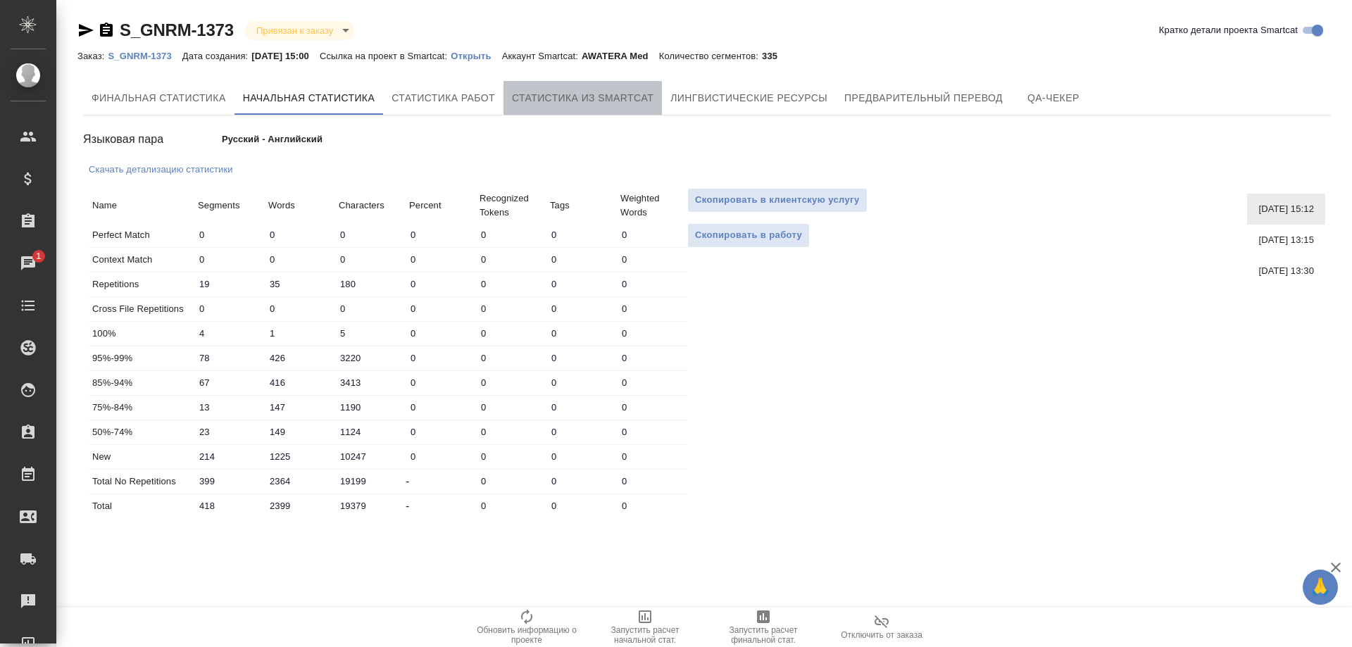
click at [584, 103] on span "Статистика из Smartcat" at bounding box center [583, 98] width 142 height 18
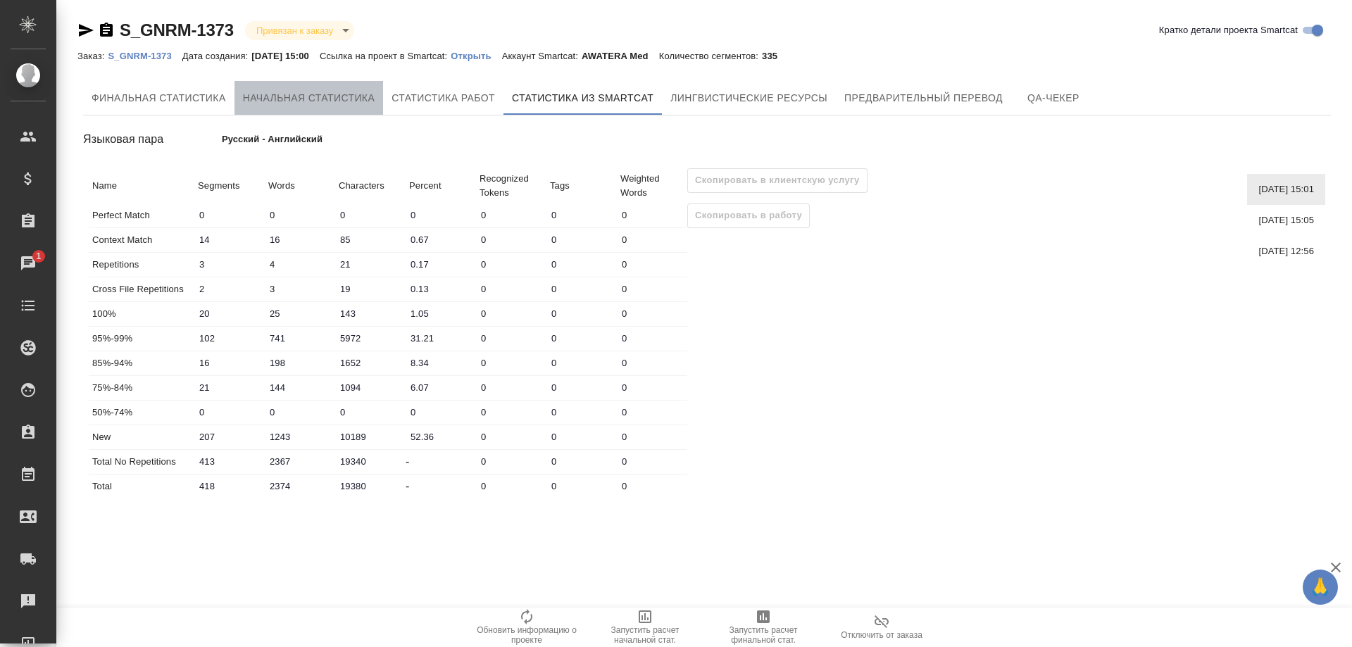
click at [293, 96] on span "Начальная статистика" at bounding box center [309, 98] width 132 height 18
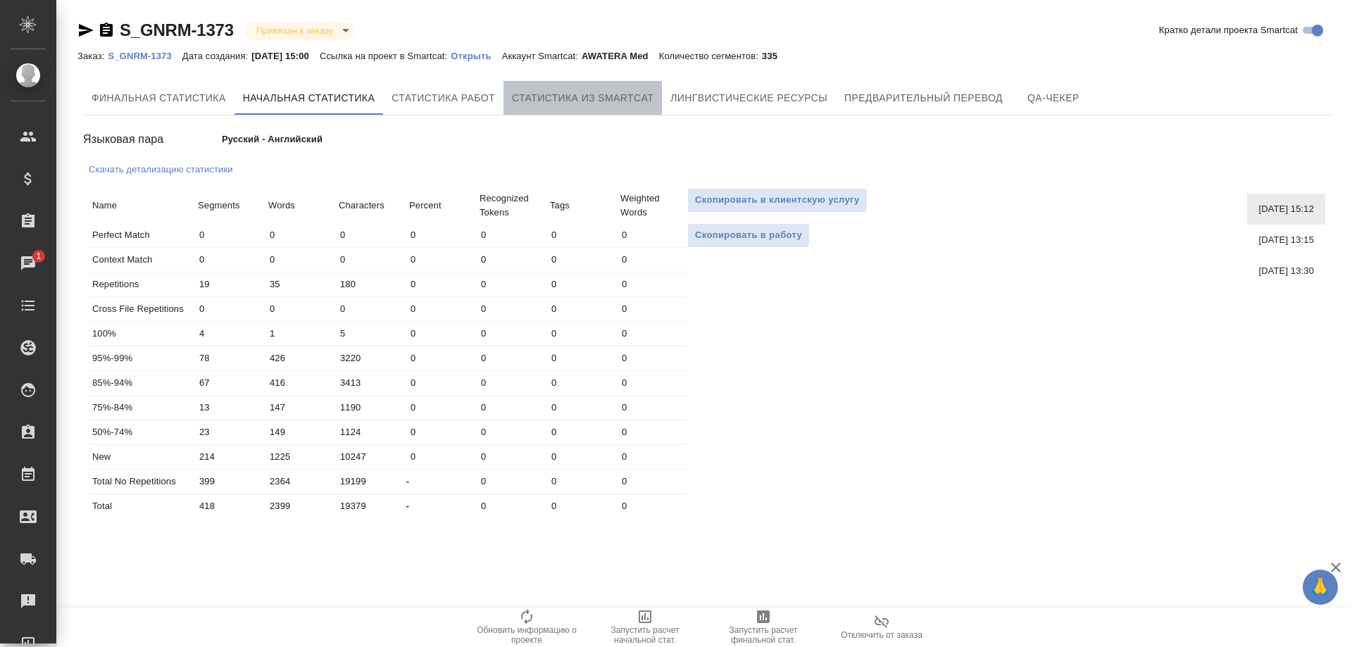
click at [543, 94] on span "Статистика из Smartcat" at bounding box center [583, 98] width 142 height 18
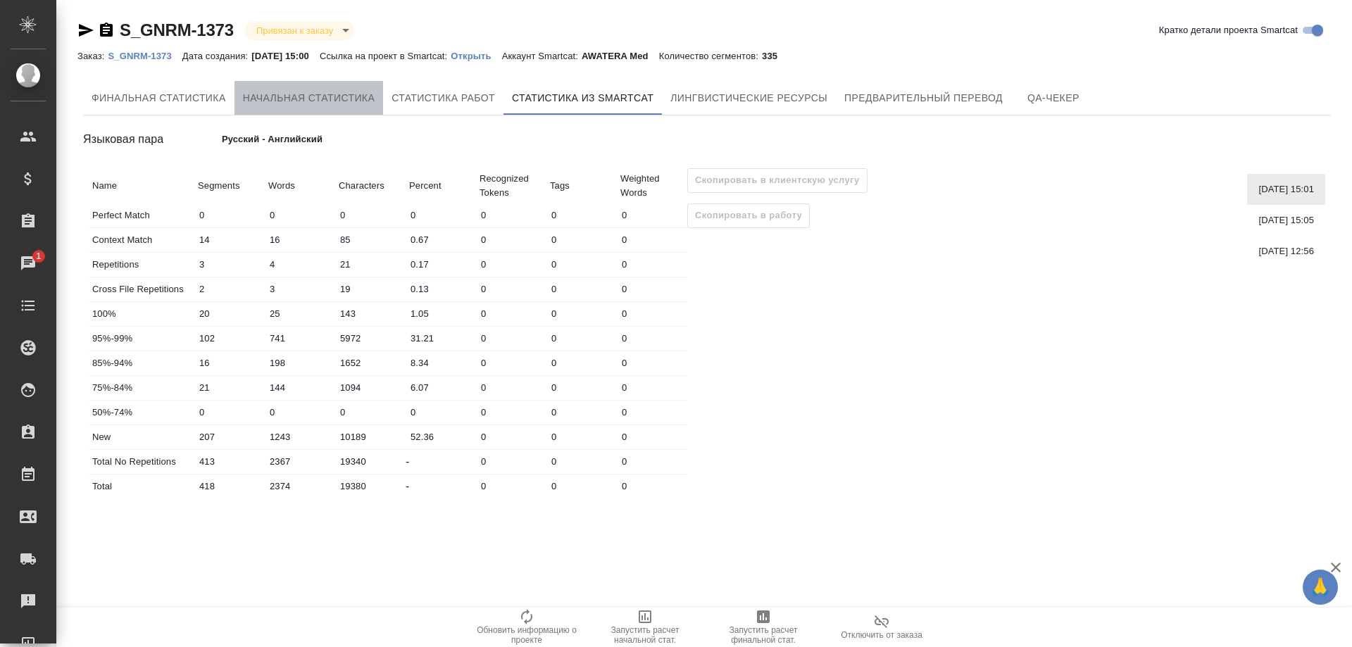
click at [292, 98] on span "Начальная статистика" at bounding box center [309, 98] width 132 height 18
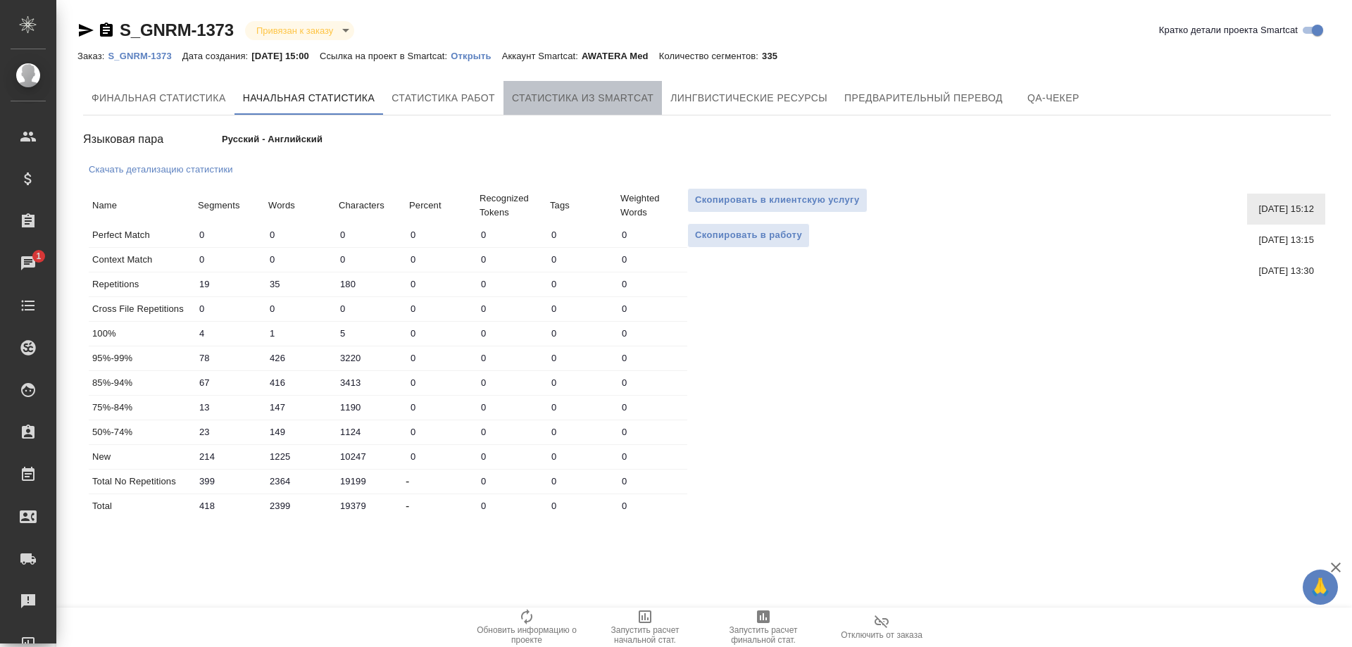
click at [603, 96] on span "Статистика из Smartcat" at bounding box center [583, 98] width 142 height 18
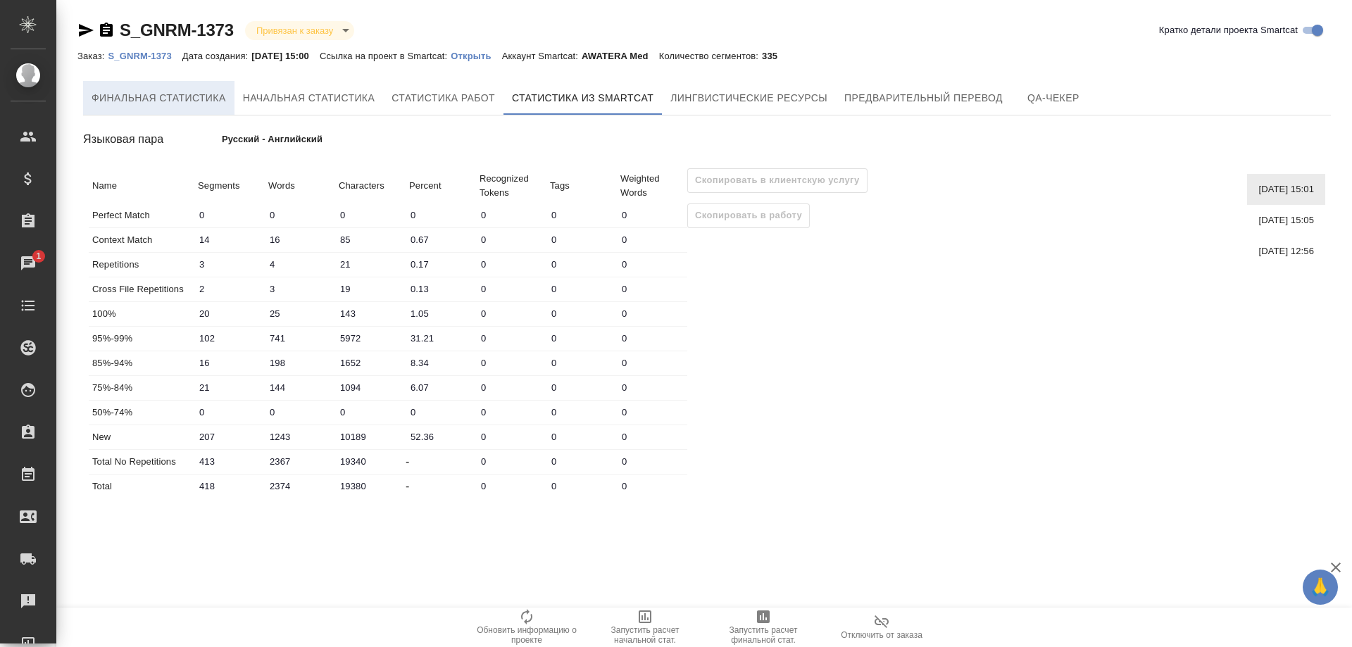
click at [183, 94] on span "Финальная статистика" at bounding box center [159, 98] width 134 height 18
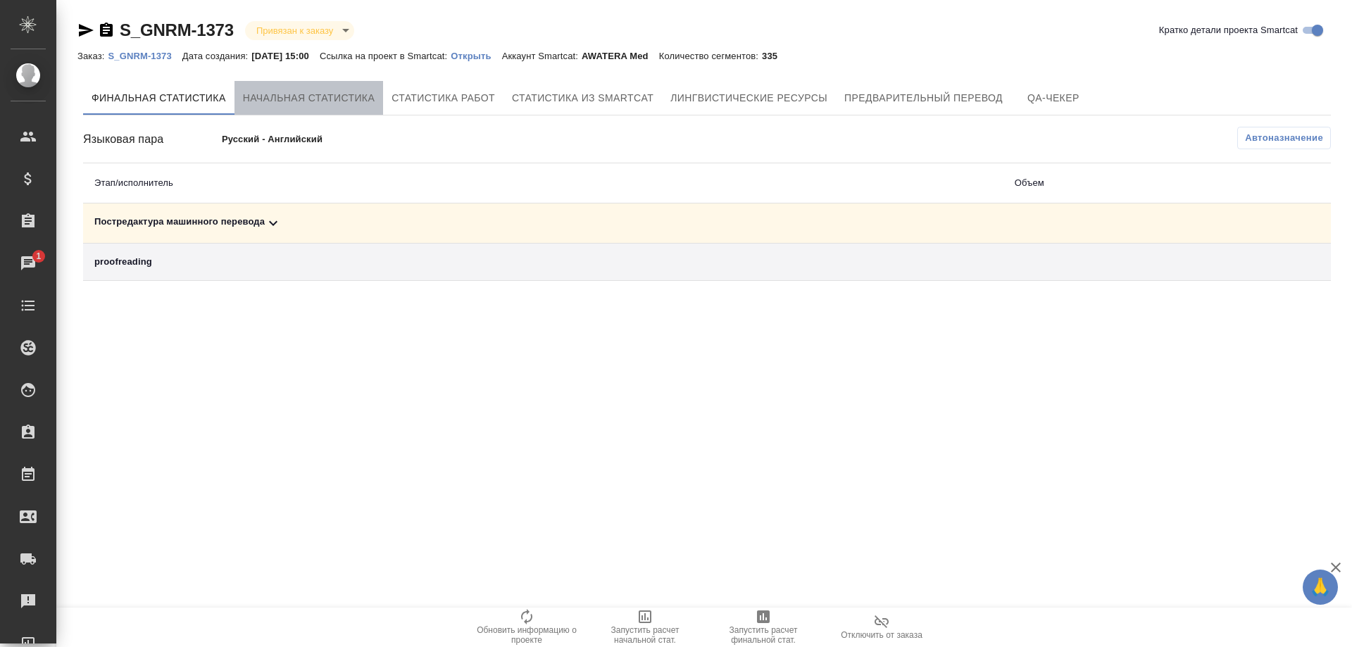
click at [273, 96] on span "Начальная статистика" at bounding box center [309, 98] width 132 height 18
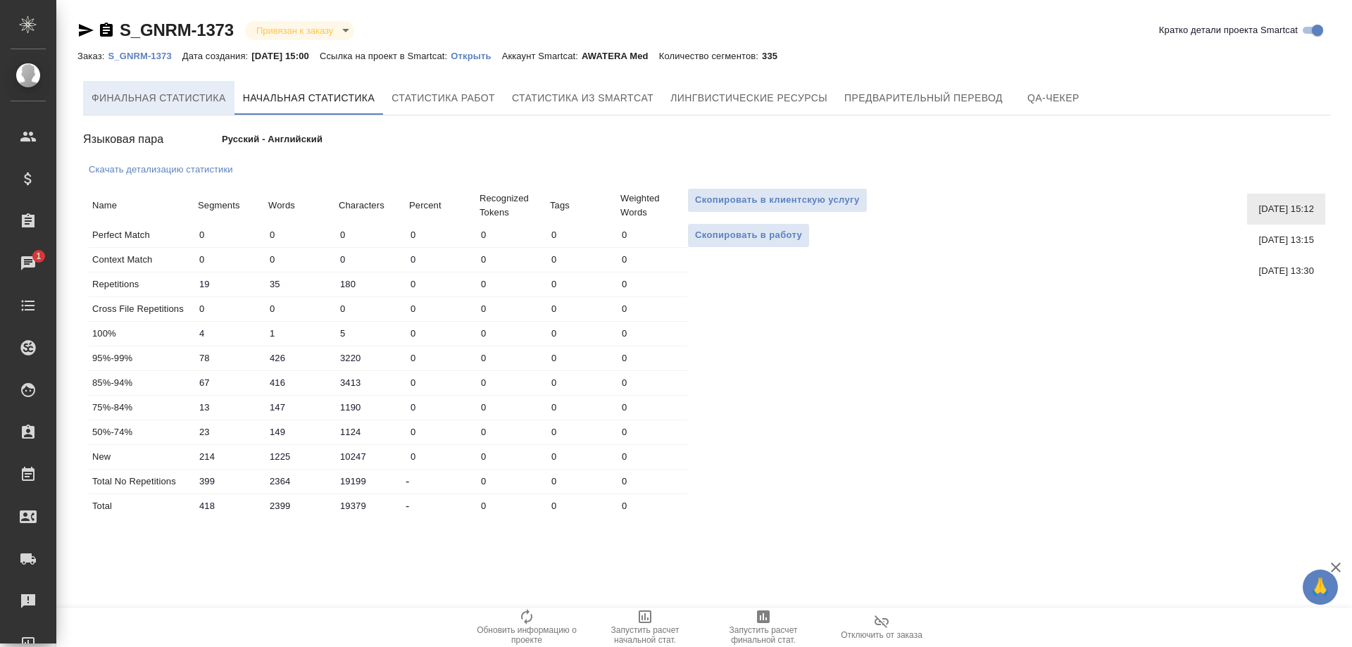
click at [148, 100] on span "Финальная статистика" at bounding box center [159, 98] width 134 height 18
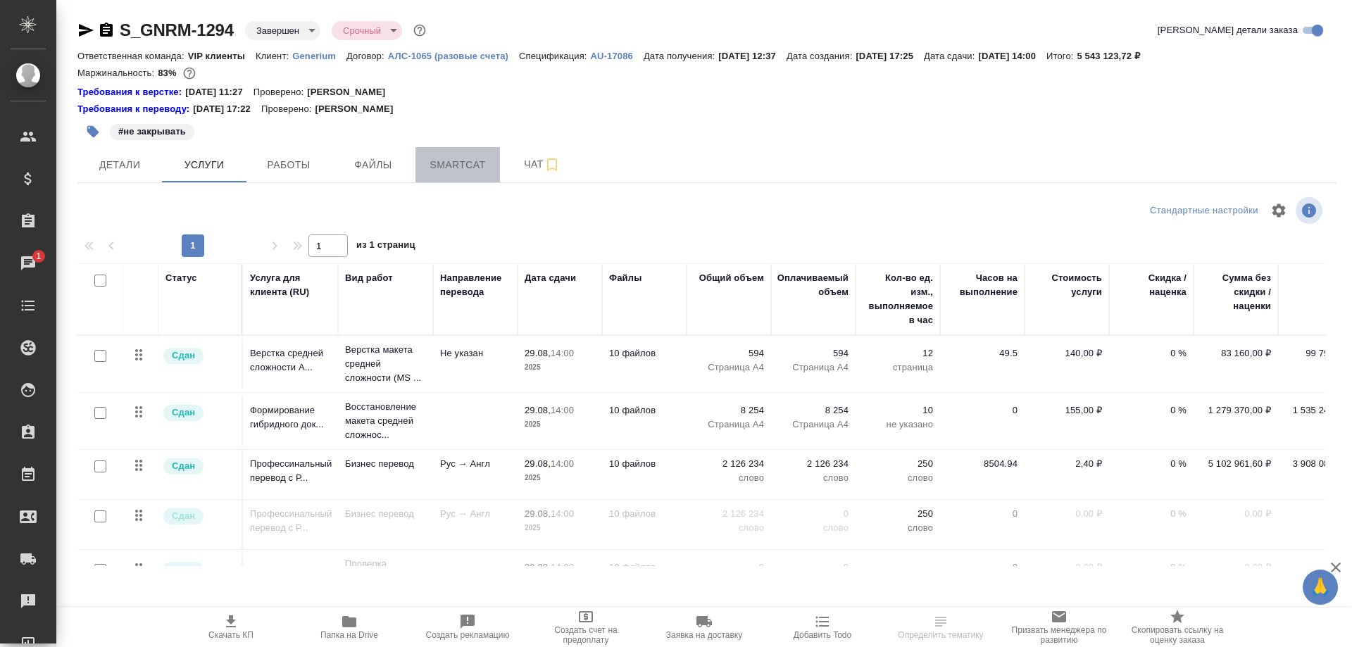
click at [441, 165] on span "Smartcat" at bounding box center [458, 165] width 68 height 18
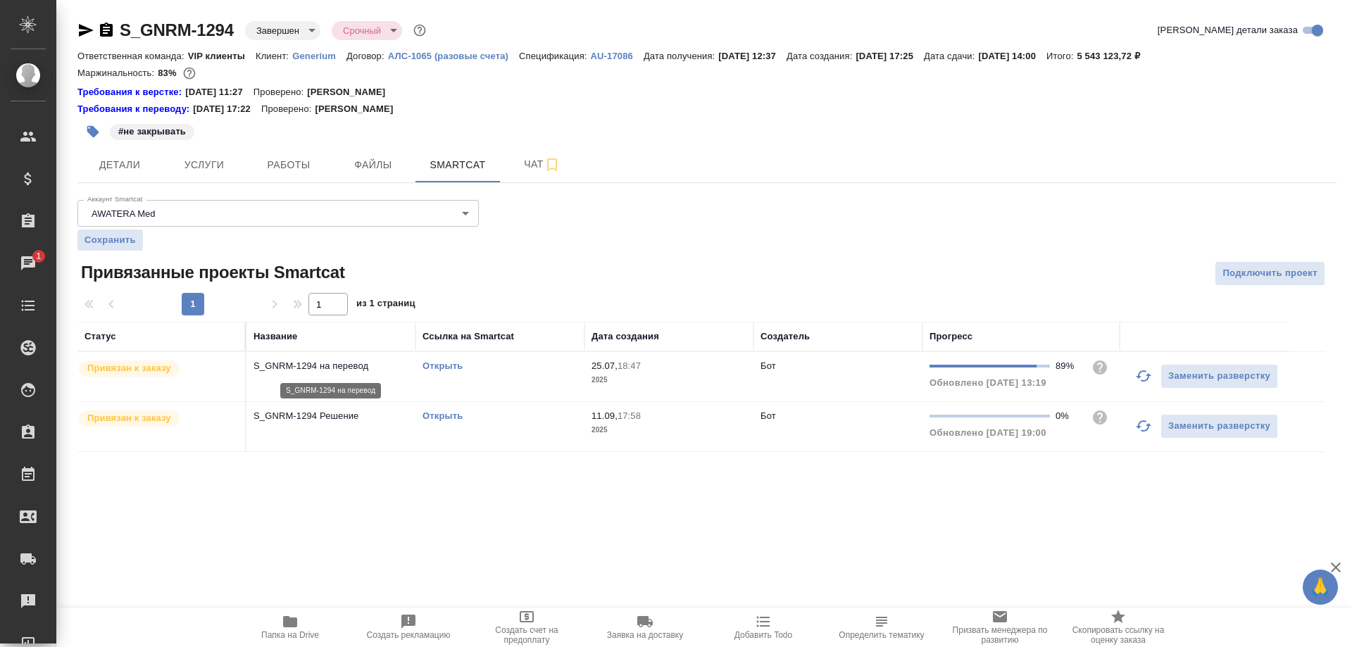
click at [339, 362] on p "S_GNRM-1294 на перевод" at bounding box center [330, 366] width 155 height 14
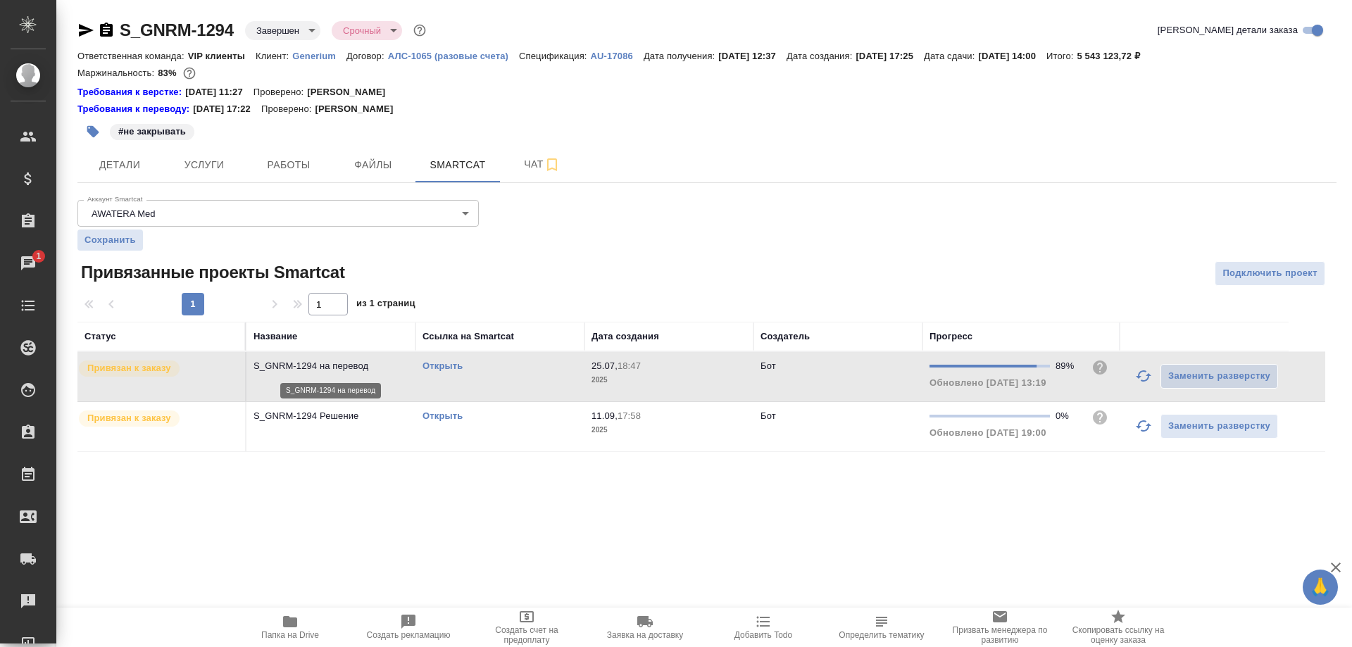
click at [339, 362] on p "S_GNRM-1294 на перевод" at bounding box center [330, 366] width 155 height 14
click at [432, 413] on link "Открыть" at bounding box center [442, 415] width 40 height 11
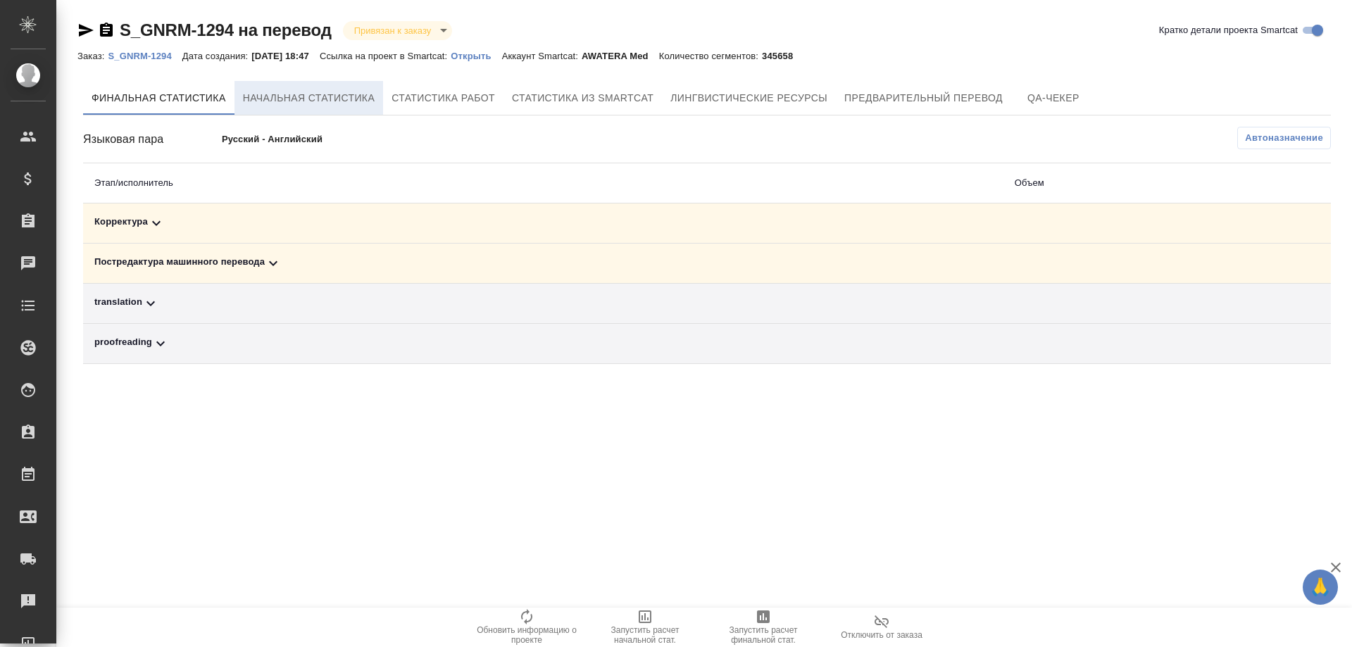
click at [286, 98] on span "Начальная статистика" at bounding box center [309, 98] width 132 height 18
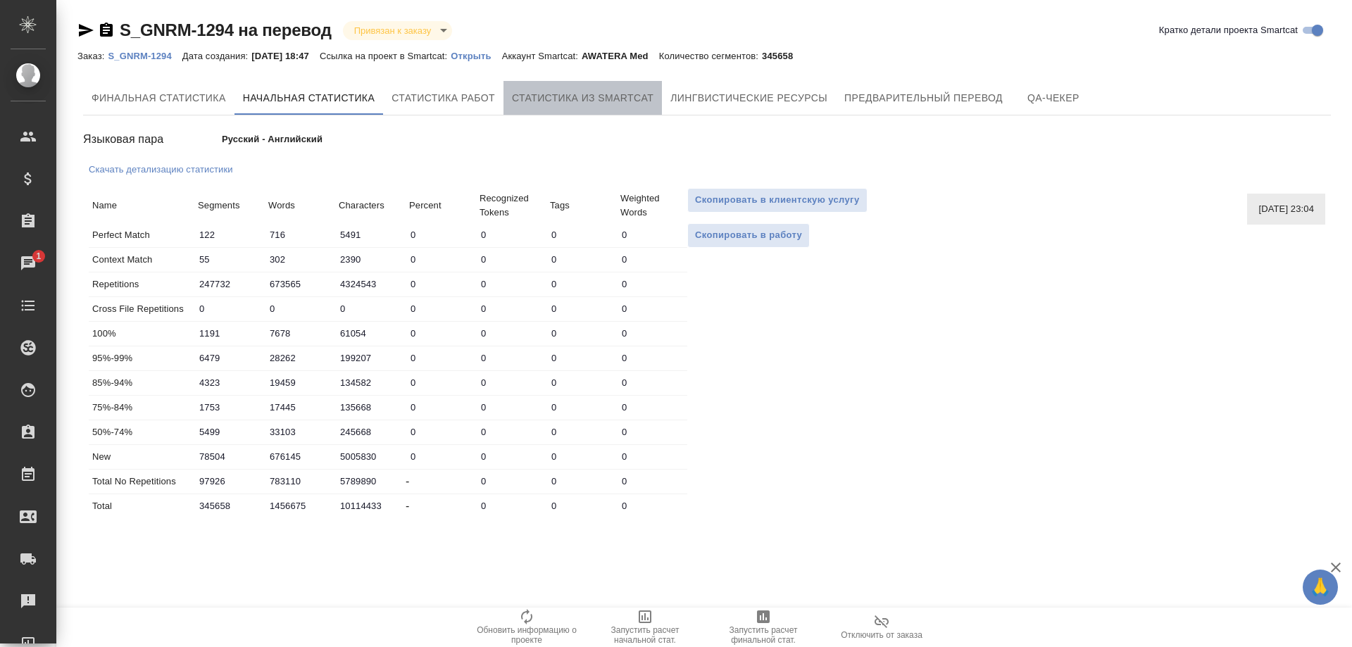
click at [571, 104] on span "Статистика из Smartcat" at bounding box center [583, 98] width 142 height 18
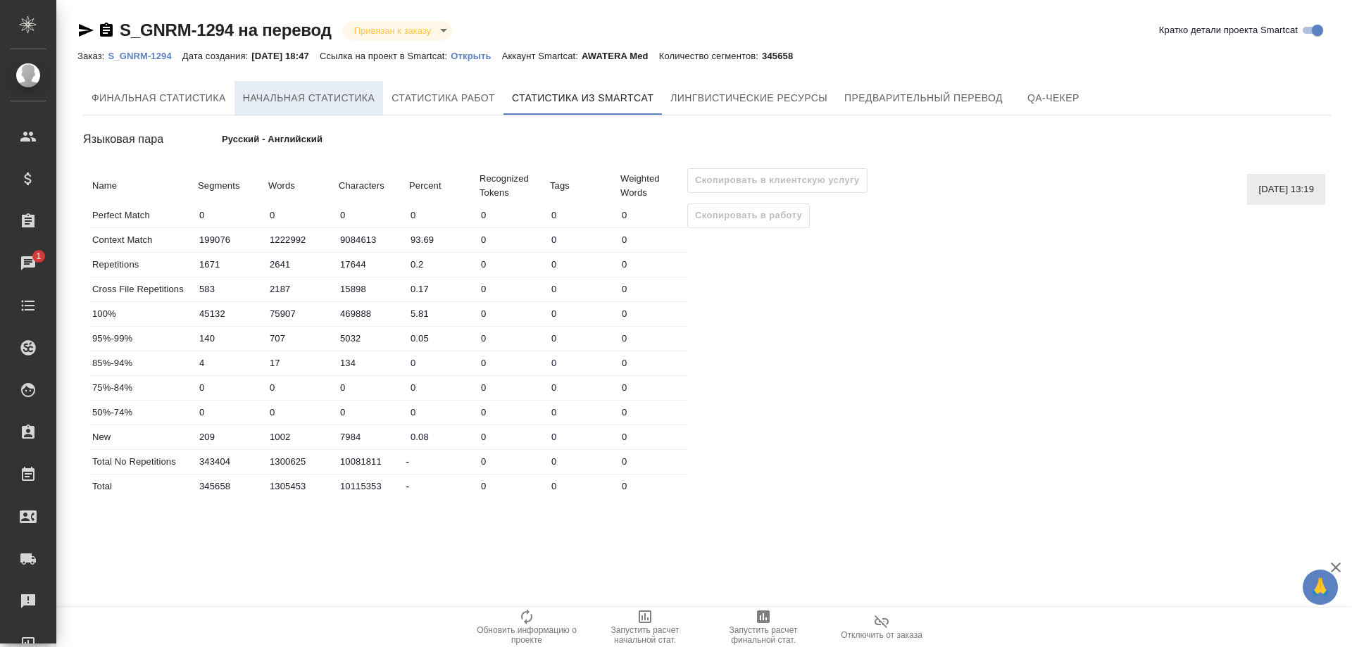
click at [245, 102] on span "Начальная статистика" at bounding box center [309, 98] width 132 height 18
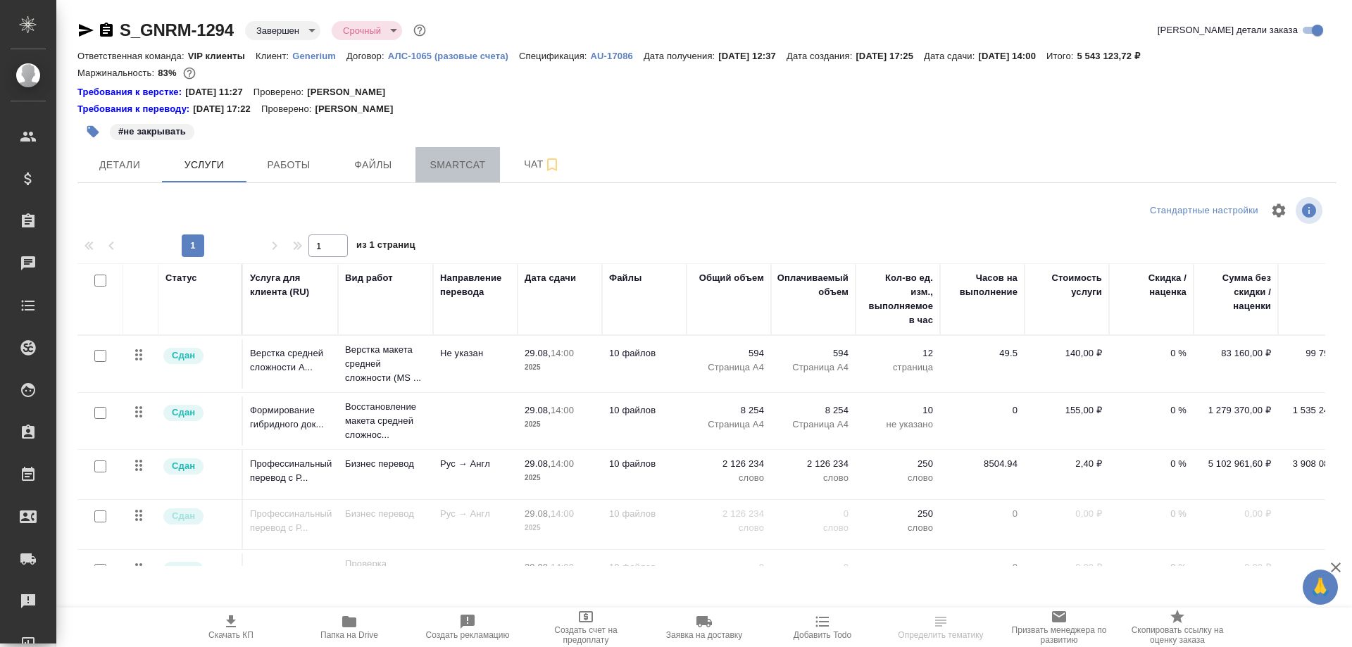
click at [462, 163] on span "Smartcat" at bounding box center [458, 165] width 68 height 18
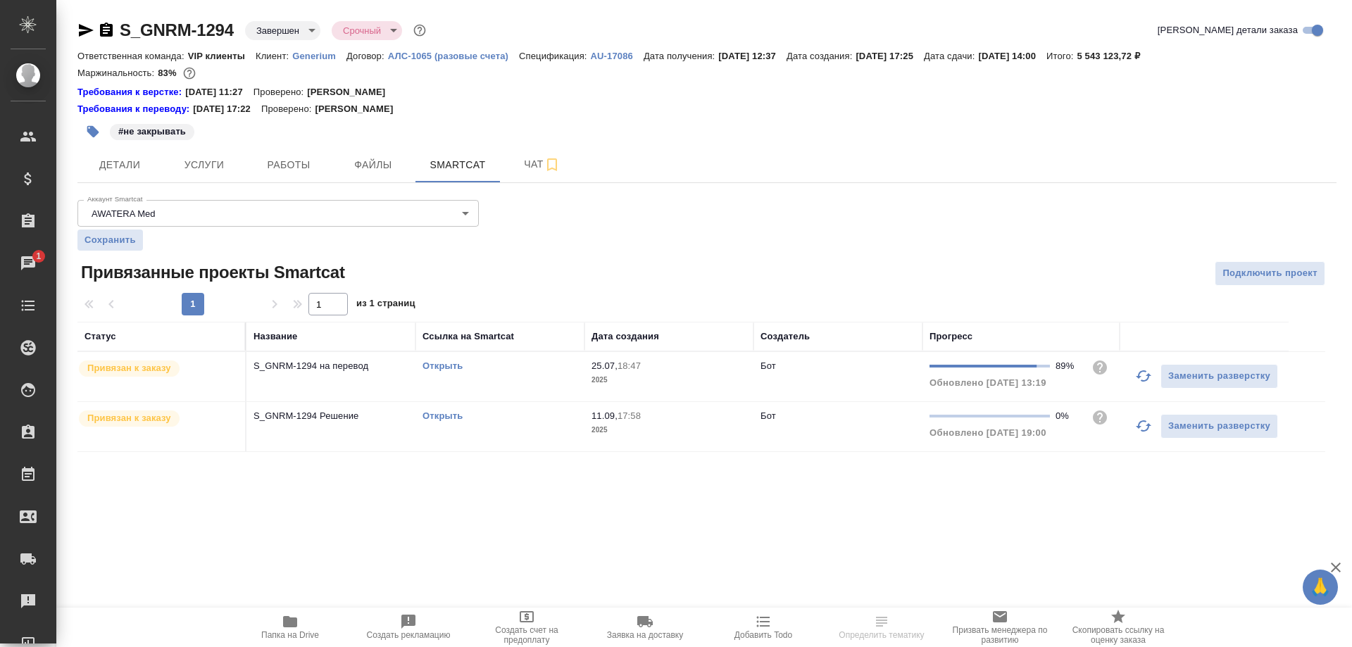
click at [444, 365] on link "Открыть" at bounding box center [442, 366] width 40 height 11
click at [296, 364] on p "S_GNRM-1294 на перевод" at bounding box center [330, 366] width 155 height 14
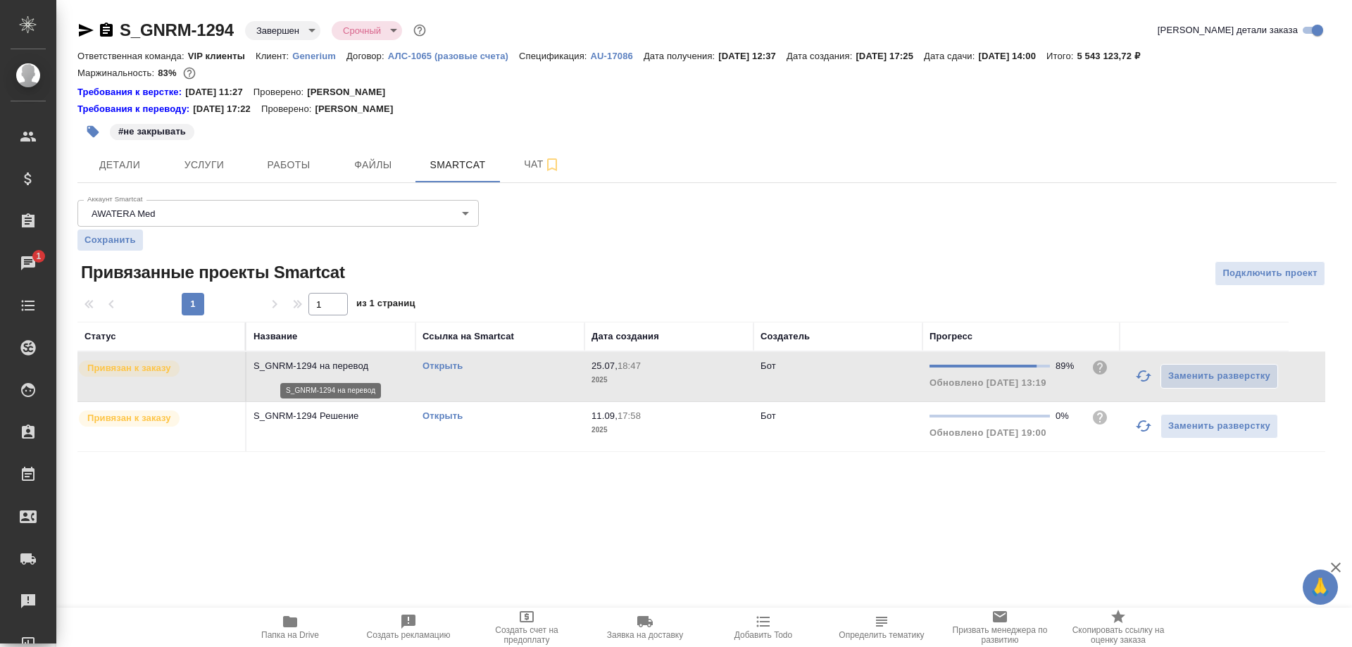
click at [296, 364] on p "S_GNRM-1294 на перевод" at bounding box center [330, 366] width 155 height 14
click at [434, 417] on link "Открыть" at bounding box center [442, 415] width 40 height 11
click at [85, 30] on icon "button" at bounding box center [85, 30] width 17 height 17
click at [437, 368] on link "Открыть" at bounding box center [442, 366] width 40 height 11
click at [278, 629] on span "Папка на Drive" at bounding box center [289, 626] width 101 height 27
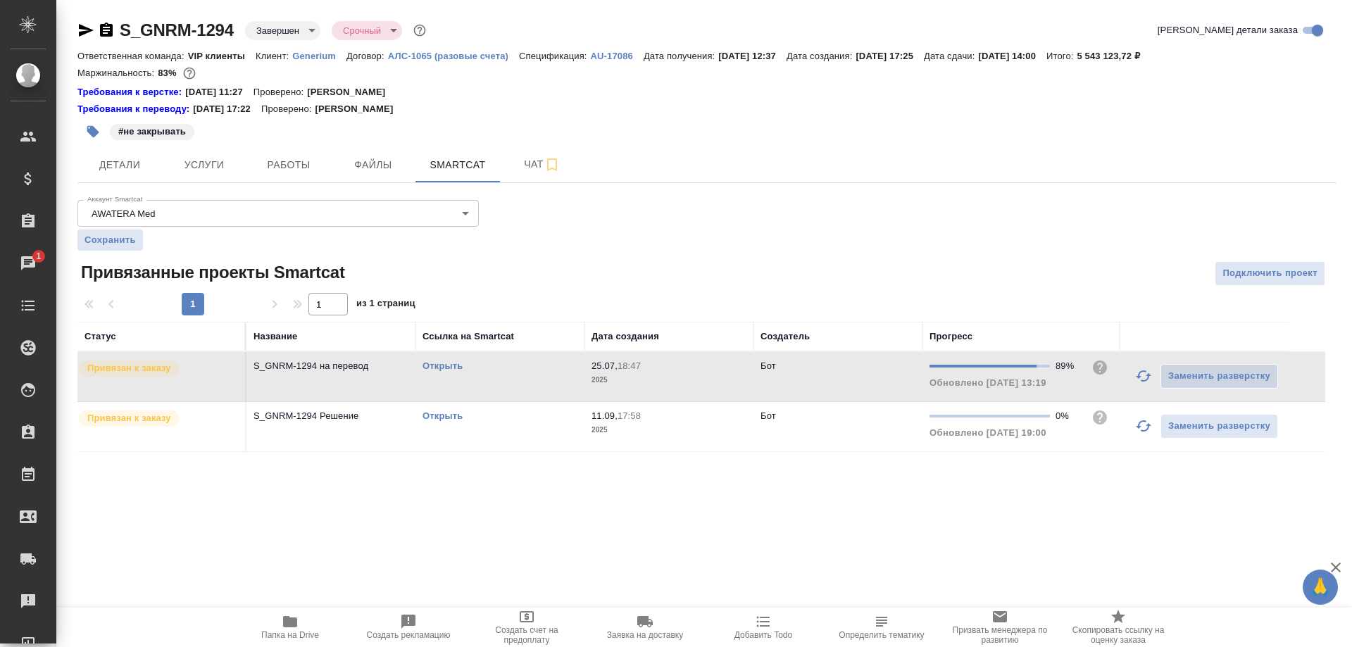
click at [278, 629] on span "Папка на Drive" at bounding box center [289, 626] width 101 height 27
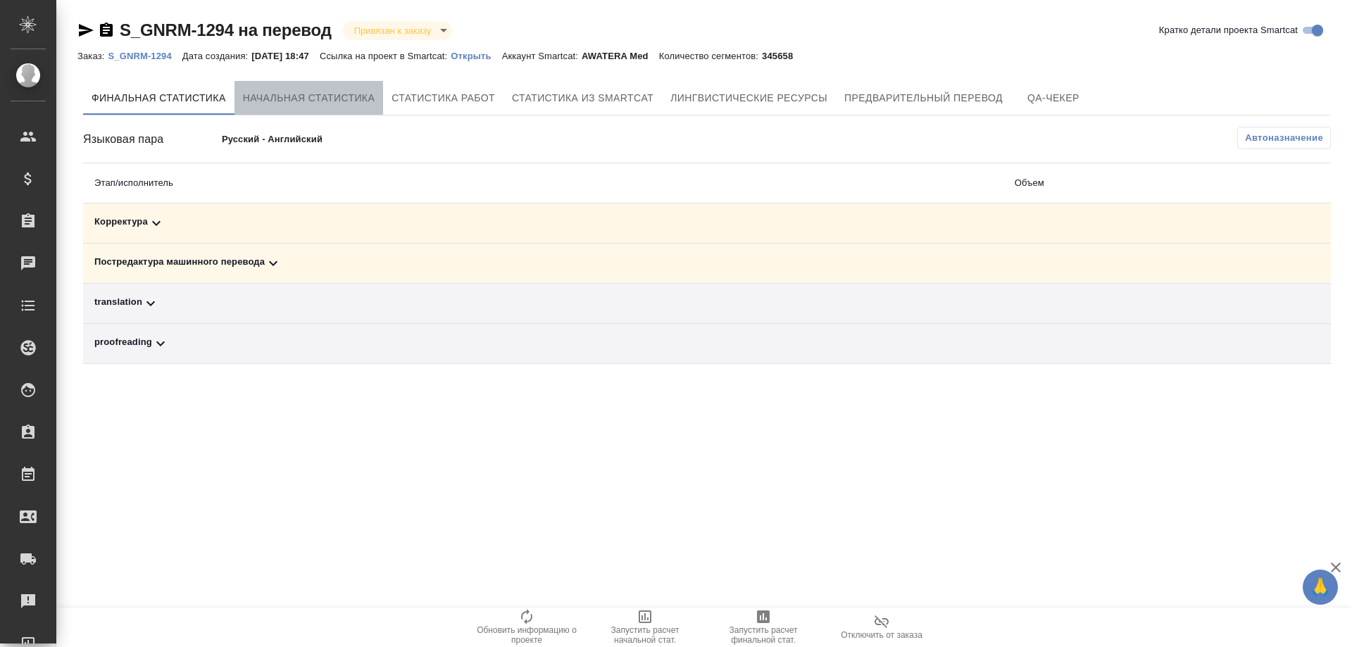
click at [330, 99] on span "Начальная статистика" at bounding box center [309, 98] width 132 height 18
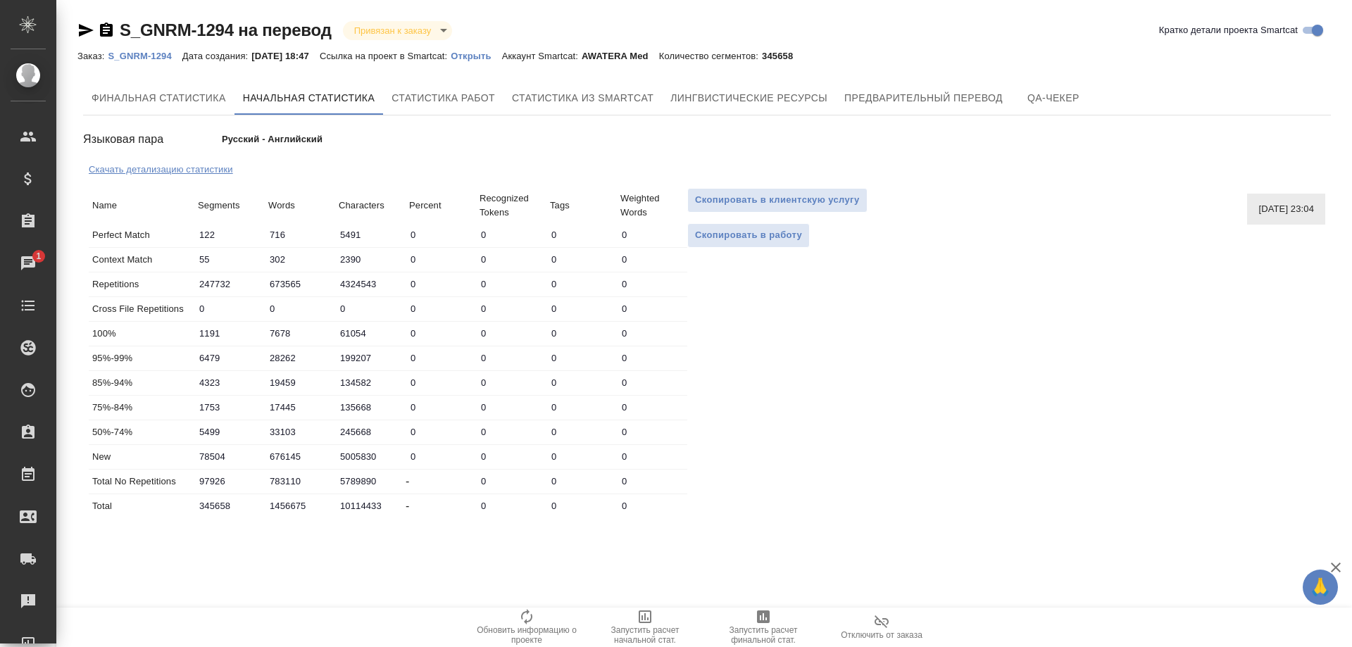
click at [205, 175] on button "Скачать детализацию статистики" at bounding box center [161, 170] width 144 height 14
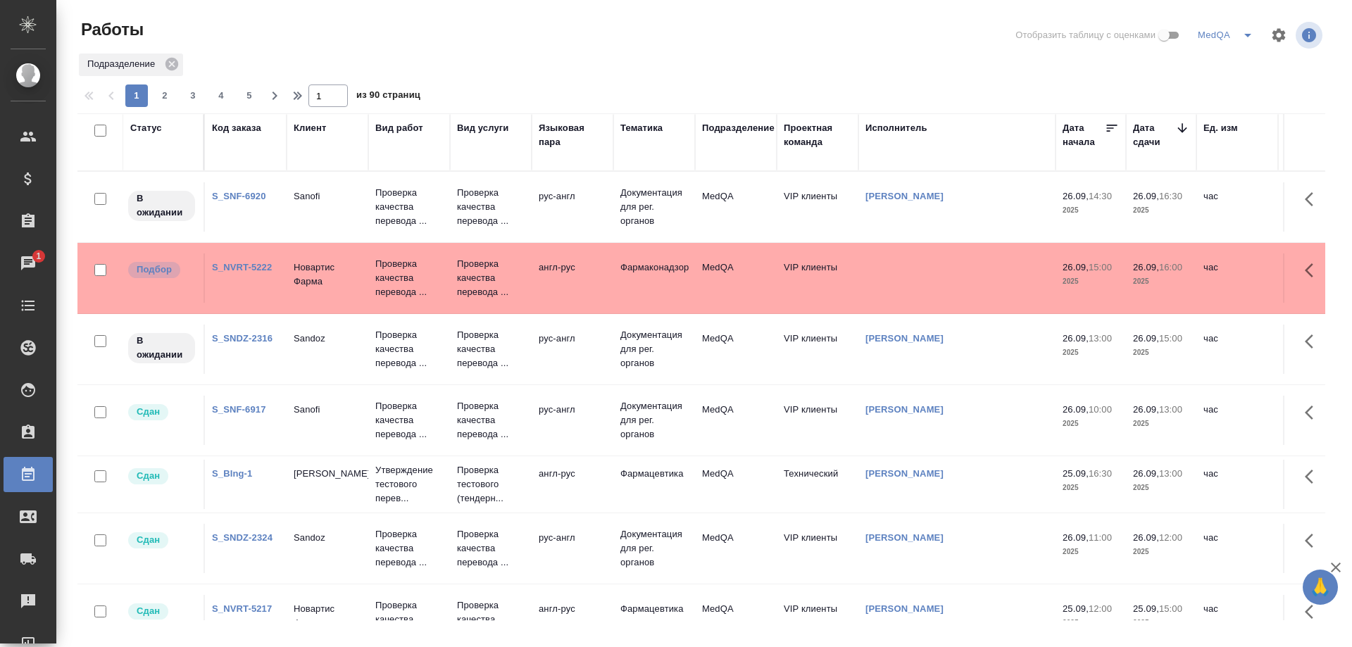
click at [234, 338] on link "S_SNDZ-2316" at bounding box center [242, 338] width 61 height 11
click at [246, 195] on link "S_SNF-6920" at bounding box center [239, 196] width 54 height 11
click at [240, 196] on link "S_SNF-6920" at bounding box center [239, 196] width 54 height 11
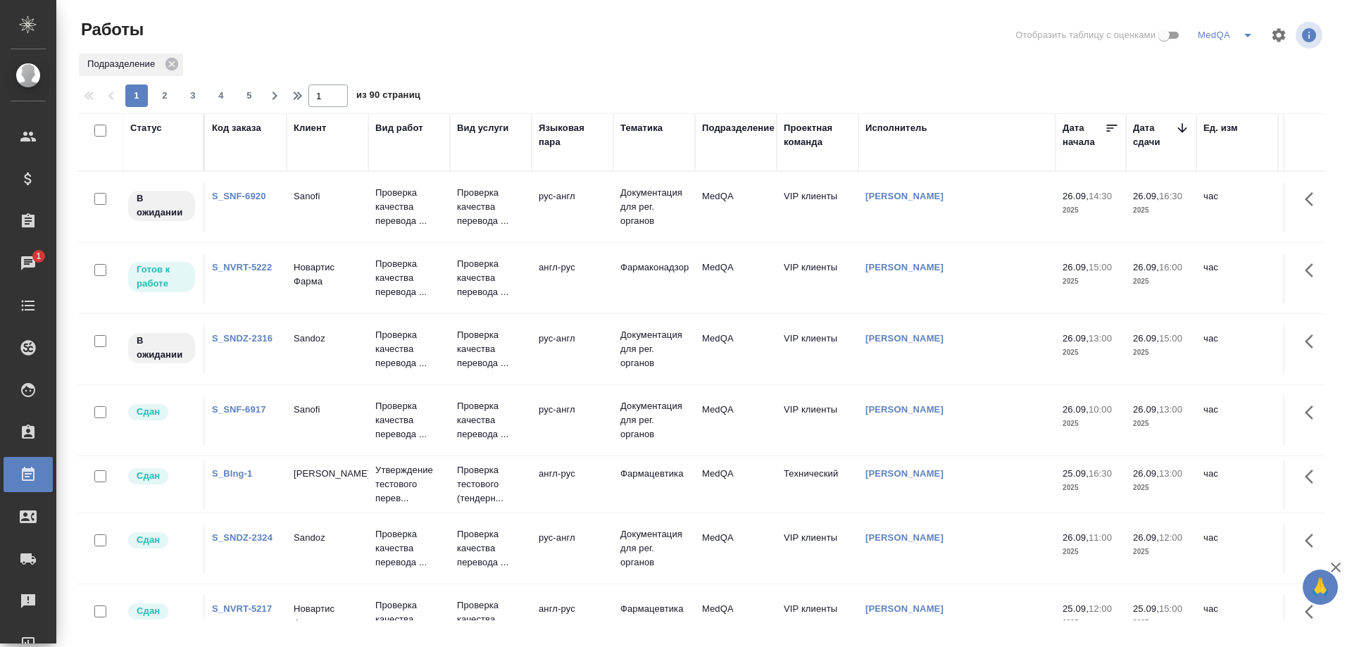
click at [234, 333] on link "S_SNDZ-2316" at bounding box center [242, 338] width 61 height 11
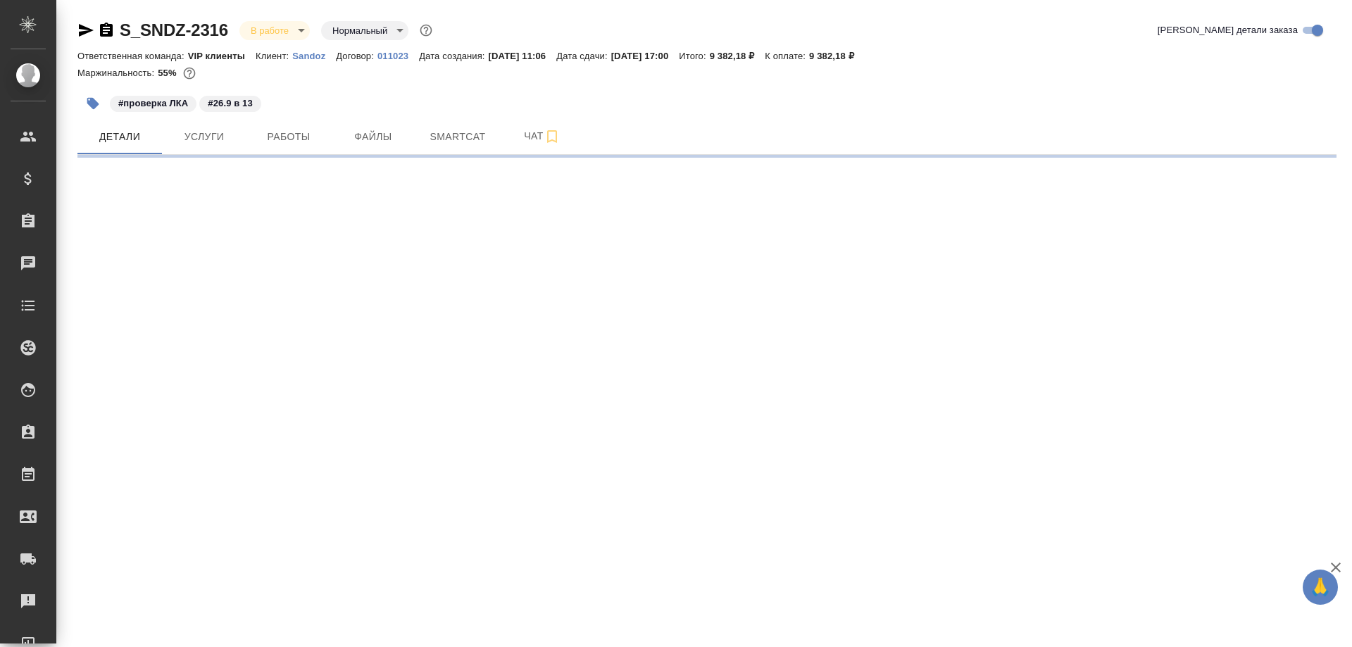
select select "RU"
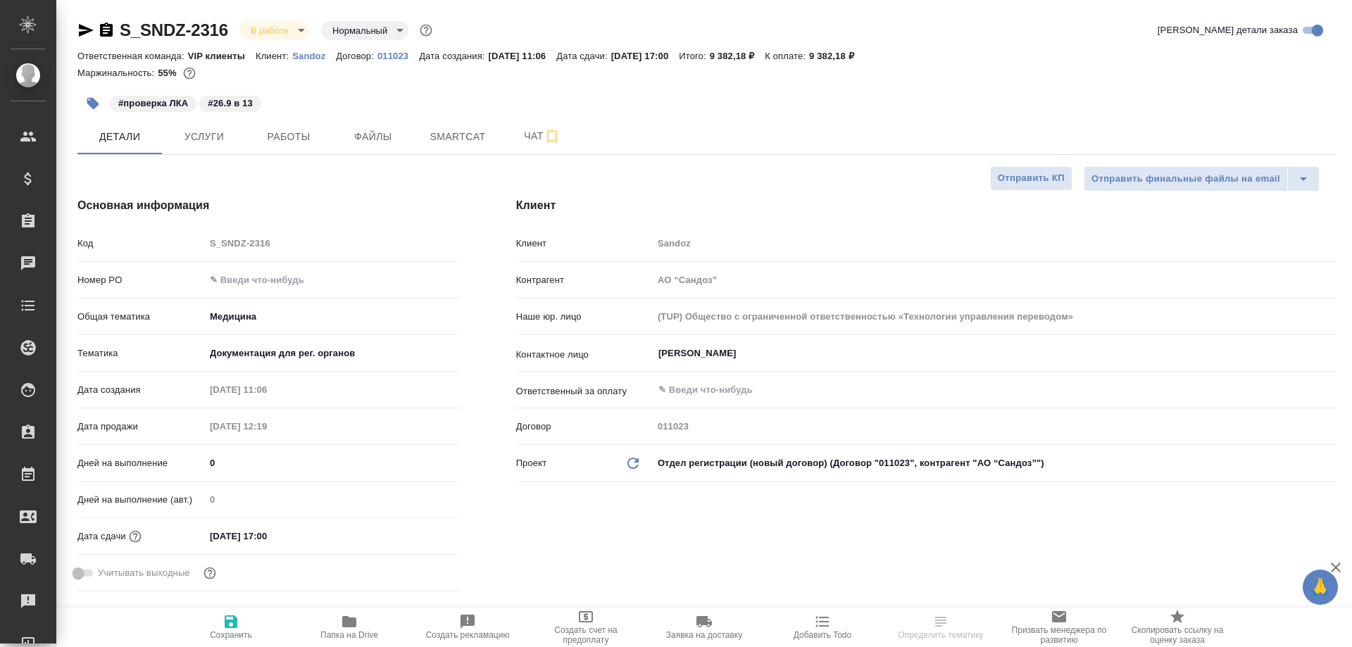
type textarea "x"
click at [347, 629] on icon "button" at bounding box center [349, 621] width 17 height 17
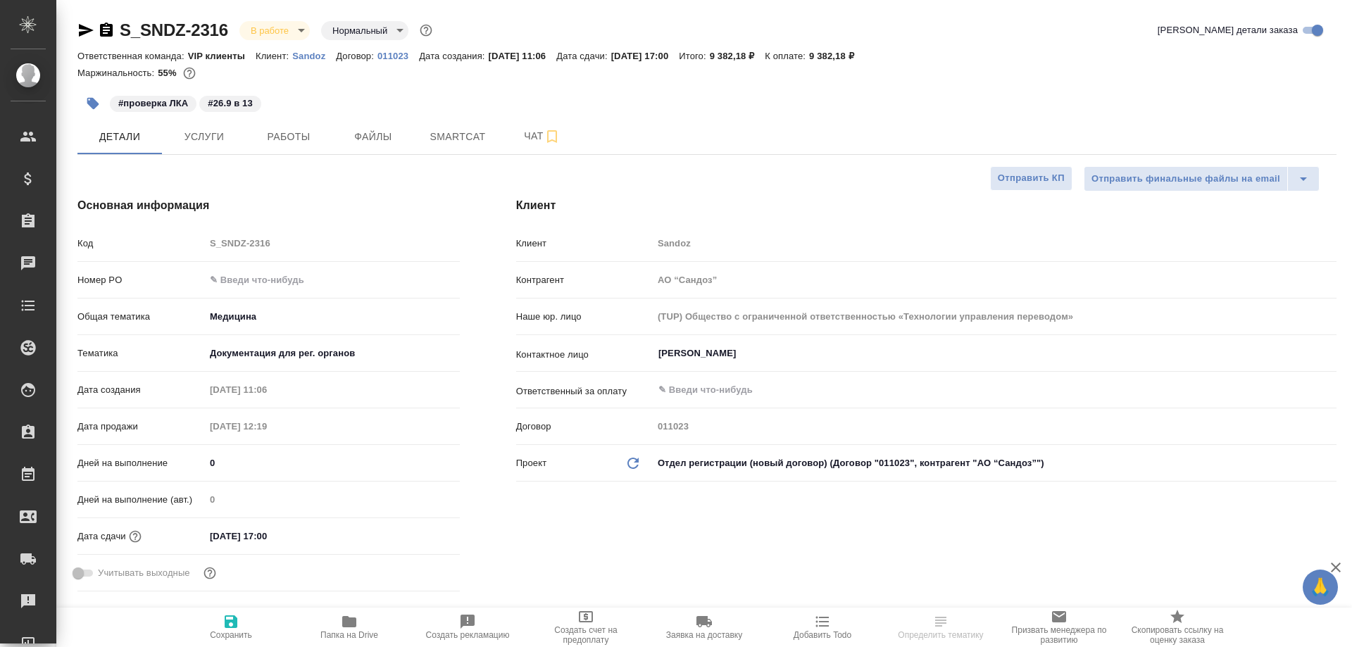
type textarea "x"
select select "RU"
type textarea "x"
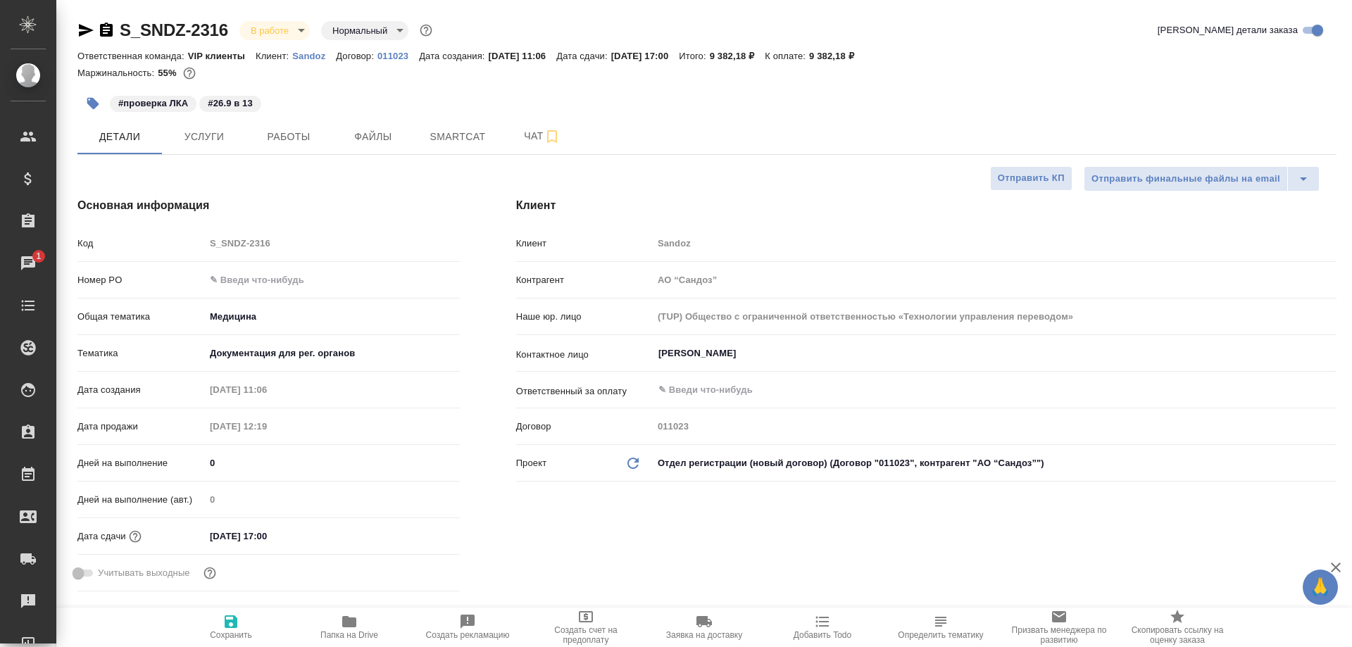
type textarea "x"
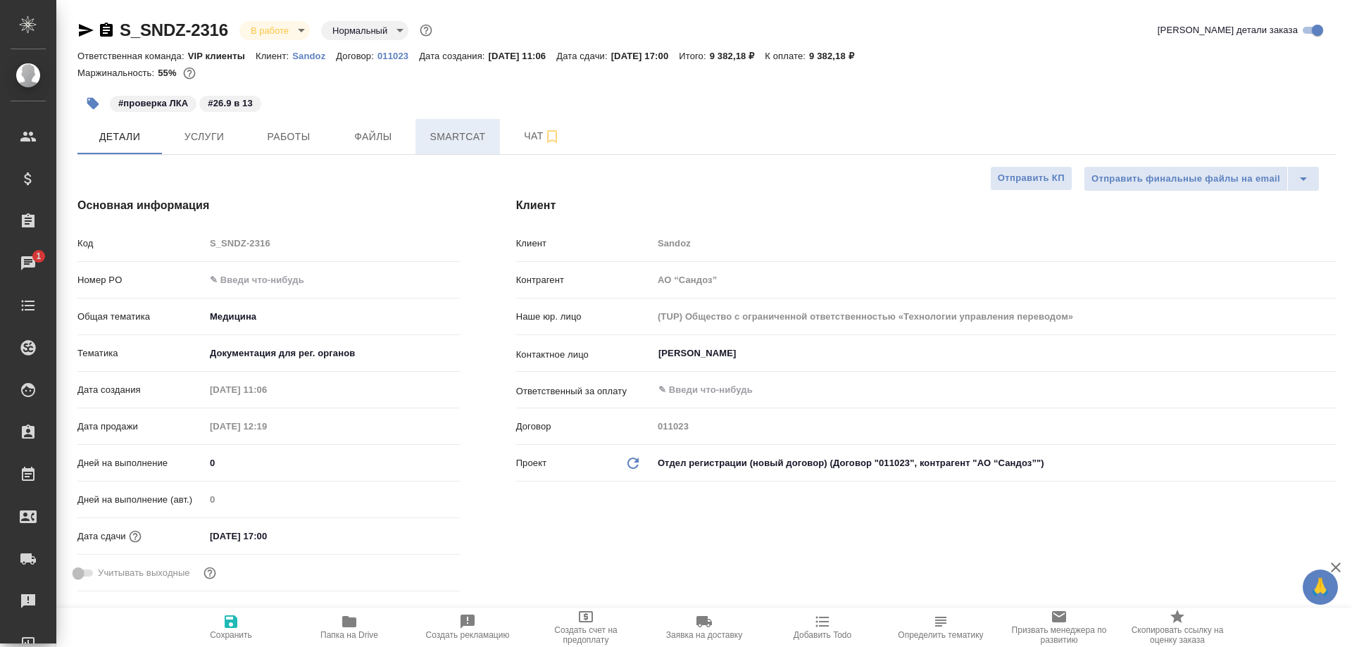
click at [449, 137] on span "Smartcat" at bounding box center [458, 137] width 68 height 18
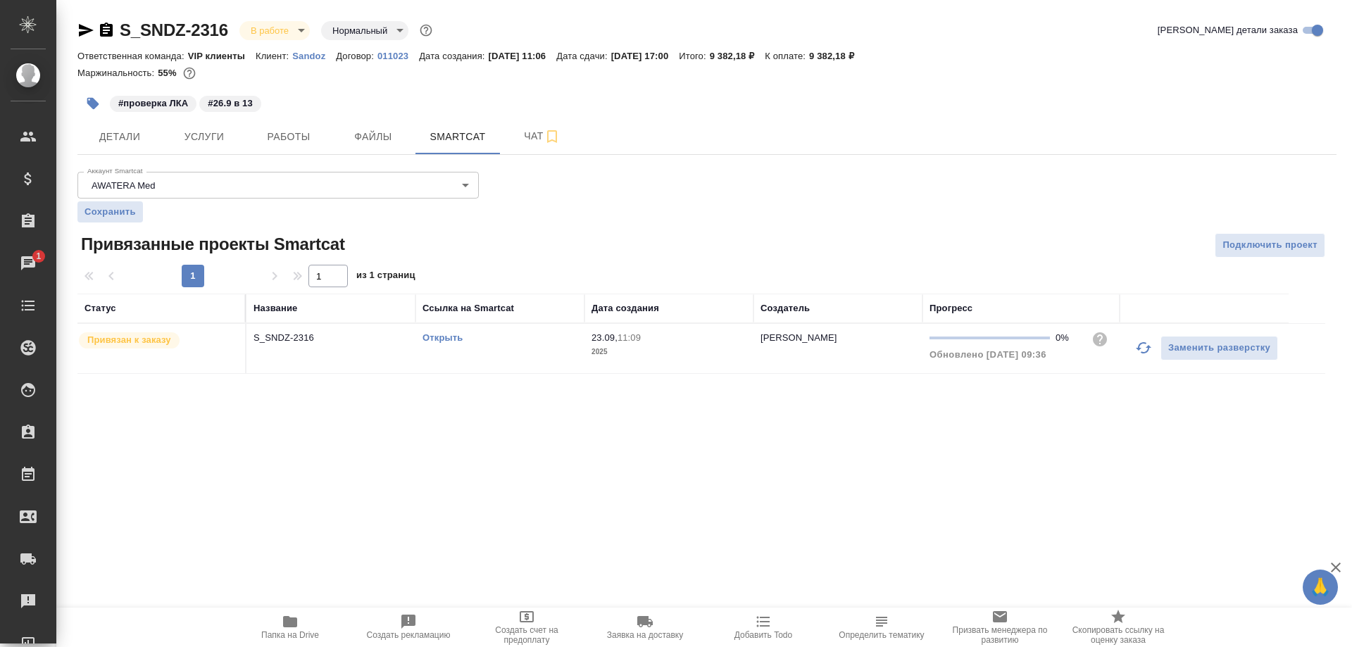
click at [432, 339] on link "Открыть" at bounding box center [442, 337] width 40 height 11
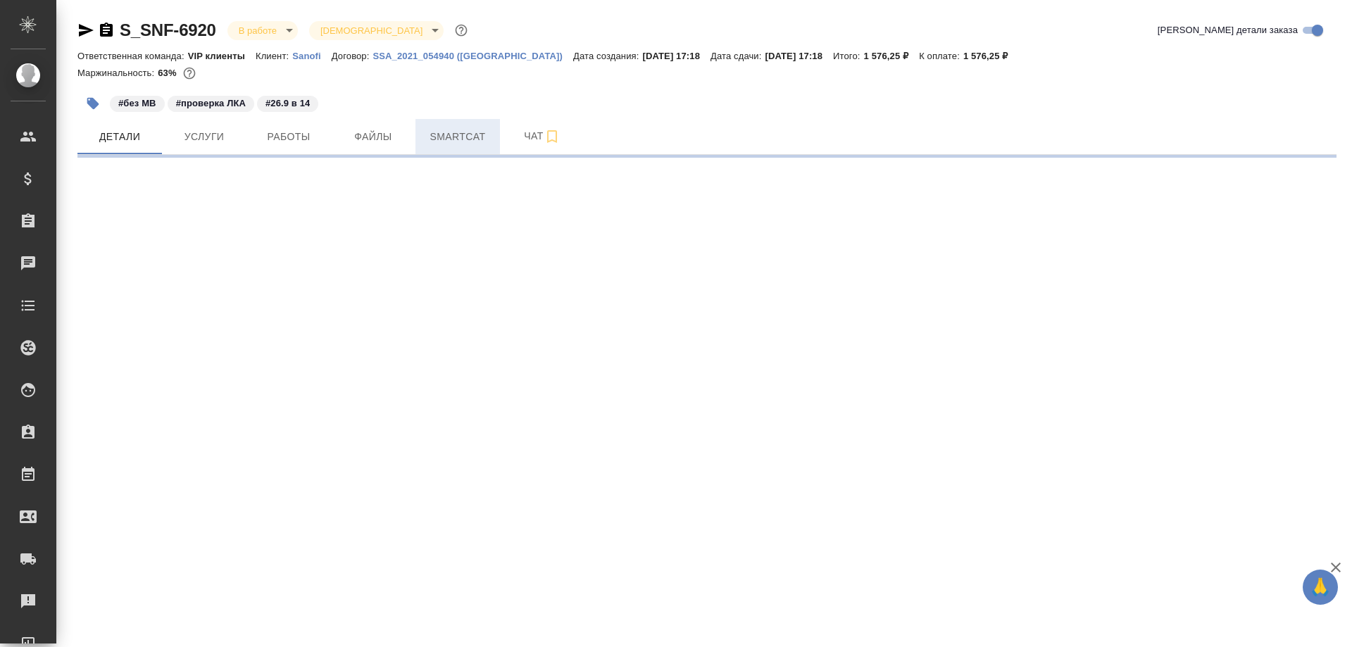
select select "RU"
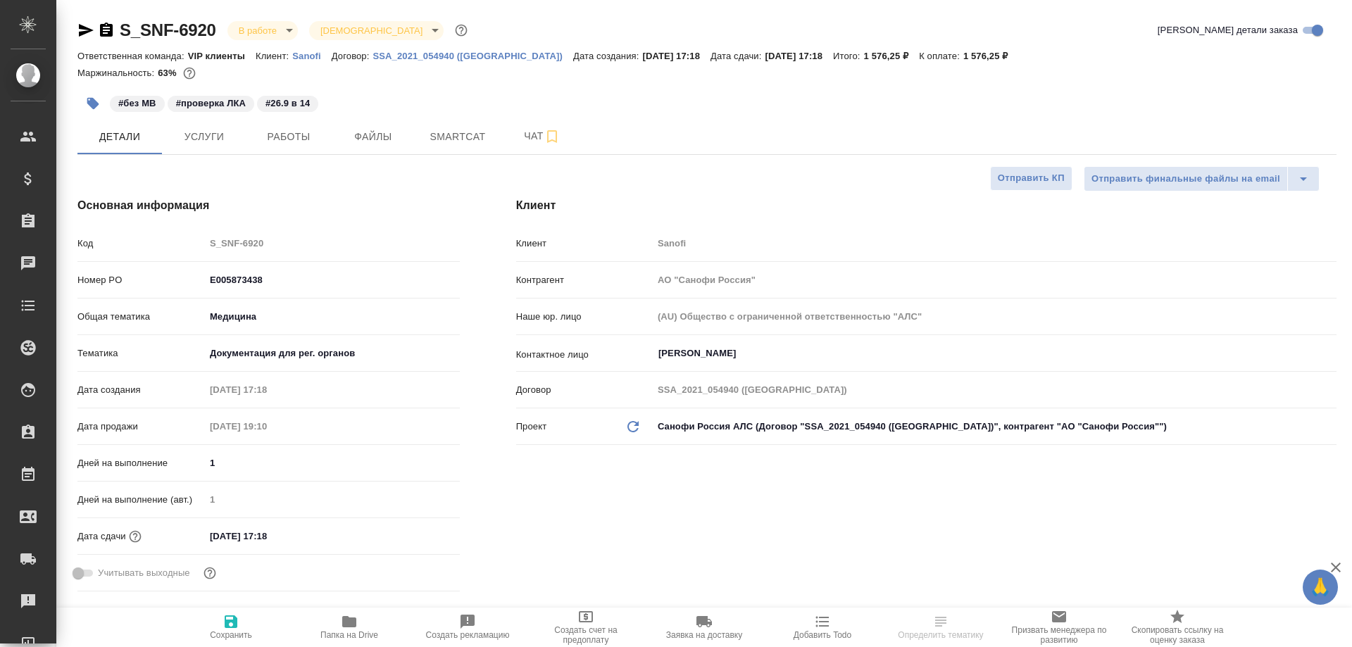
type textarea "x"
click at [456, 134] on span "Smartcat" at bounding box center [458, 137] width 68 height 18
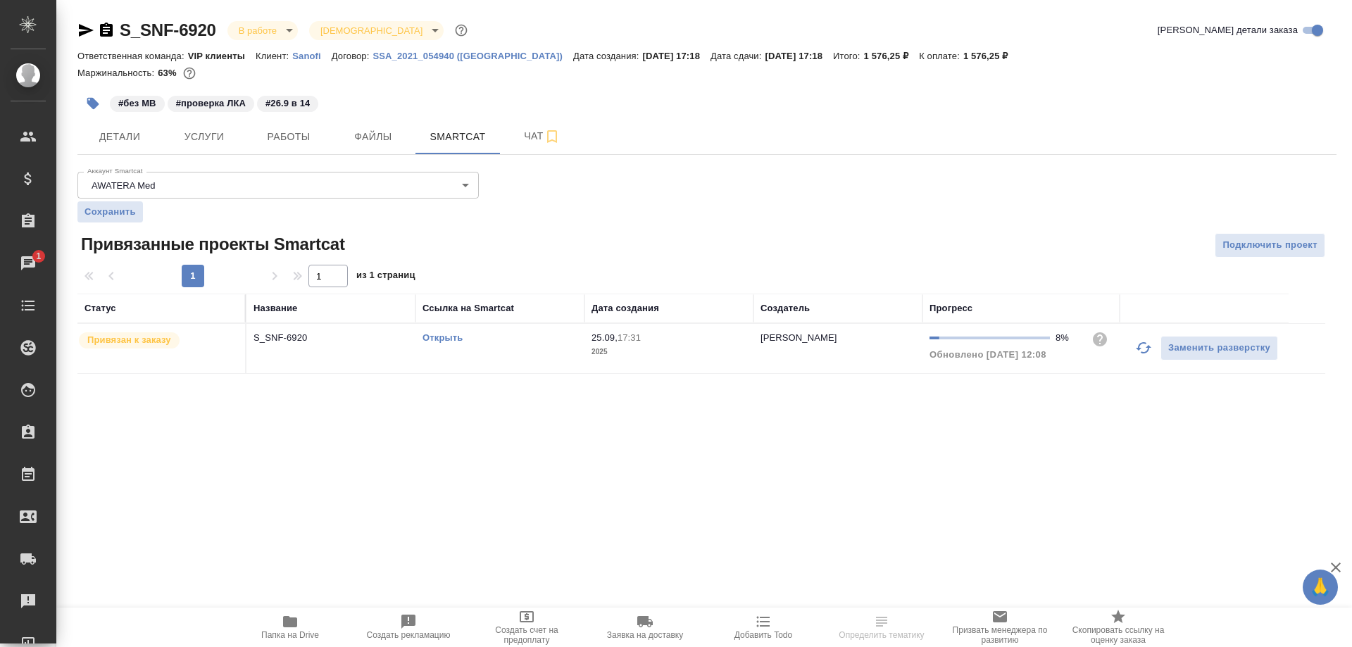
click at [449, 337] on link "Открыть" at bounding box center [442, 337] width 40 height 11
click at [446, 339] on link "Открыть" at bounding box center [442, 337] width 40 height 11
click at [78, 31] on icon "button" at bounding box center [85, 30] width 17 height 17
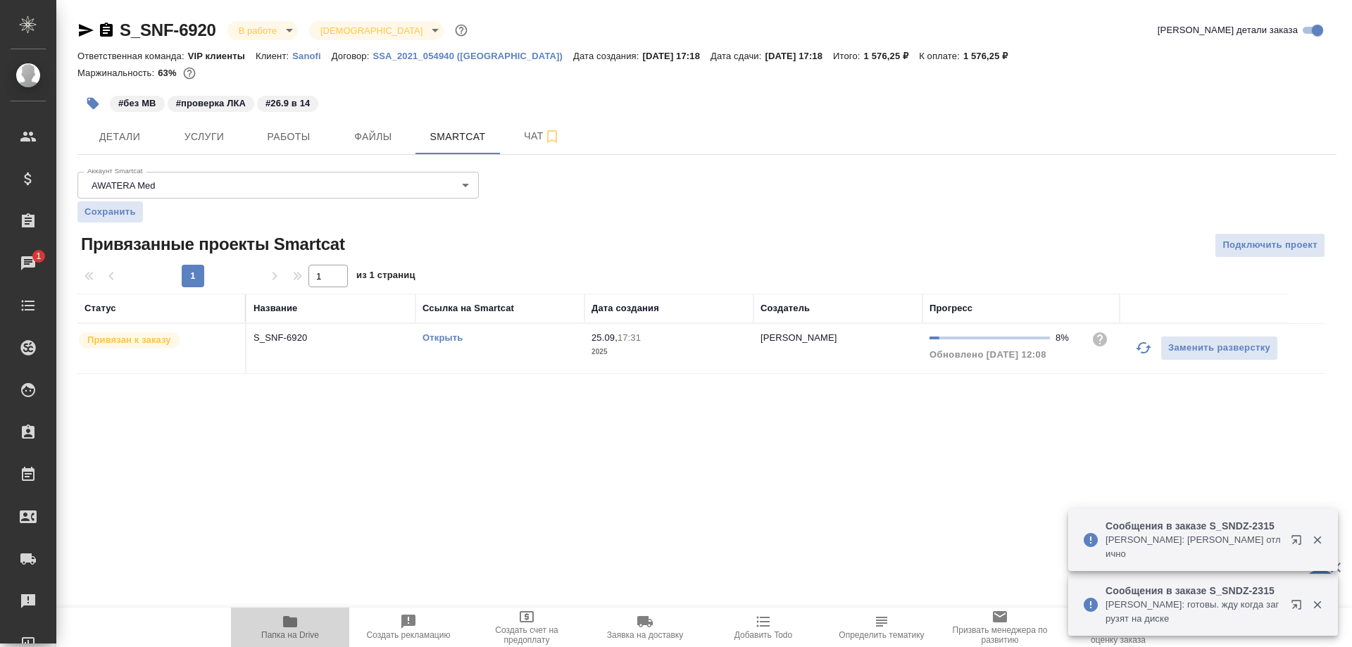
click at [291, 633] on span "Папка на Drive" at bounding box center [290, 635] width 58 height 10
click at [443, 335] on link "Открыть" at bounding box center [442, 337] width 40 height 11
click at [280, 627] on span "Папка на Drive" at bounding box center [289, 626] width 101 height 27
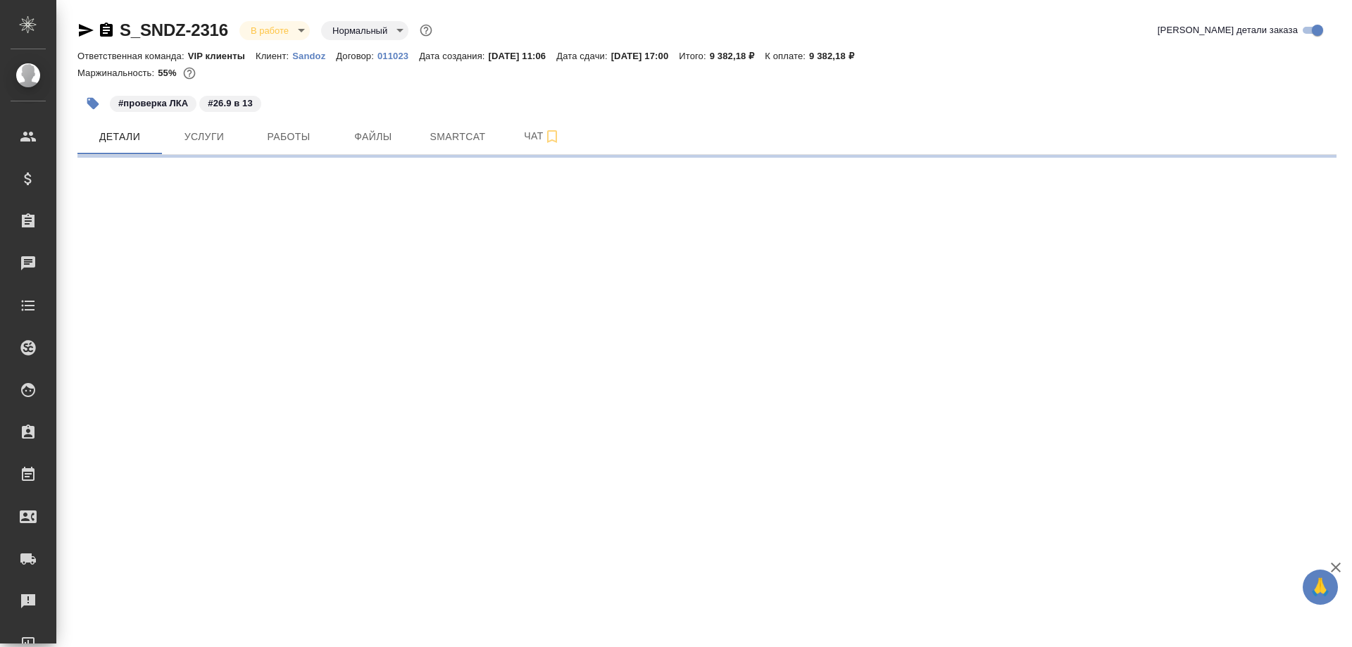
select select "RU"
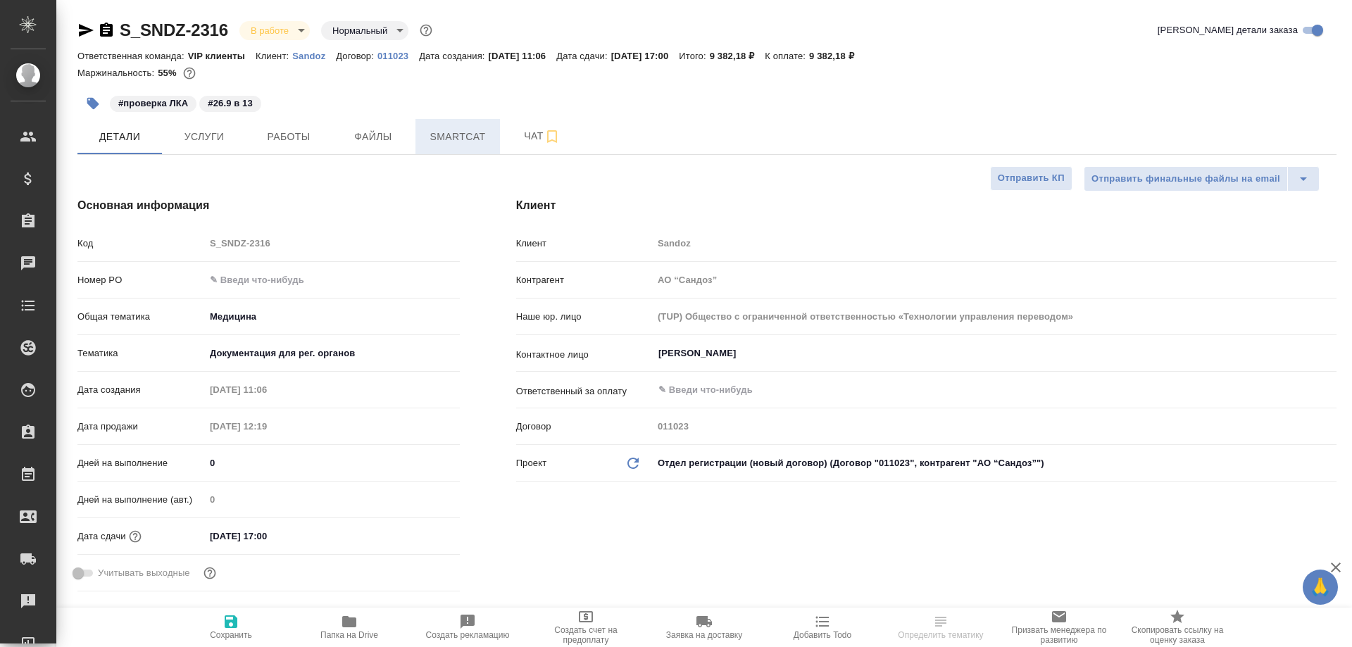
type textarea "x"
click at [439, 135] on span "Smartcat" at bounding box center [458, 137] width 68 height 18
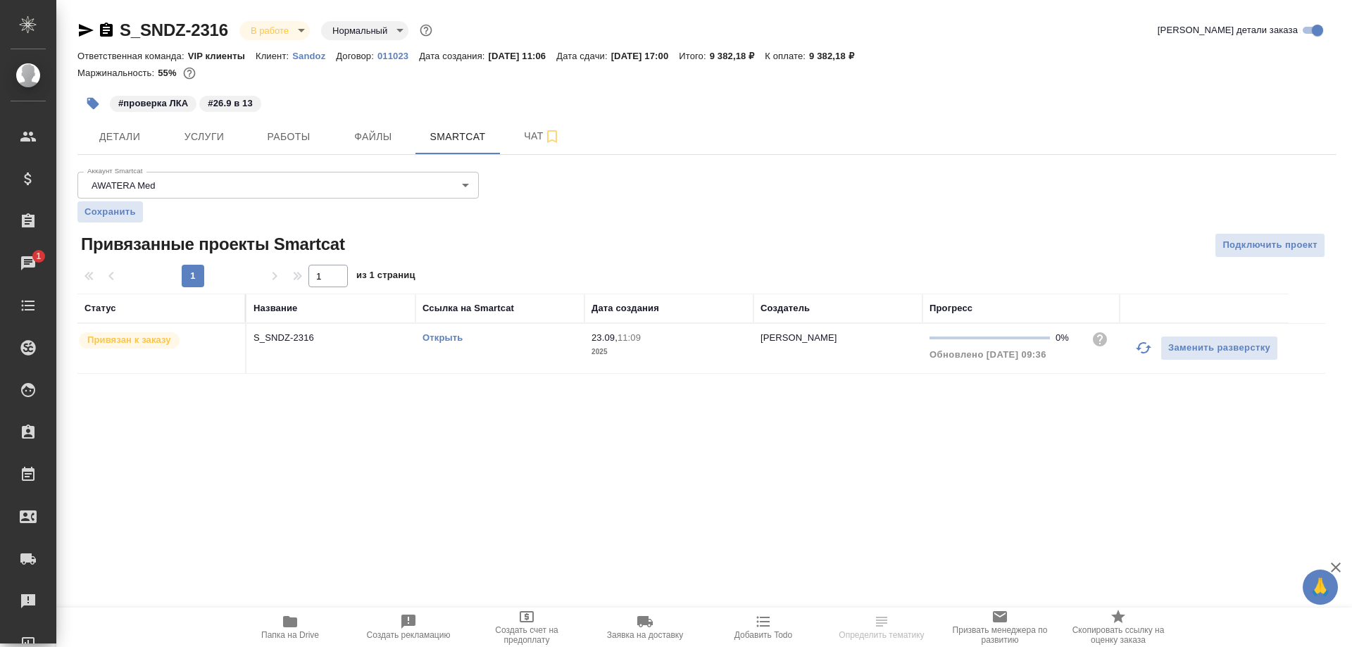
click at [451, 337] on link "Открыть" at bounding box center [442, 337] width 40 height 11
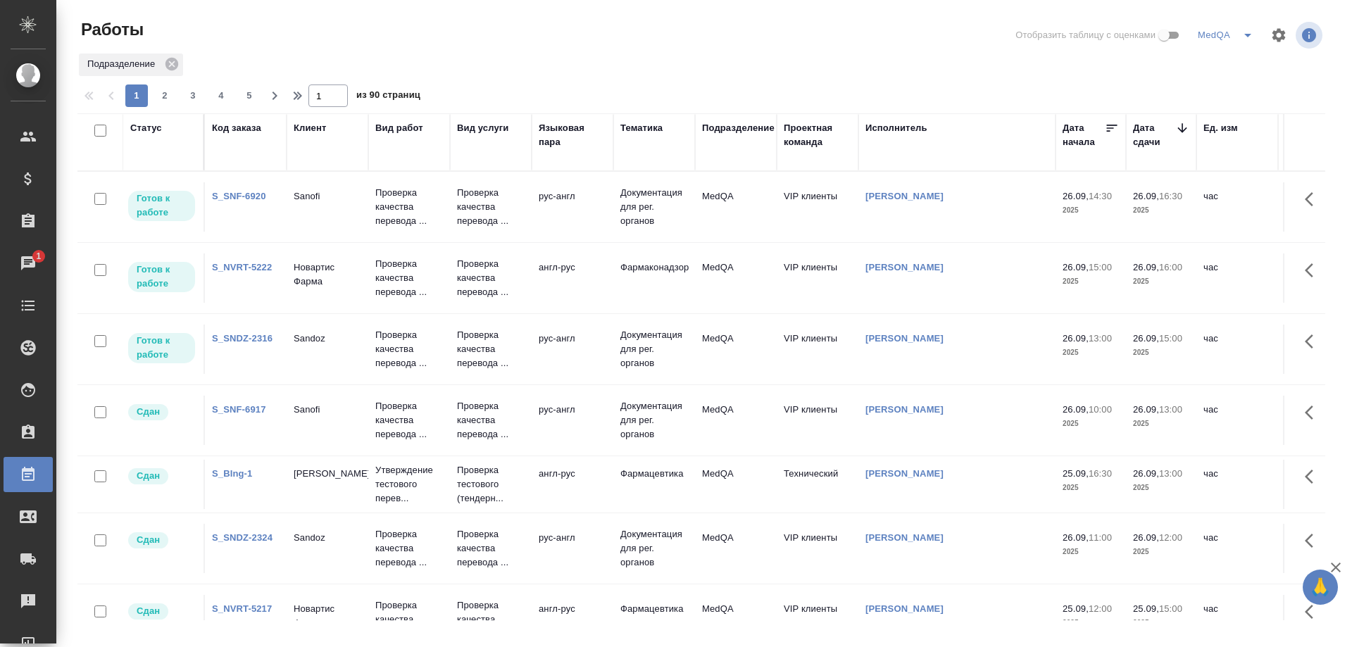
click at [225, 197] on link "S_SNF-6920" at bounding box center [239, 196] width 54 height 11
click at [240, 338] on link "S_SNDZ-2316" at bounding box center [242, 338] width 61 height 11
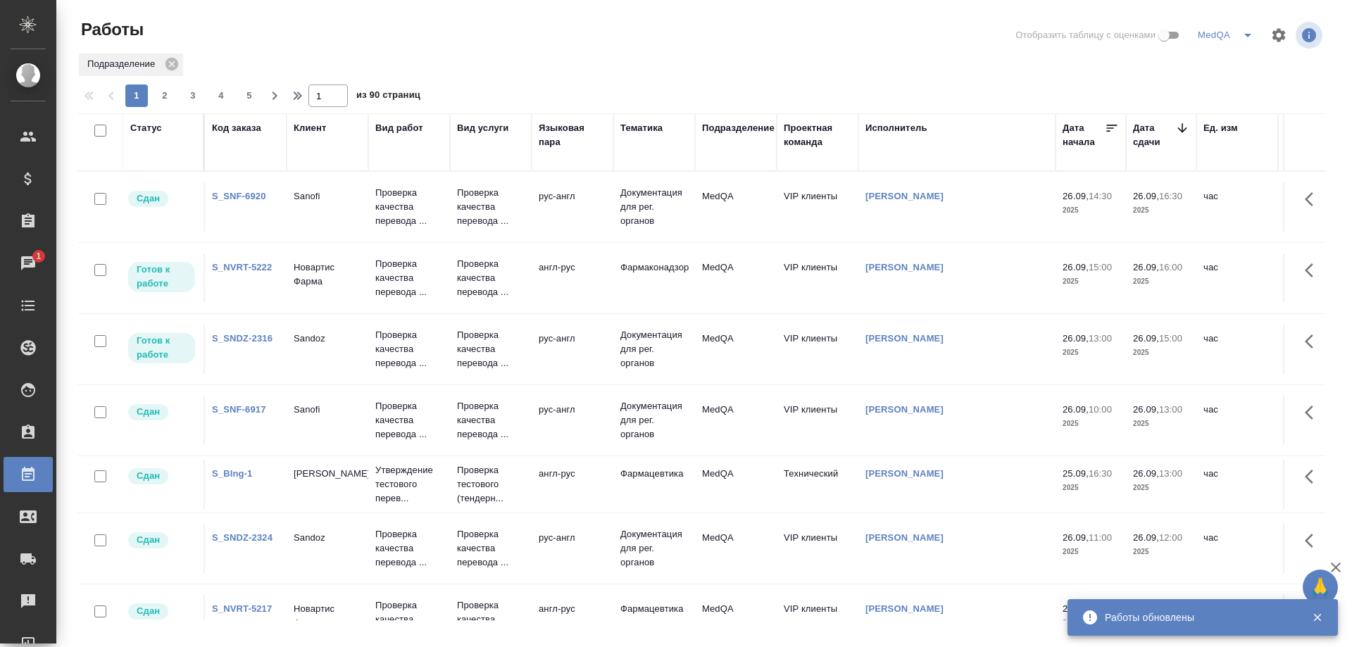
click at [233, 192] on link "S_SNF-6920" at bounding box center [239, 196] width 54 height 11
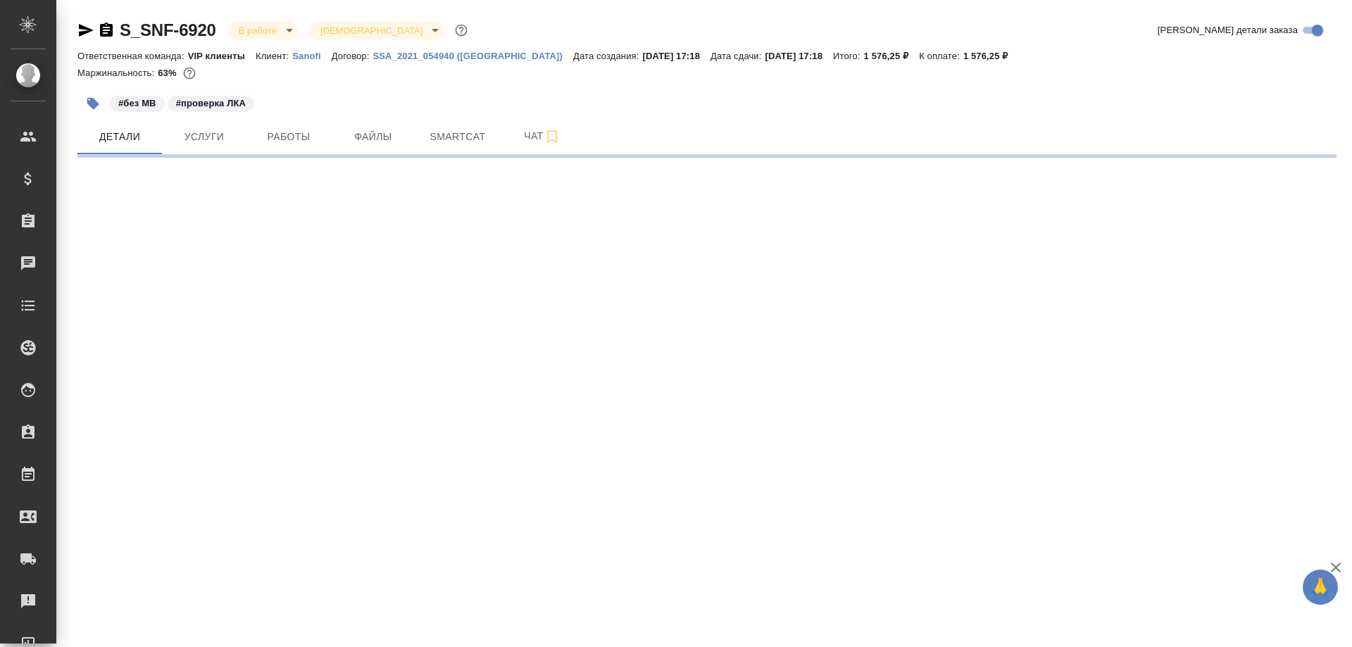
select select "RU"
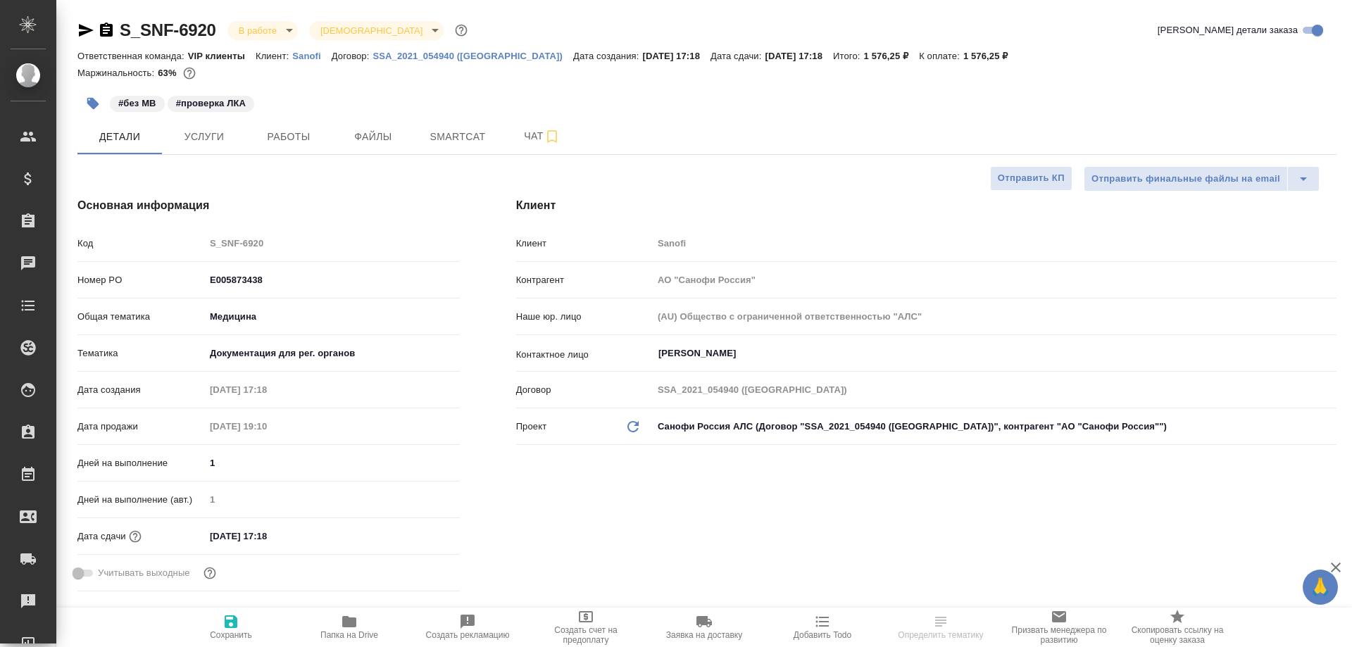
type textarea "x"
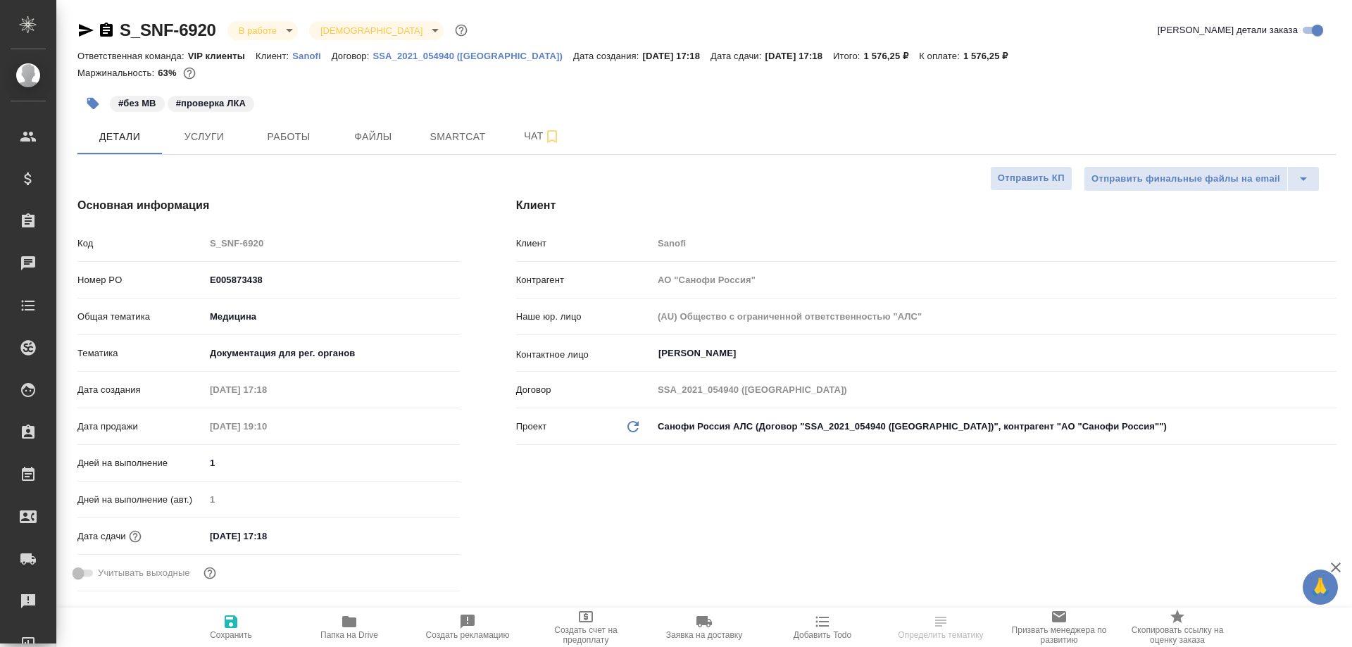
type textarea "x"
type input "[PERSON_NAME]"
click at [353, 616] on icon "button" at bounding box center [349, 621] width 17 height 17
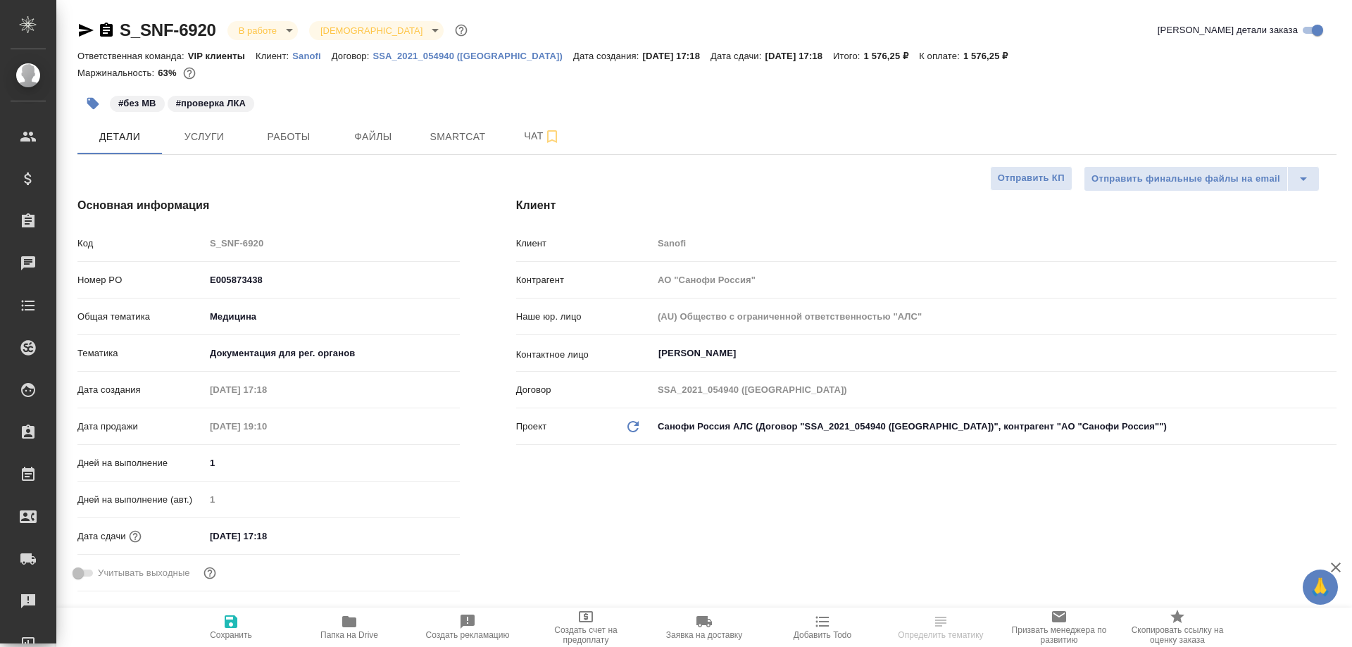
type textarea "x"
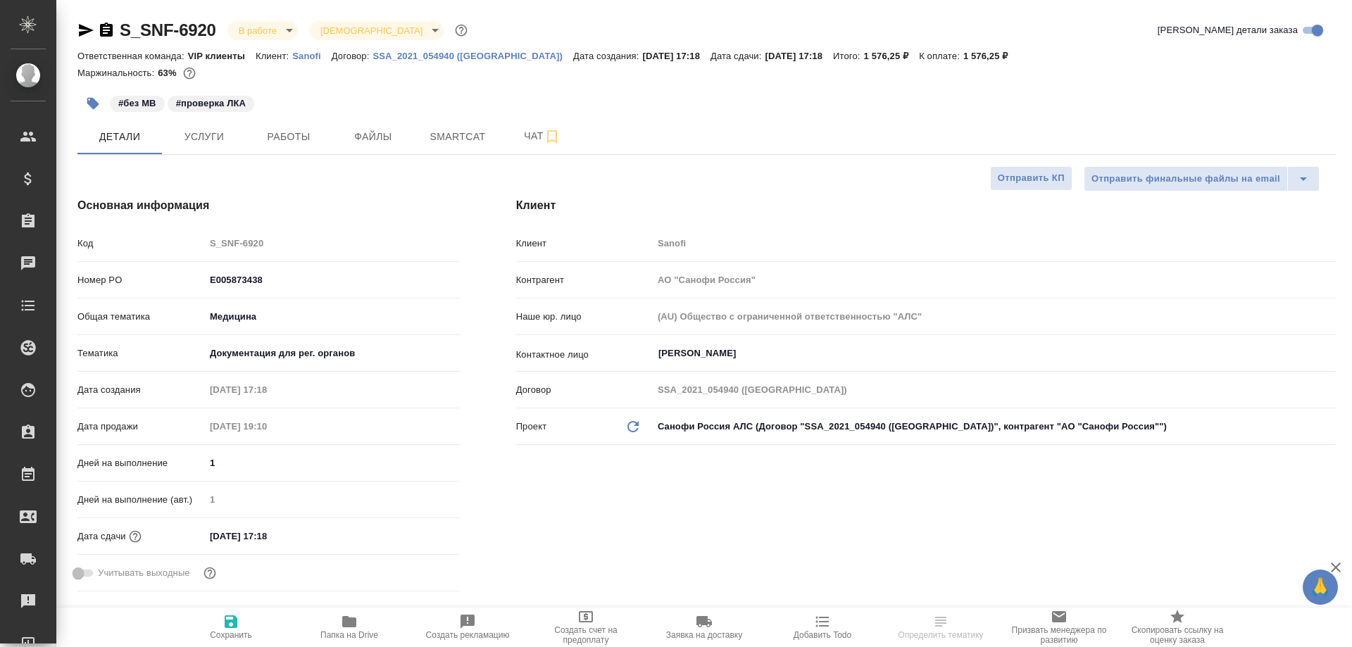
type textarea "x"
click at [300, 127] on button "Работы" at bounding box center [288, 136] width 84 height 35
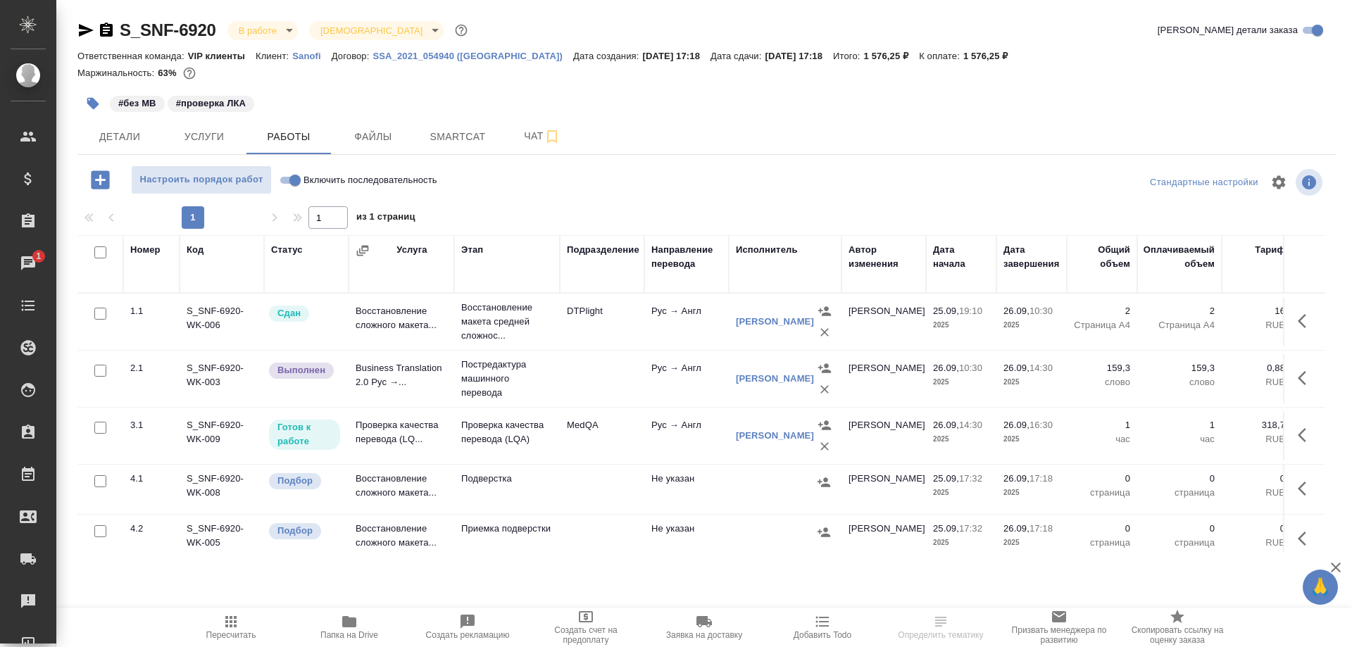
click at [371, 448] on td "Проверка качества перевода (LQ..." at bounding box center [402, 435] width 106 height 49
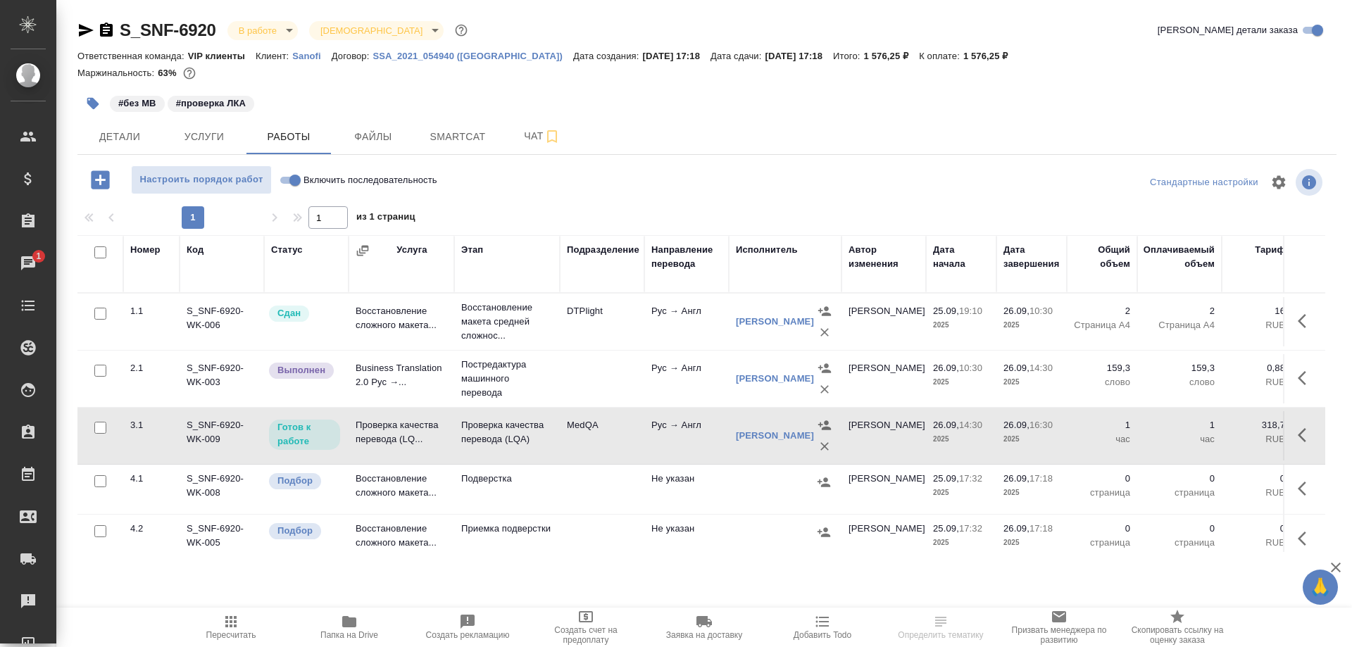
click at [371, 448] on td "Проверка качества перевода (LQ..." at bounding box center [402, 435] width 106 height 49
click at [1298, 385] on icon "button" at bounding box center [1306, 378] width 17 height 17
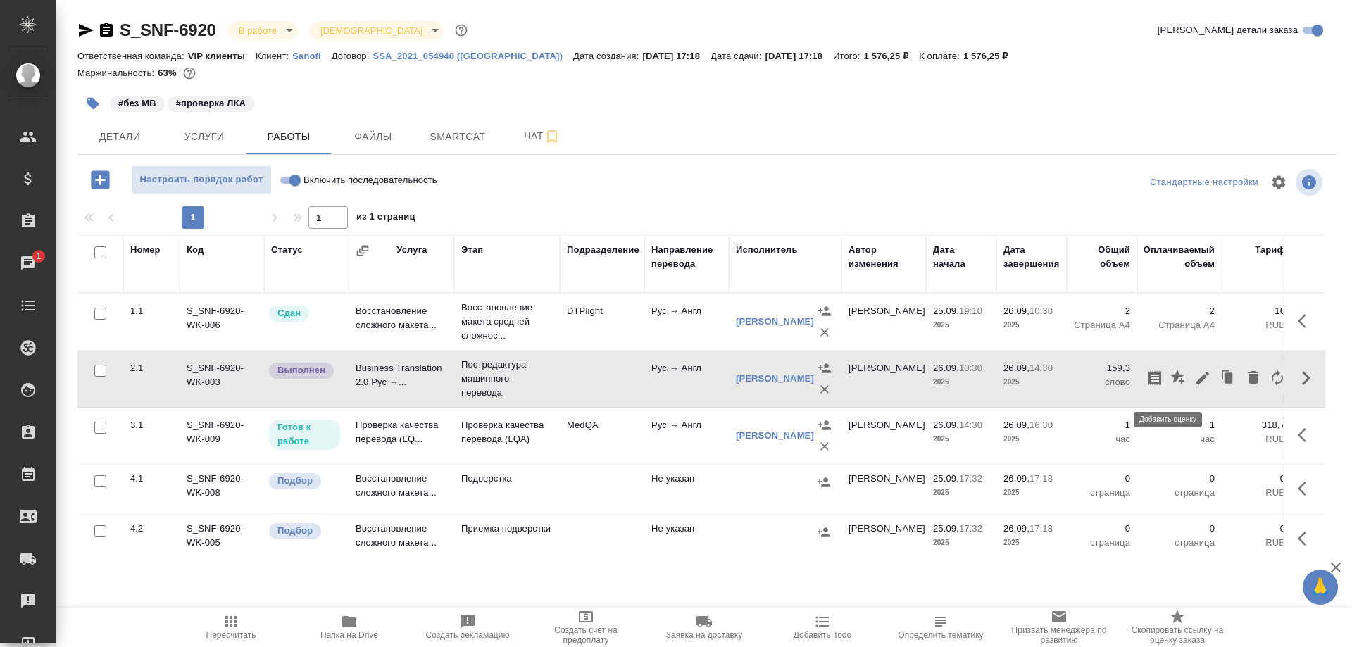
click at [1170, 387] on icon "button" at bounding box center [1178, 378] width 17 height 17
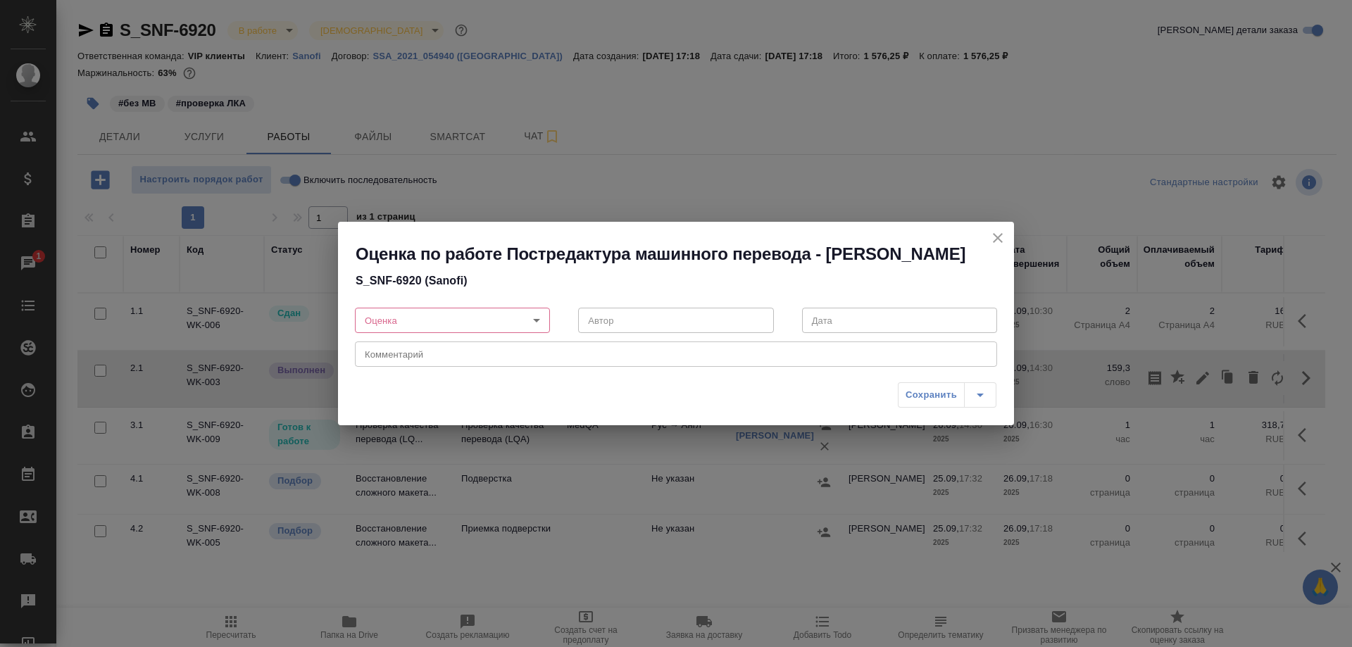
click at [535, 331] on body "🙏 .cls-1 fill:#fff; AWATERA Solovyova Elena Клиенты Спецификации Заказы 1 Чаты …" at bounding box center [676, 323] width 1352 height 647
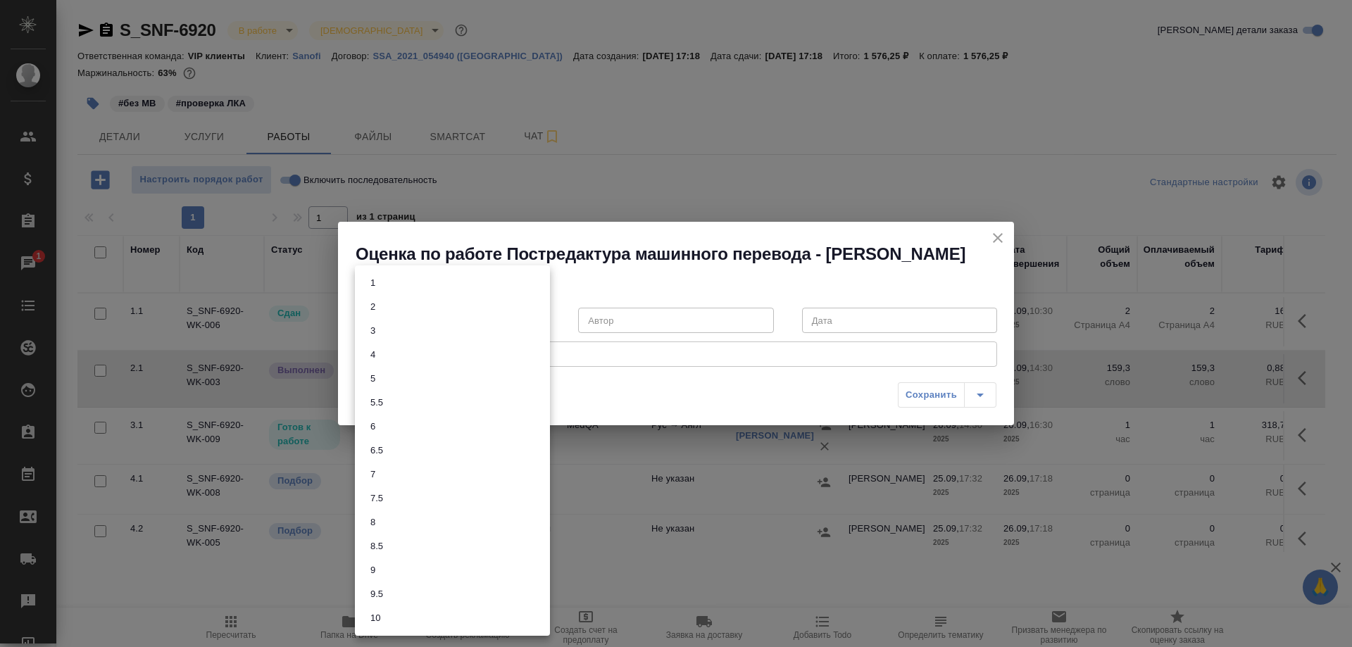
click at [400, 503] on li "7.5" at bounding box center [452, 499] width 195 height 24
type input "7.5"
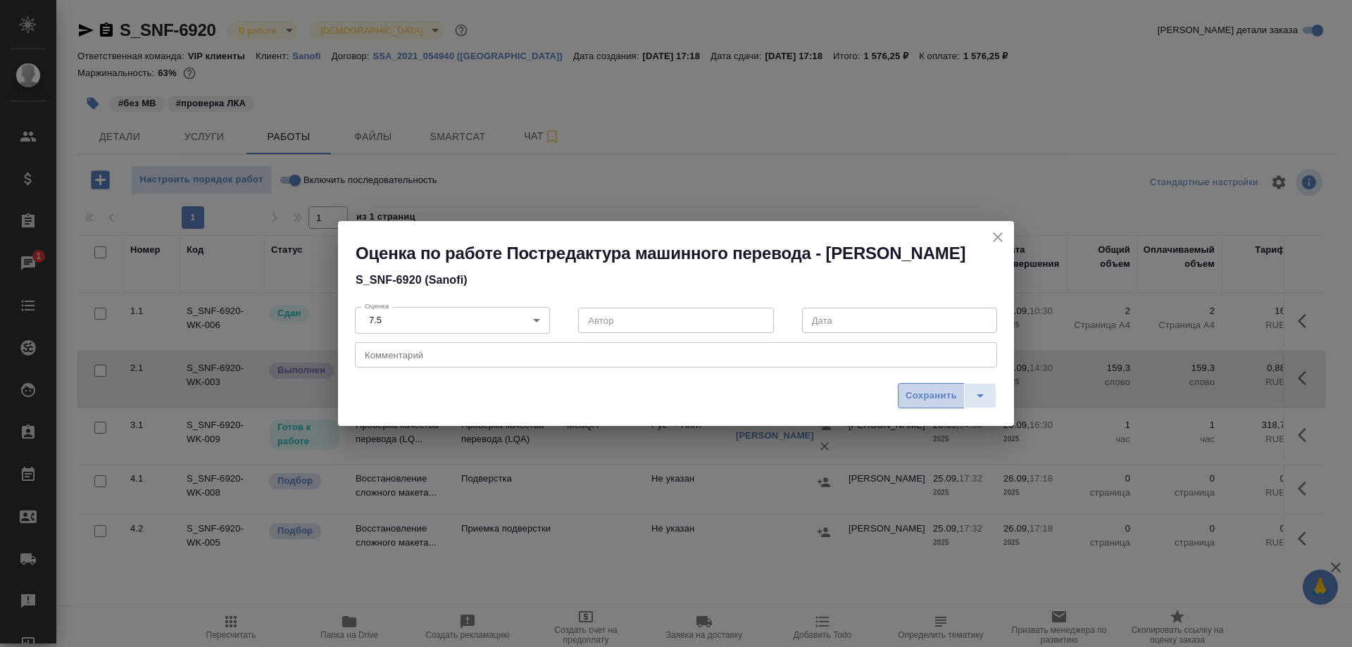
click at [935, 404] on span "Сохранить" at bounding box center [930, 396] width 51 height 16
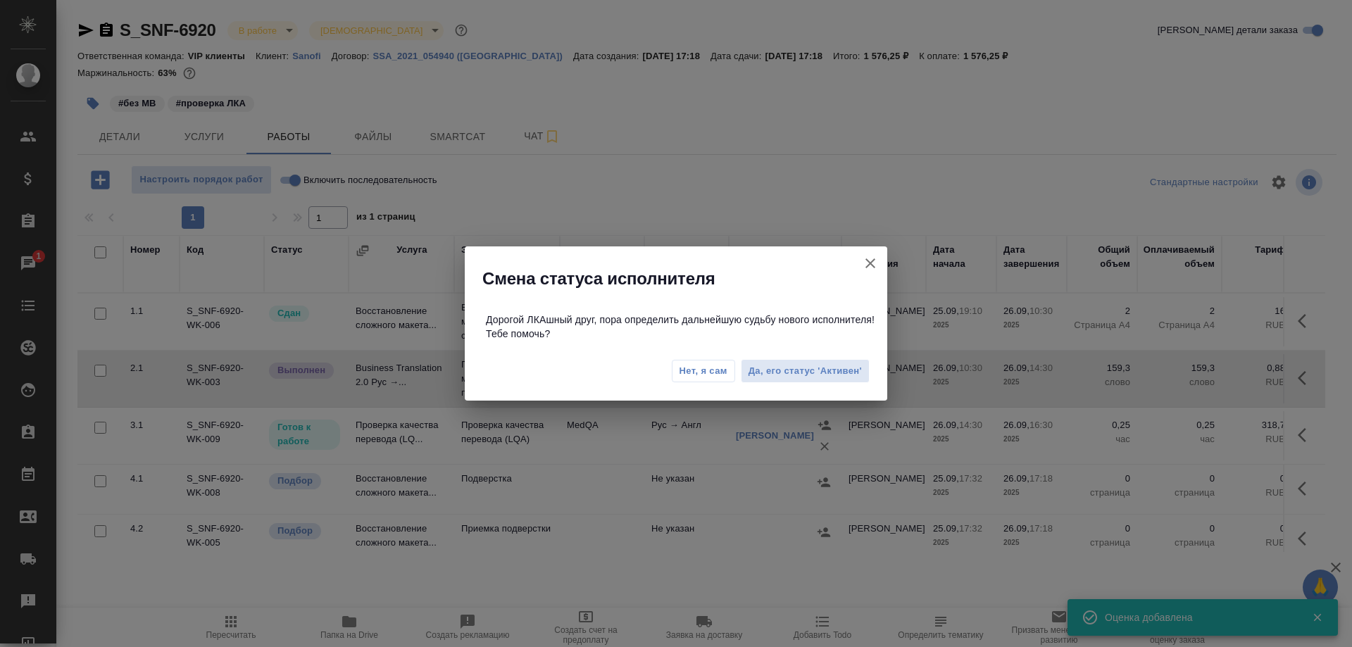
click at [701, 373] on span "Нет, я сам" at bounding box center [703, 371] width 48 height 14
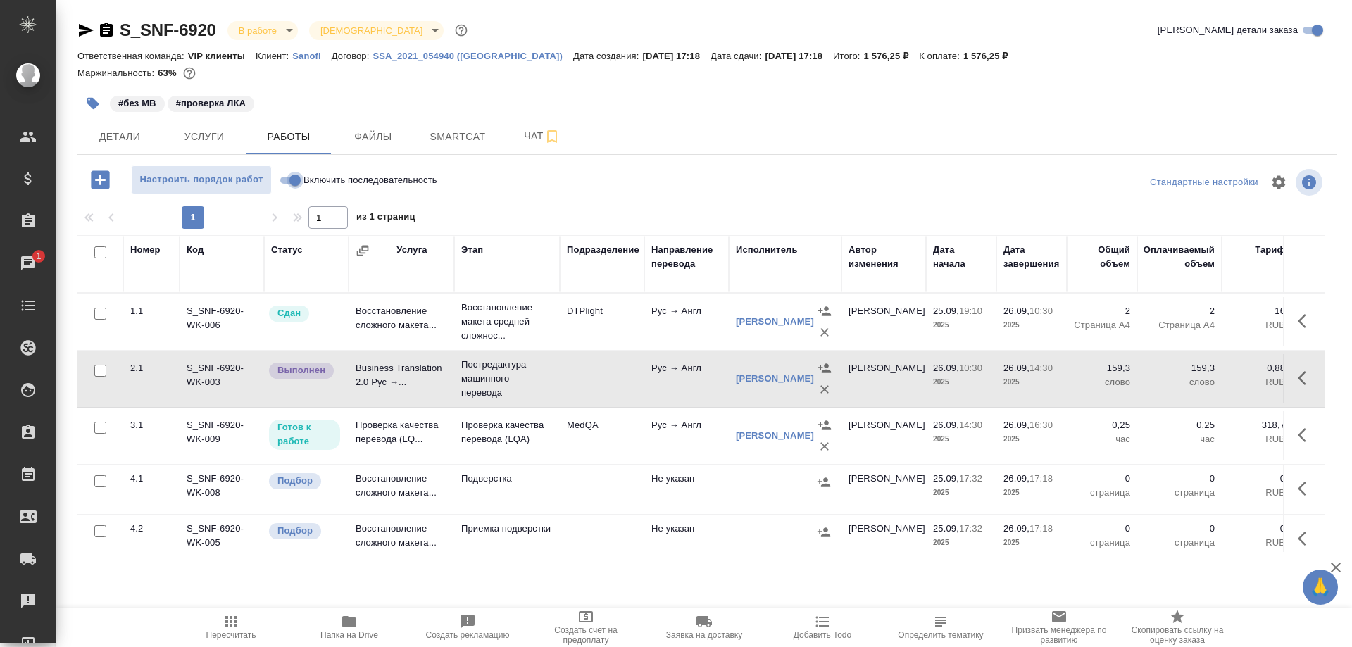
click at [288, 181] on input "Включить последовательность" at bounding box center [295, 180] width 51 height 17
checkbox input "true"
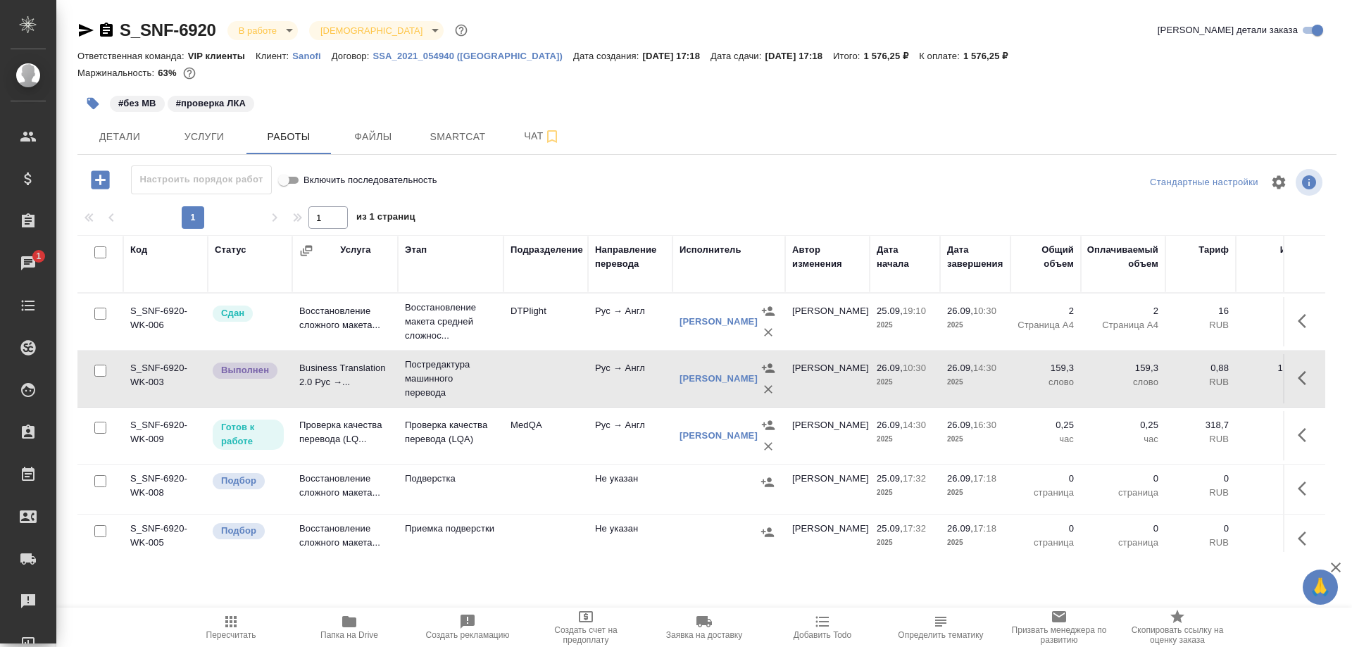
click at [353, 435] on td "Проверка качества перевода (LQ..." at bounding box center [345, 435] width 106 height 49
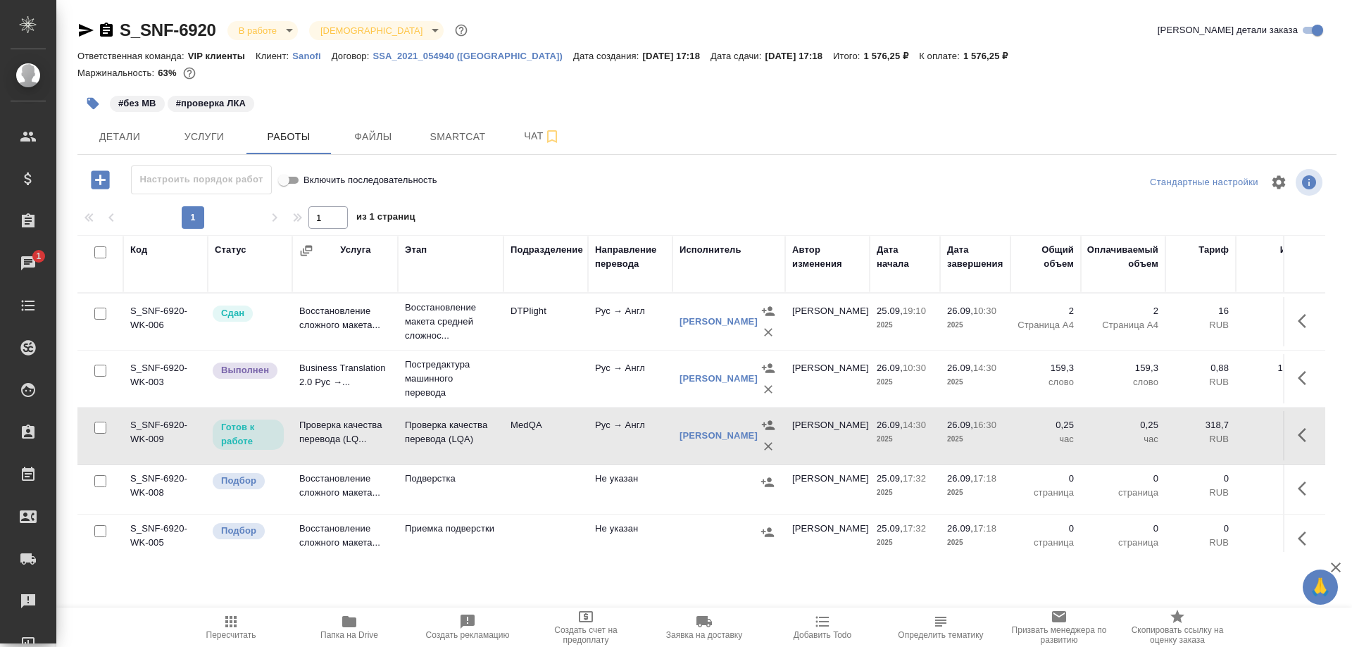
click at [295, 177] on input "Включить последовательность" at bounding box center [283, 180] width 51 height 17
checkbox input "false"
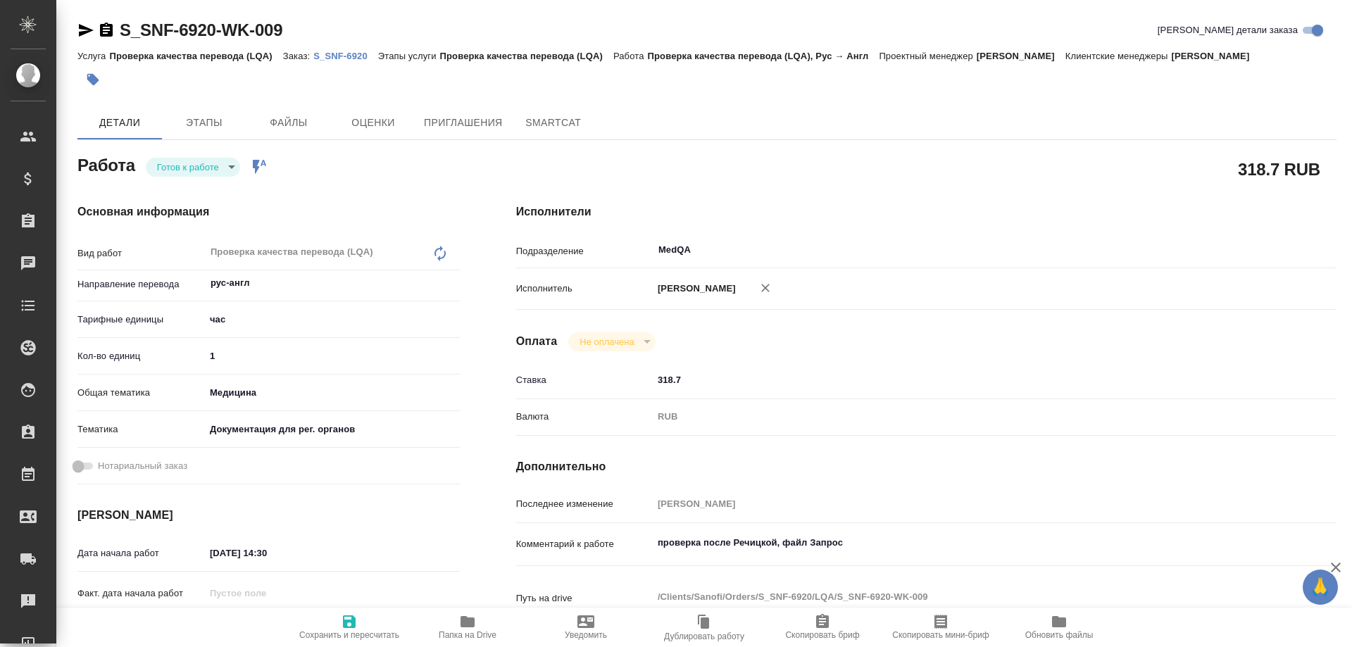
type textarea "x"
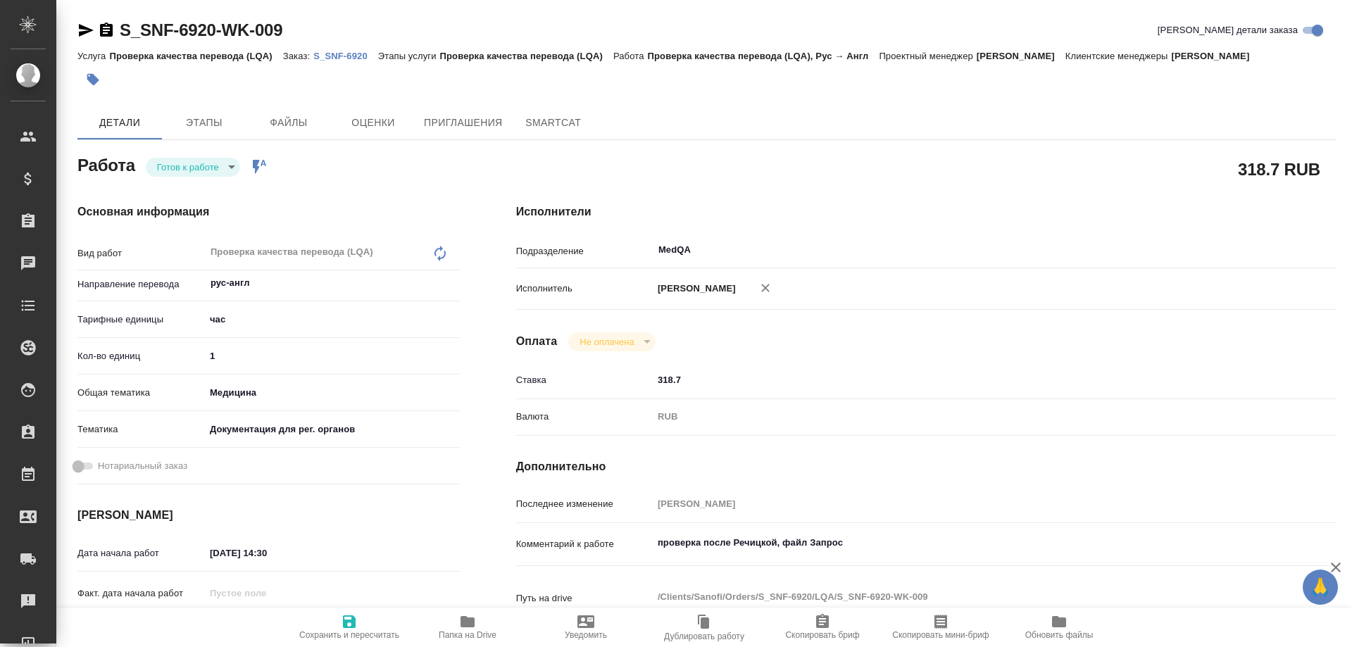
type textarea "x"
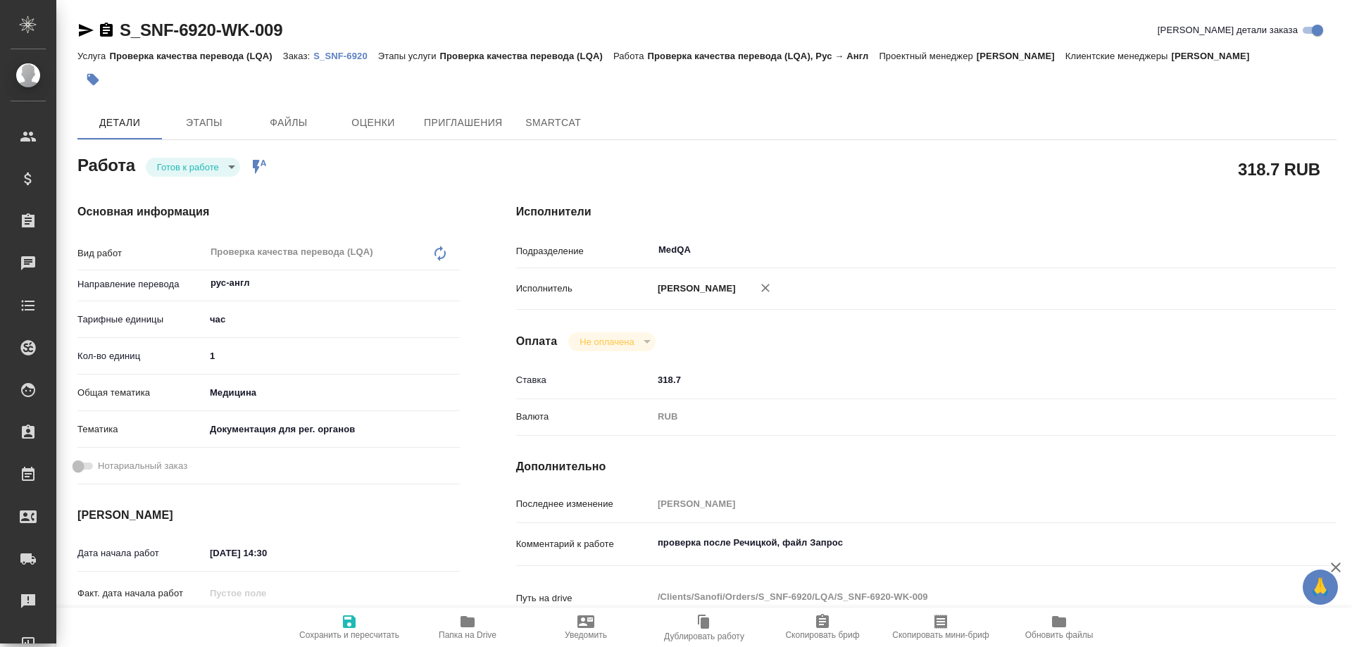
type textarea "x"
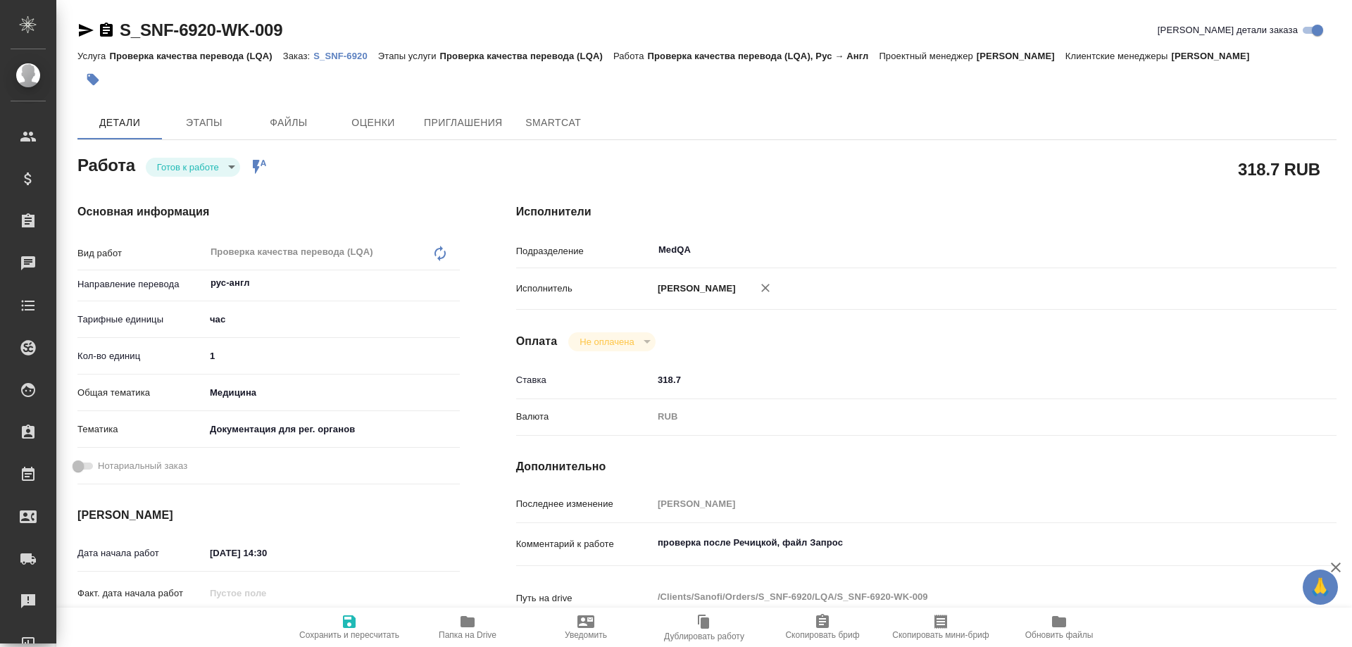
type textarea "x"
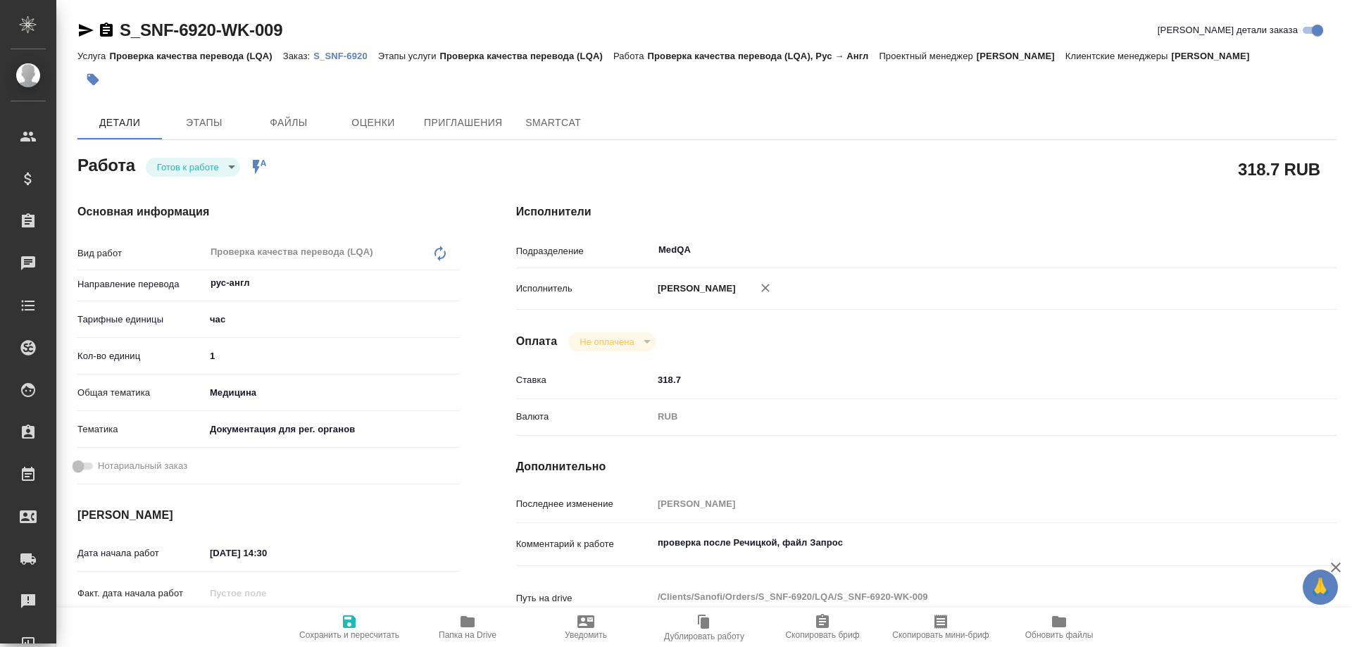
type textarea "x"
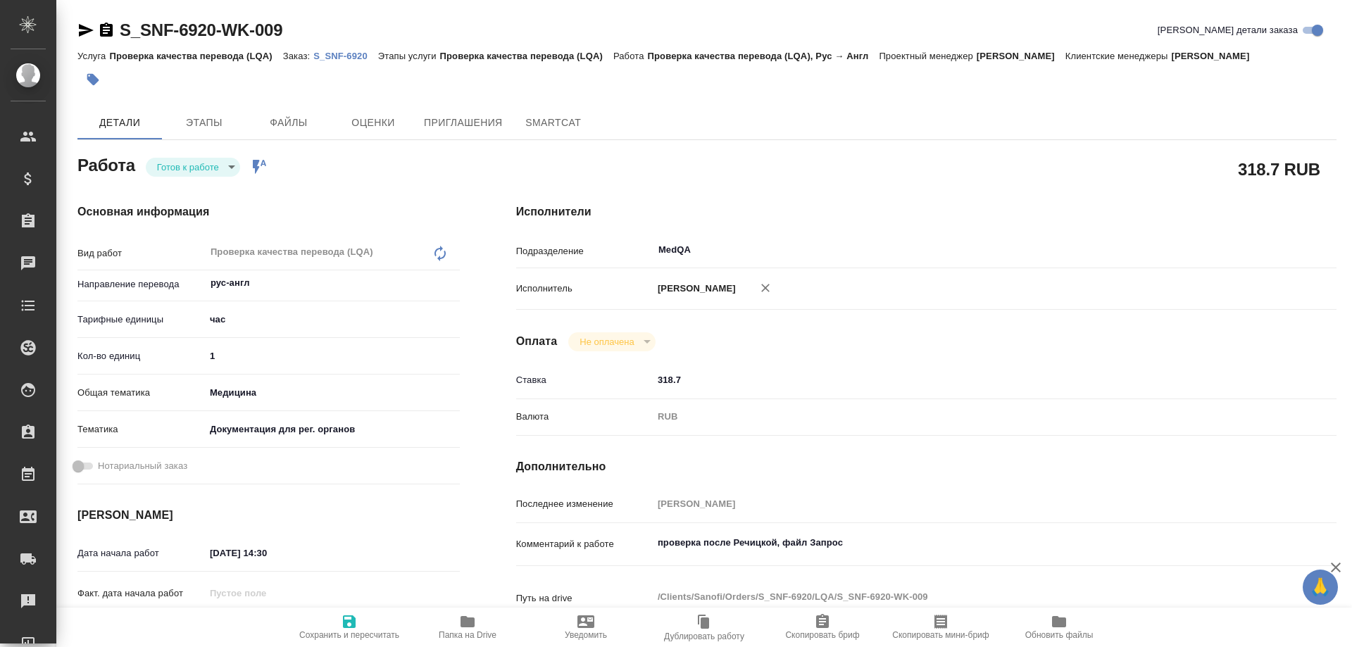
type textarea "x"
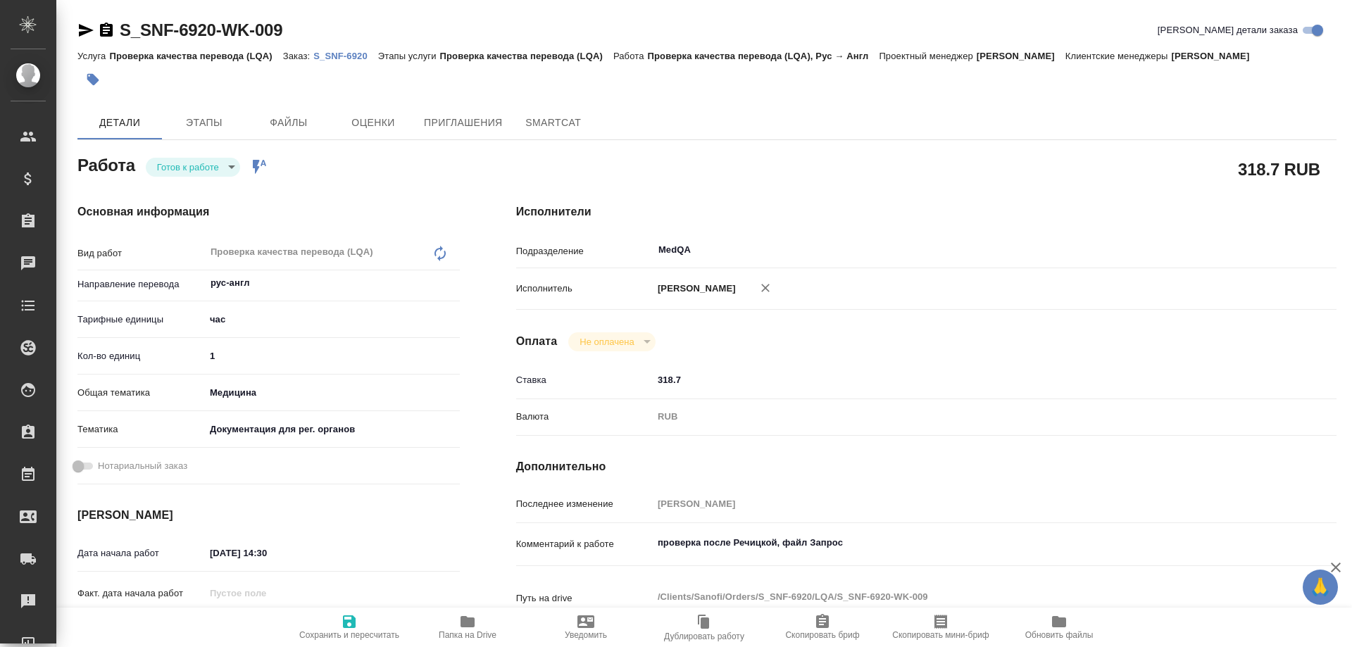
type textarea "x"
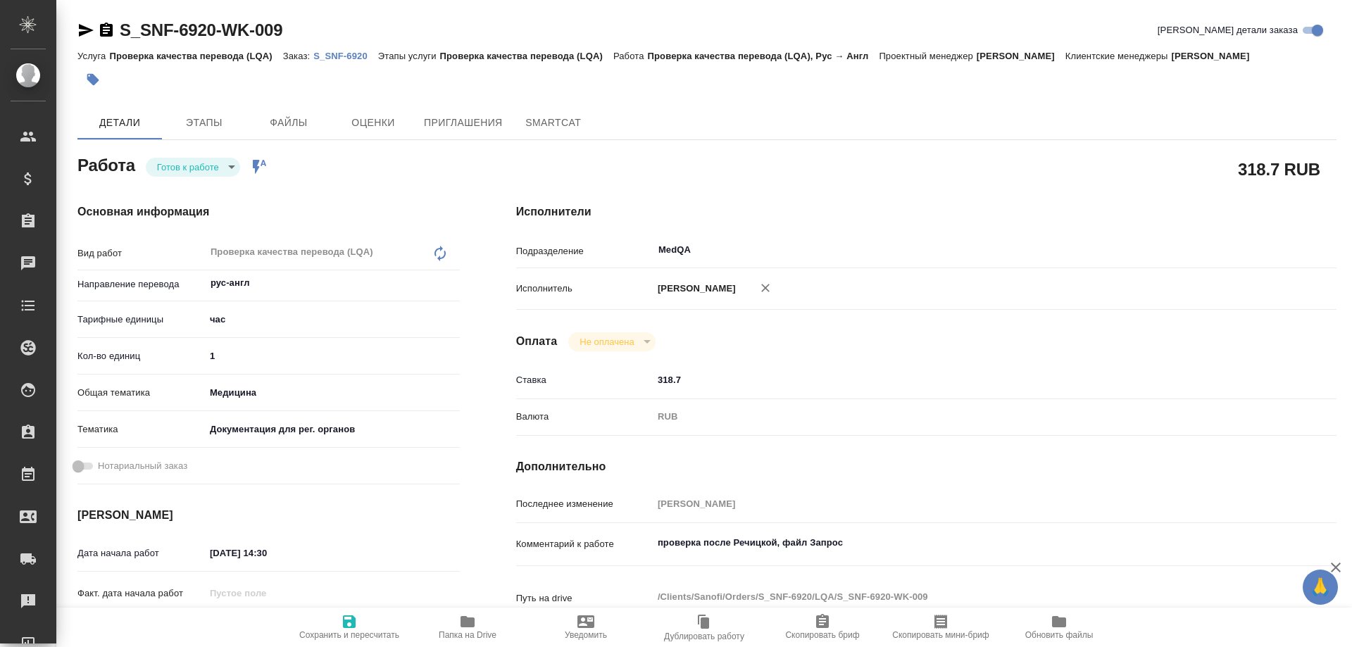
type textarea "x"
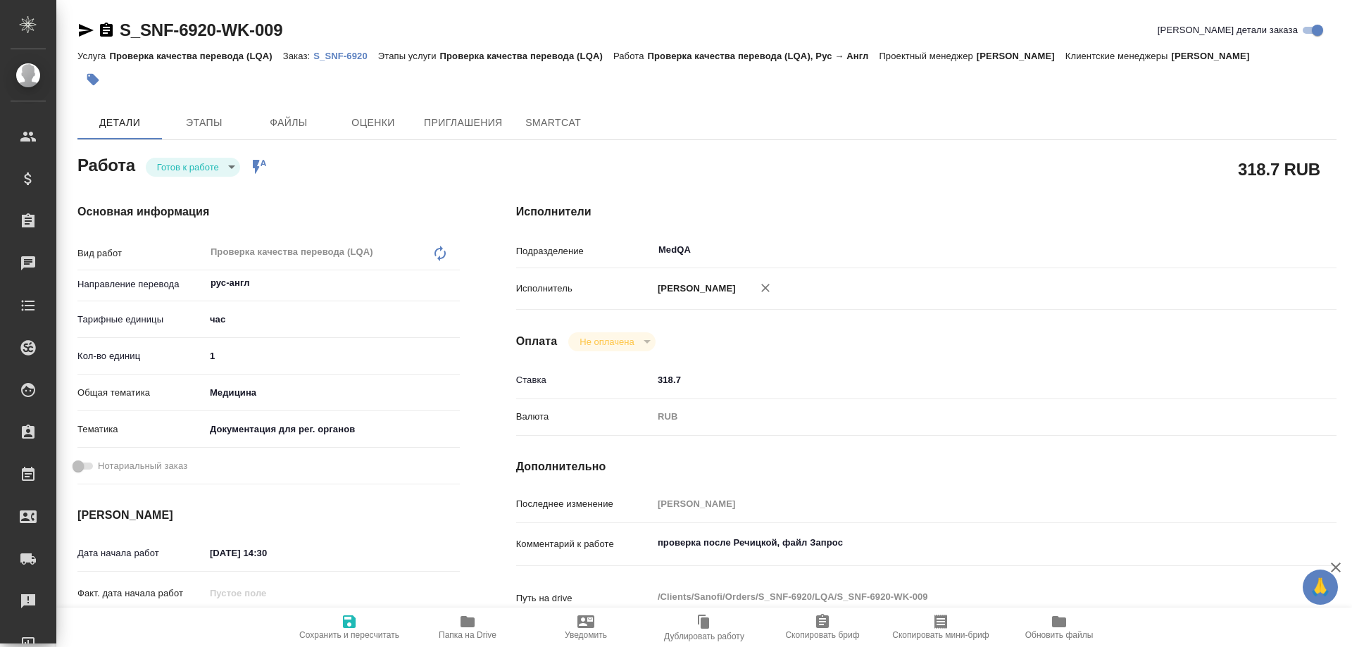
type textarea "x"
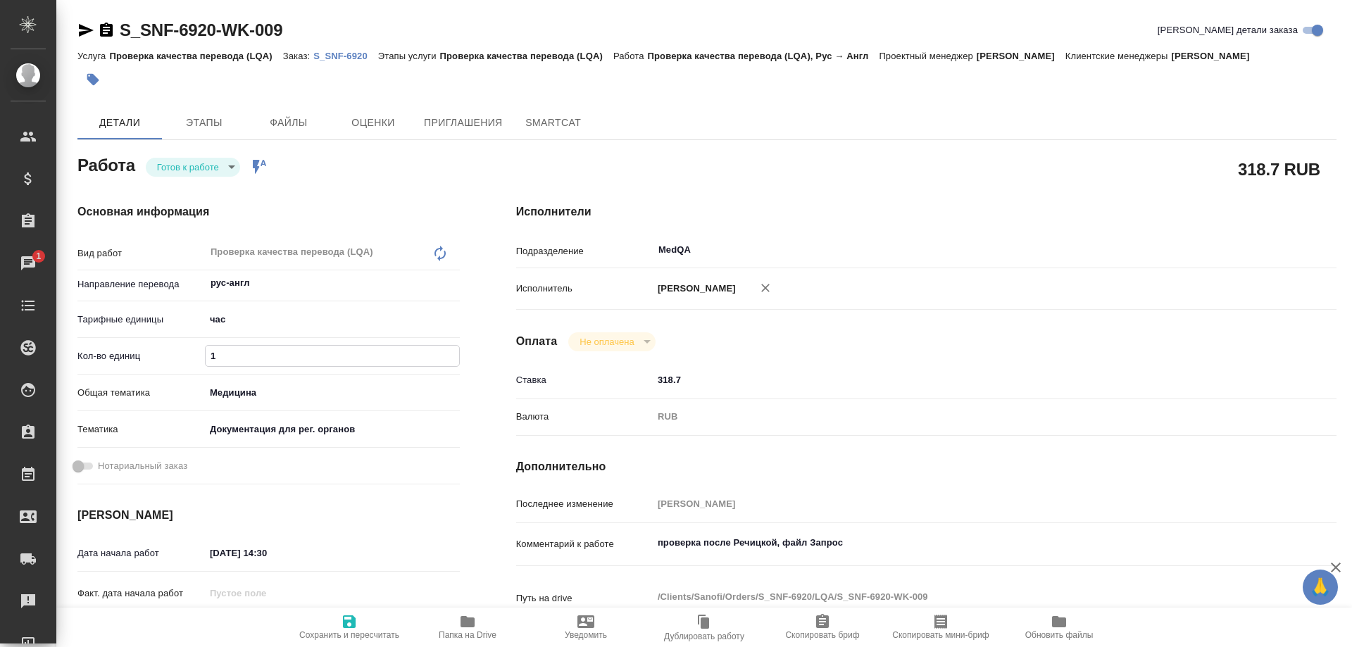
drag, startPoint x: 284, startPoint y: 358, endPoint x: 200, endPoint y: 356, distance: 84.5
click at [200, 356] on div "Кол-во единиц 1" at bounding box center [268, 356] width 382 height 25
type textarea "x"
type input "0"
type textarea "x"
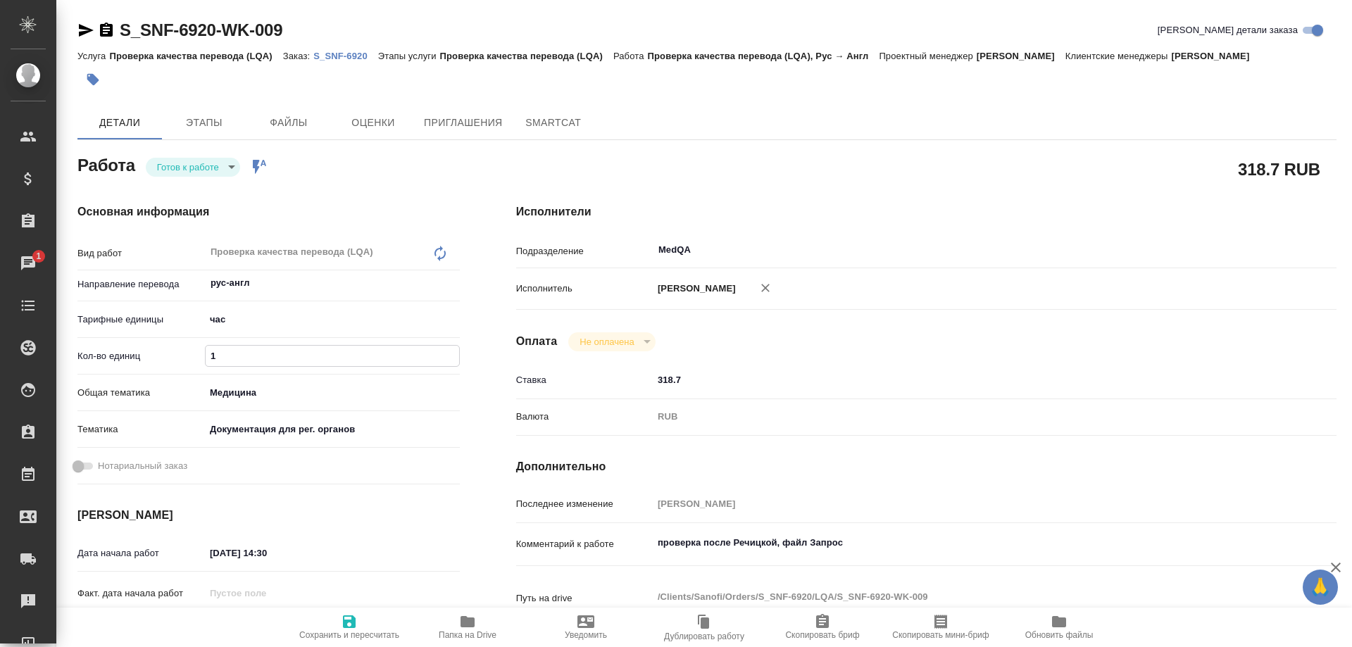
type textarea "x"
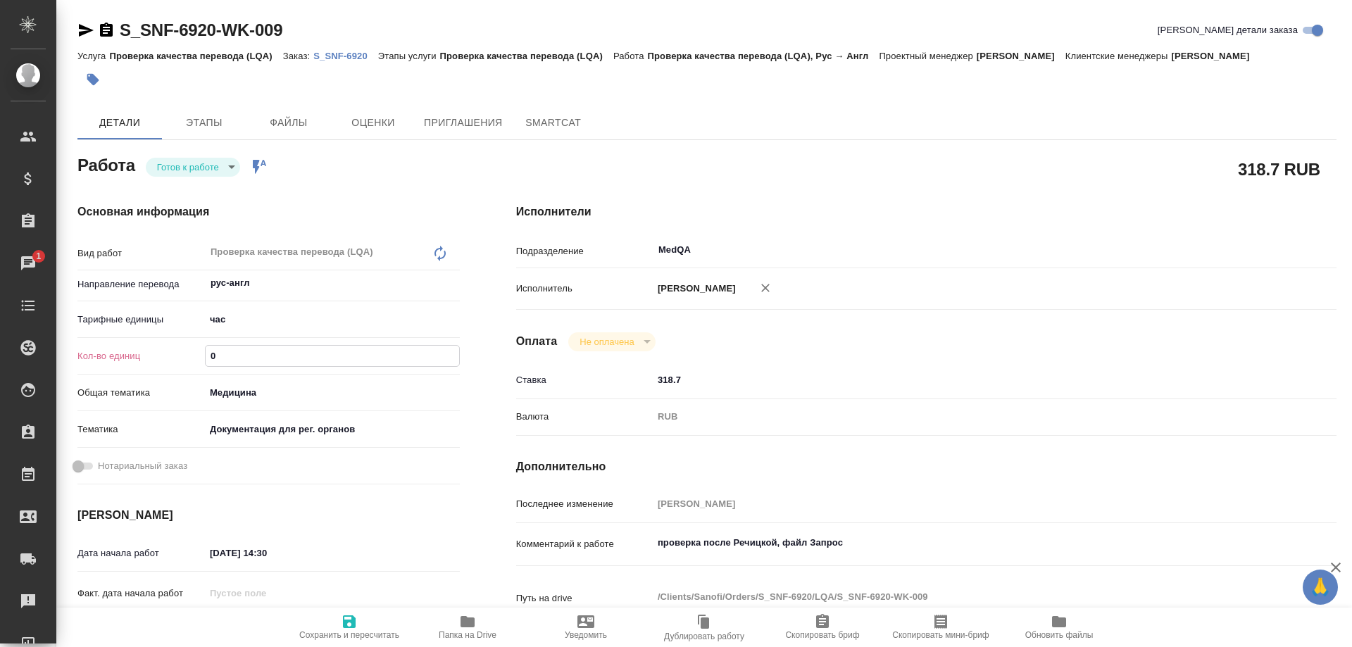
type textarea "x"
type input "0.2"
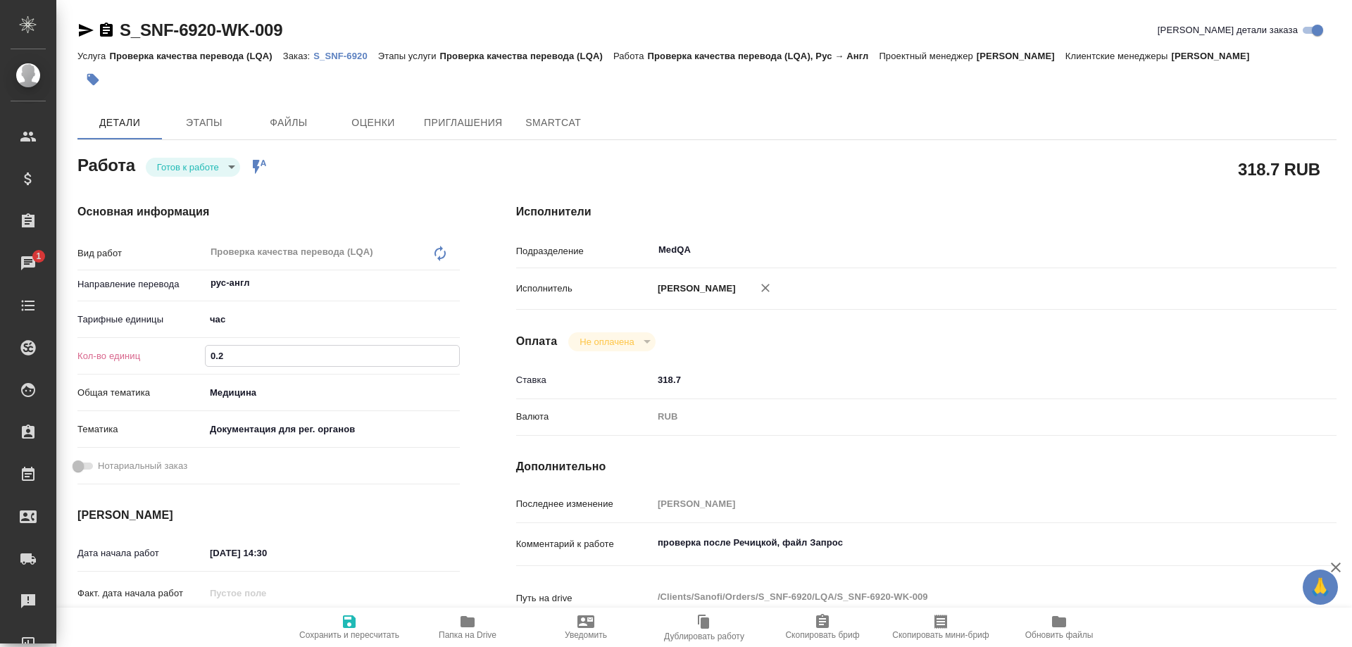
type textarea "x"
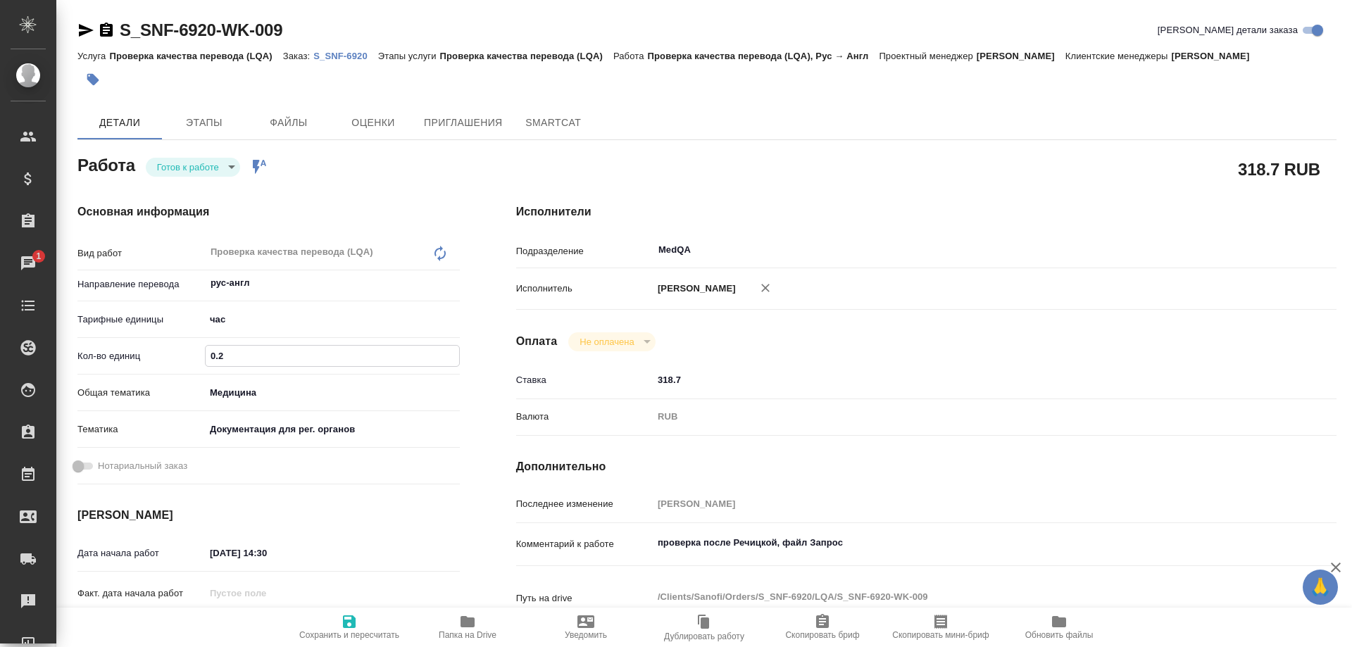
type input "0.25"
type textarea "x"
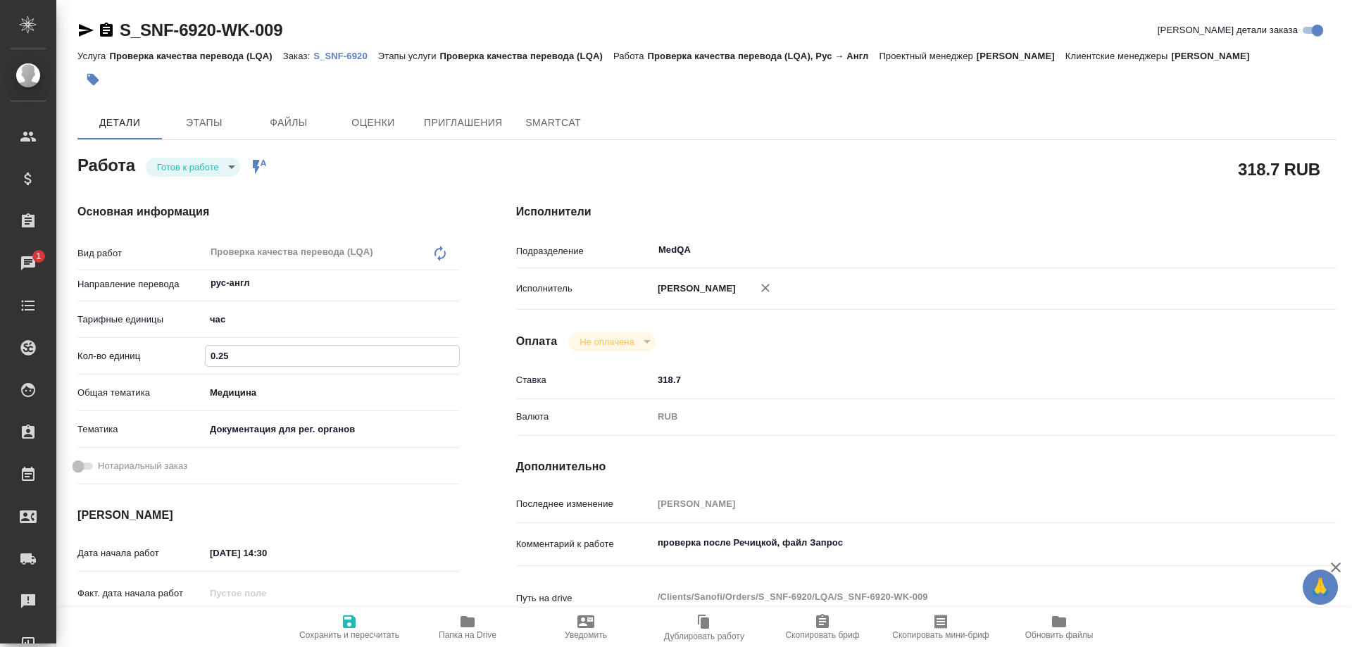
type input "0.25"
click at [353, 616] on icon "button" at bounding box center [349, 621] width 17 height 17
type textarea "x"
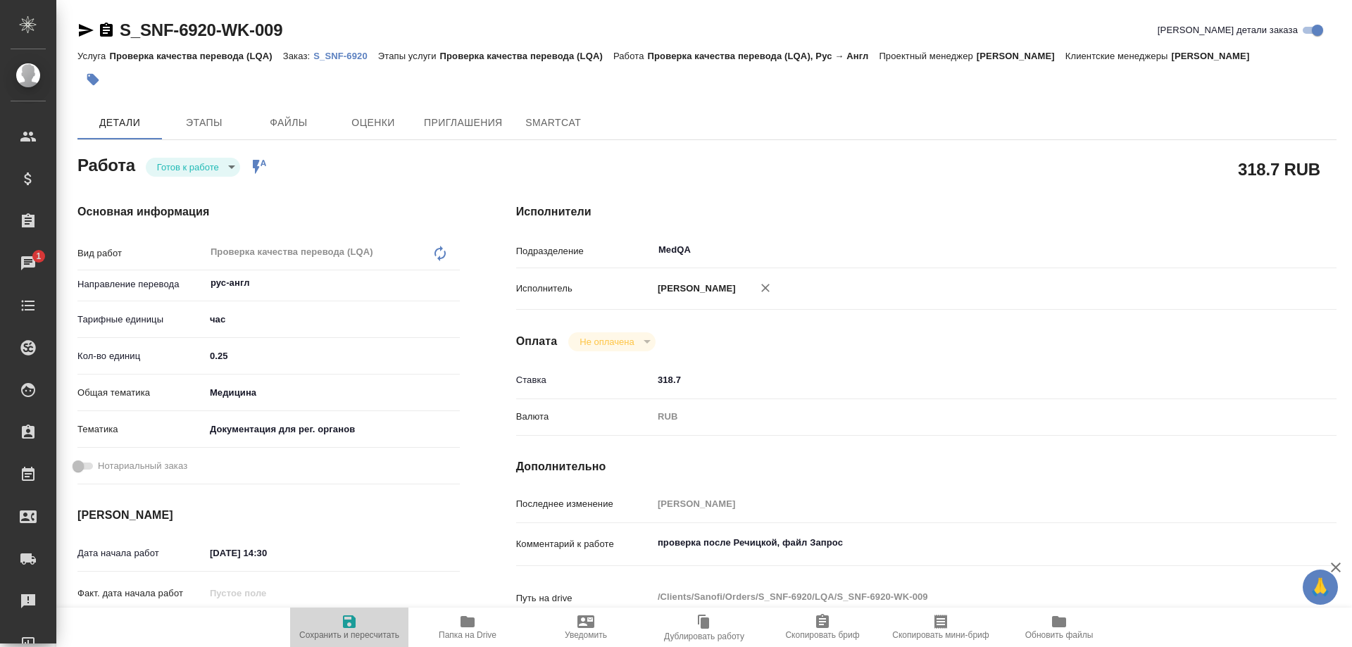
type textarea "x"
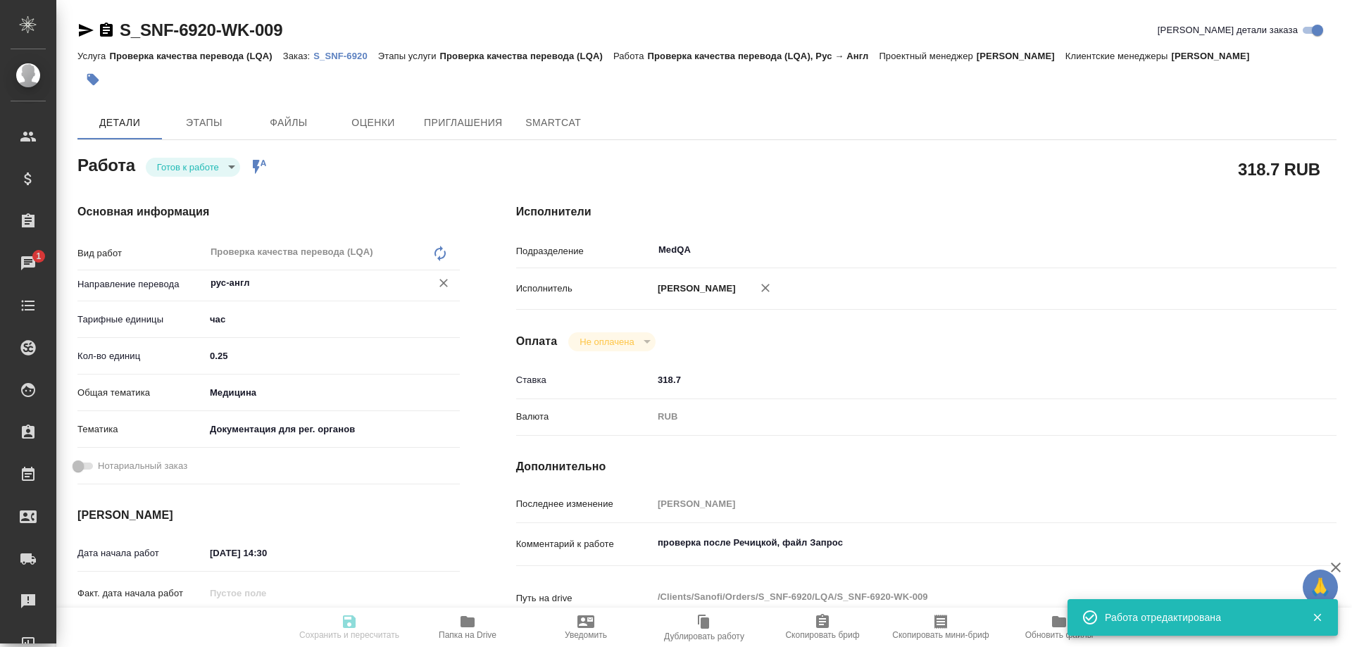
type textarea "x"
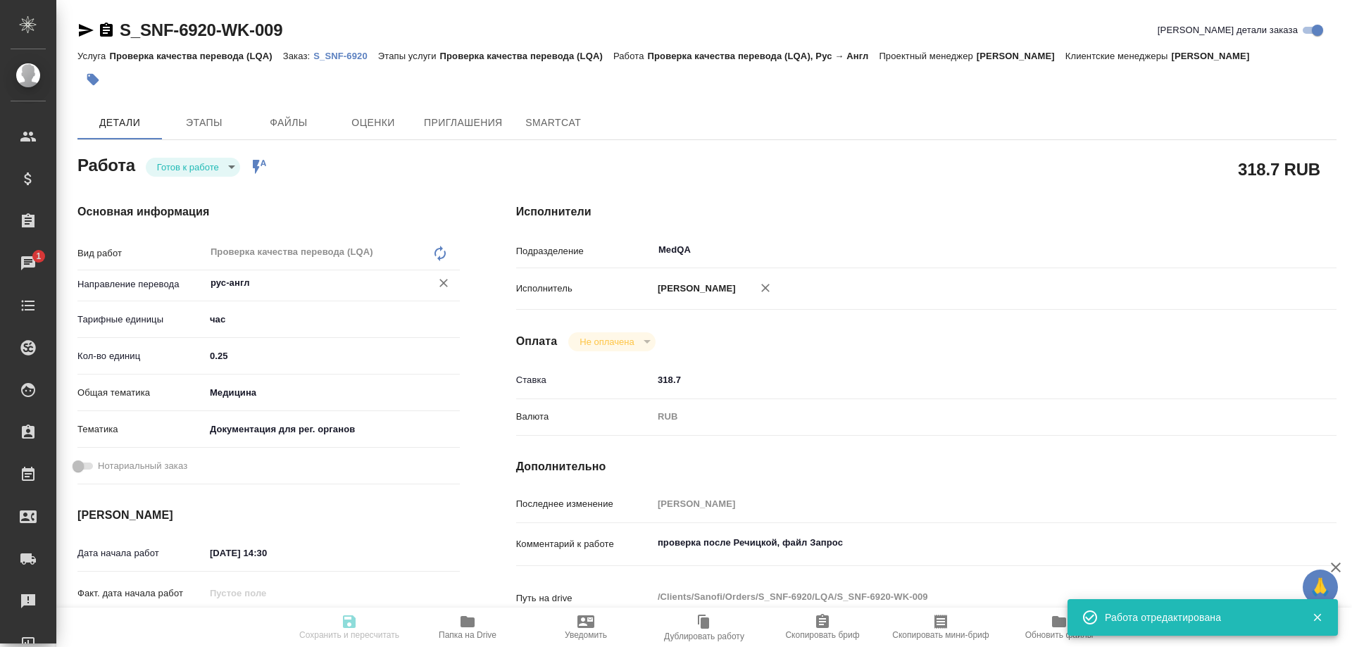
type input "readyForWork"
type textarea "Проверка качества перевода (LQA)"
type textarea "x"
type input "рус-англ"
type input "5a8b1489cc6b4906c91bfd93"
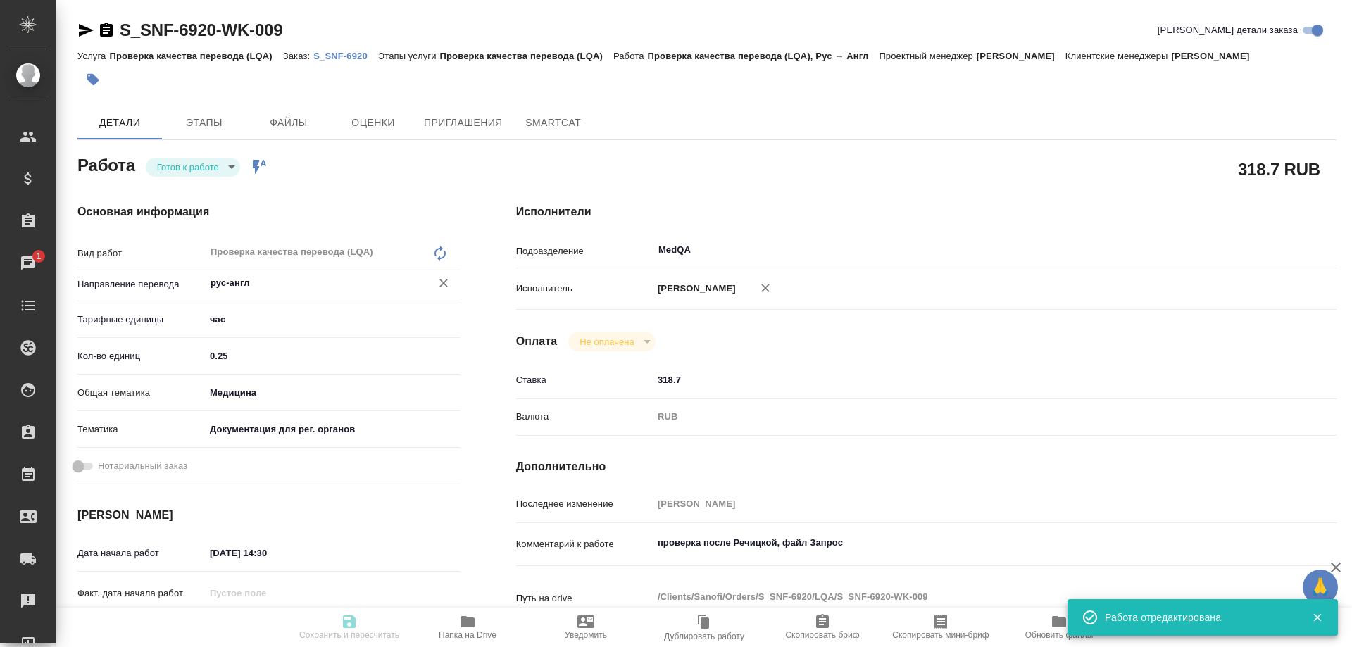
type input "0.25"
type input "med"
type input "5f647205b73bc97568ca66c6"
type input "[DATE] 14:30"
type input "[DATE] 16:30"
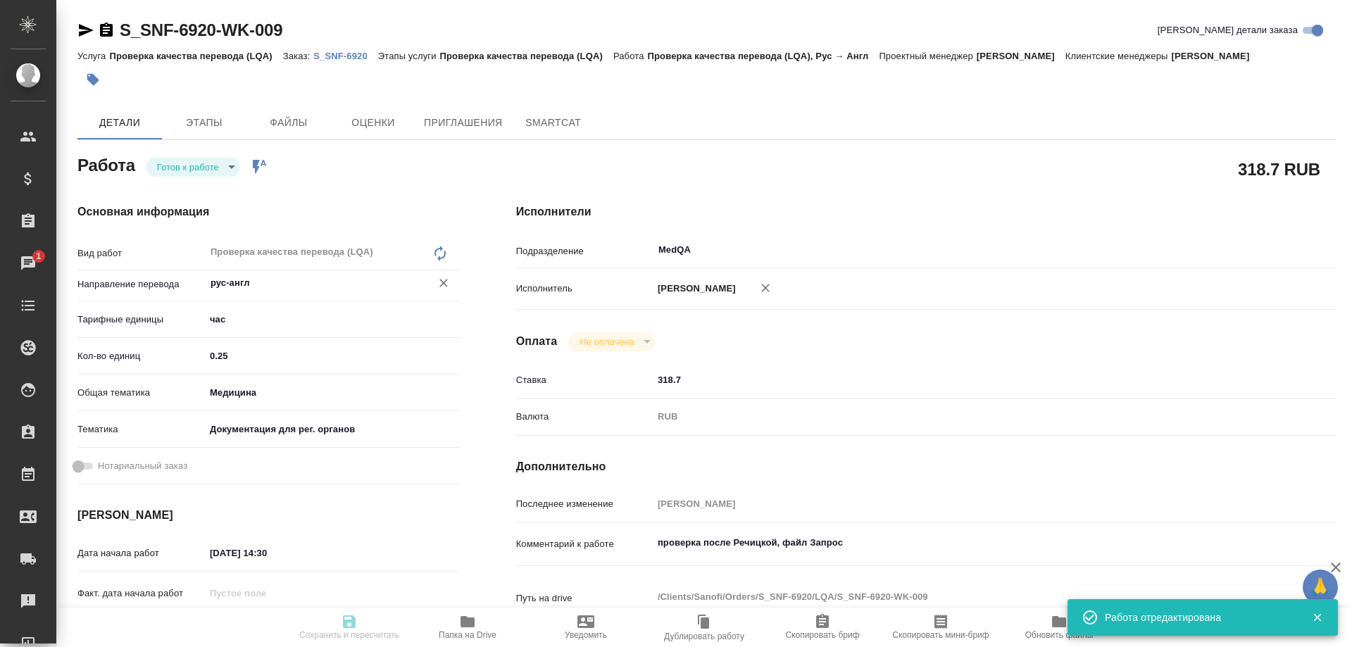
type input "[DATE] 17:18"
type input "MedQA"
type input "notPayed"
type input "318.7"
type input "RUB"
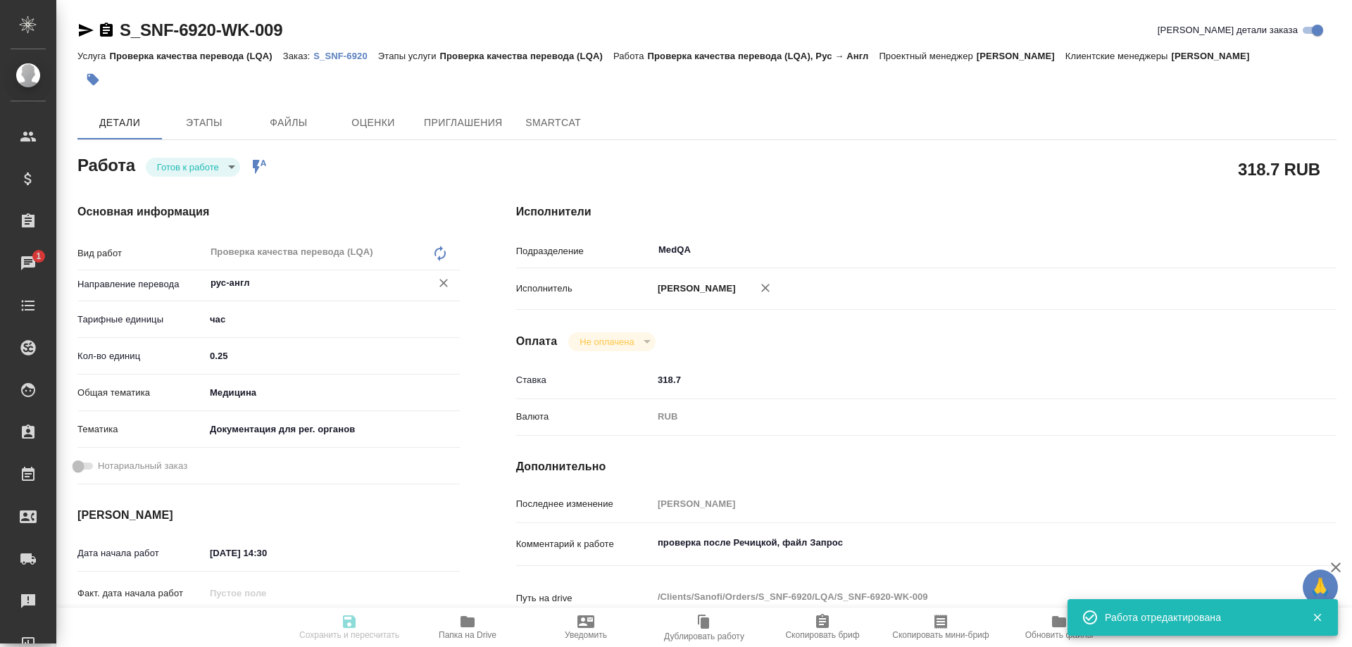
type input "[PERSON_NAME]"
type textarea "проверка после Речицкой, файл Запрос"
type textarea "x"
type textarea "/Clients/Sanofi/Orders/S_SNF-6920/LQA/S_SNF-6920-WK-009"
type textarea "x"
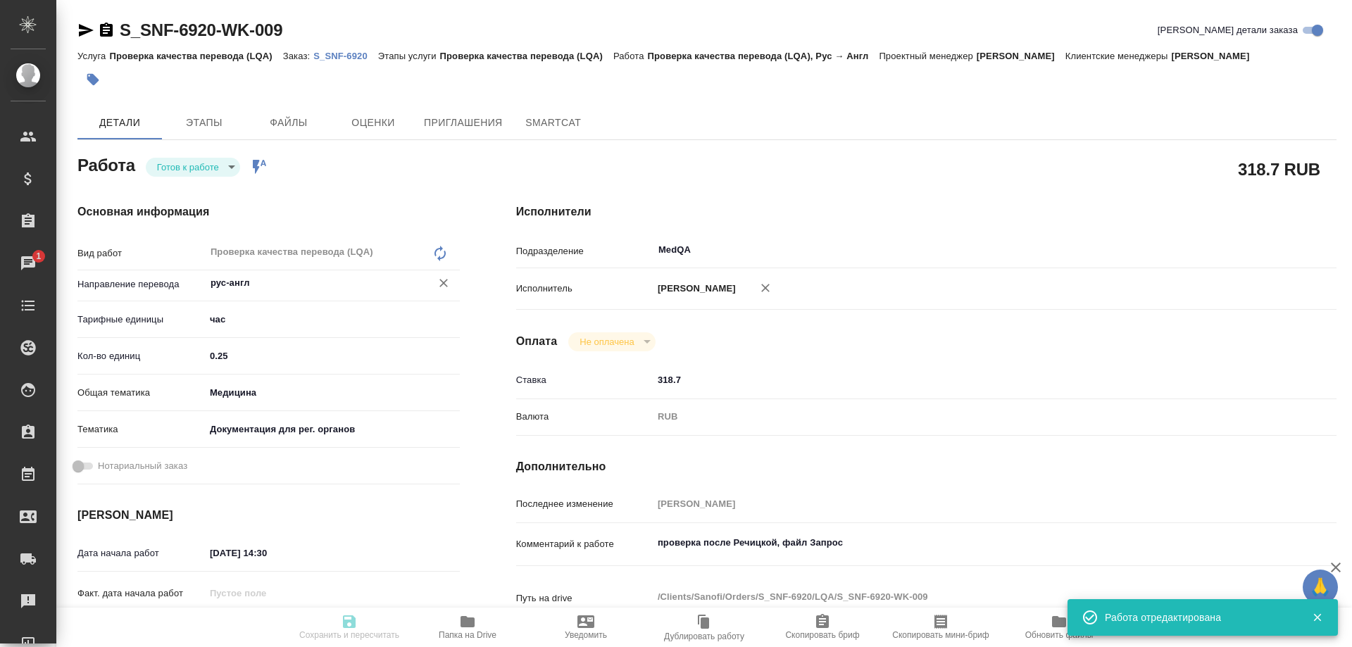
type input "S_SNF-6920"
type input "E005873438"
type input "Проверка качества перевода (LQA)"
type input "Сайдашева Диляра"
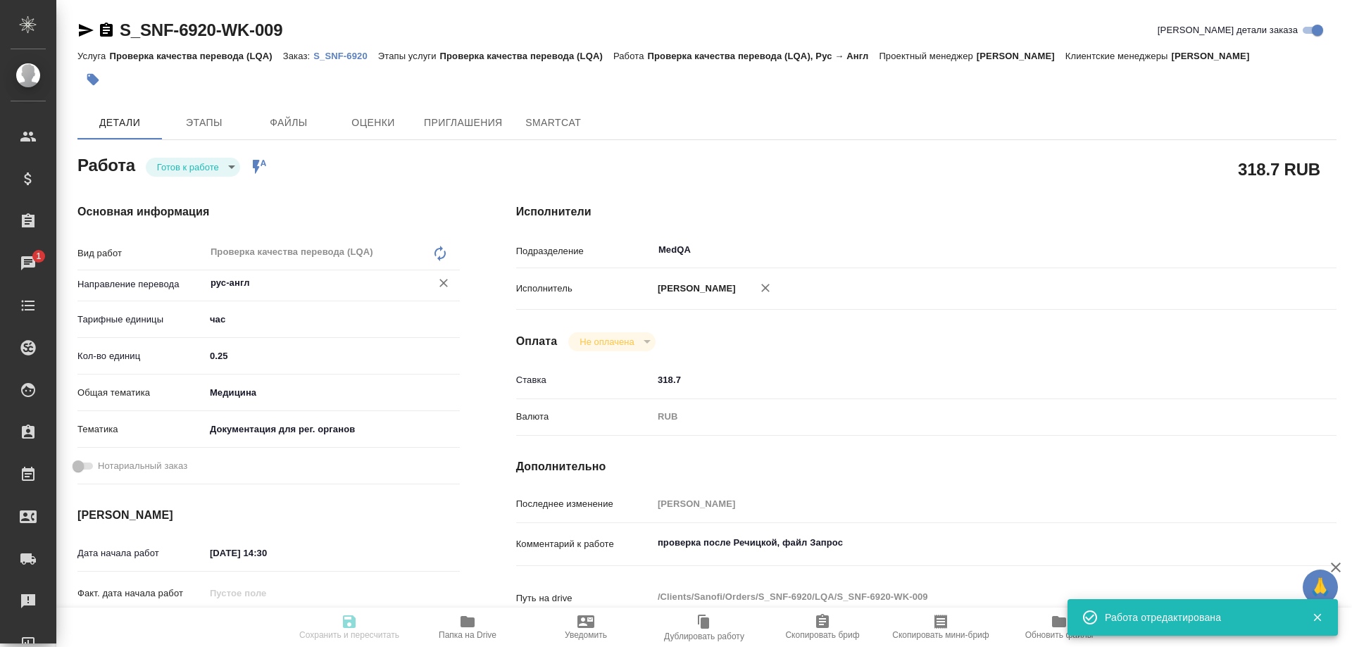
type input "/Clients/Sanofi/Orders/S_SNF-6920"
type textarea "x"
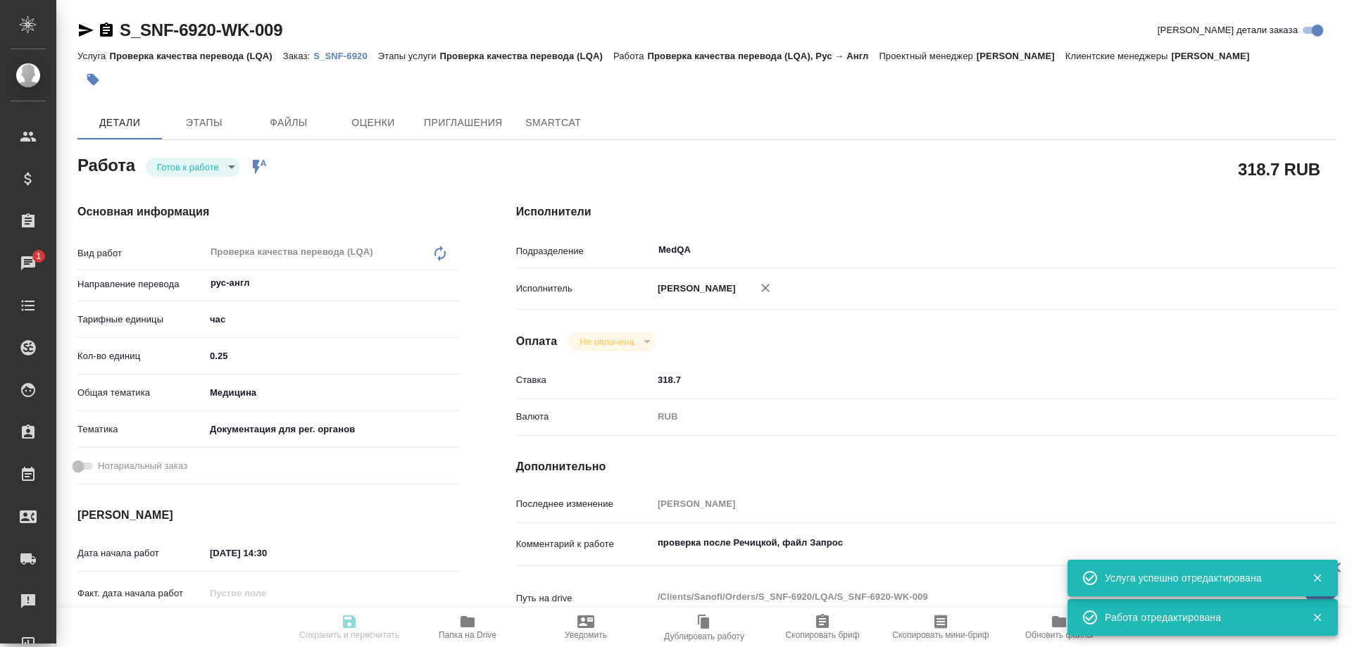
type textarea "x"
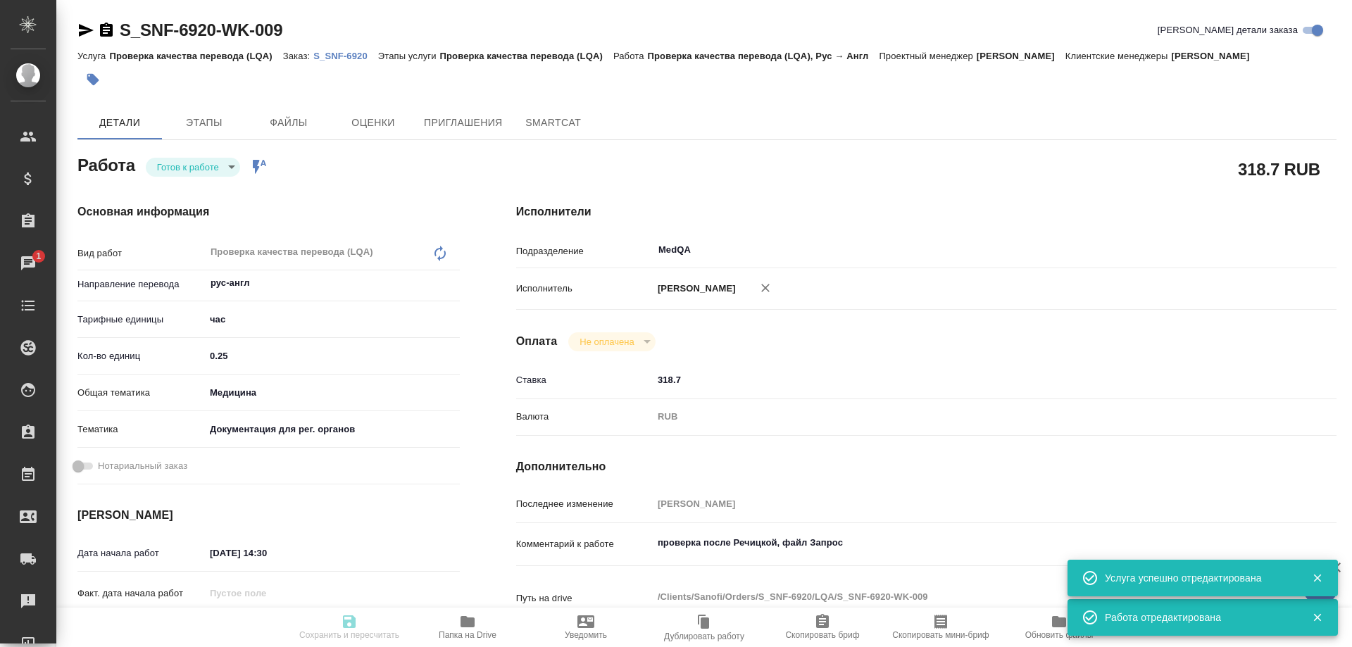
type textarea "x"
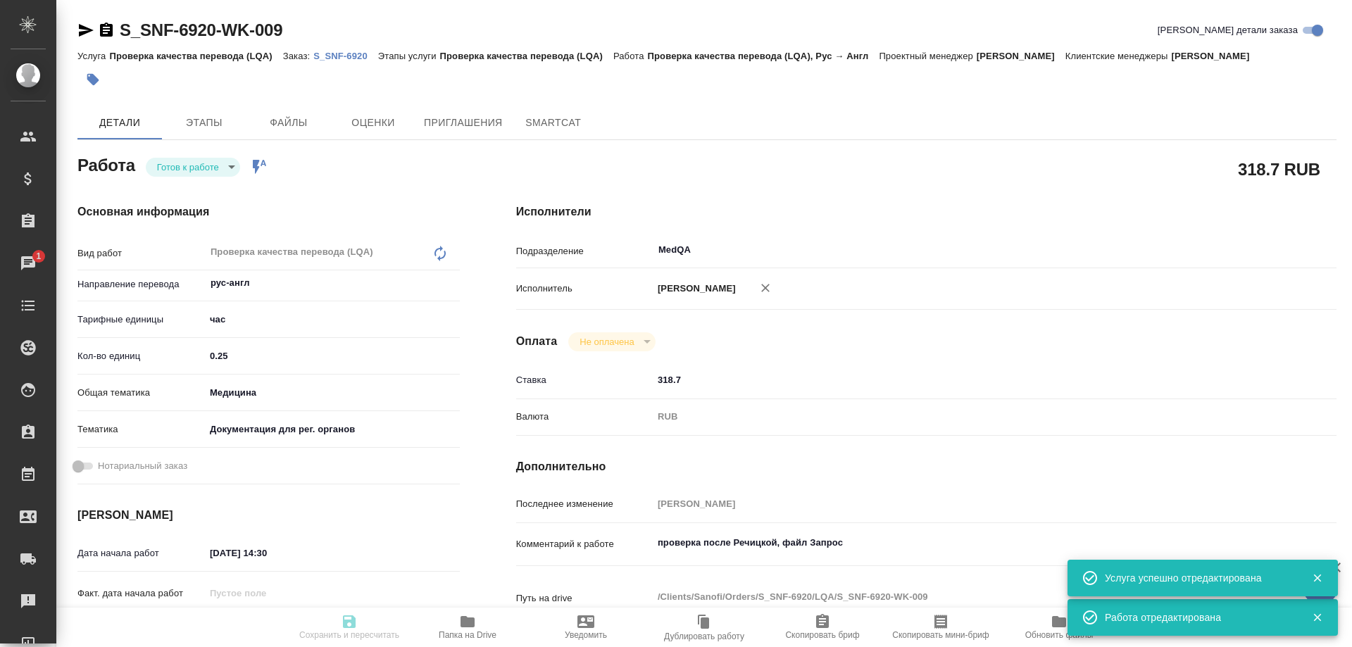
type textarea "x"
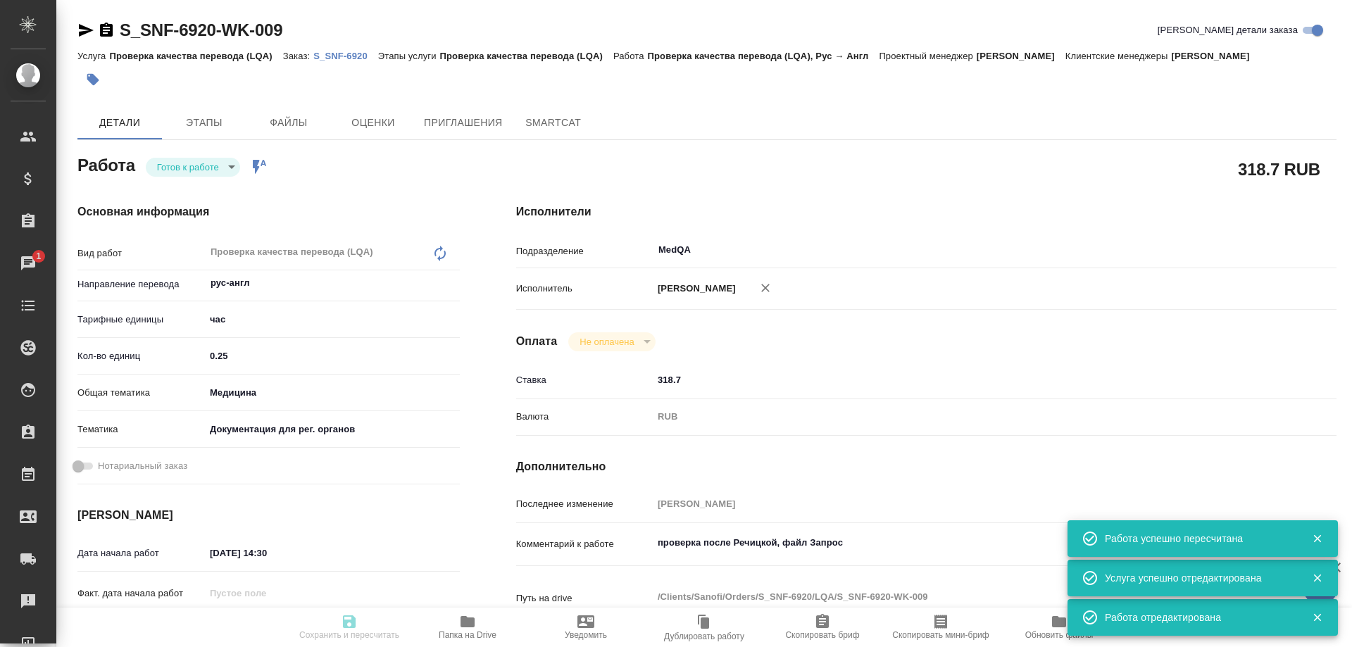
type input "readyForWork"
type textarea "Проверка качества перевода (LQA)"
type textarea "x"
type input "рус-англ"
type input "5a8b1489cc6b4906c91bfd93"
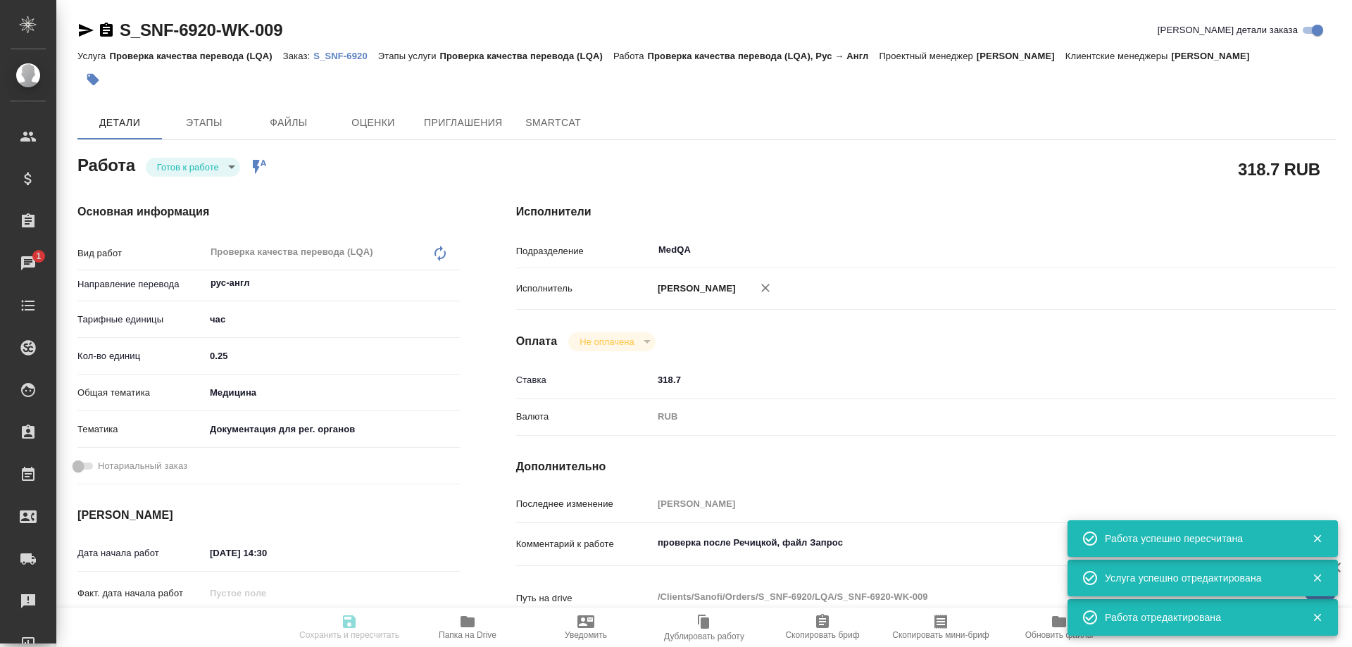
type input "0.25"
type input "med"
type input "5f647205b73bc97568ca66c6"
type input "26.09.2025 14:30"
type input "26.09.2025 16:30"
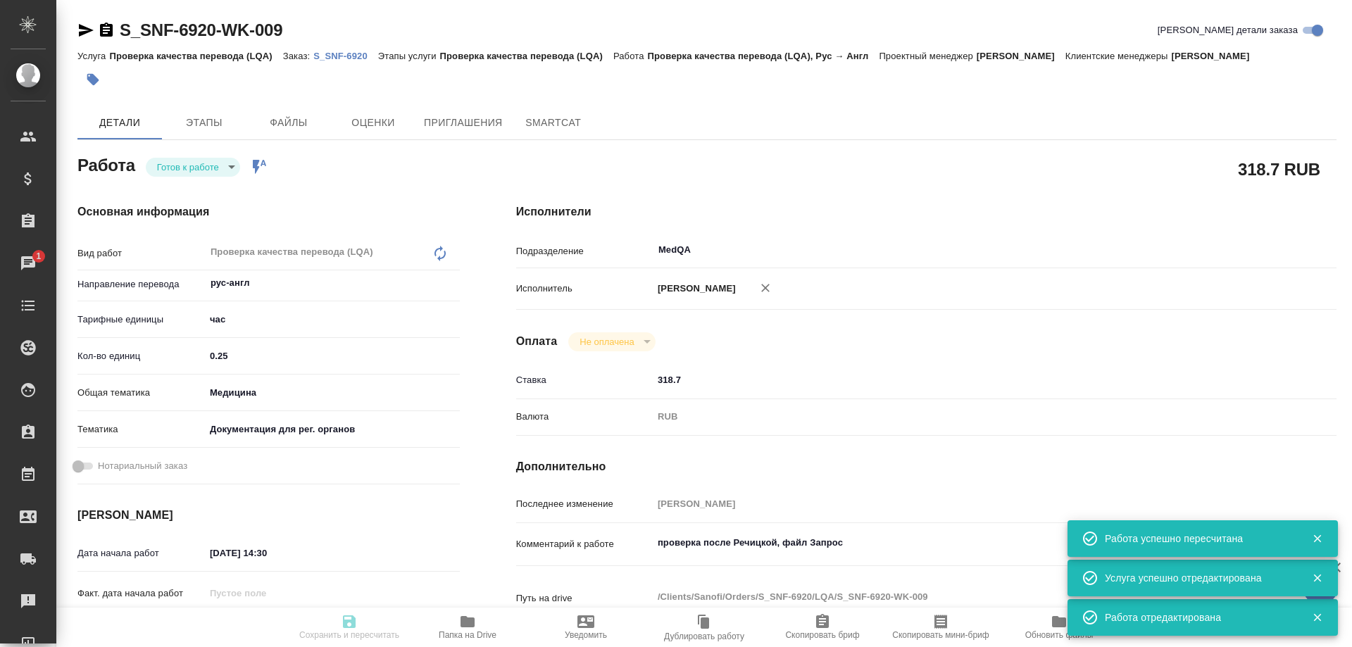
type input "26.09.2025 17:18"
type input "MedQA"
type input "notPayed"
type input "318.7"
type input "RUB"
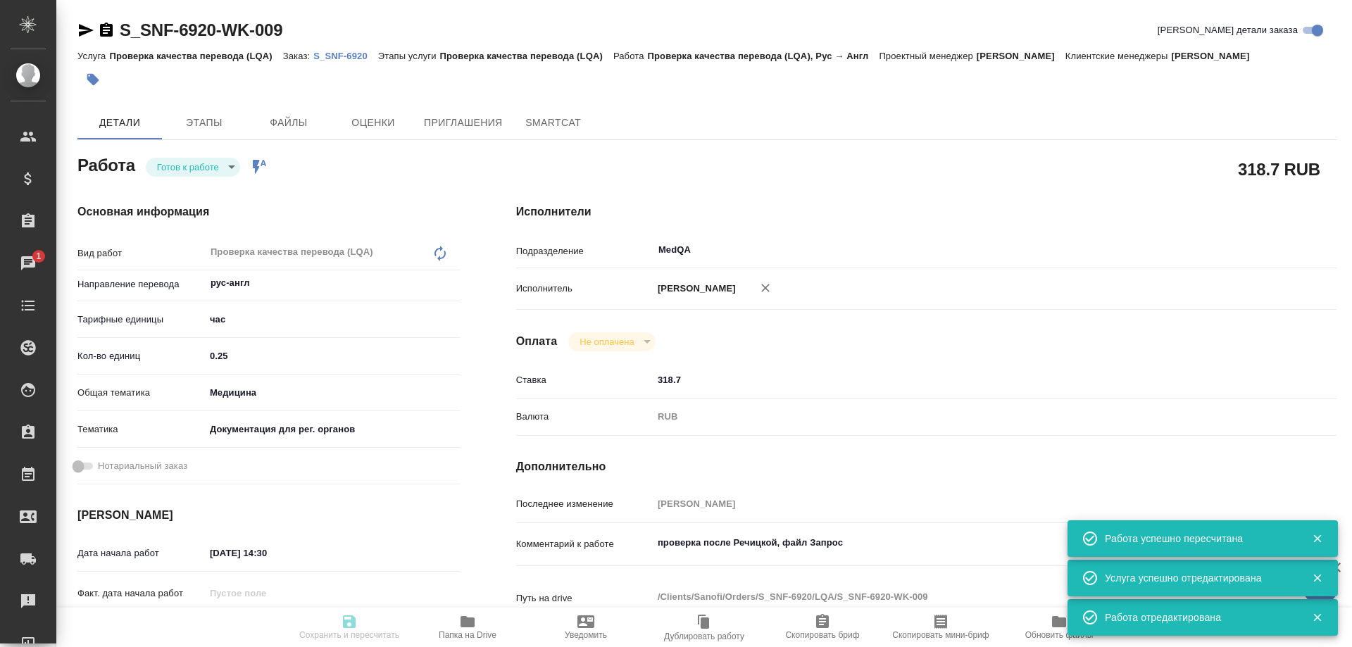
type input "Соловьева Елена"
type textarea "проверка после Речицкой, файл Запрос"
type textarea "x"
type textarea "/Clients/Sanofi/Orders/S_SNF-6920/LQA/S_SNF-6920-WK-009"
type textarea "x"
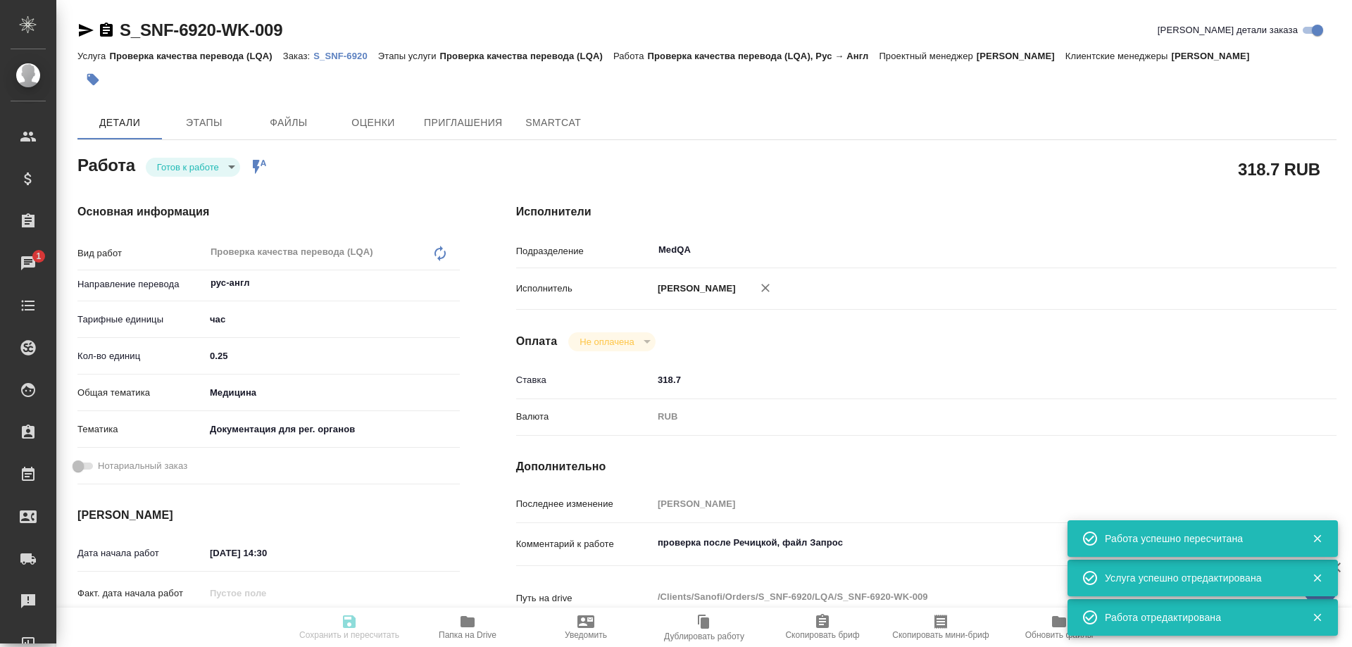
type input "S_SNF-6920"
type input "E005873438"
type input "Проверка качества перевода (LQA)"
type input "Сайдашева Диляра"
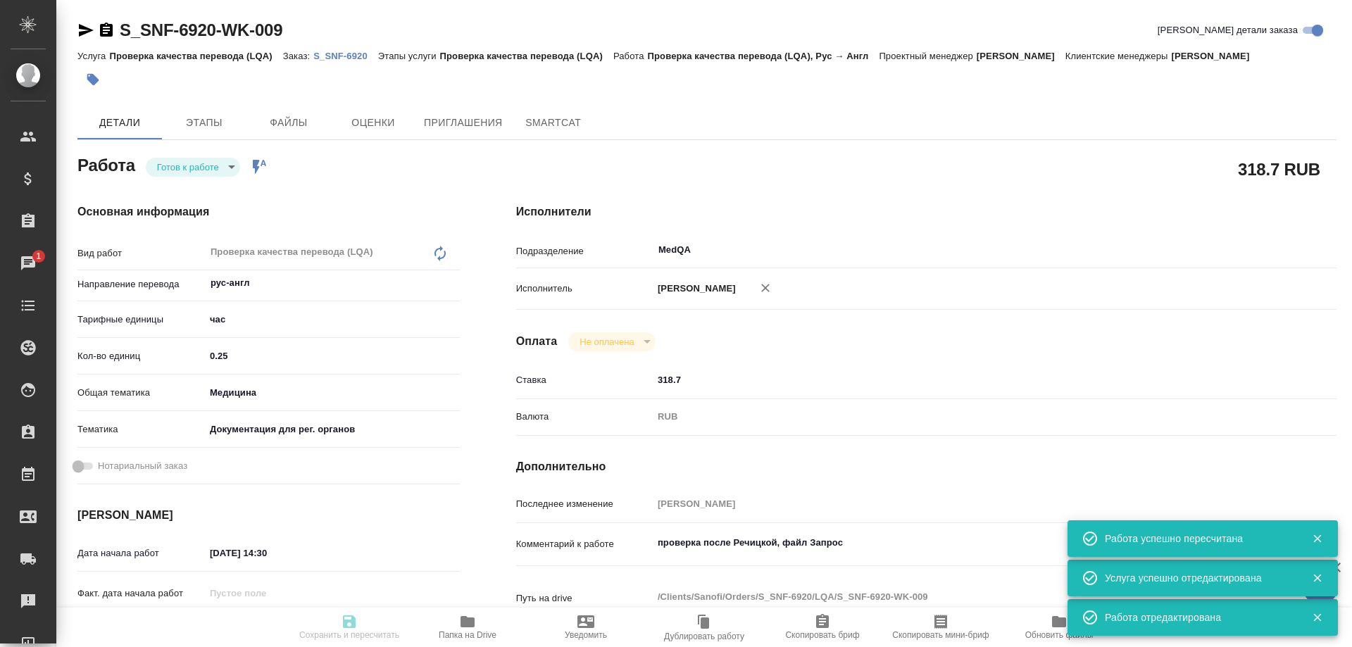
type input "/Clients/Sanofi/Orders/S_SNF-6920"
type textarea "x"
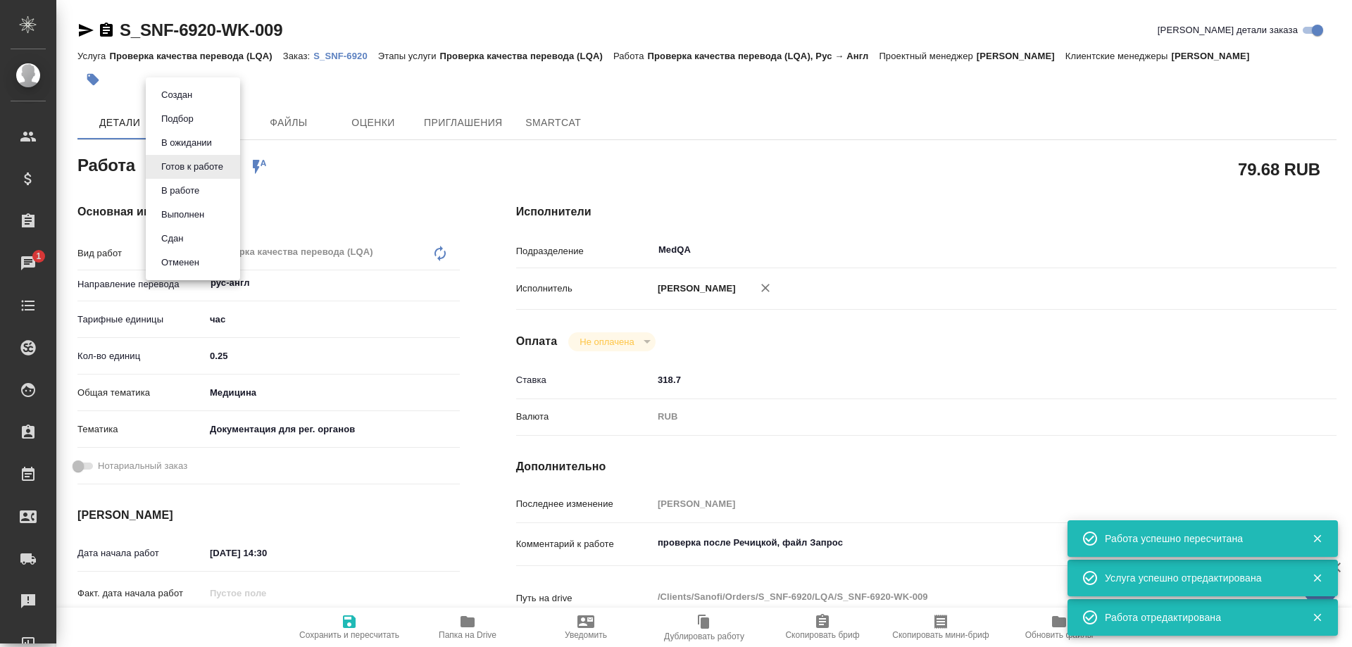
click at [220, 169] on body "🙏 .cls-1 fill:#fff; AWATERA Solovyova Elena Клиенты Спецификации Заказы 1 Чаты …" at bounding box center [676, 323] width 1352 height 647
type textarea "x"
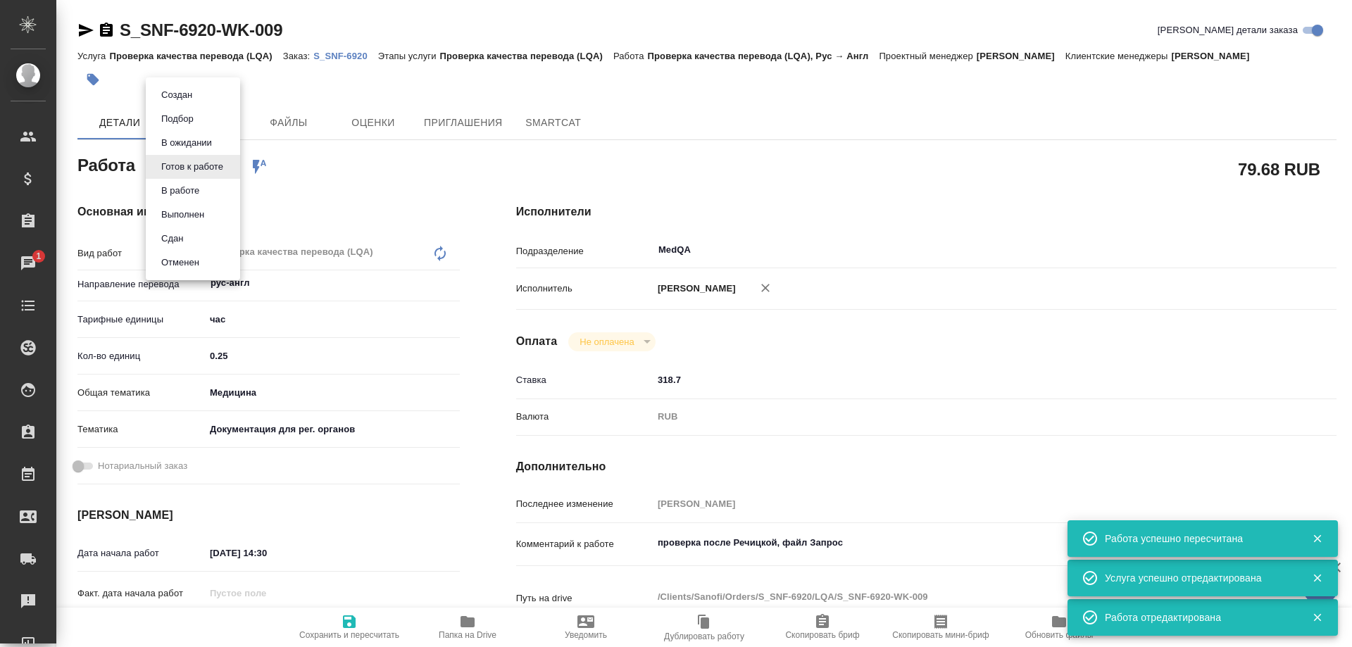
type textarea "x"
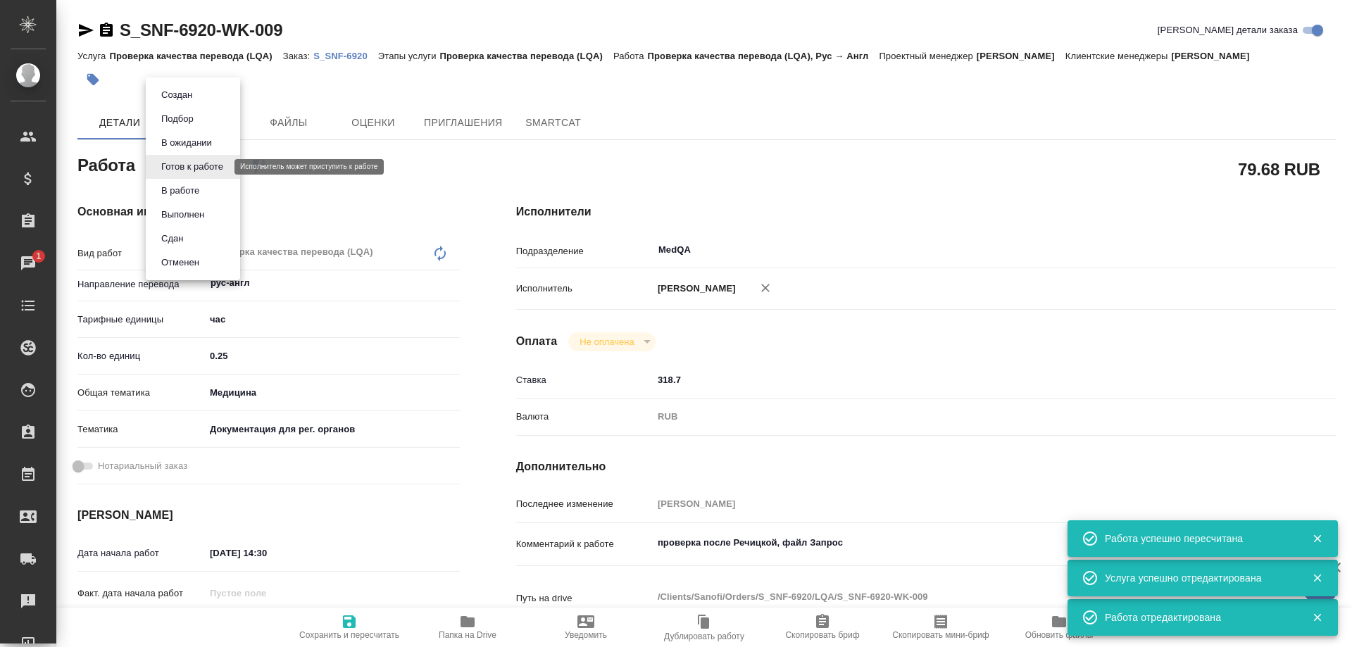
type textarea "x"
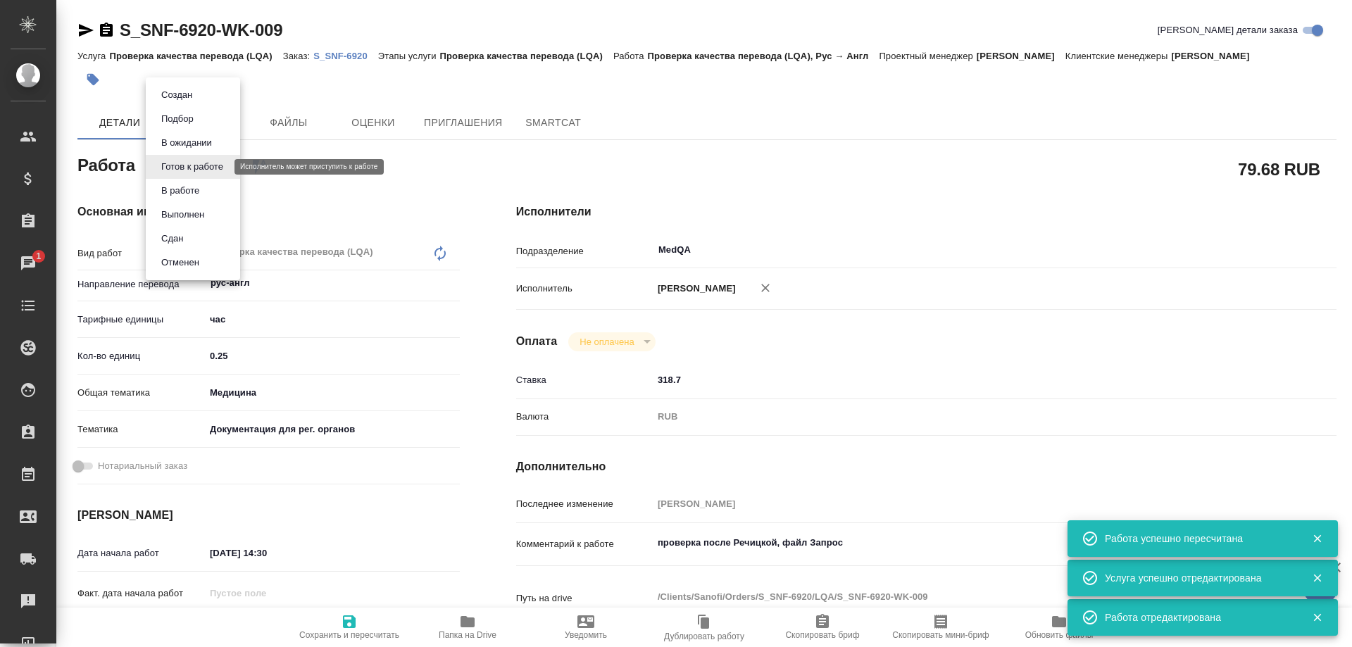
type textarea "x"
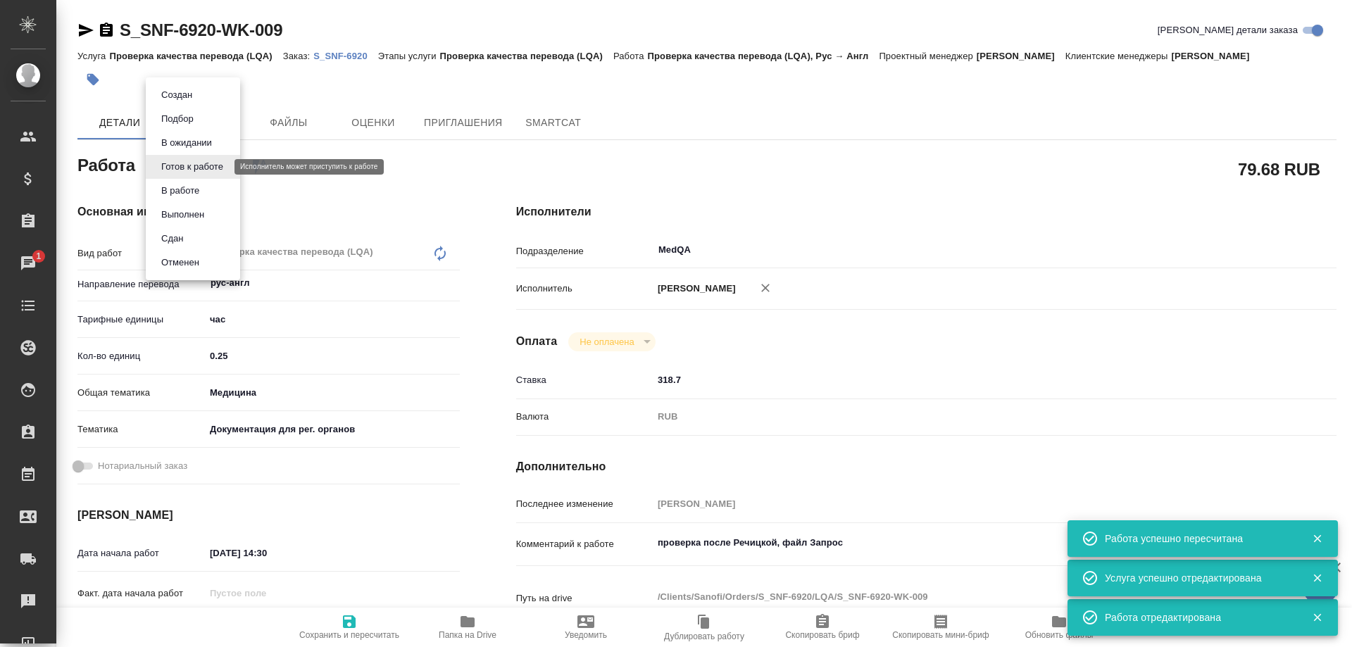
type textarea "x"
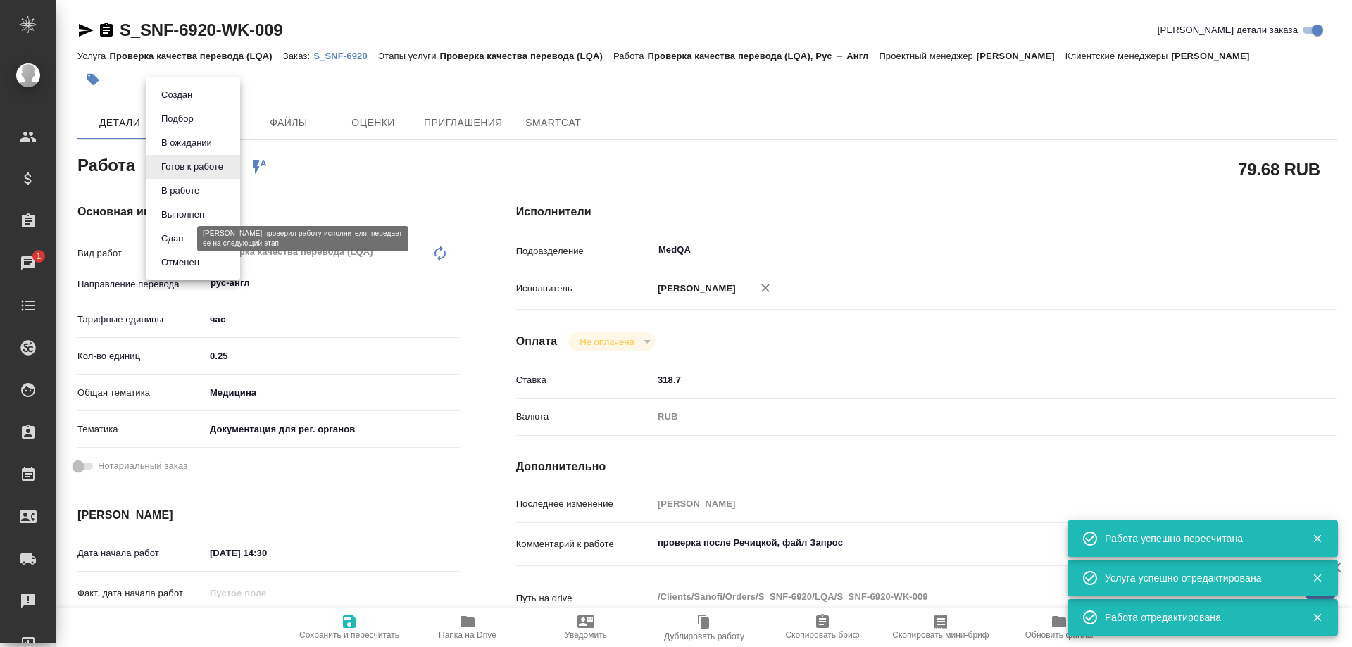
click at [187, 235] on button "Сдан" at bounding box center [172, 238] width 30 height 15
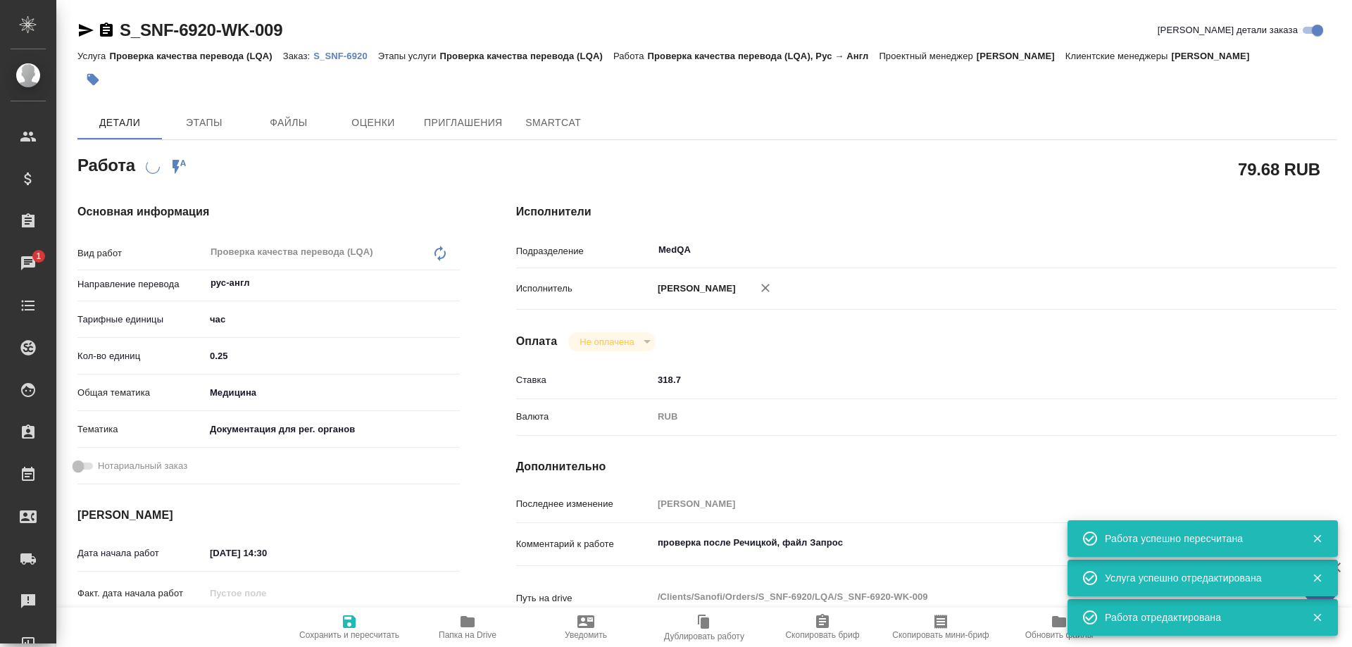
type textarea "x"
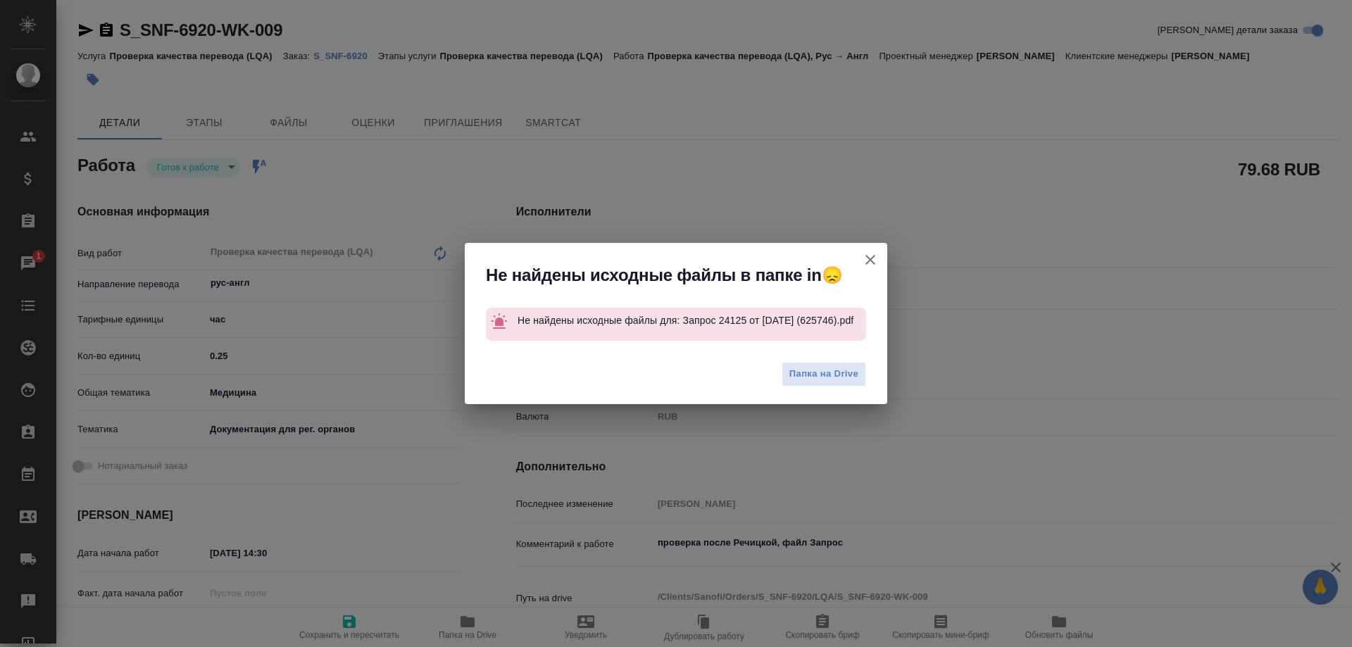
type textarea "x"
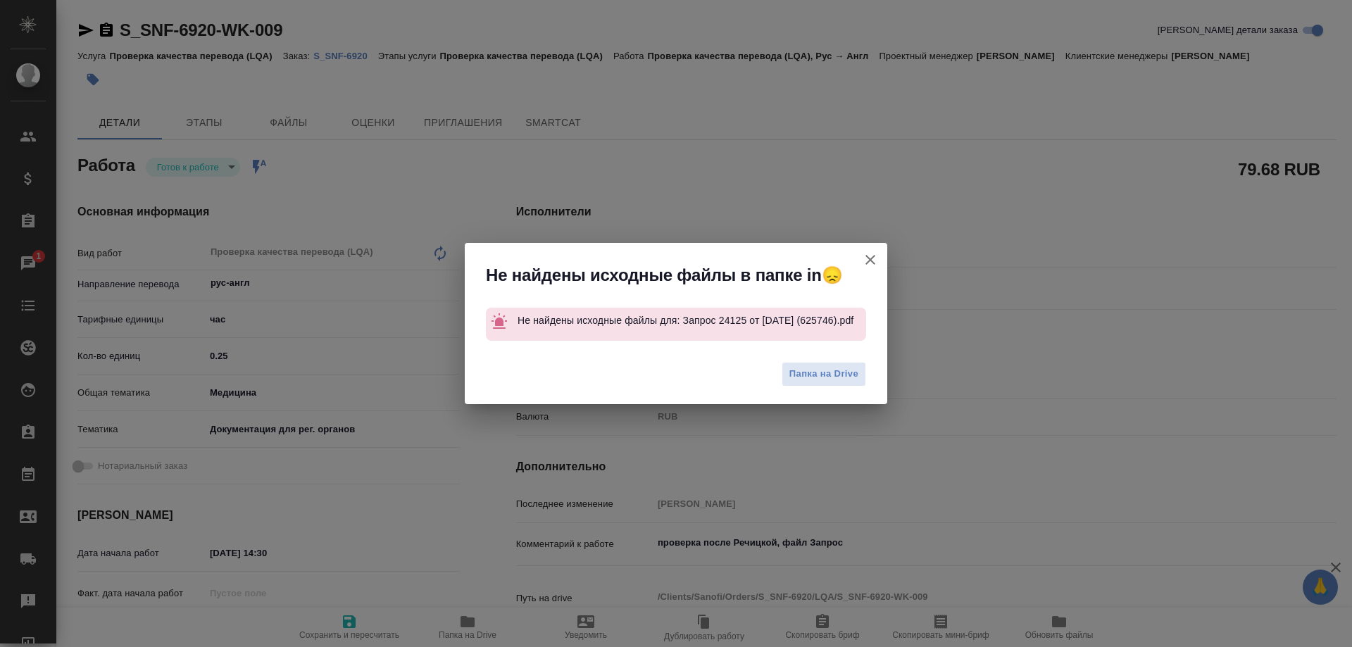
type textarea "x"
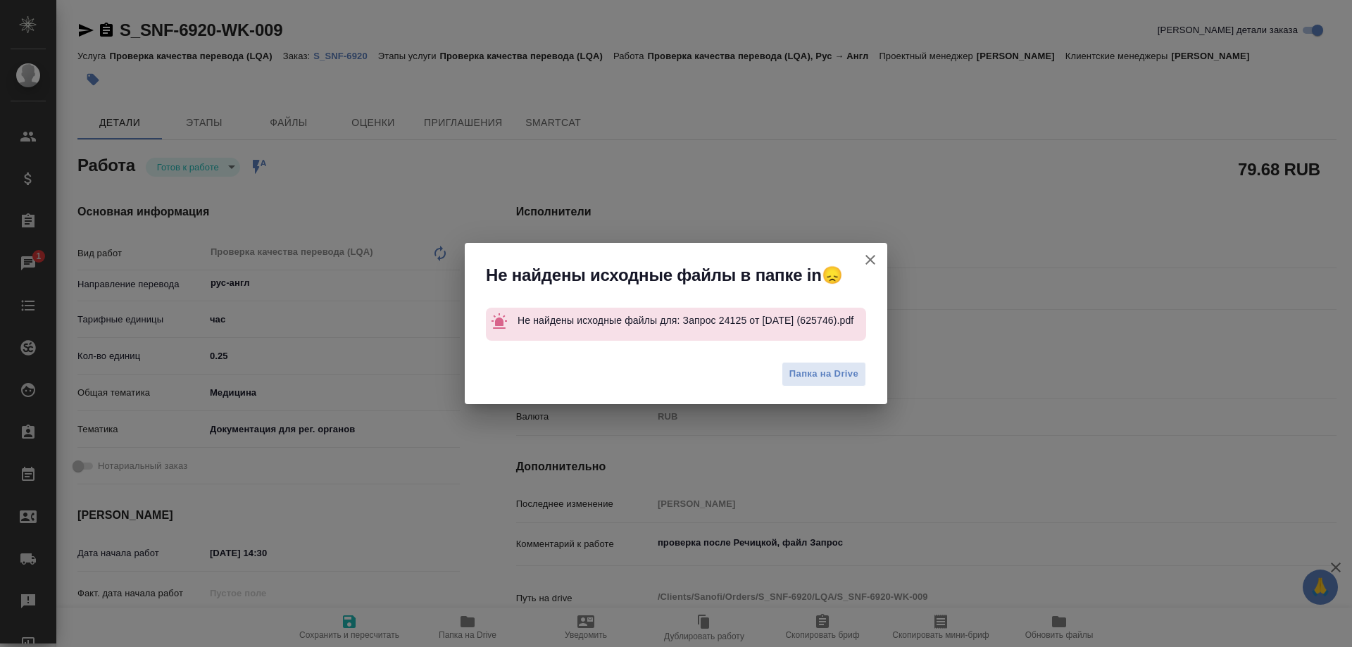
type textarea "x"
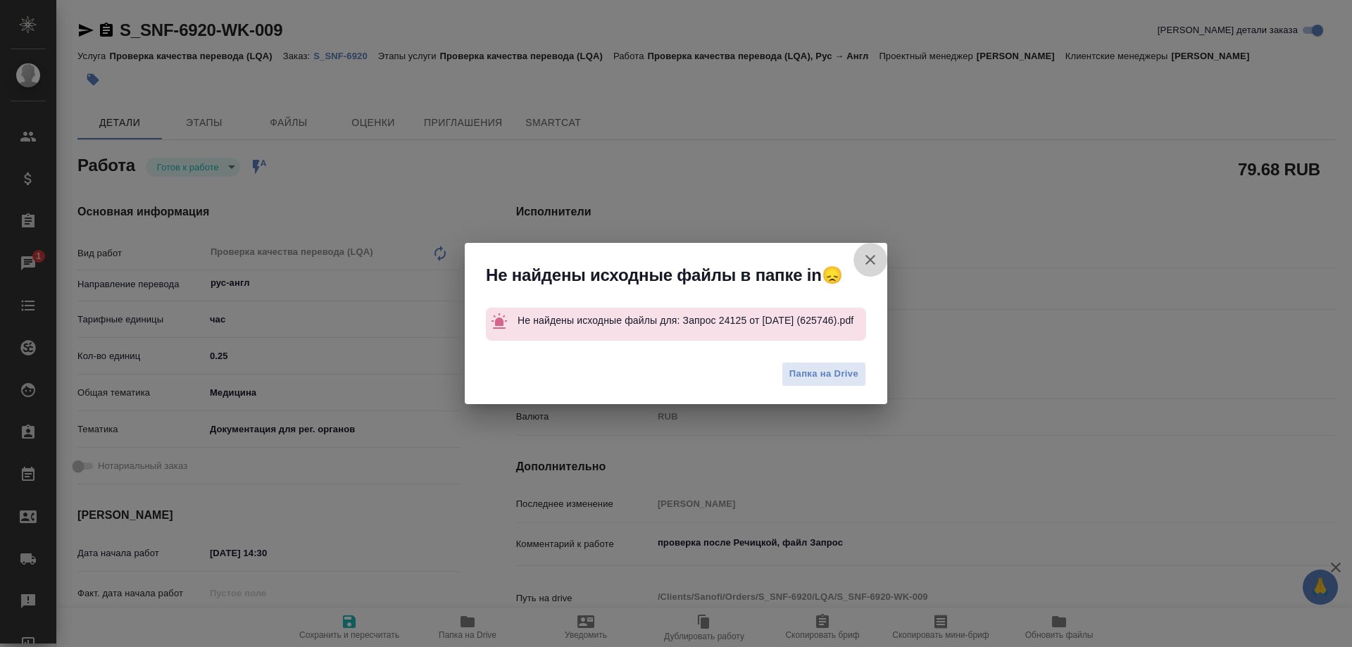
click at [881, 263] on button "[PERSON_NAME] детали заказа" at bounding box center [870, 260] width 34 height 34
type textarea "x"
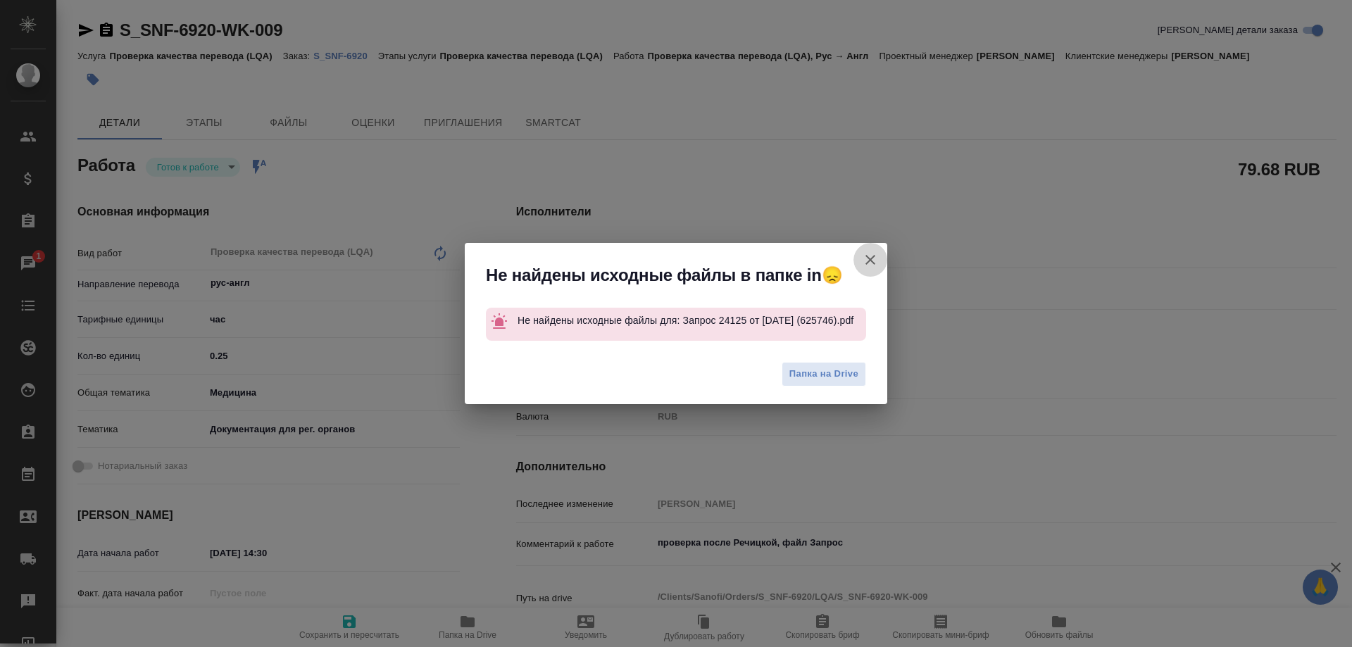
type textarea "x"
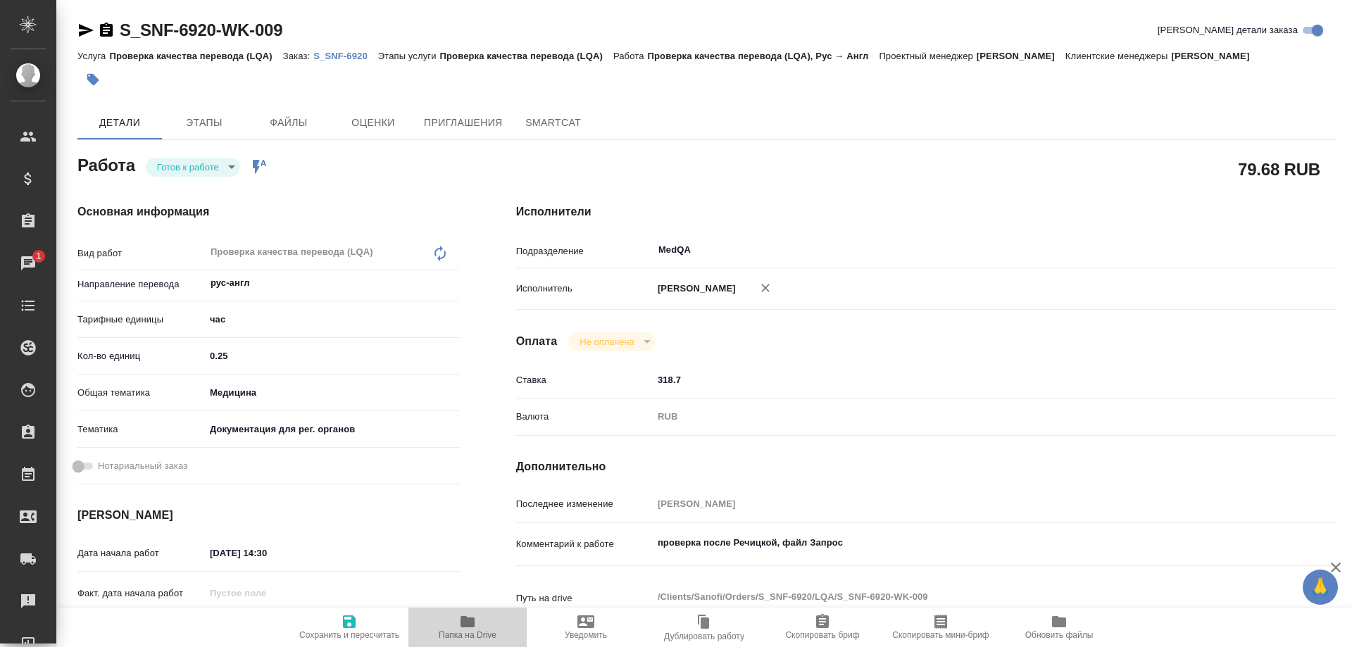
click at [467, 625] on icon "button" at bounding box center [467, 621] width 14 height 11
type textarea "x"
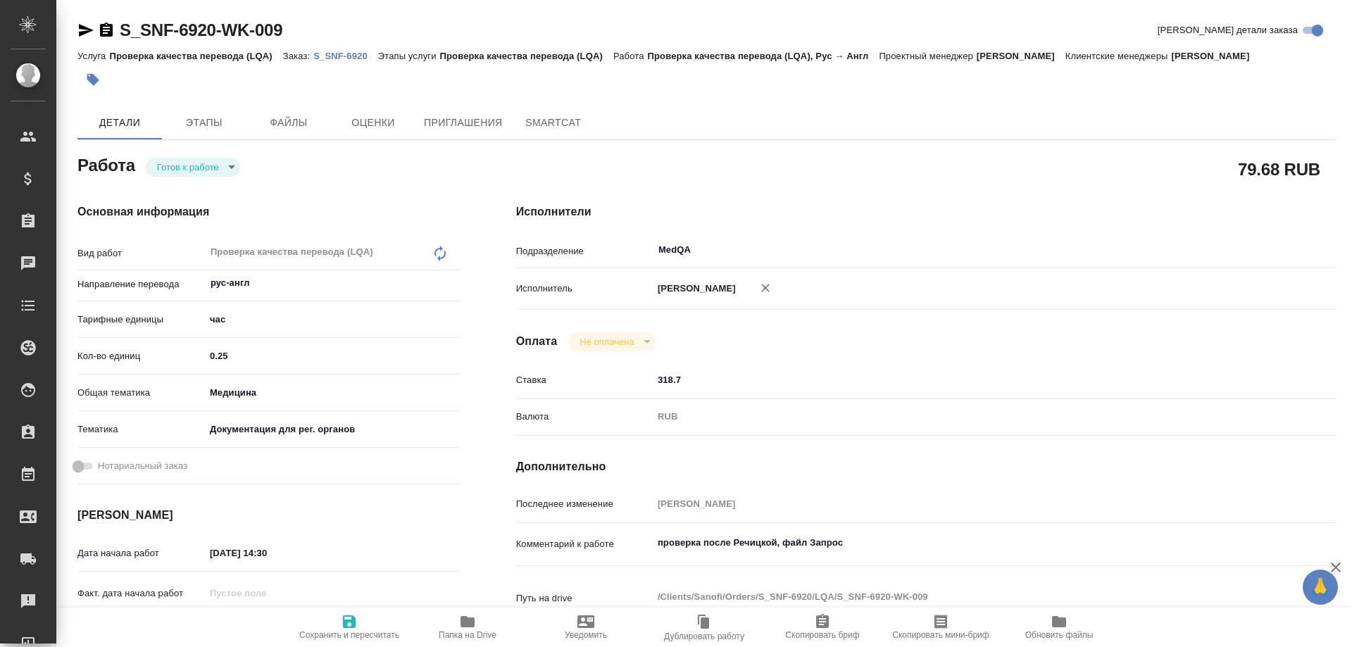
type textarea "x"
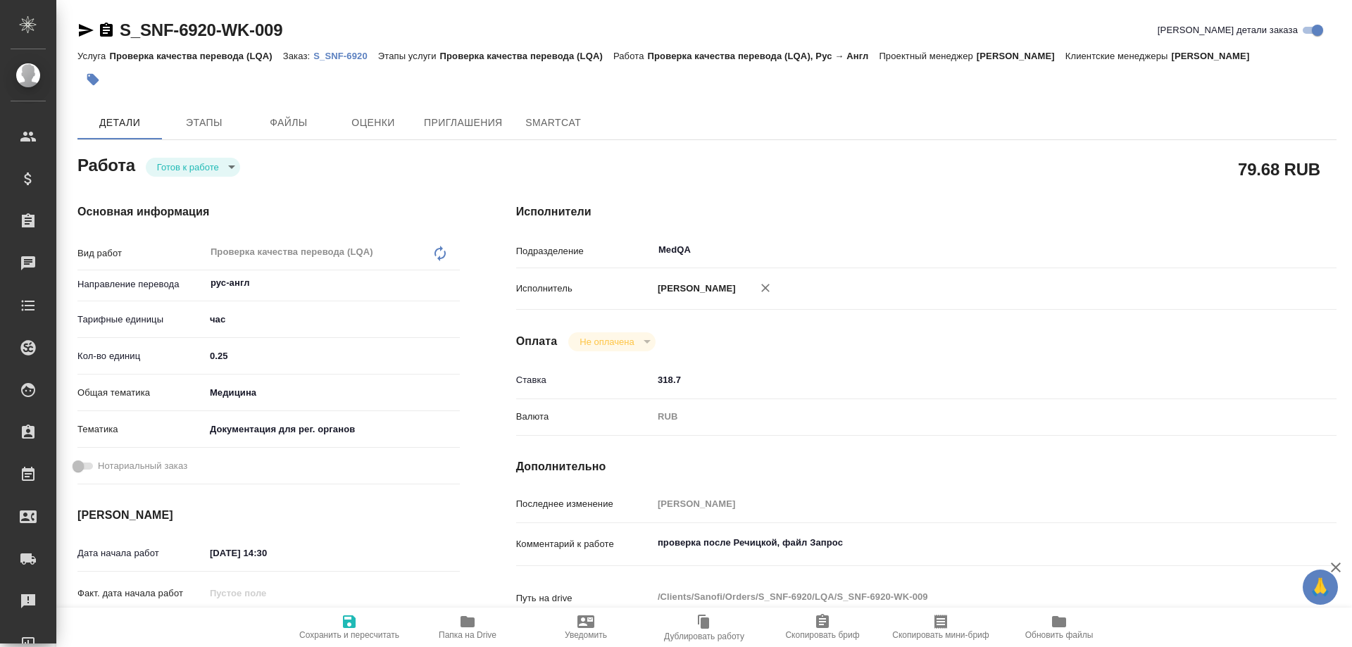
type textarea "x"
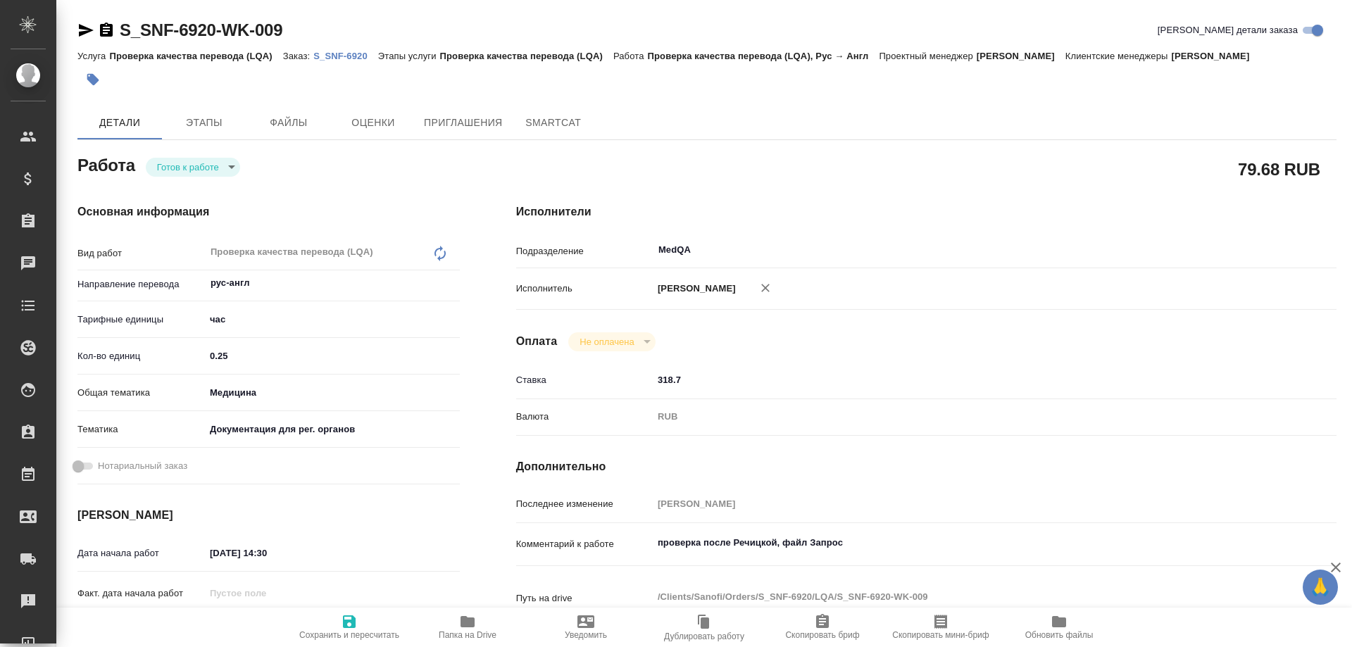
type textarea "x"
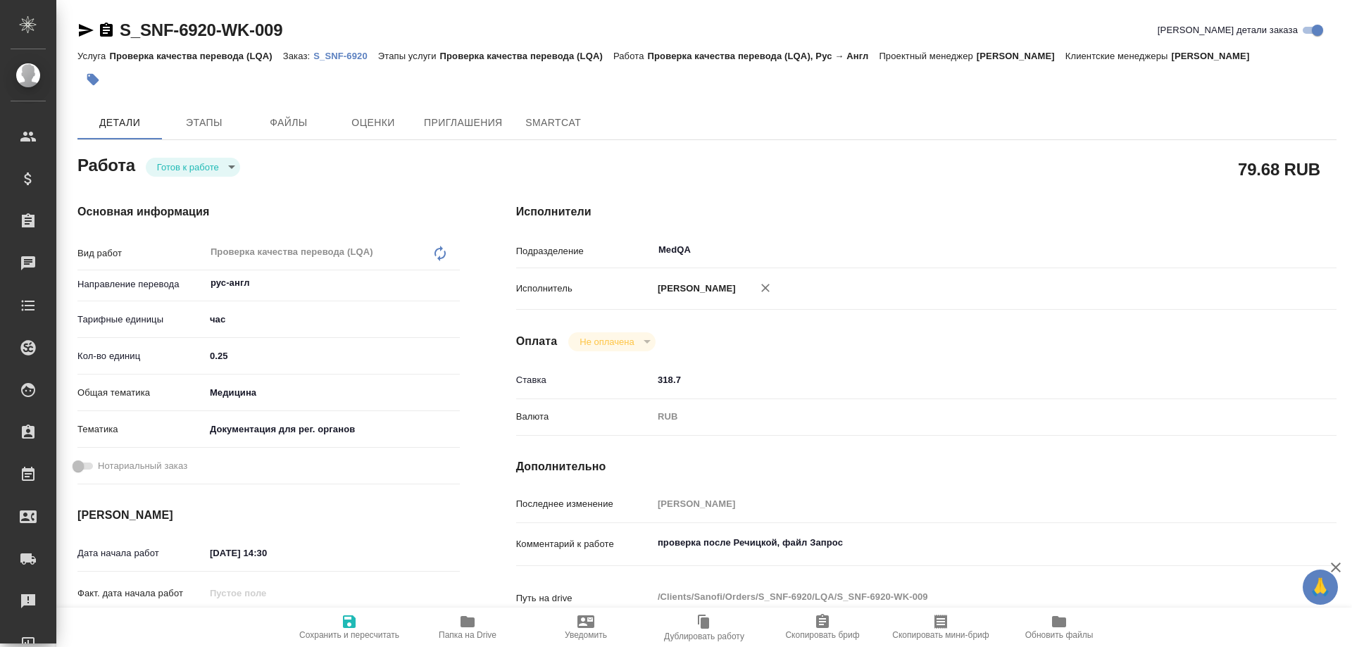
type textarea "x"
click at [227, 168] on body "🙏 .cls-1 fill:#fff; AWATERA Solovyova Elena Клиенты Спецификации Заказы Чаты To…" at bounding box center [676, 323] width 1352 height 647
click at [196, 234] on li "Сдан" at bounding box center [193, 239] width 94 height 24
type textarea "x"
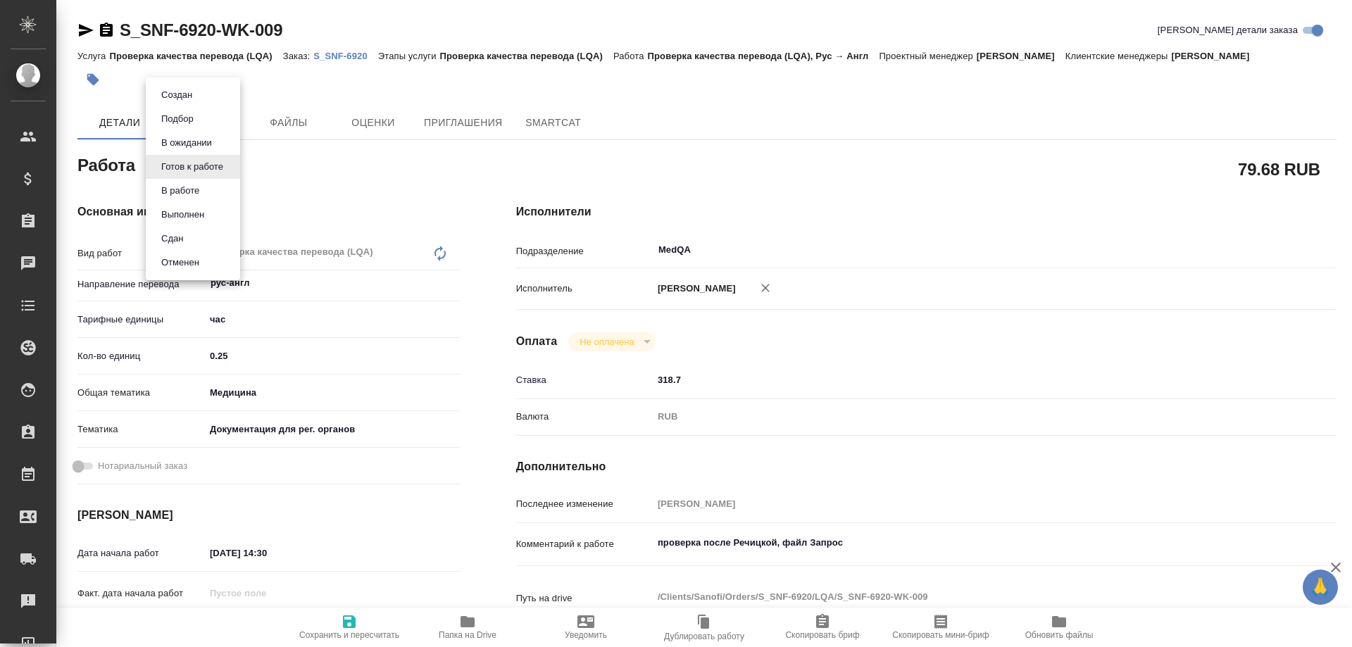
type textarea "x"
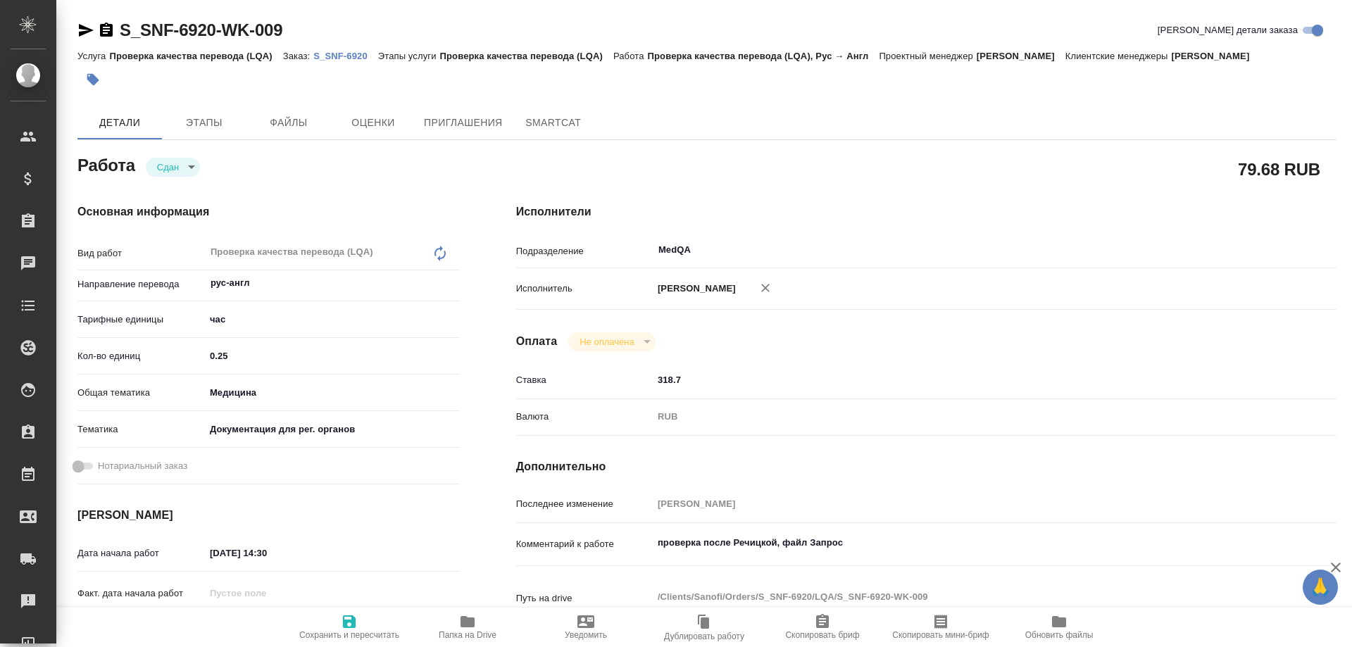
type textarea "x"
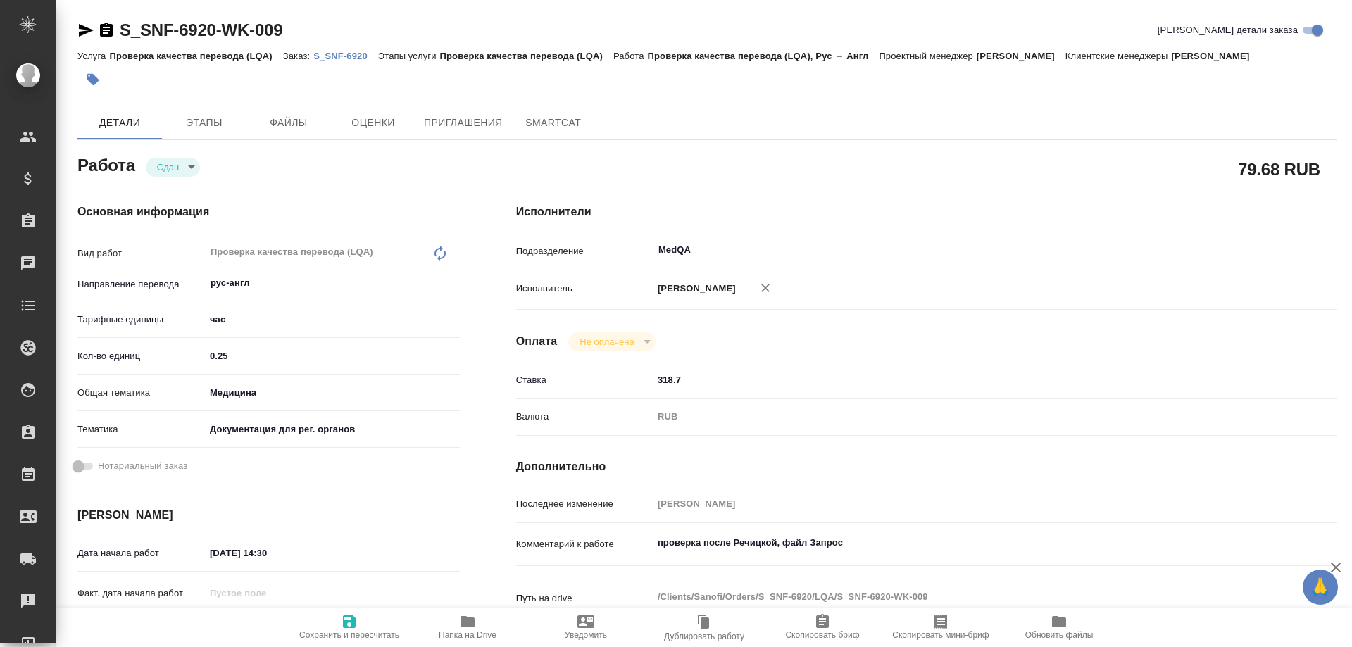
type textarea "x"
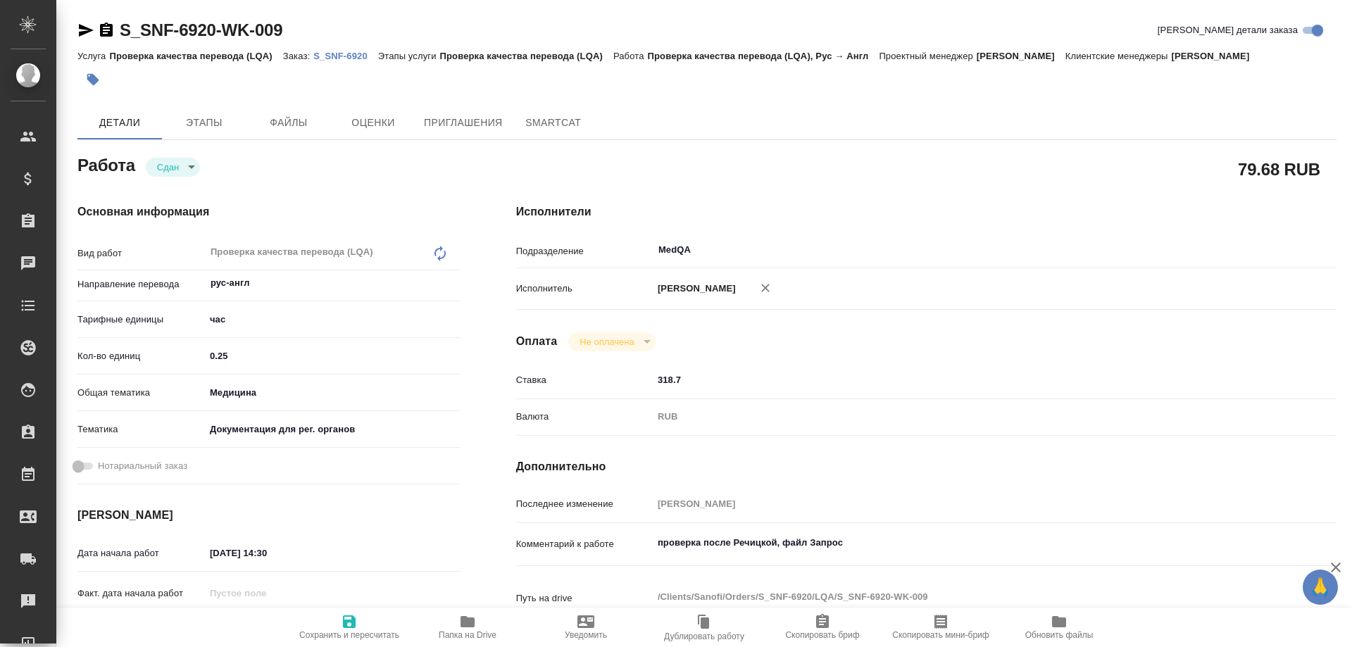
type textarea "x"
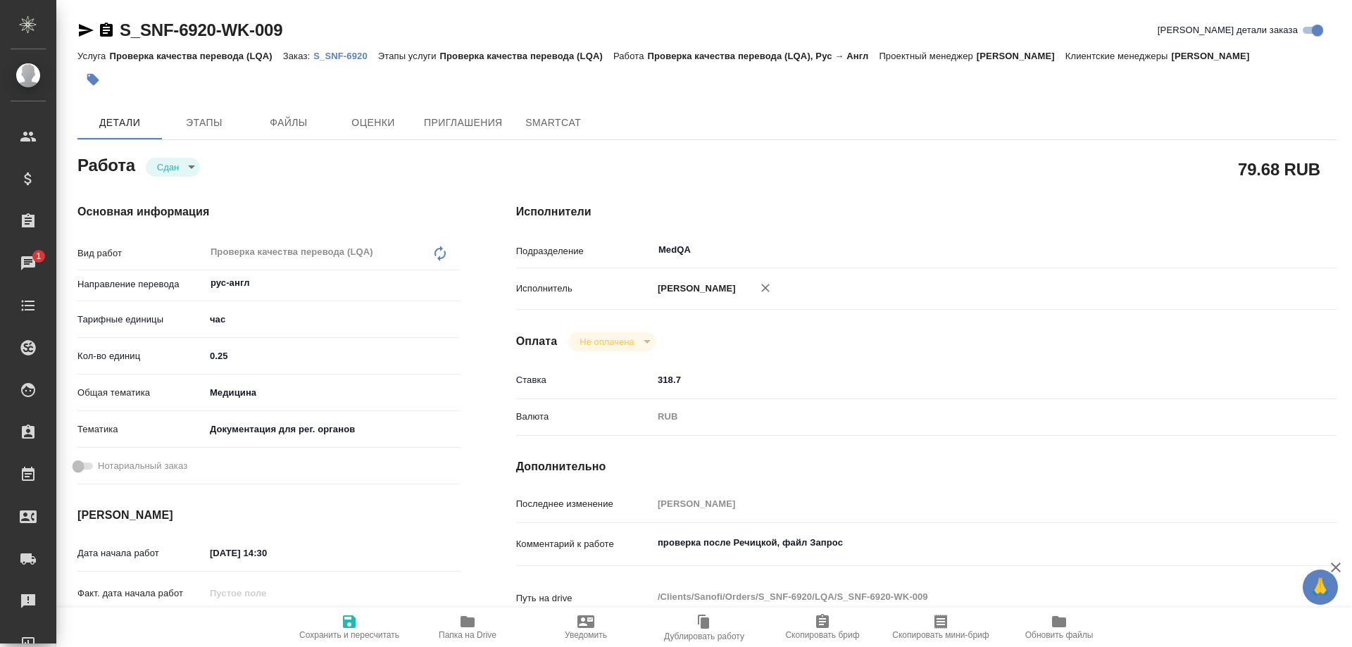
type textarea "x"
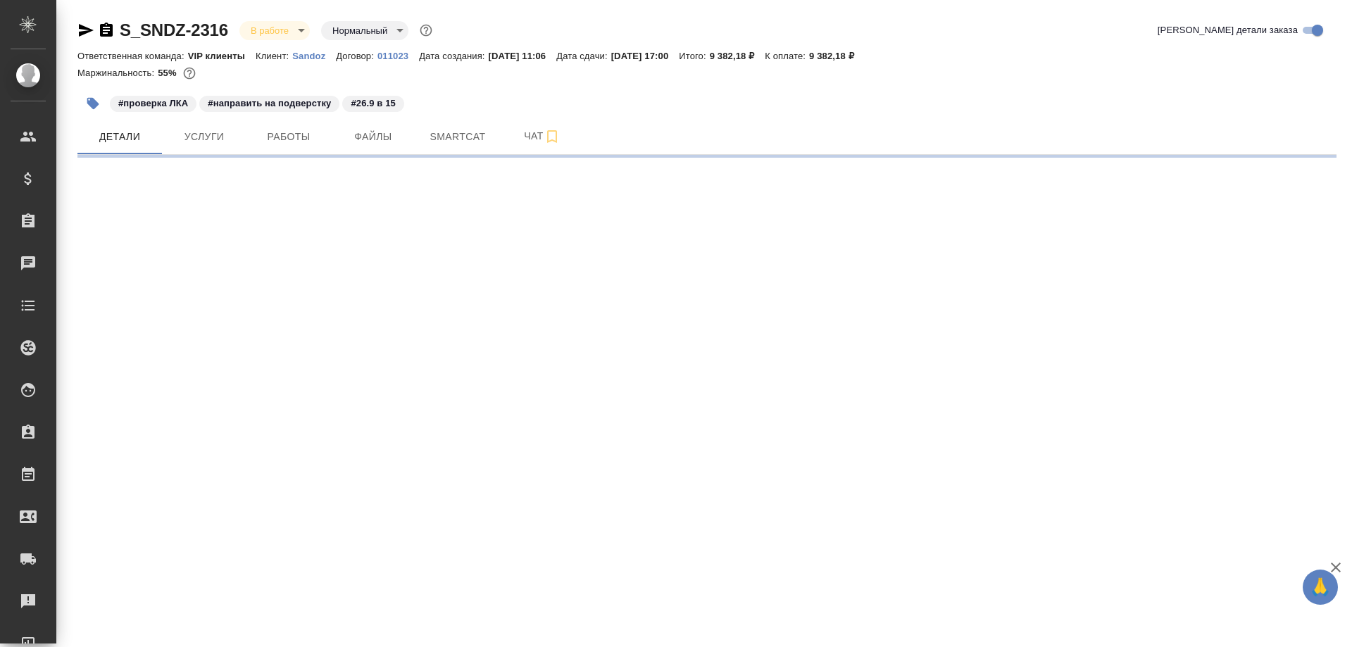
select select "RU"
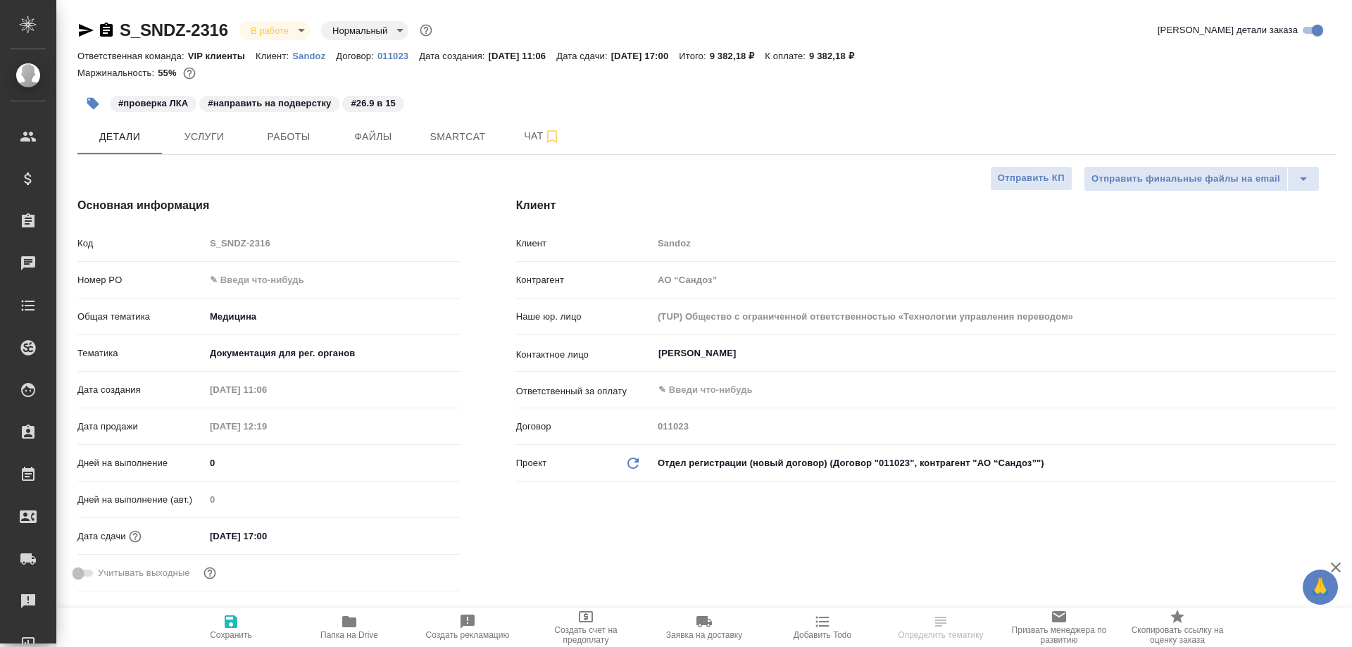
type textarea "x"
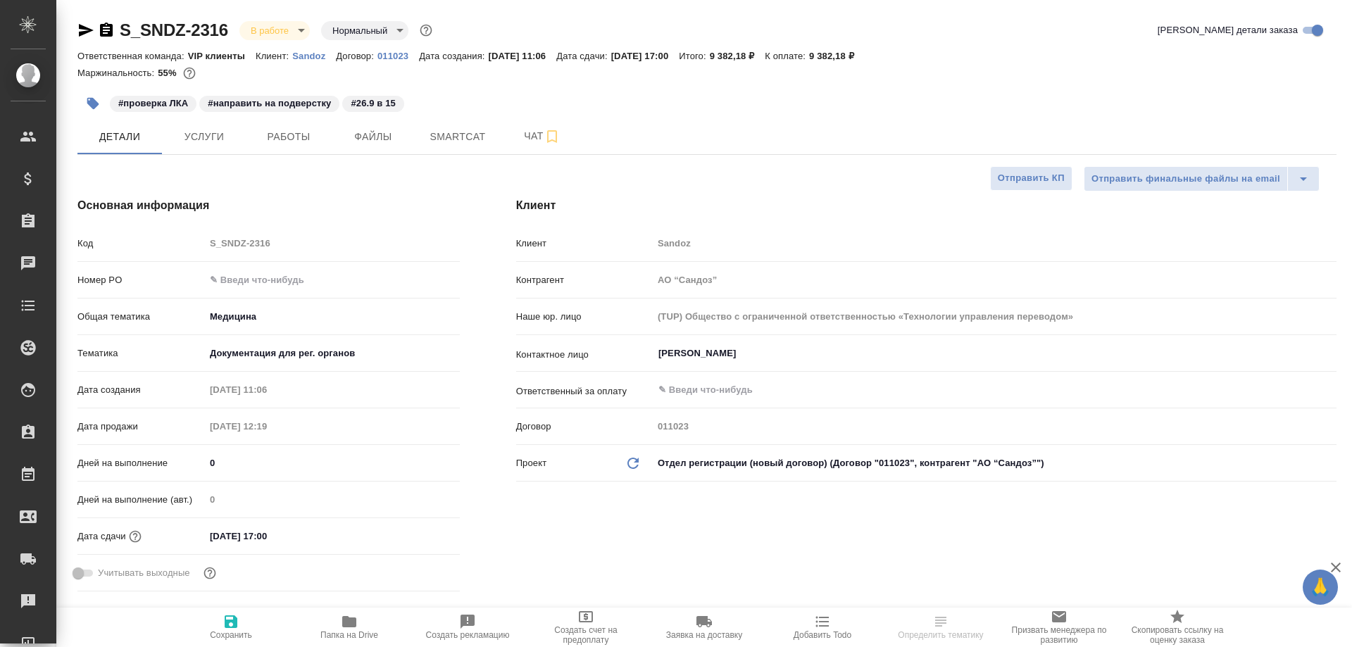
type textarea "x"
click at [350, 622] on icon "button" at bounding box center [349, 621] width 14 height 11
type textarea "x"
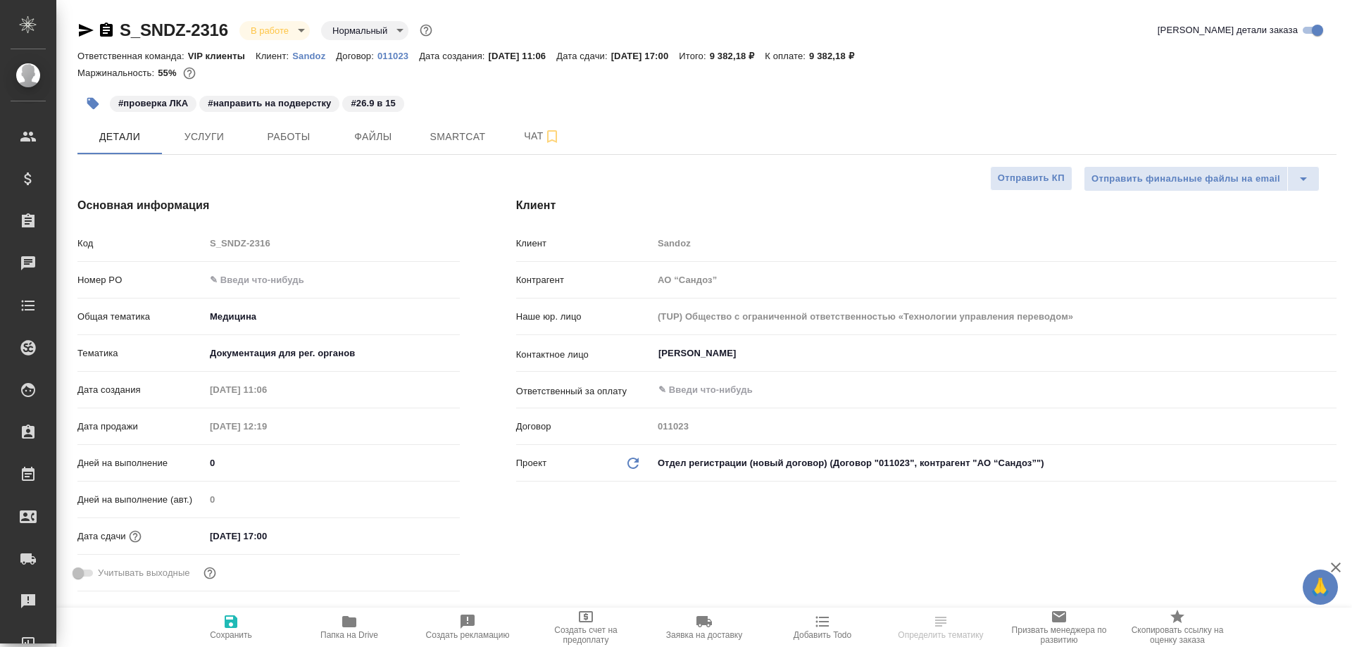
type textarea "x"
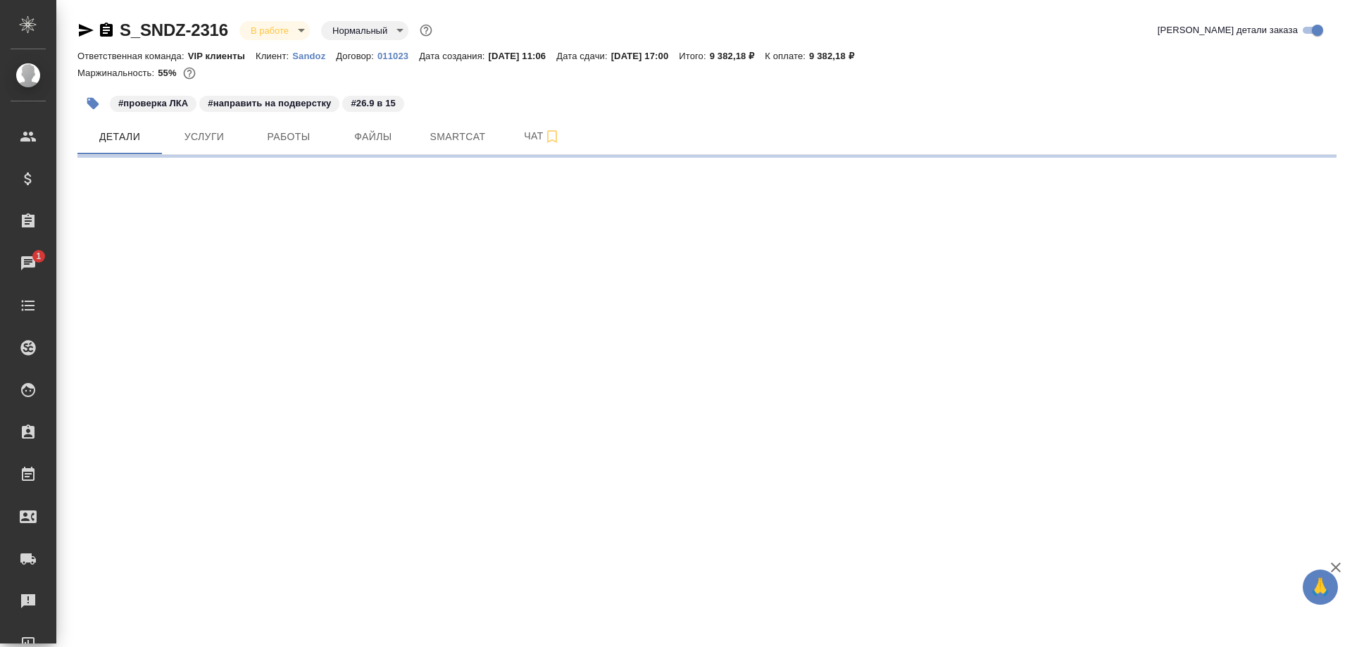
select select "RU"
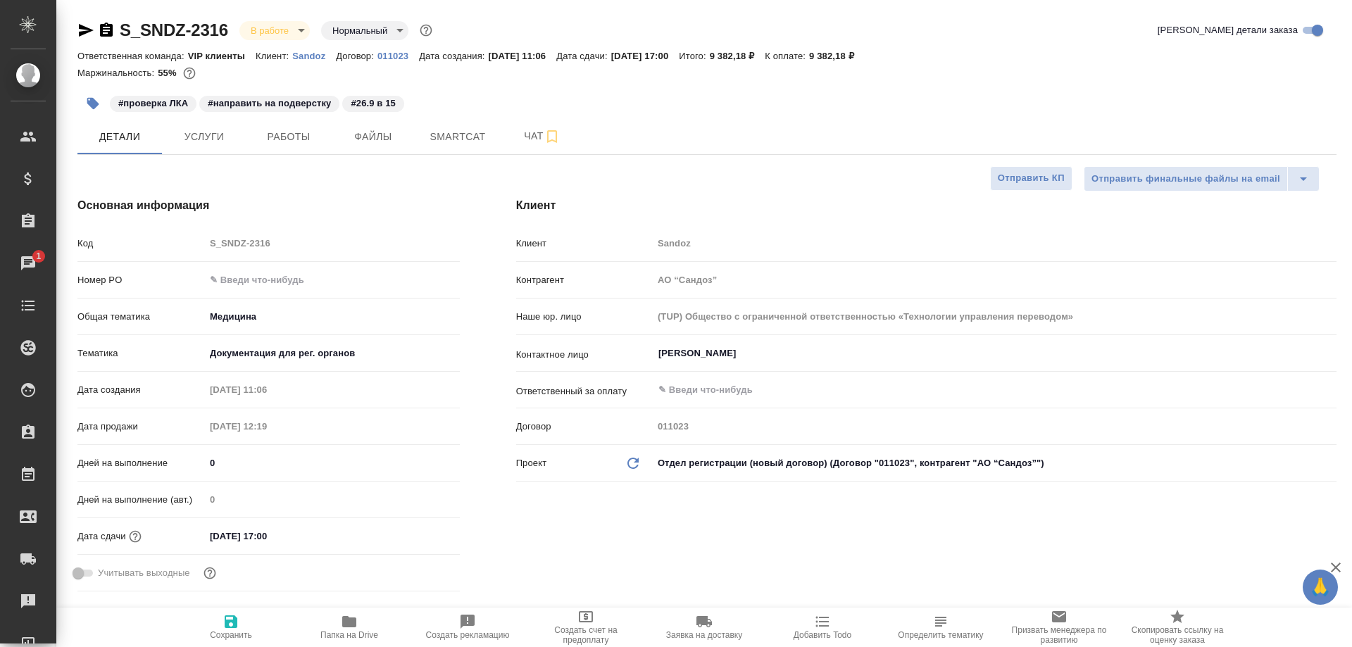
type textarea "x"
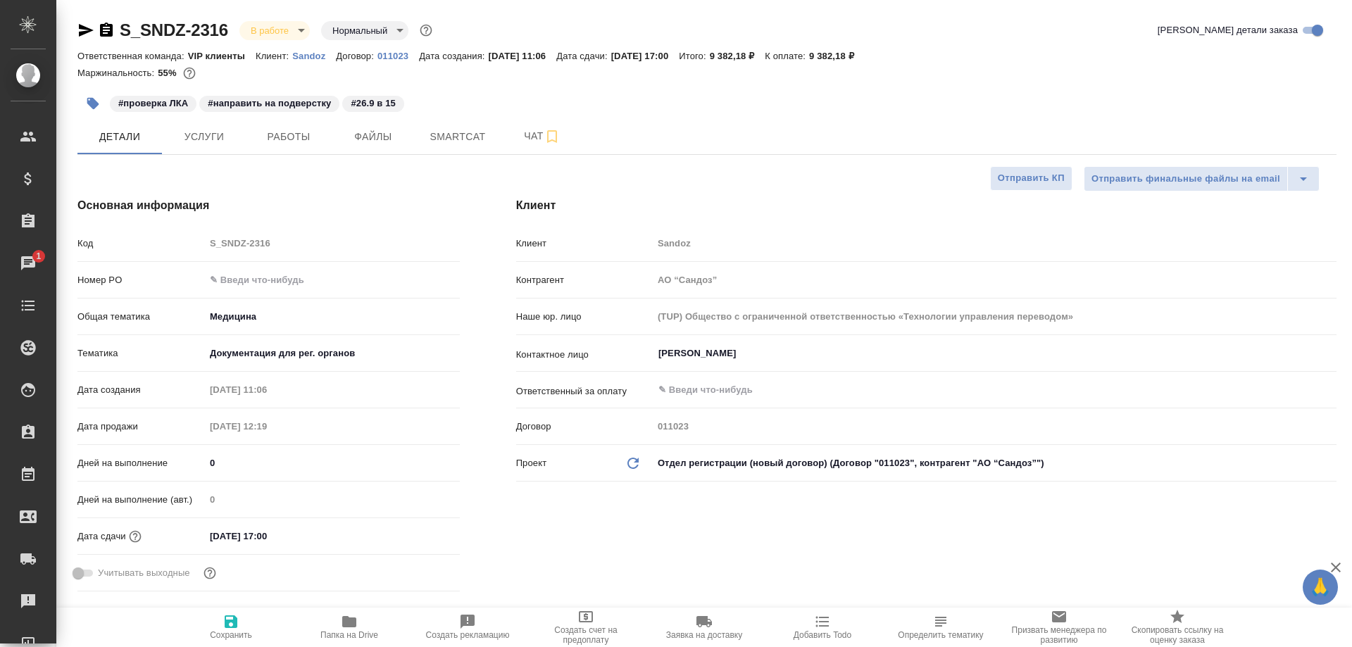
type textarea "x"
click at [449, 146] on button "Smartcat" at bounding box center [457, 136] width 84 height 35
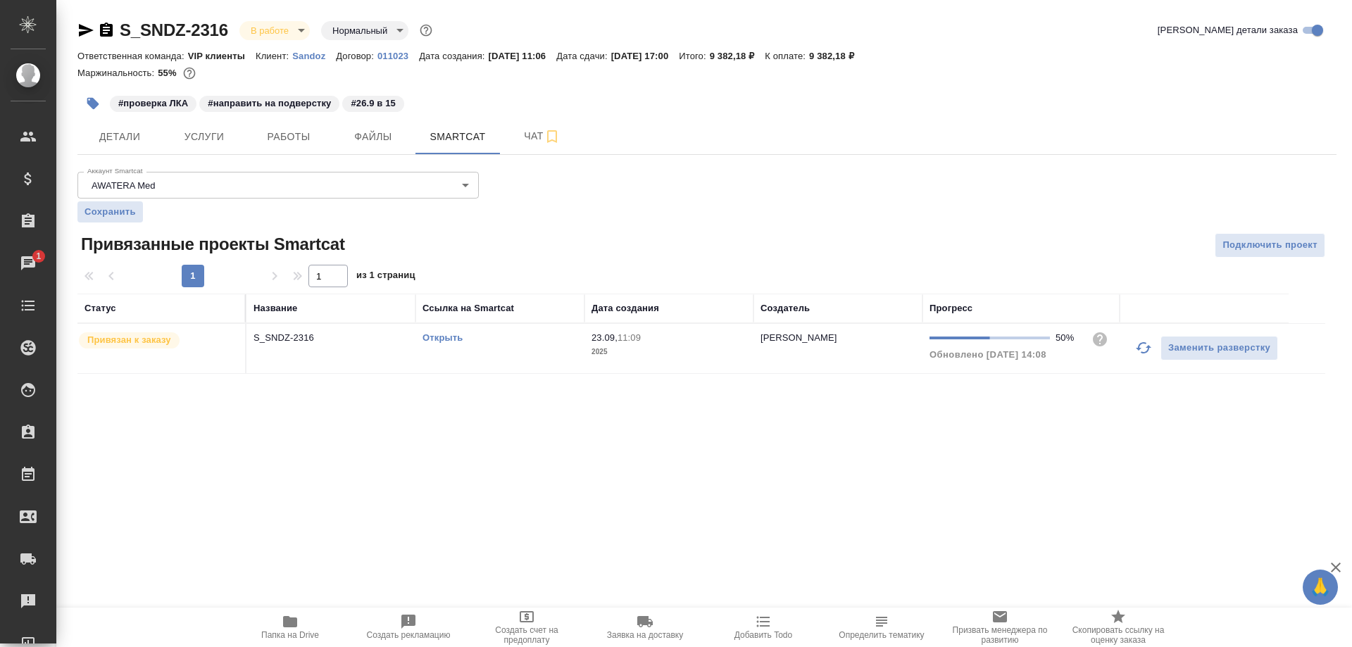
click at [434, 338] on link "Открыть" at bounding box center [442, 337] width 40 height 11
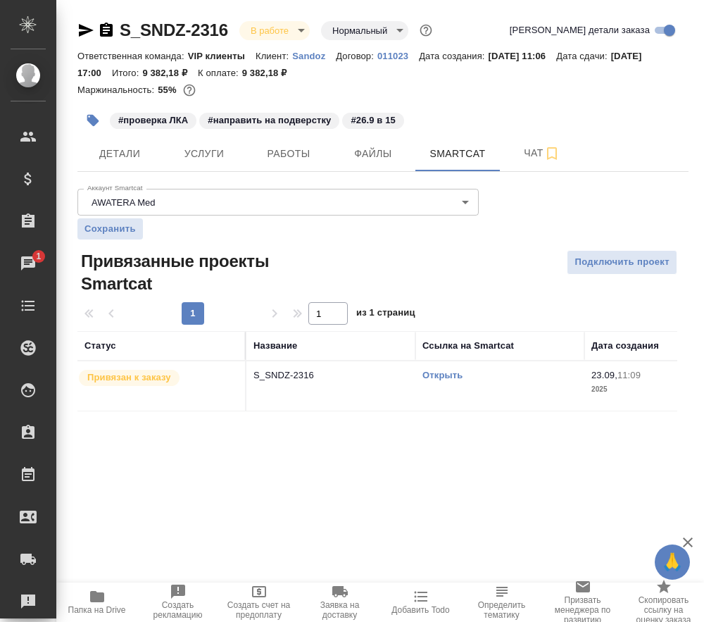
click at [108, 25] on icon "button" at bounding box center [106, 30] width 13 height 14
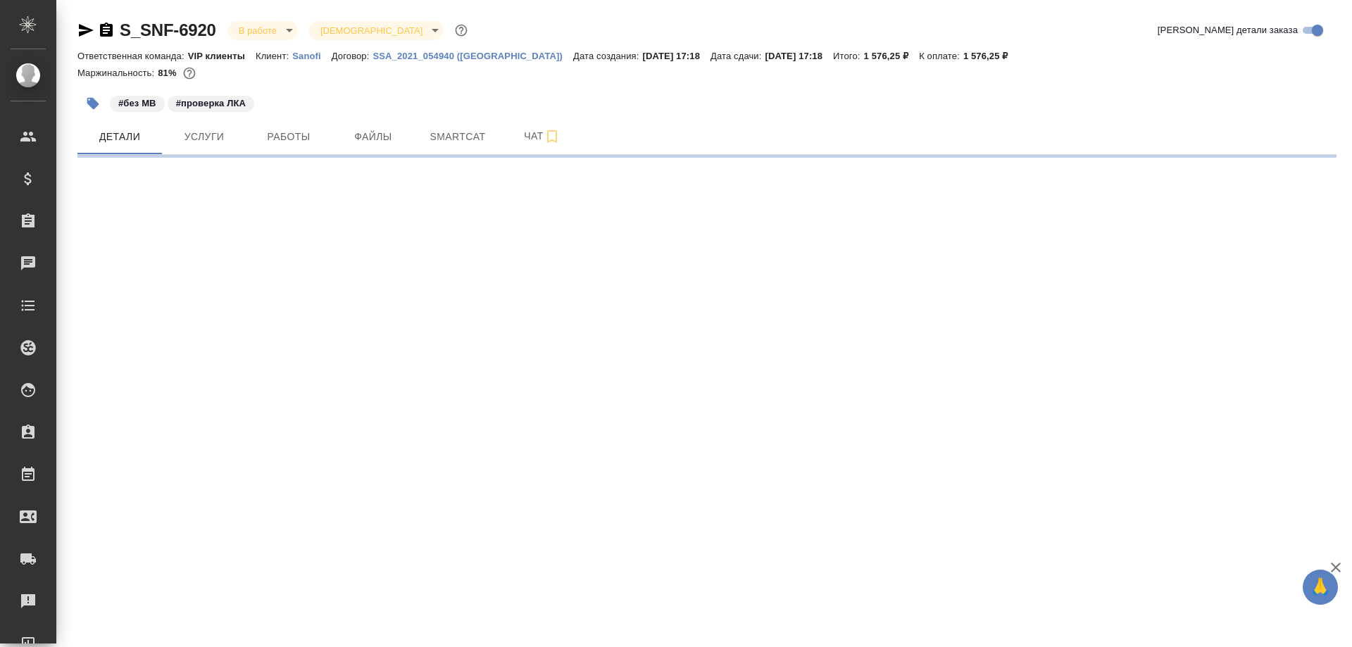
select select "RU"
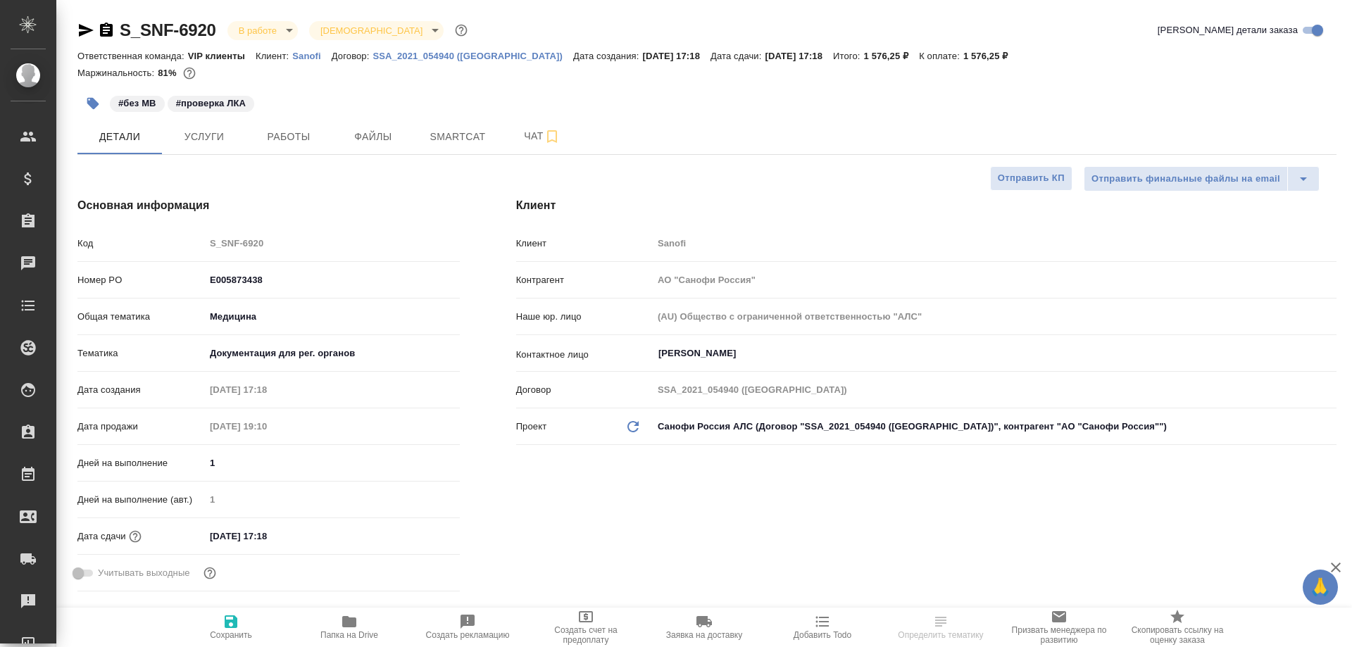
type textarea "x"
click at [108, 28] on icon "button" at bounding box center [106, 30] width 13 height 14
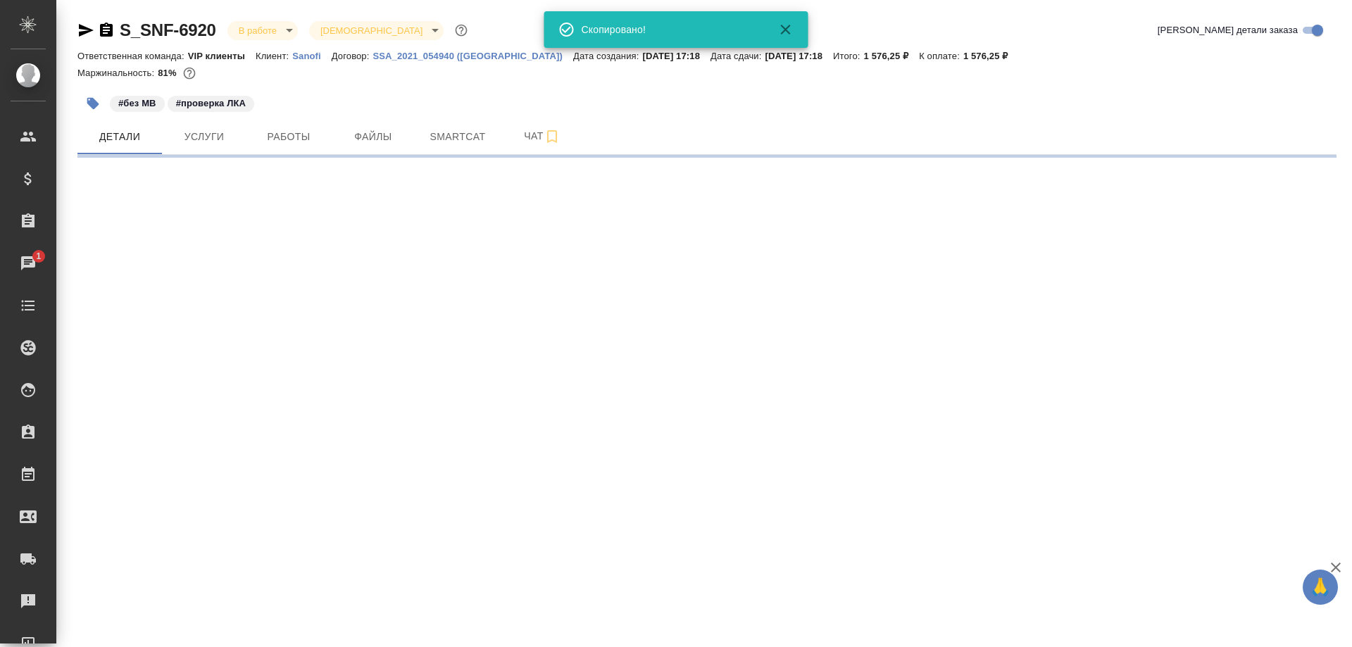
select select "RU"
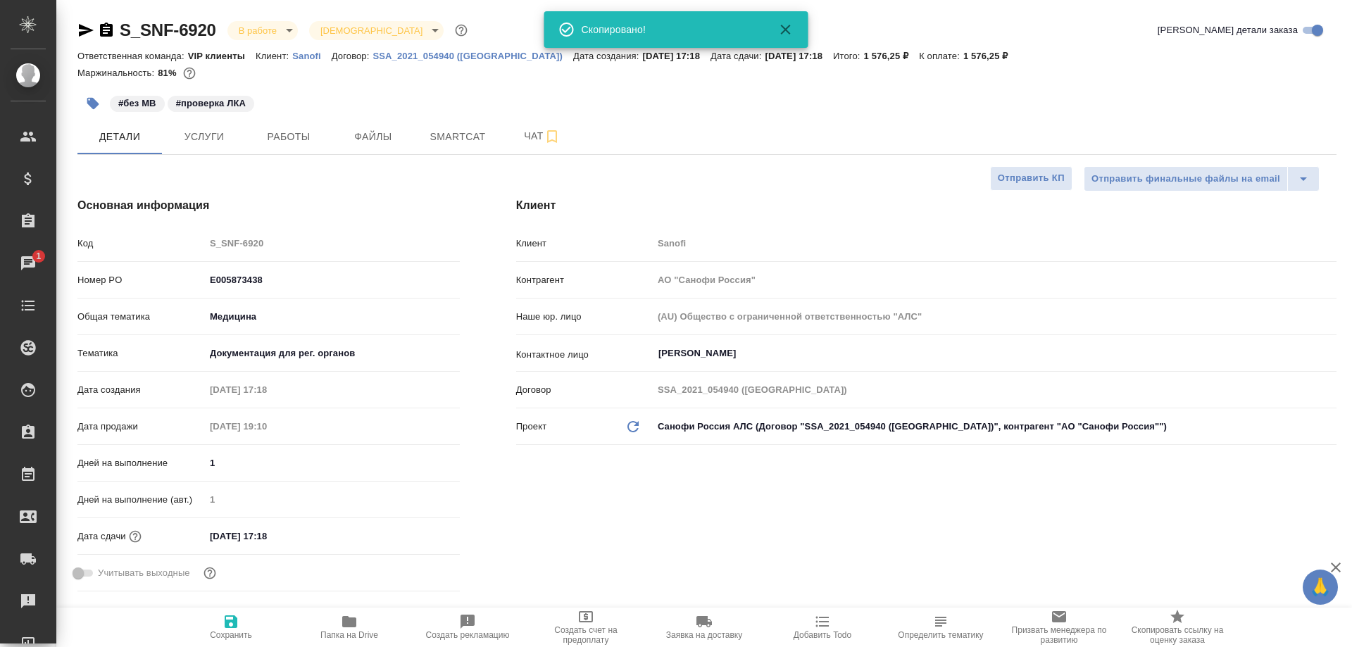
type textarea "x"
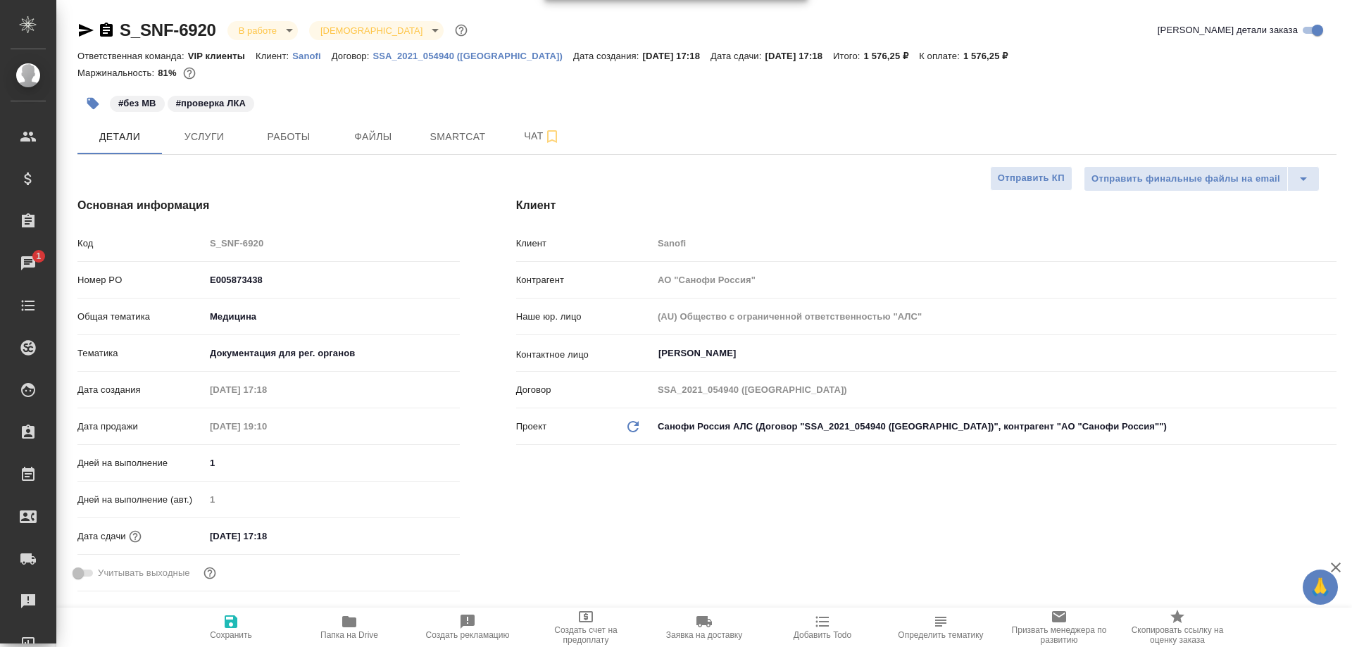
type textarea "x"
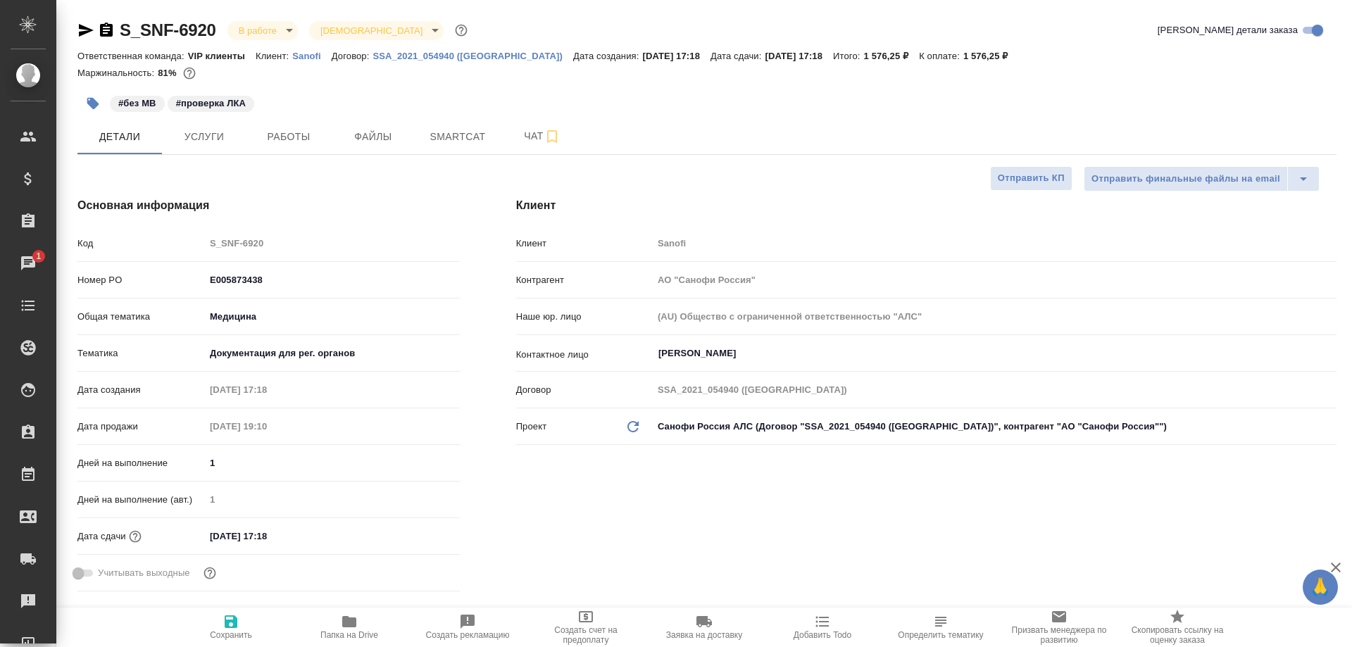
type textarea "x"
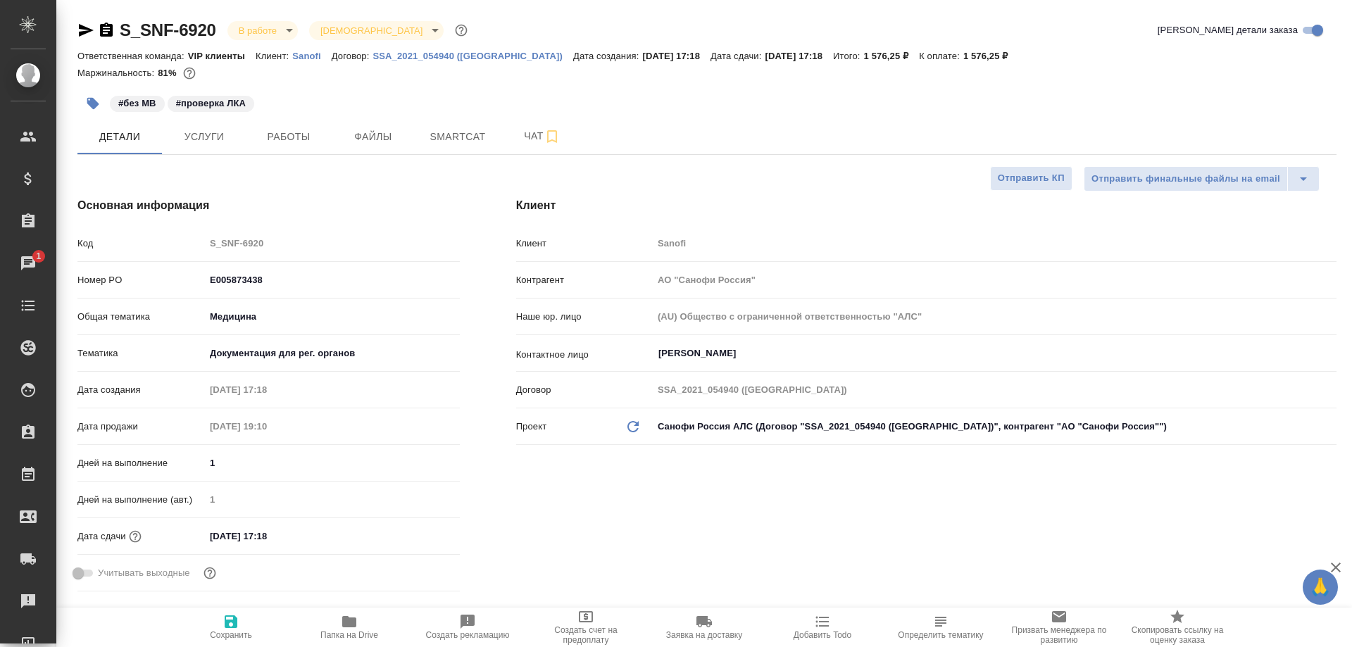
type textarea "x"
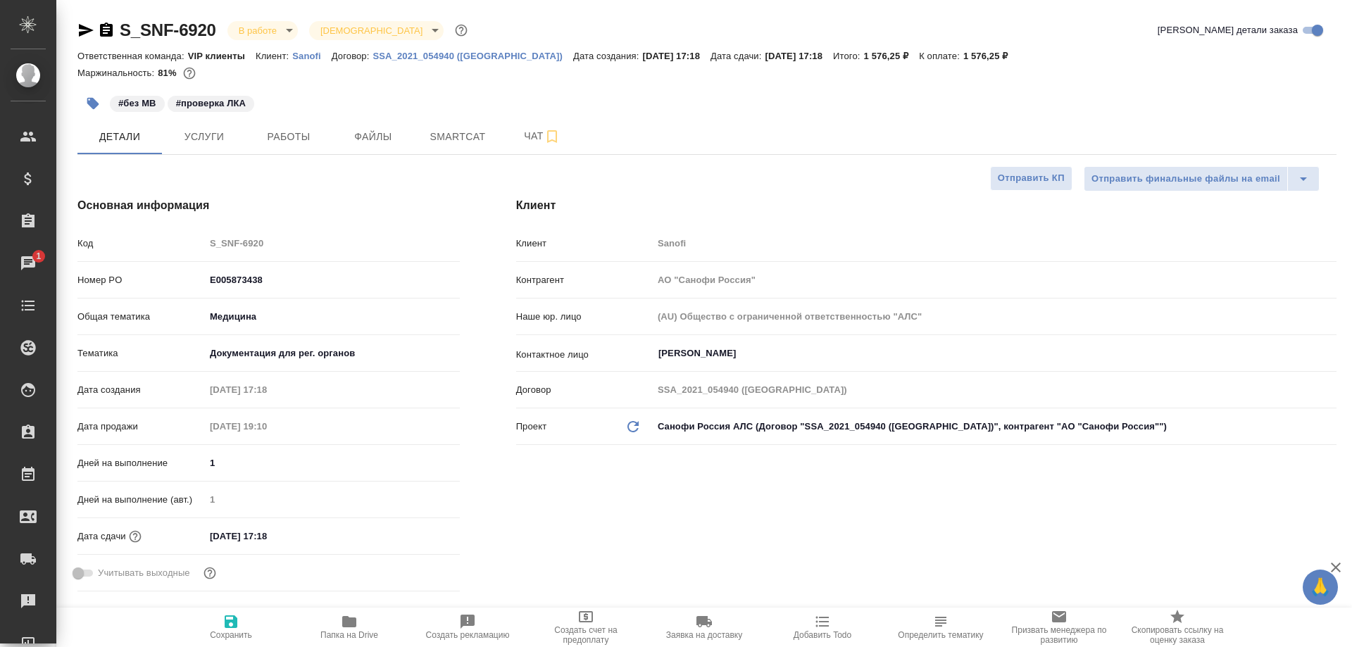
type textarea "x"
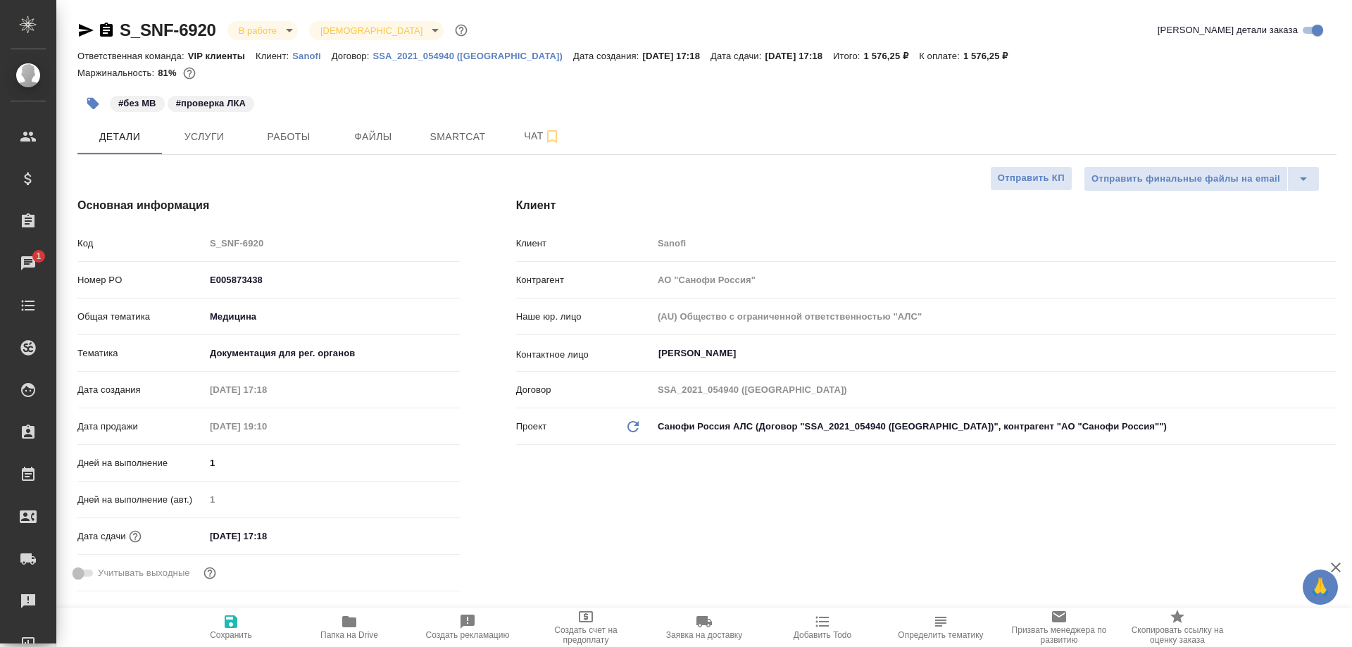
type textarea "x"
